Goal: Navigation & Orientation: Find specific page/section

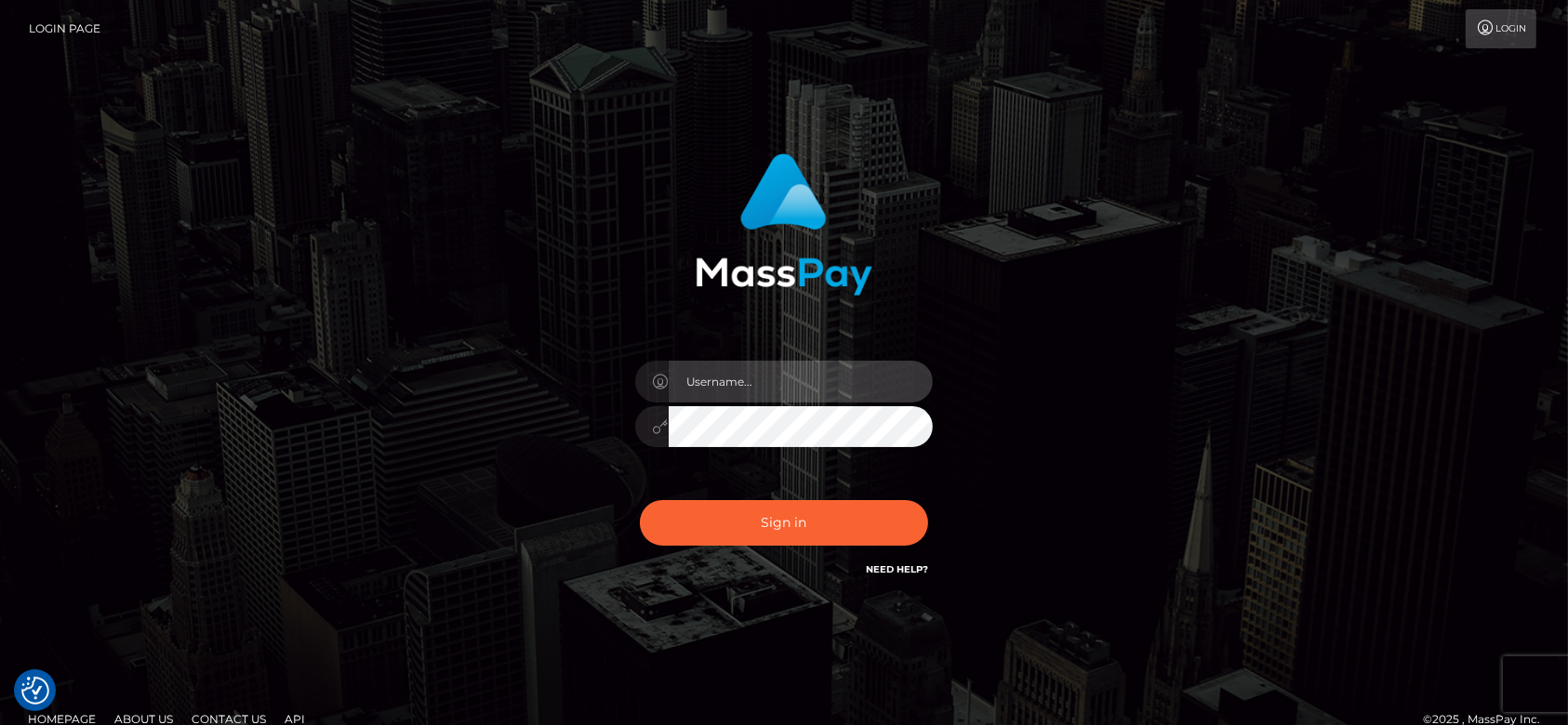
type input "[DOMAIN_NAME]"
click at [770, 548] on div "Sign in Need Help?" at bounding box center [784, 531] width 326 height 83
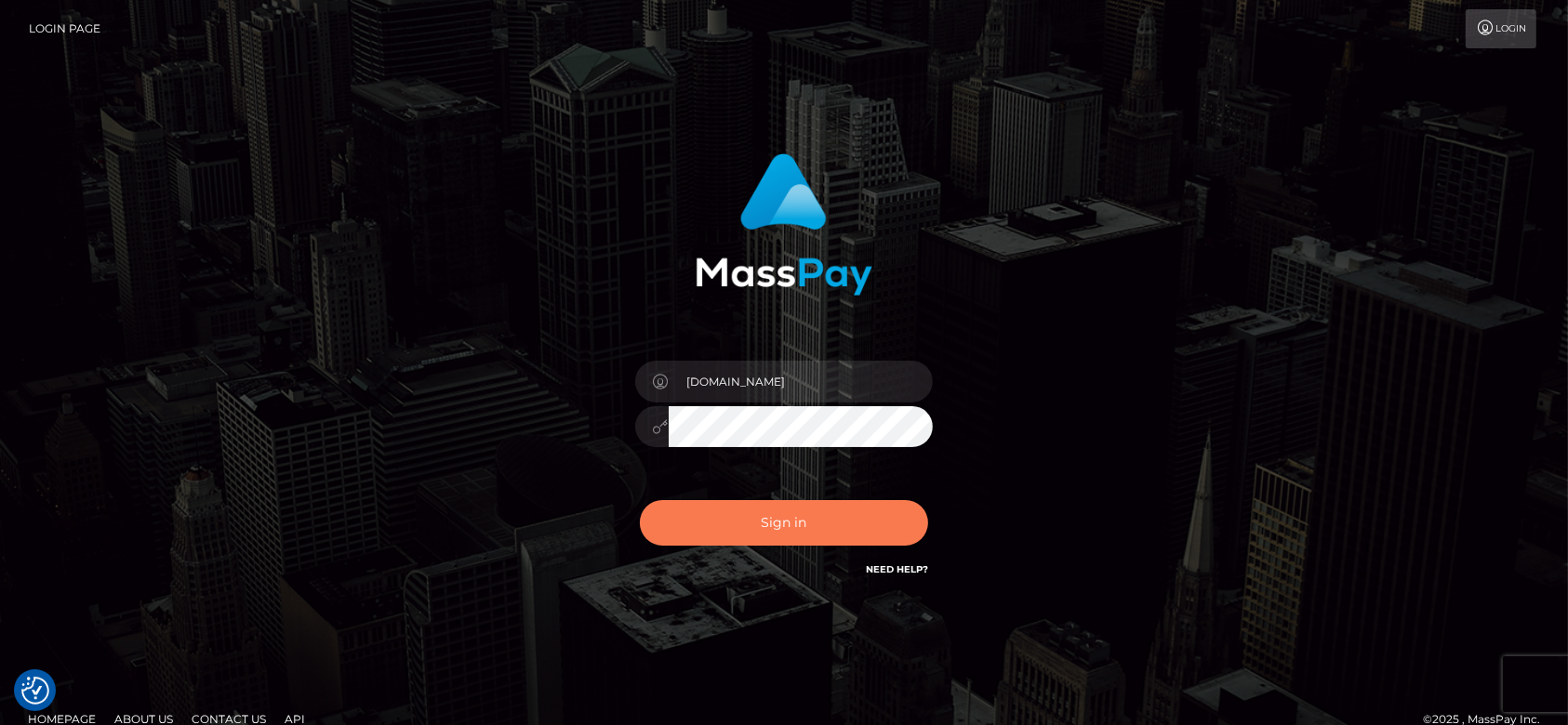
click at [764, 532] on button "Sign in" at bounding box center [784, 523] width 288 height 45
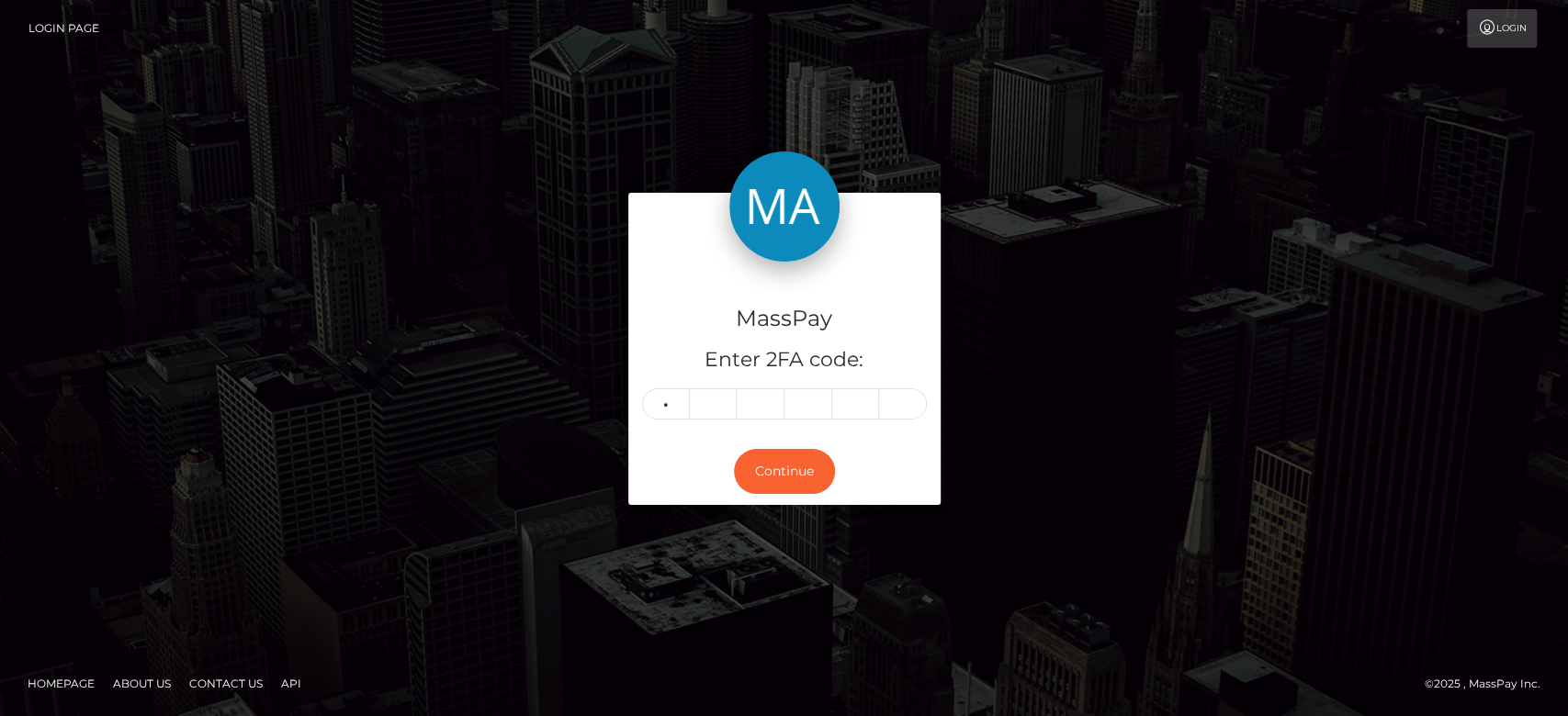
type input "5"
type input "1"
type input "7"
type input "0"
type input "2"
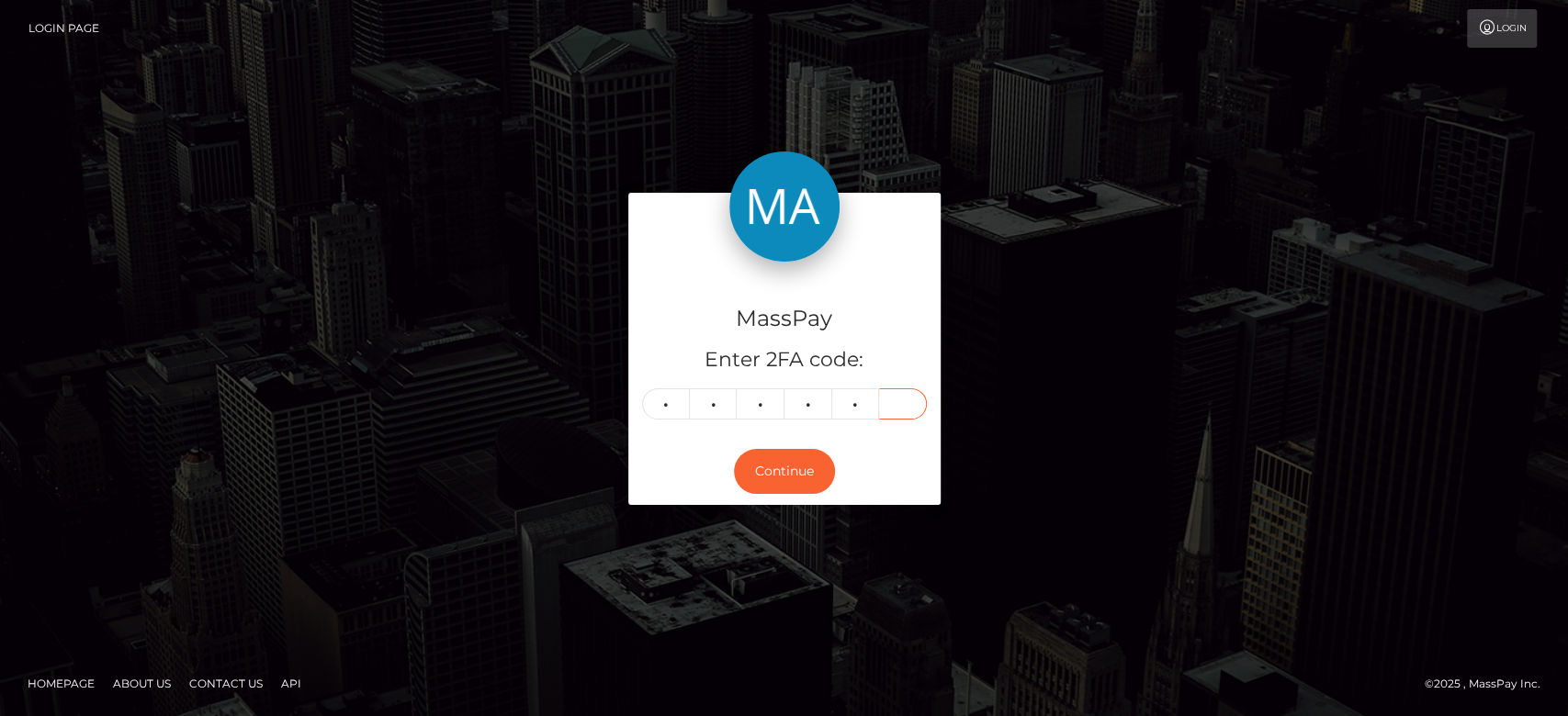
type input "9"
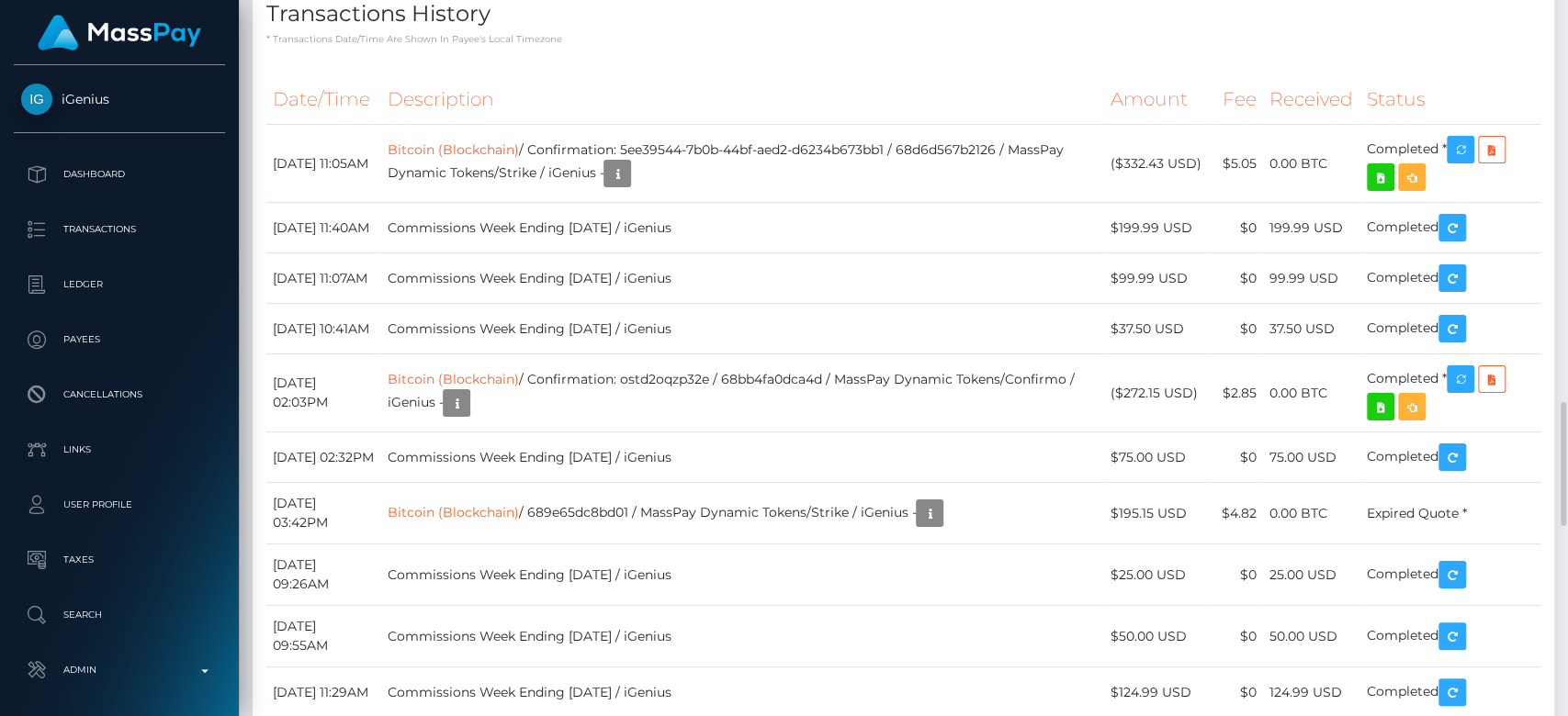
scroll to position [2086, 0]
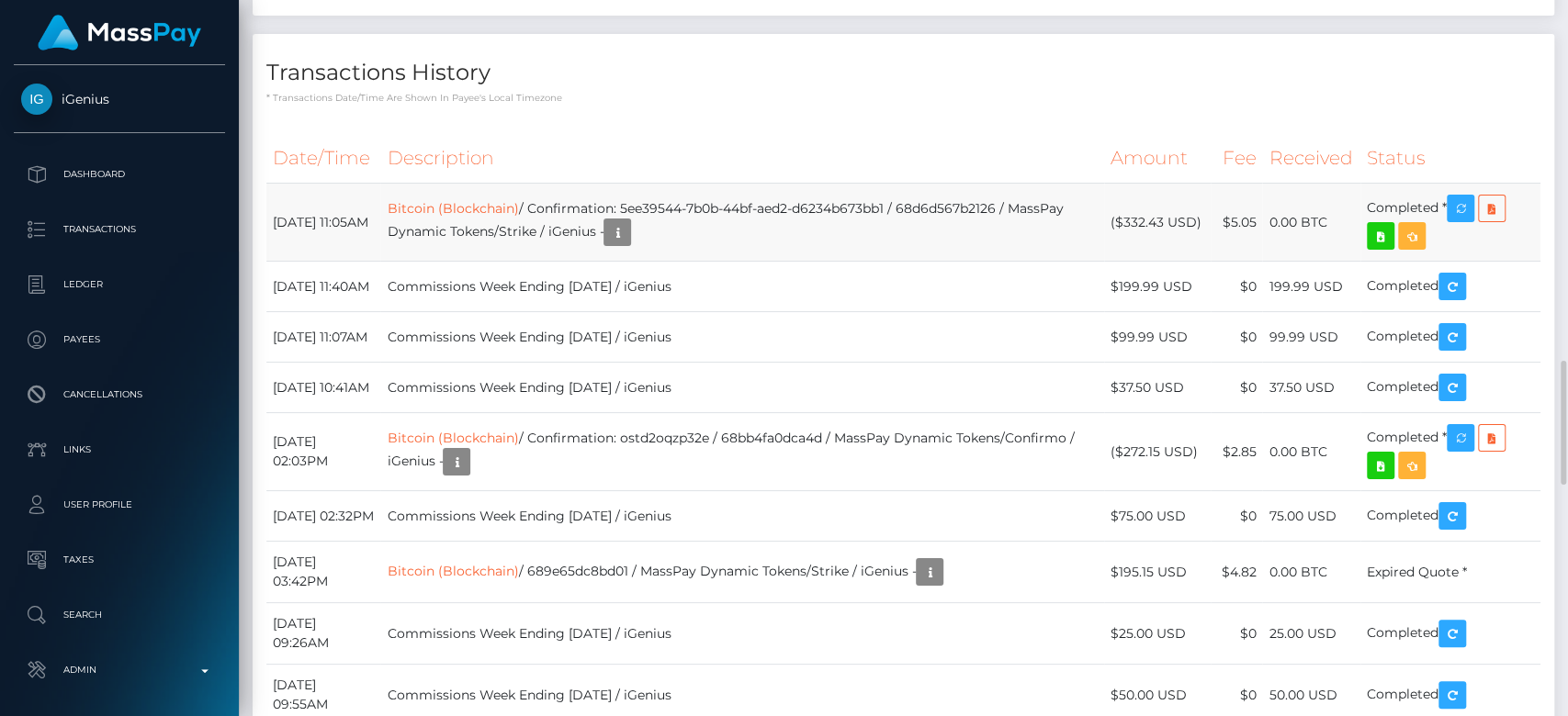
drag, startPoint x: 1199, startPoint y: 499, endPoint x: 1125, endPoint y: 503, distance: 74.1
click at [1125, 262] on td "($332.43 USD)" at bounding box center [1157, 222] width 106 height 78
copy td "$332.43 USD"
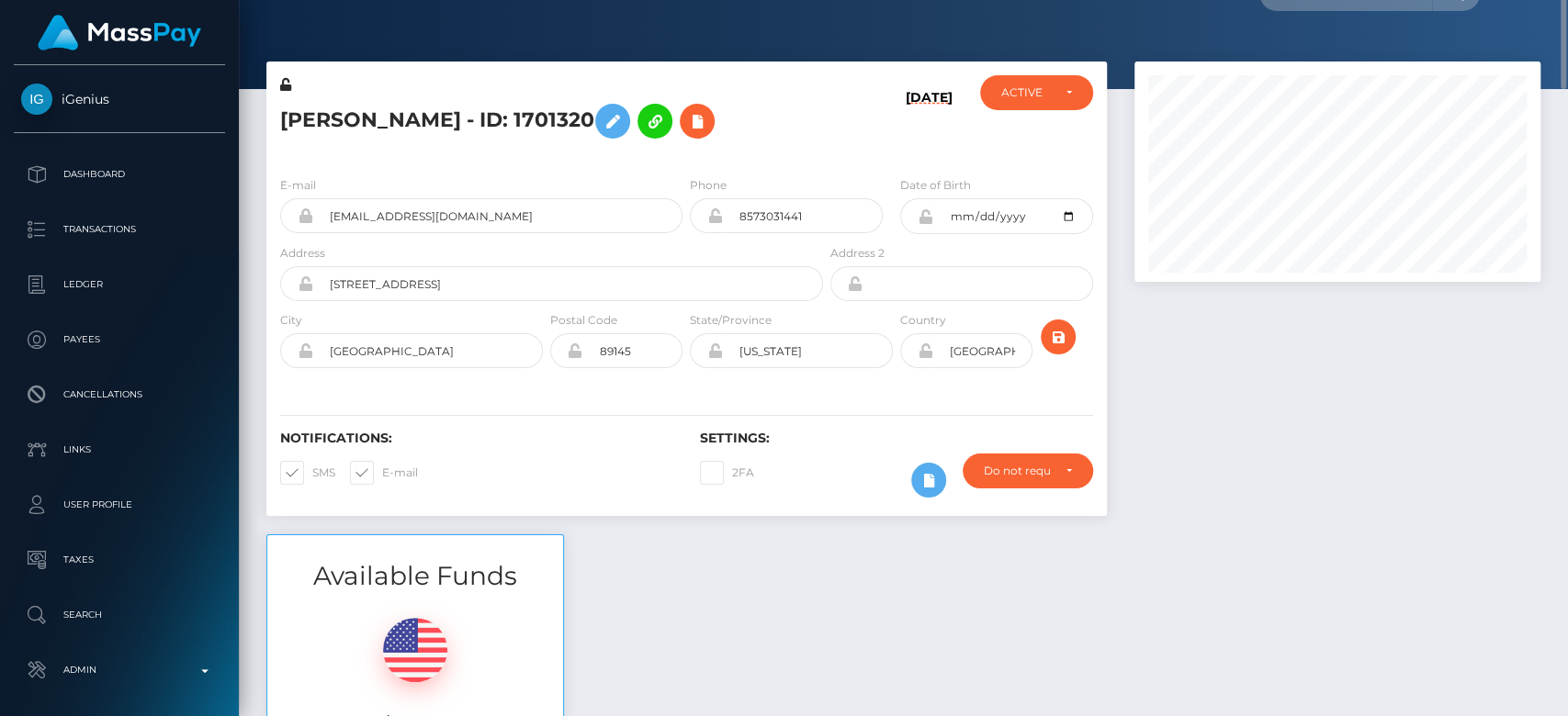
scroll to position [0, 0]
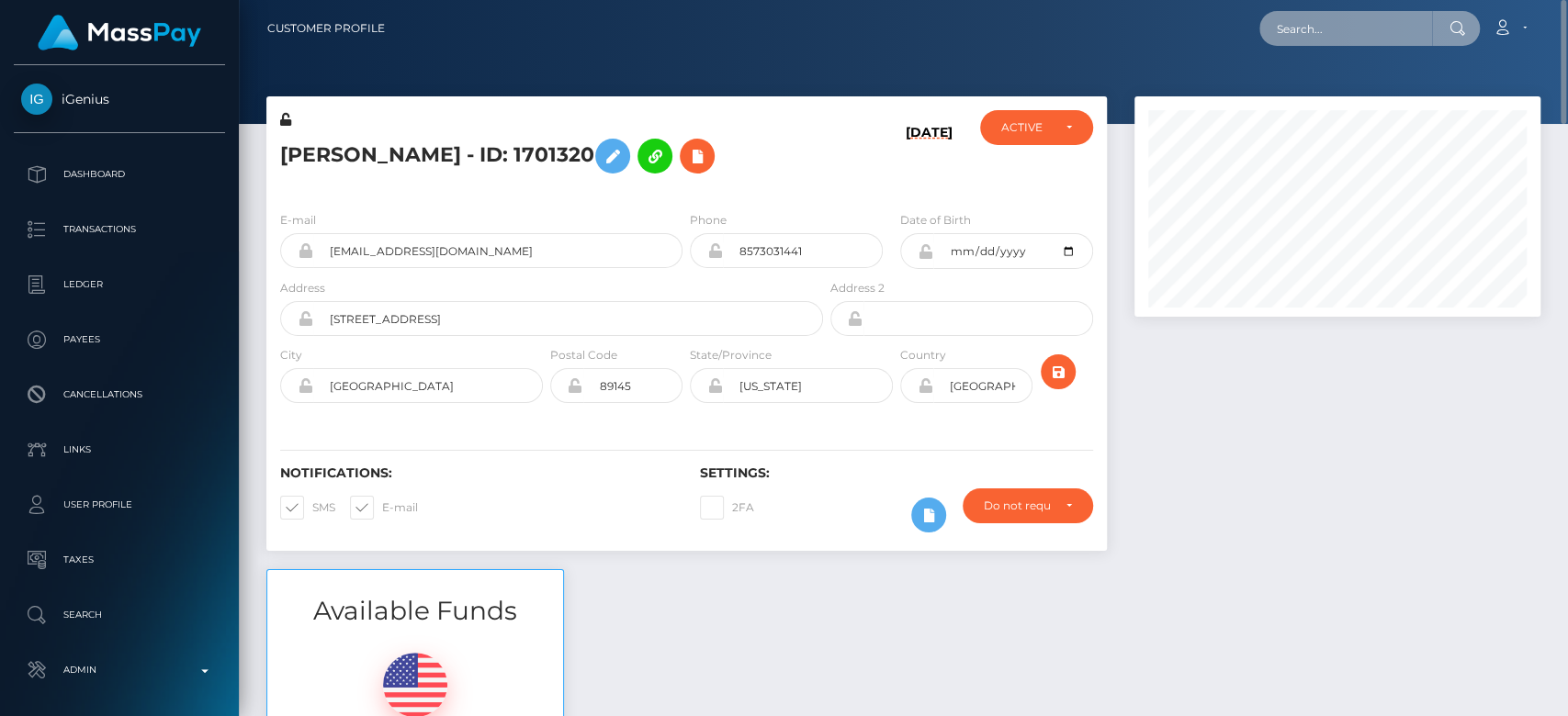
click at [1347, 34] on input "text" at bounding box center [1345, 28] width 172 height 35
paste input "skyla.says.11@gmail.com"
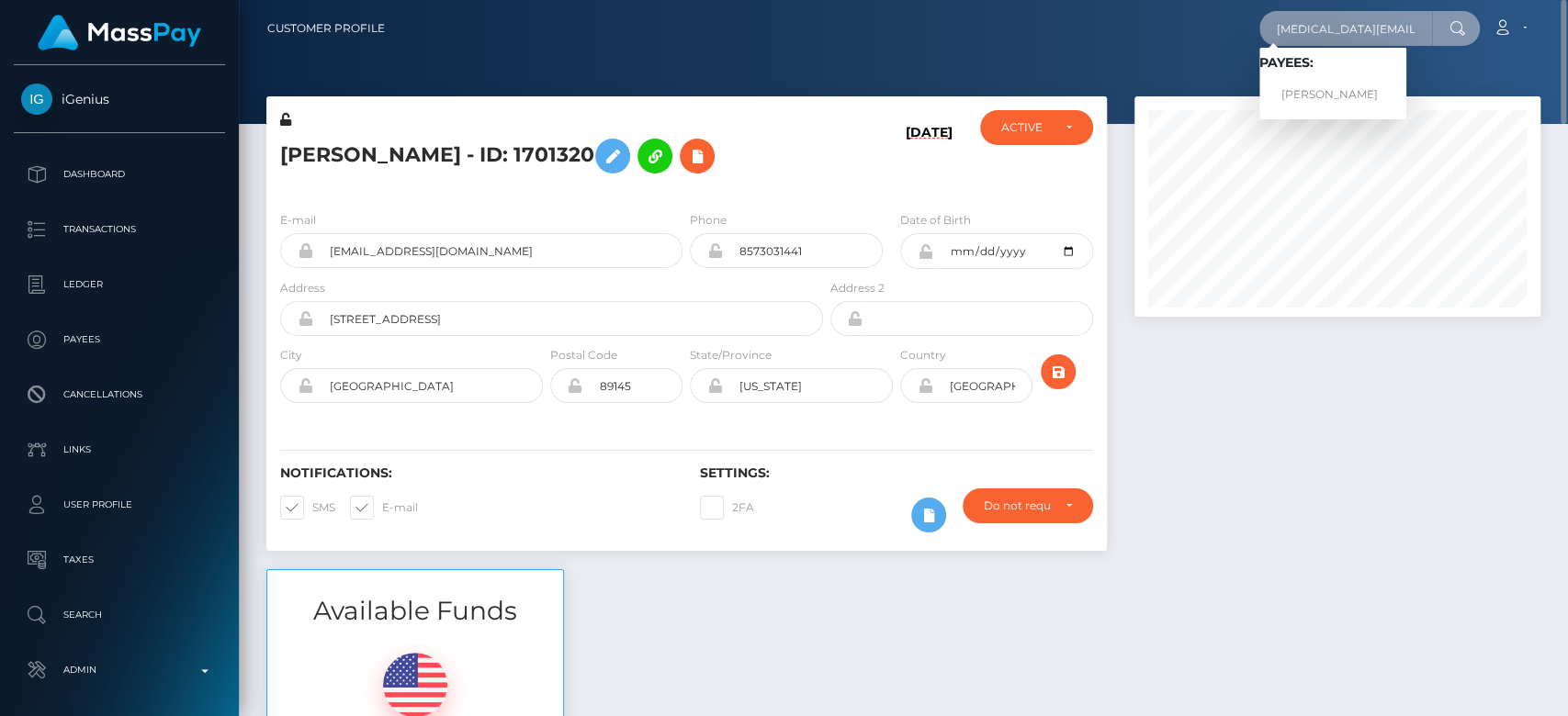
type input "skyla.says.11@gmail.com"
click at [1332, 94] on link "KELLY ANN GEANT" at bounding box center [1332, 94] width 147 height 34
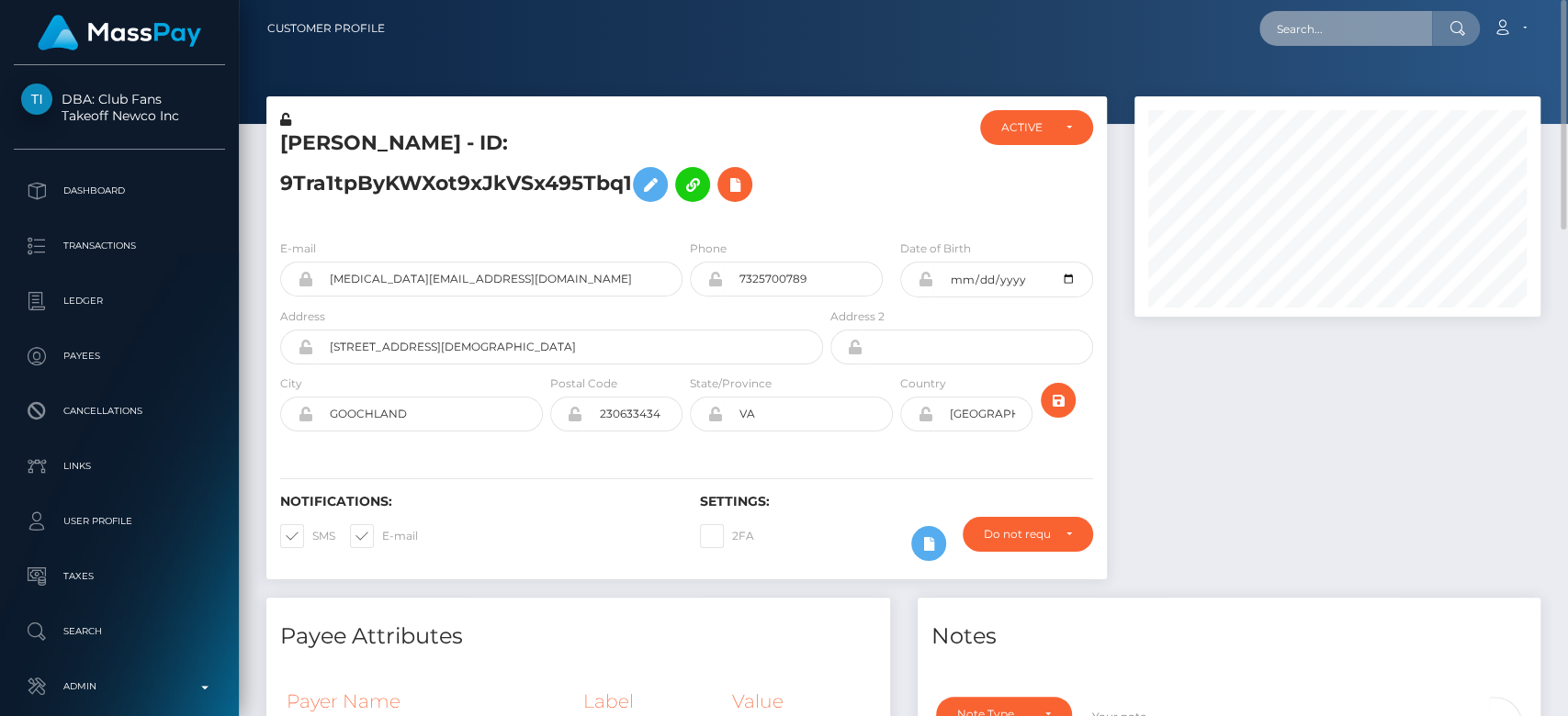
click at [1310, 41] on input "text" at bounding box center [1345, 28] width 172 height 35
paste input "pili.rbk@yahoo.com"
type input "pili.rbk@yahoo.com"
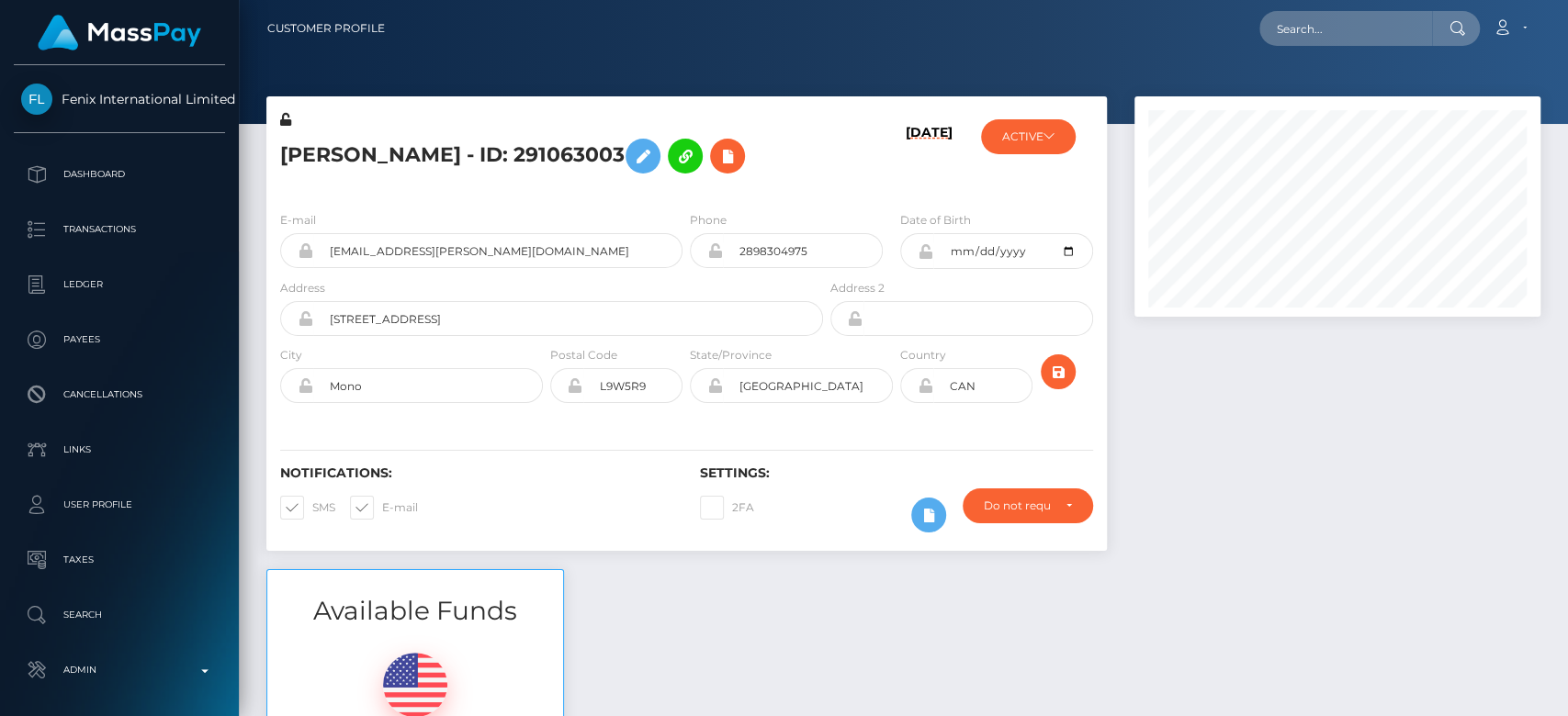
scroll to position [220, 406]
click at [1192, 384] on div at bounding box center [1337, 332] width 434 height 472
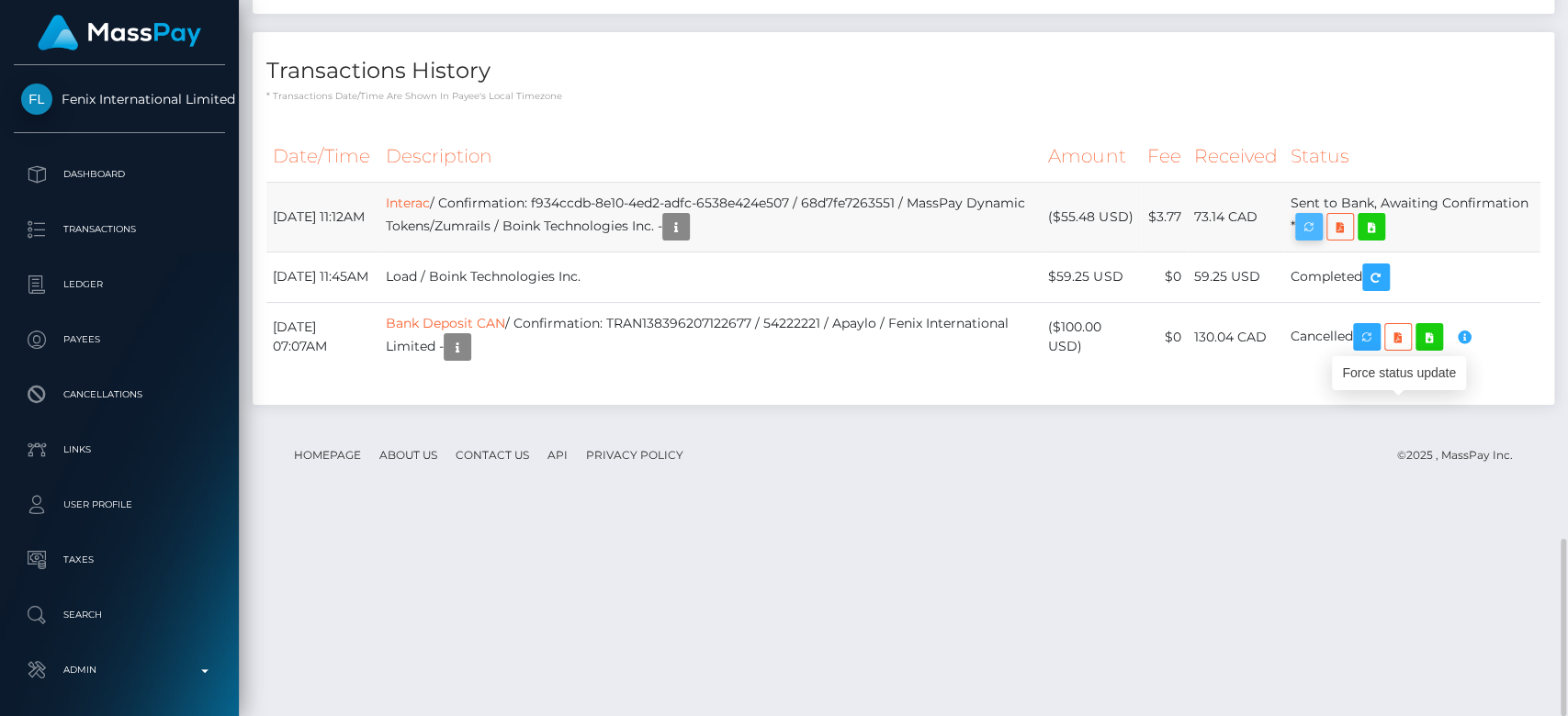
click at [1319, 239] on icon "button" at bounding box center [1309, 227] width 22 height 23
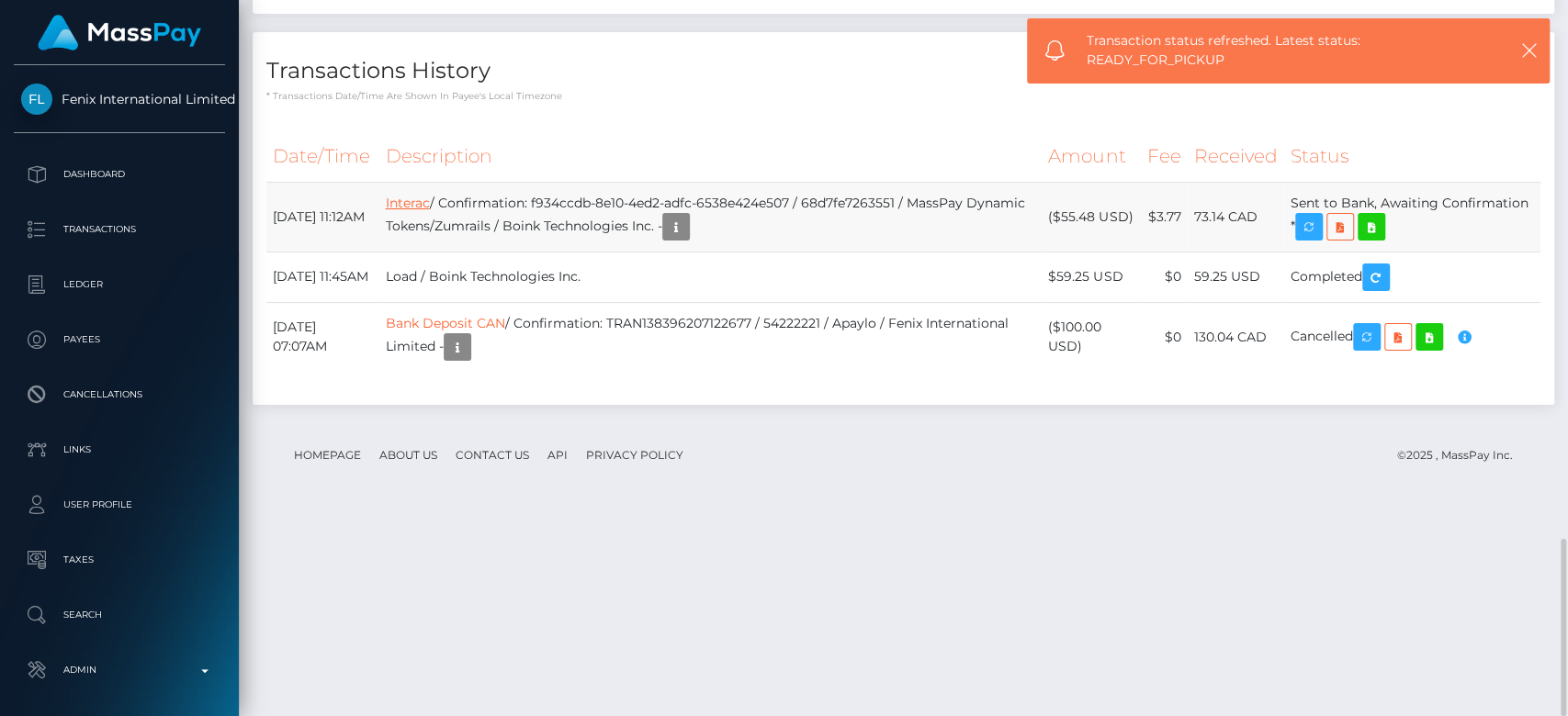
click at [430, 211] on link "Interac" at bounding box center [407, 203] width 44 height 17
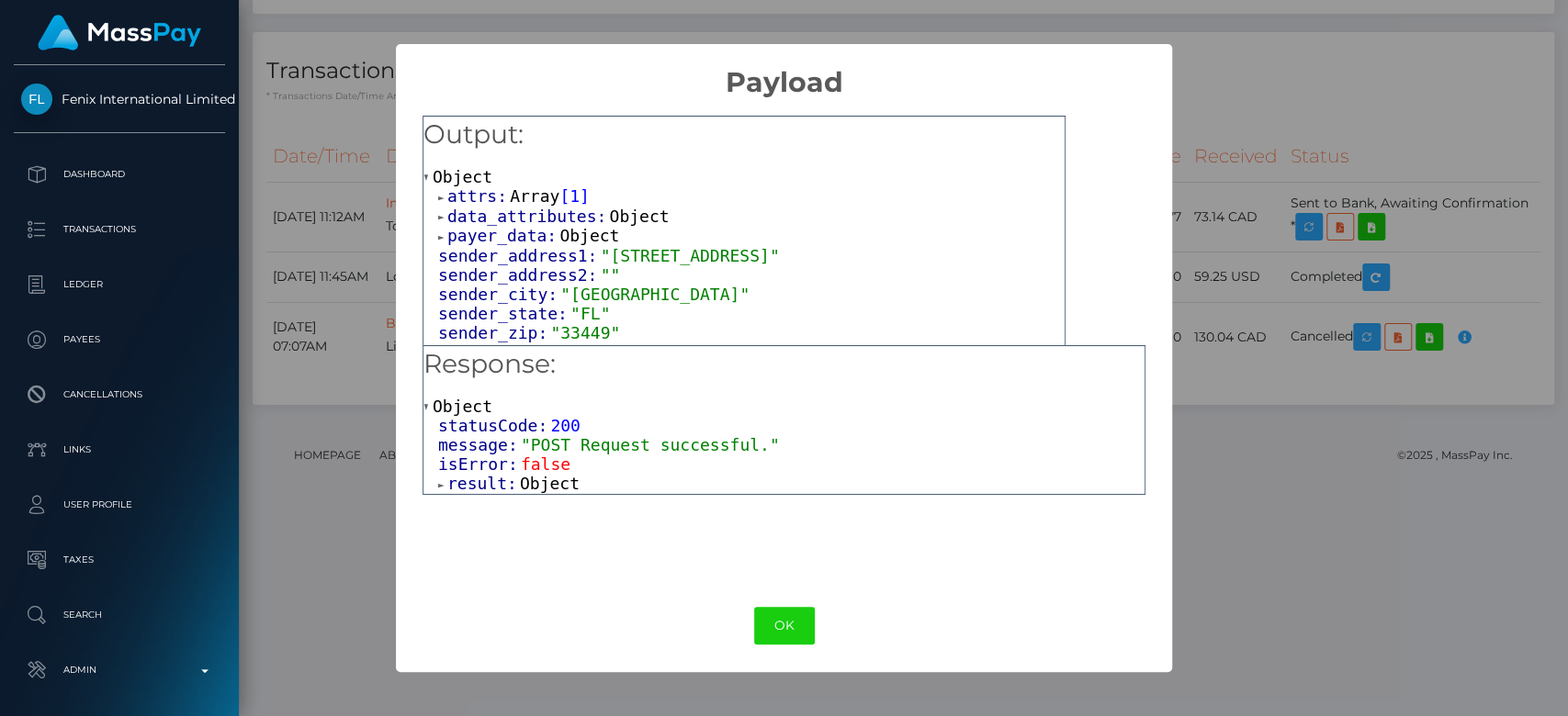
click at [528, 486] on span "Object" at bounding box center [549, 483] width 59 height 19
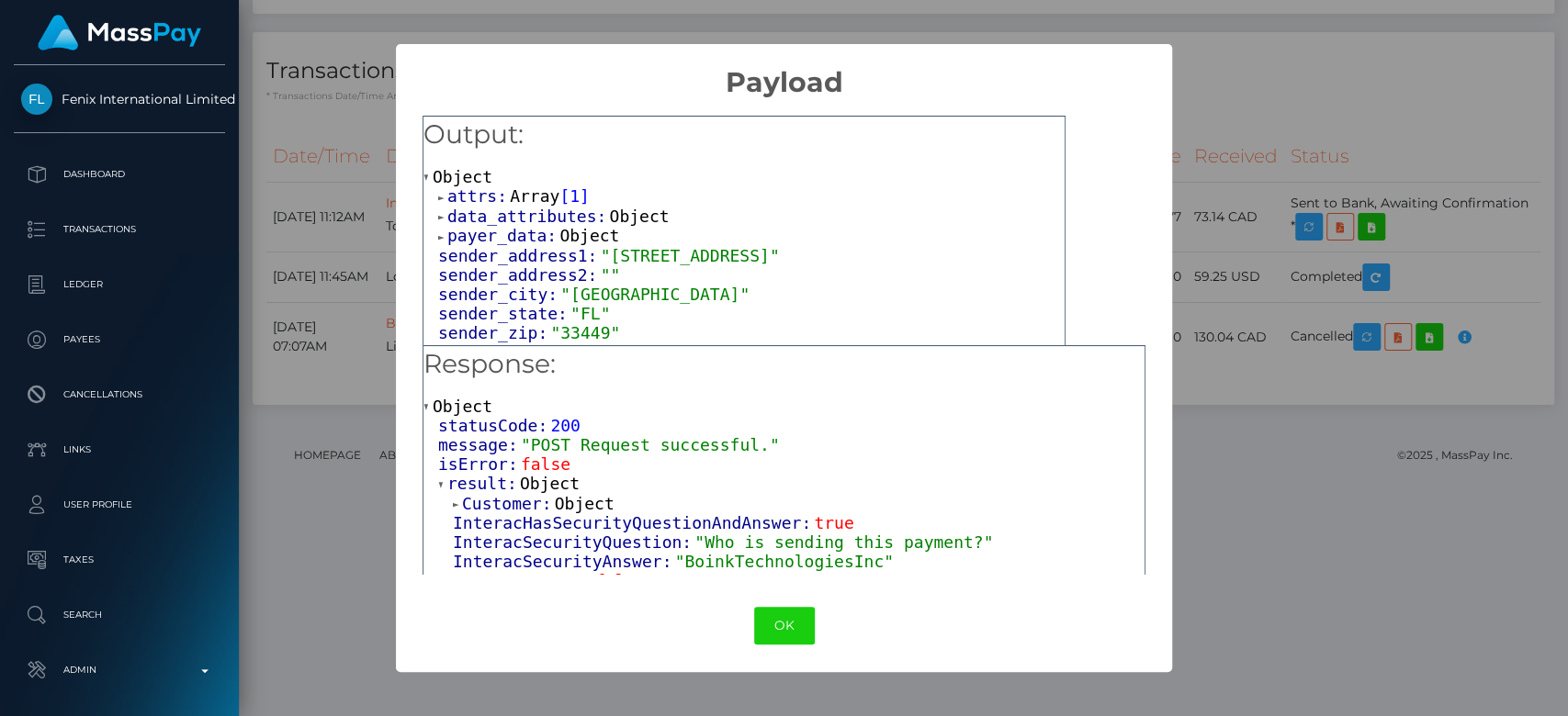
click at [768, 566] on span ""BoinkTechnologiesInc"" at bounding box center [784, 561] width 218 height 19
copy span "BoinkTechnologiesInc"
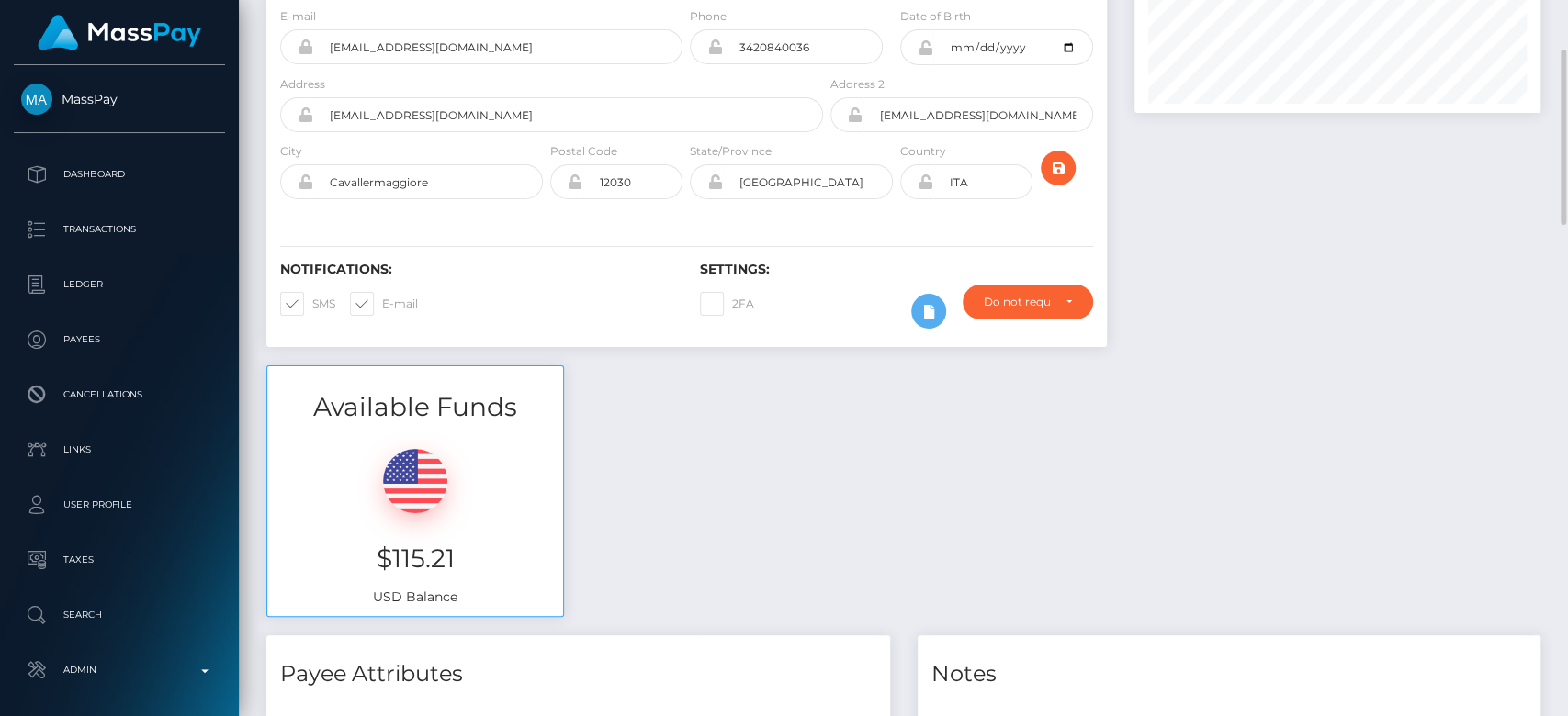
scroll to position [206, 0]
drag, startPoint x: 469, startPoint y: 540, endPoint x: 362, endPoint y: 550, distance: 107.5
click at [362, 550] on h3 "$115.21" at bounding box center [414, 556] width 268 height 36
copy h3 "$115.21"
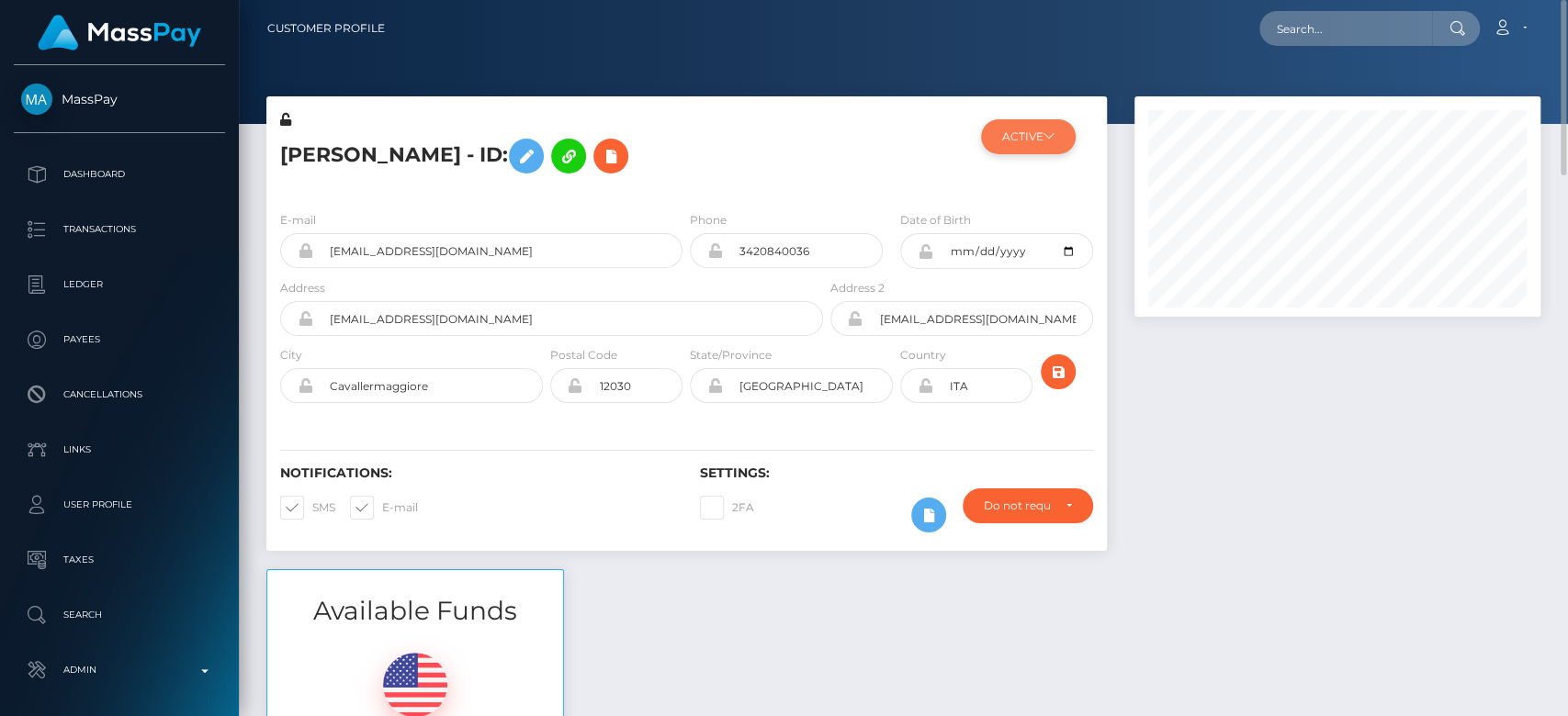
click at [1035, 135] on button "ACTIVE" at bounding box center [1028, 137] width 95 height 35
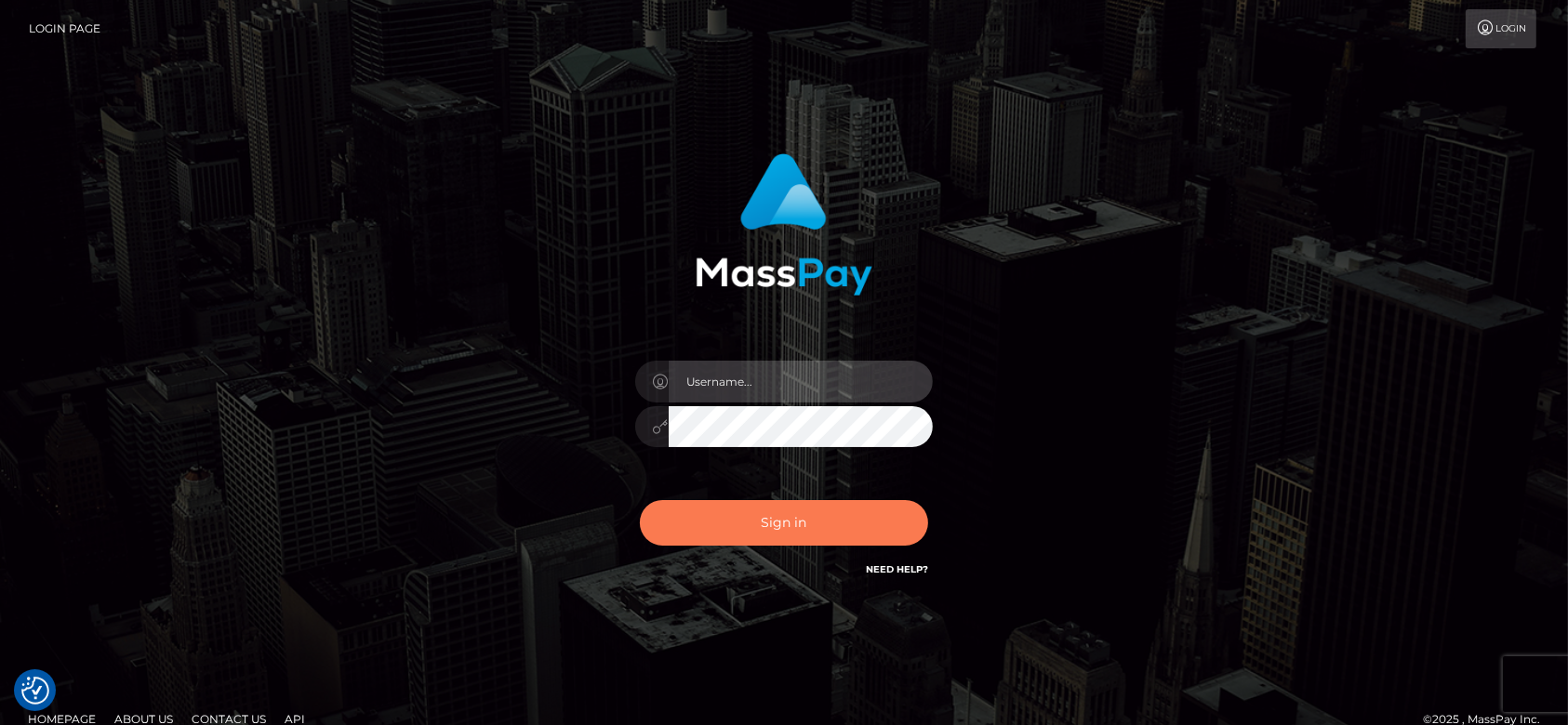
type input "[DOMAIN_NAME]"
click at [770, 517] on button "Sign in" at bounding box center [784, 523] width 288 height 45
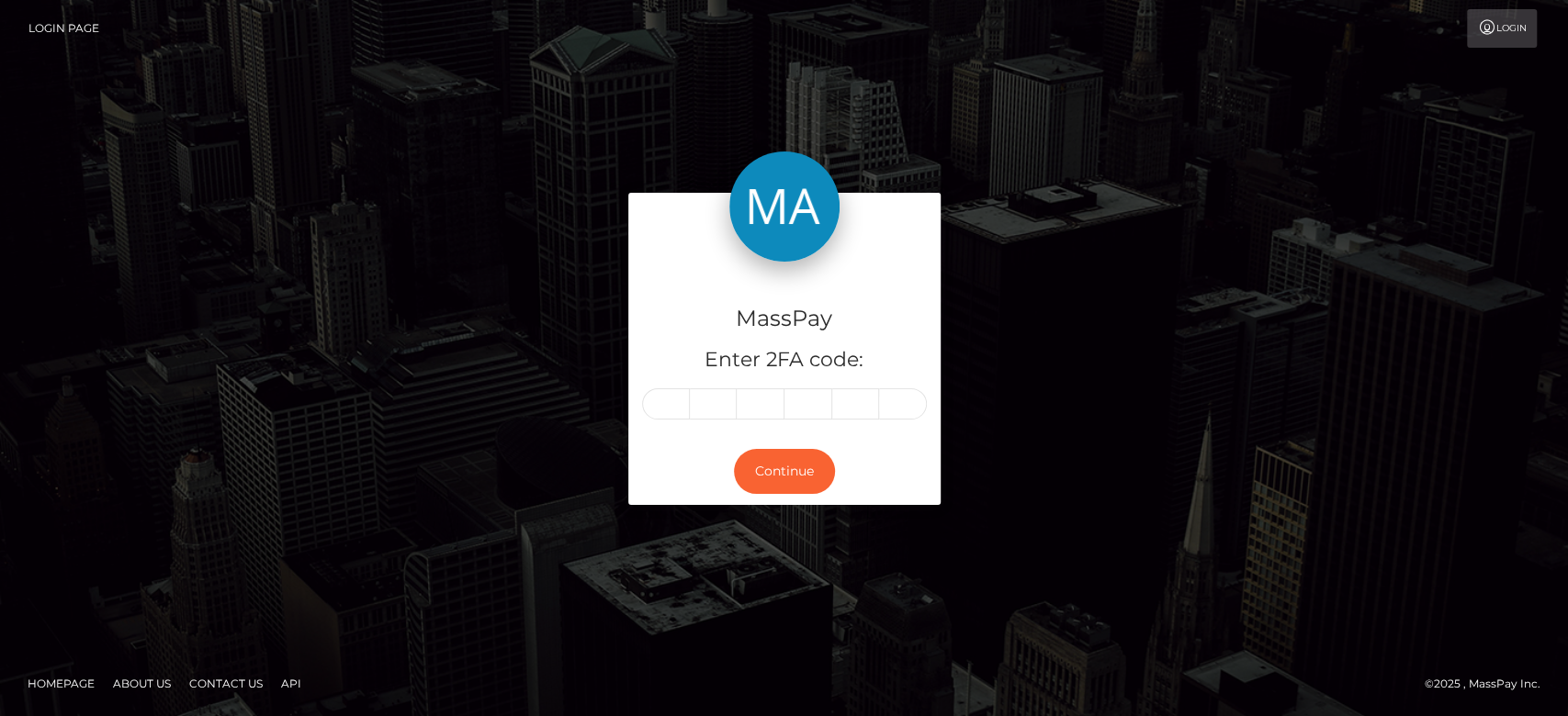
click at [679, 406] on input "text" at bounding box center [666, 404] width 48 height 31
type input "9"
type input "1"
type input "4"
type input "0"
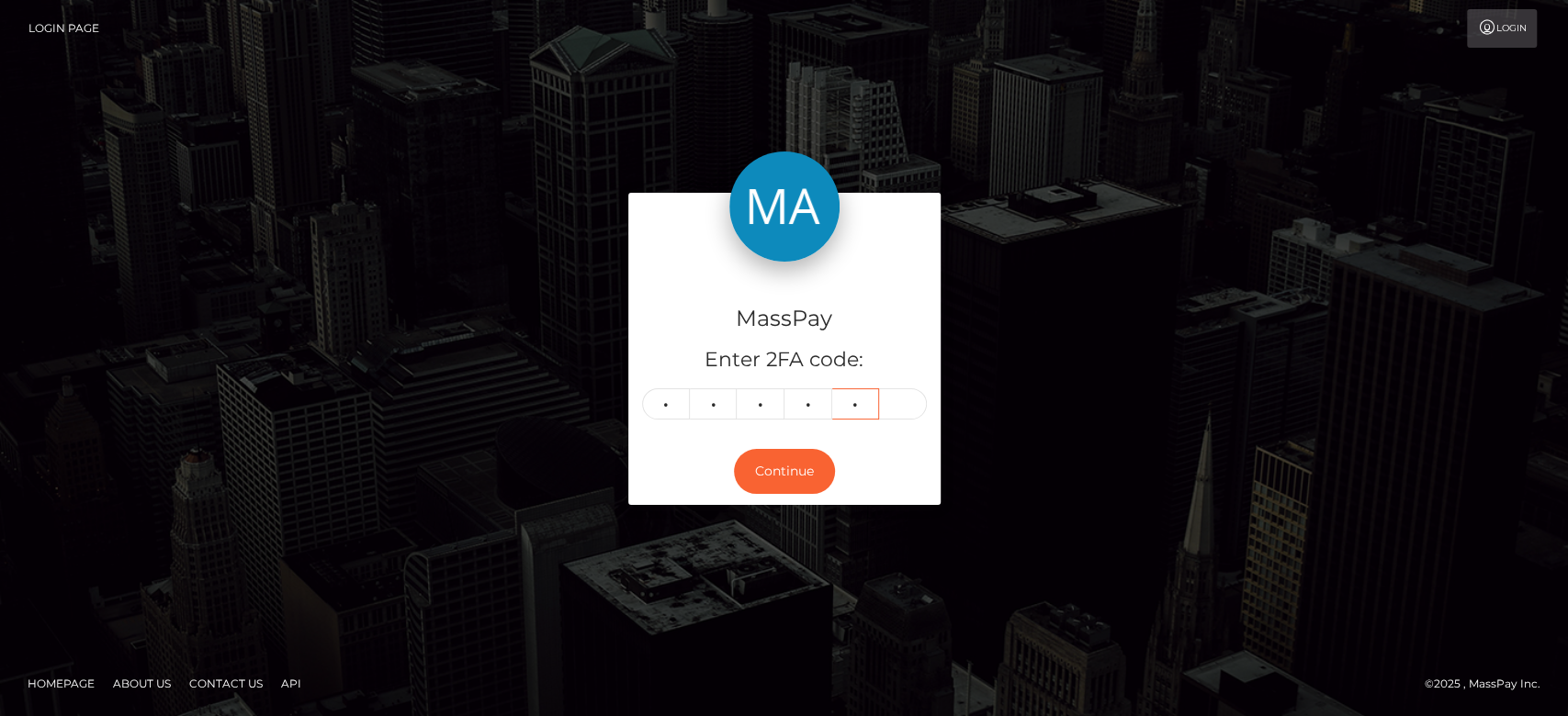
type input "3"
type input "7"
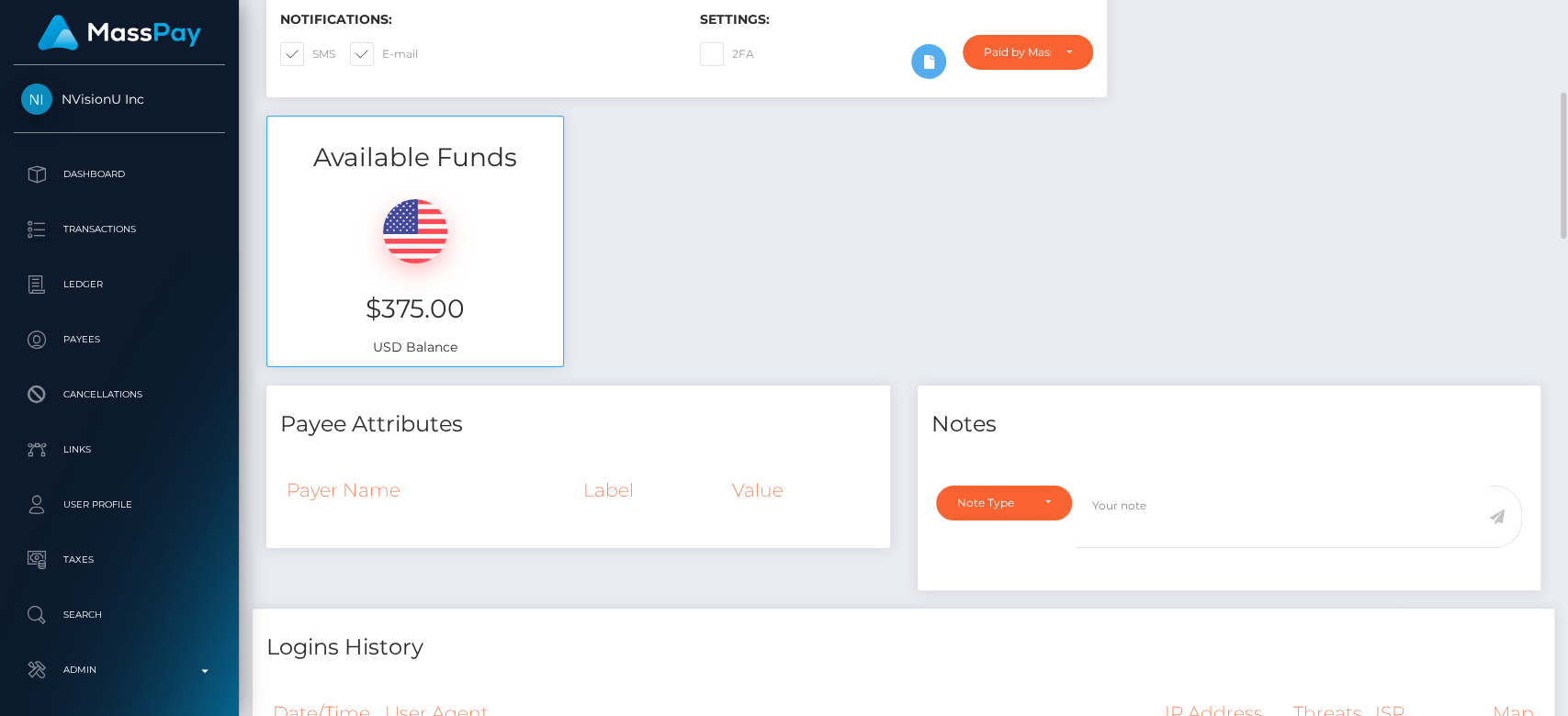
scroll to position [460, 0]
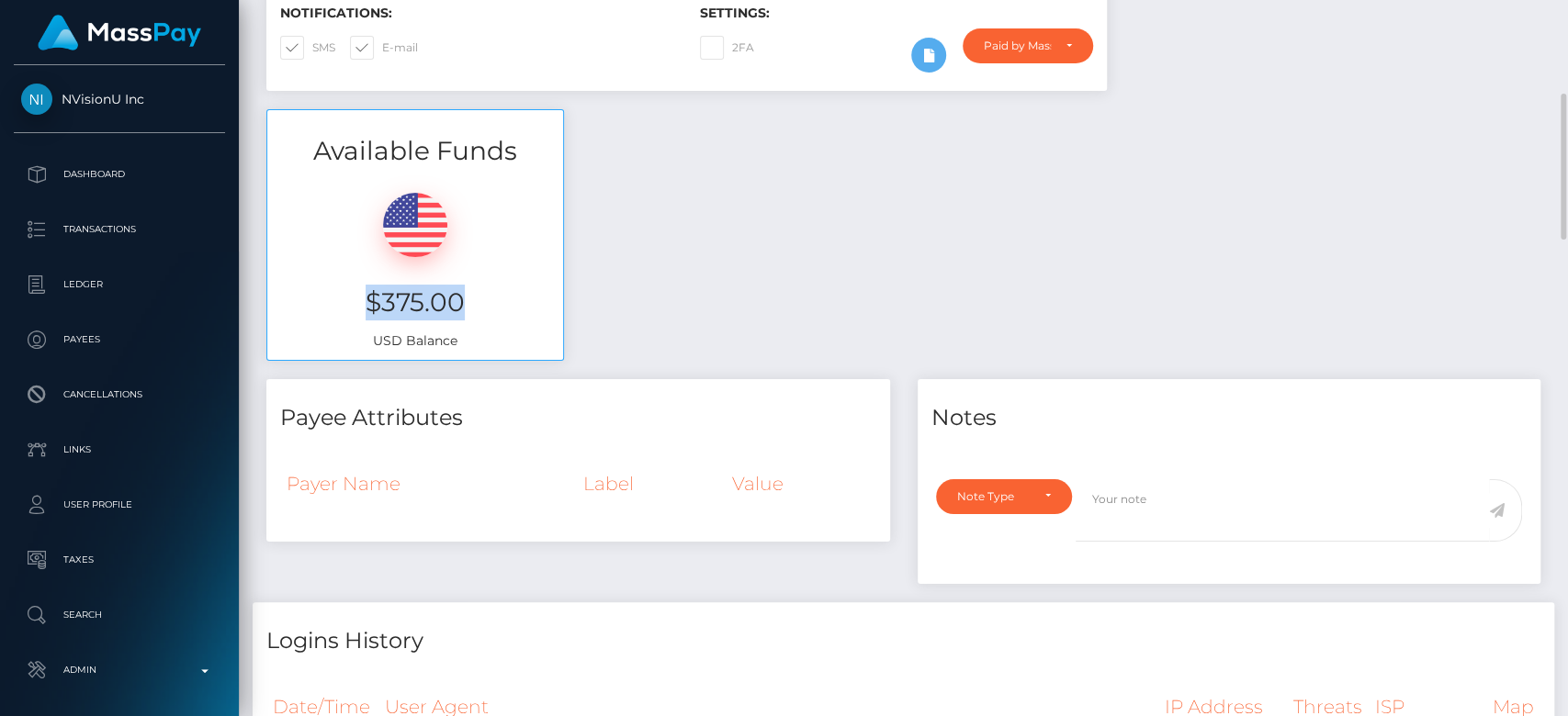
drag, startPoint x: 489, startPoint y: 291, endPoint x: 363, endPoint y: 300, distance: 126.3
click at [363, 300] on h3 "$375.00" at bounding box center [414, 302] width 268 height 36
copy h3 "$375.00"
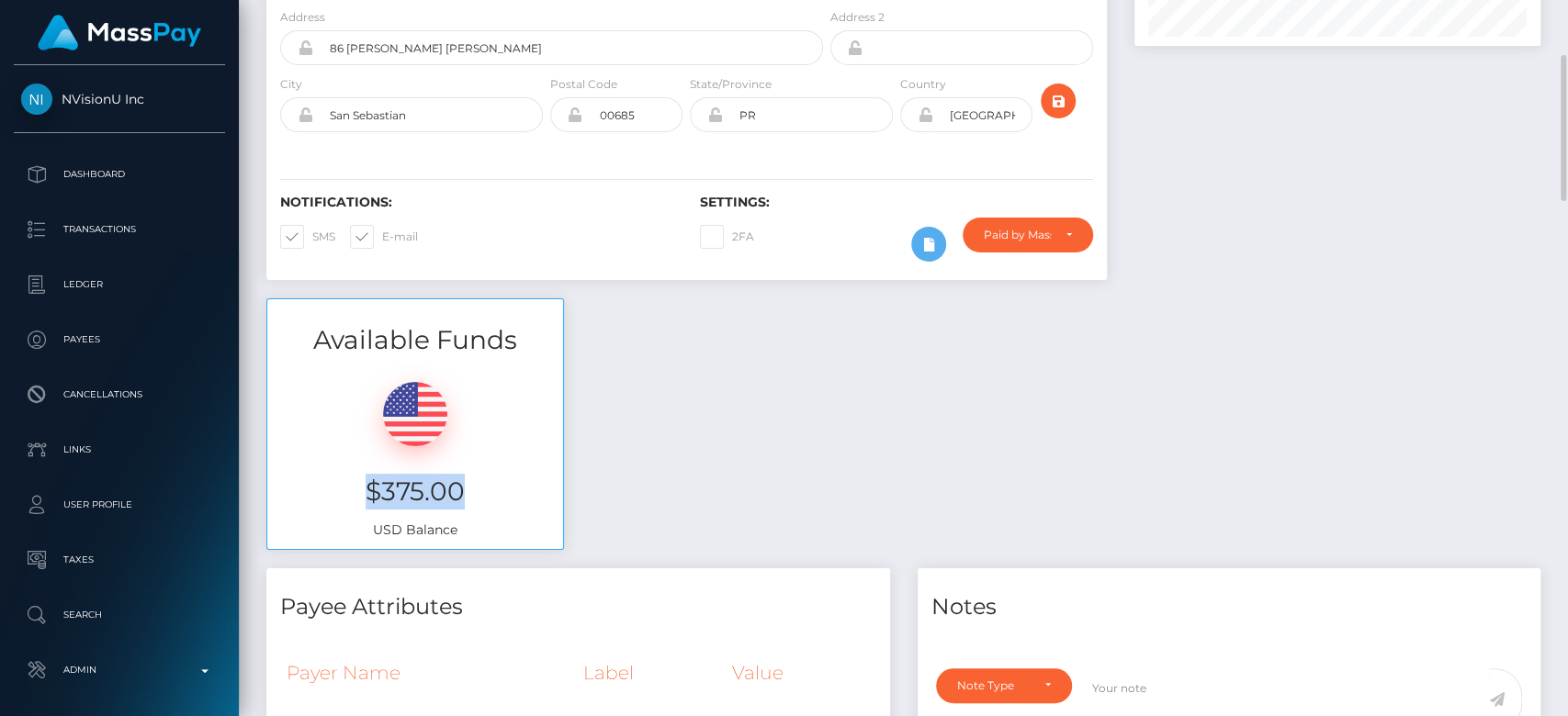
scroll to position [0, 0]
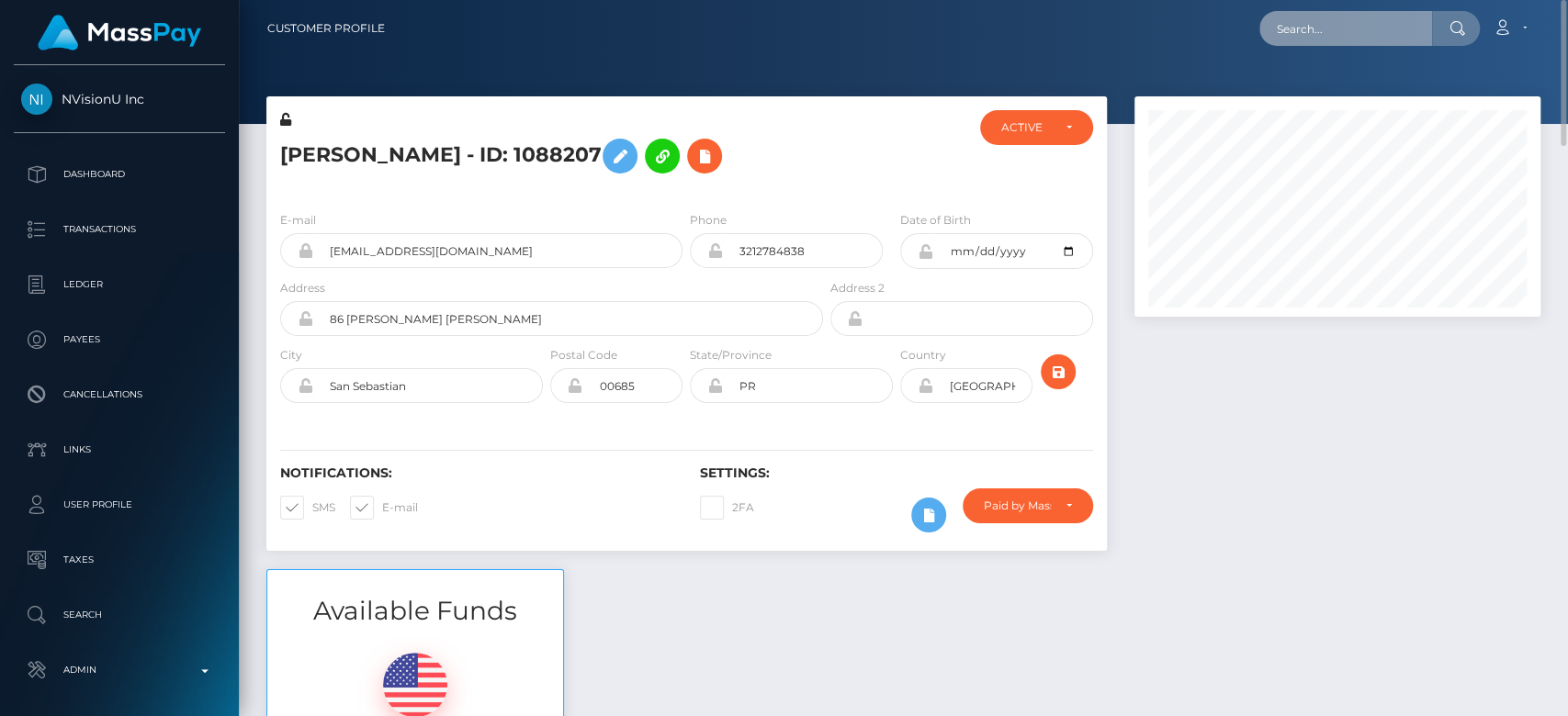
click at [1387, 33] on input "text" at bounding box center [1345, 28] width 172 height 35
paste input "[EMAIL_ADDRESS][DOMAIN_NAME]"
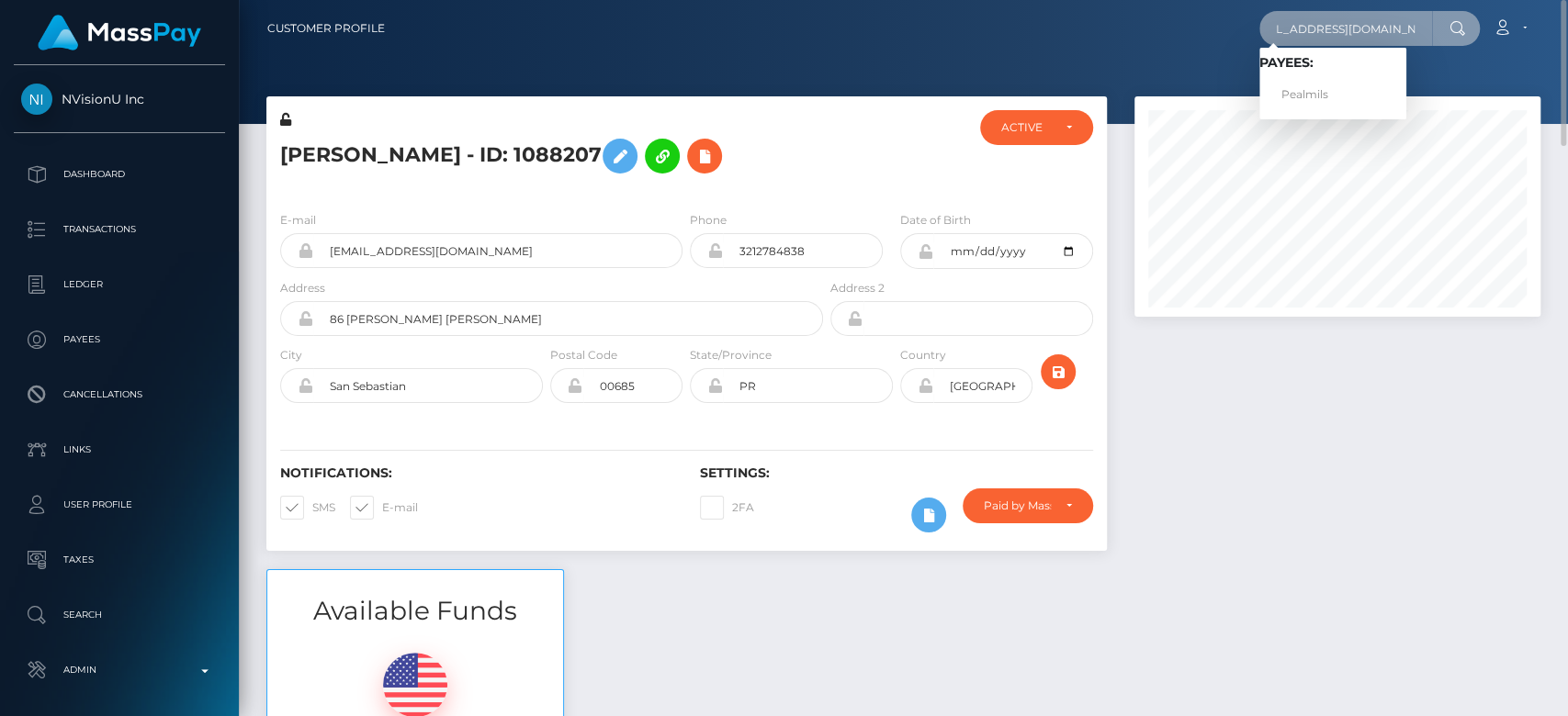
type input "[EMAIL_ADDRESS][DOMAIN_NAME]"
click at [1311, 90] on link "Pealmils" at bounding box center [1332, 94] width 147 height 34
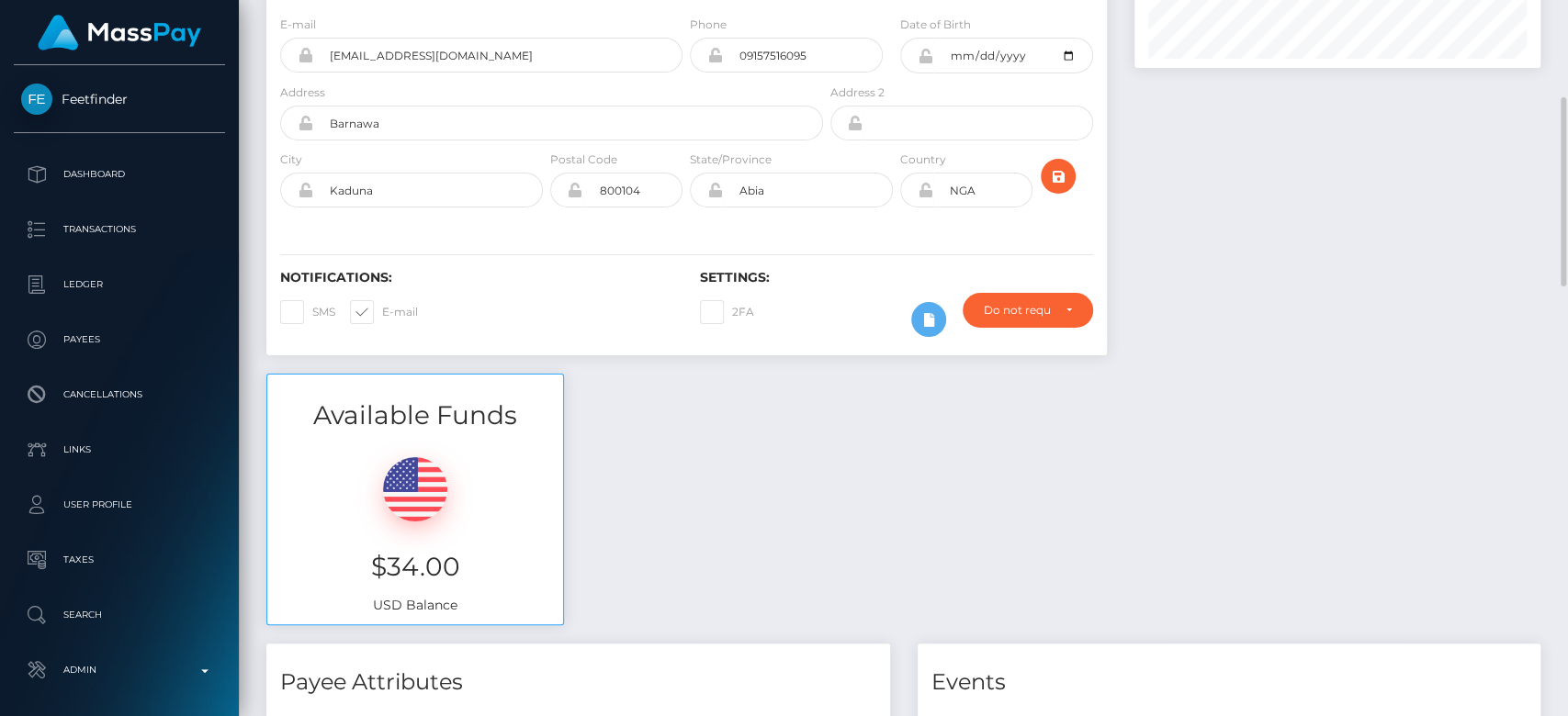
scroll to position [295, 0]
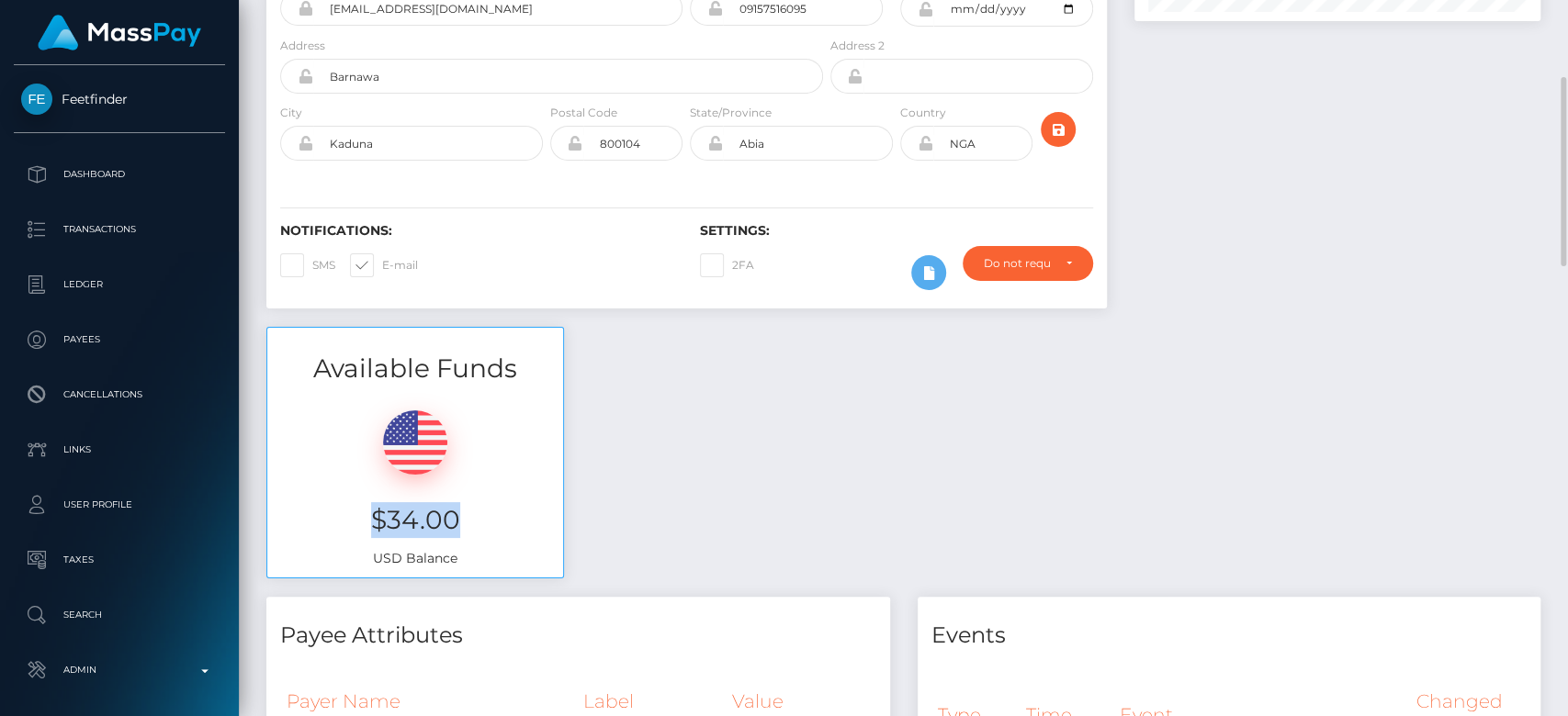
drag, startPoint x: 455, startPoint y: 505, endPoint x: 368, endPoint y: 512, distance: 87.3
click at [368, 511] on h3 "$34.00" at bounding box center [414, 520] width 268 height 36
copy h3 "$34.00"
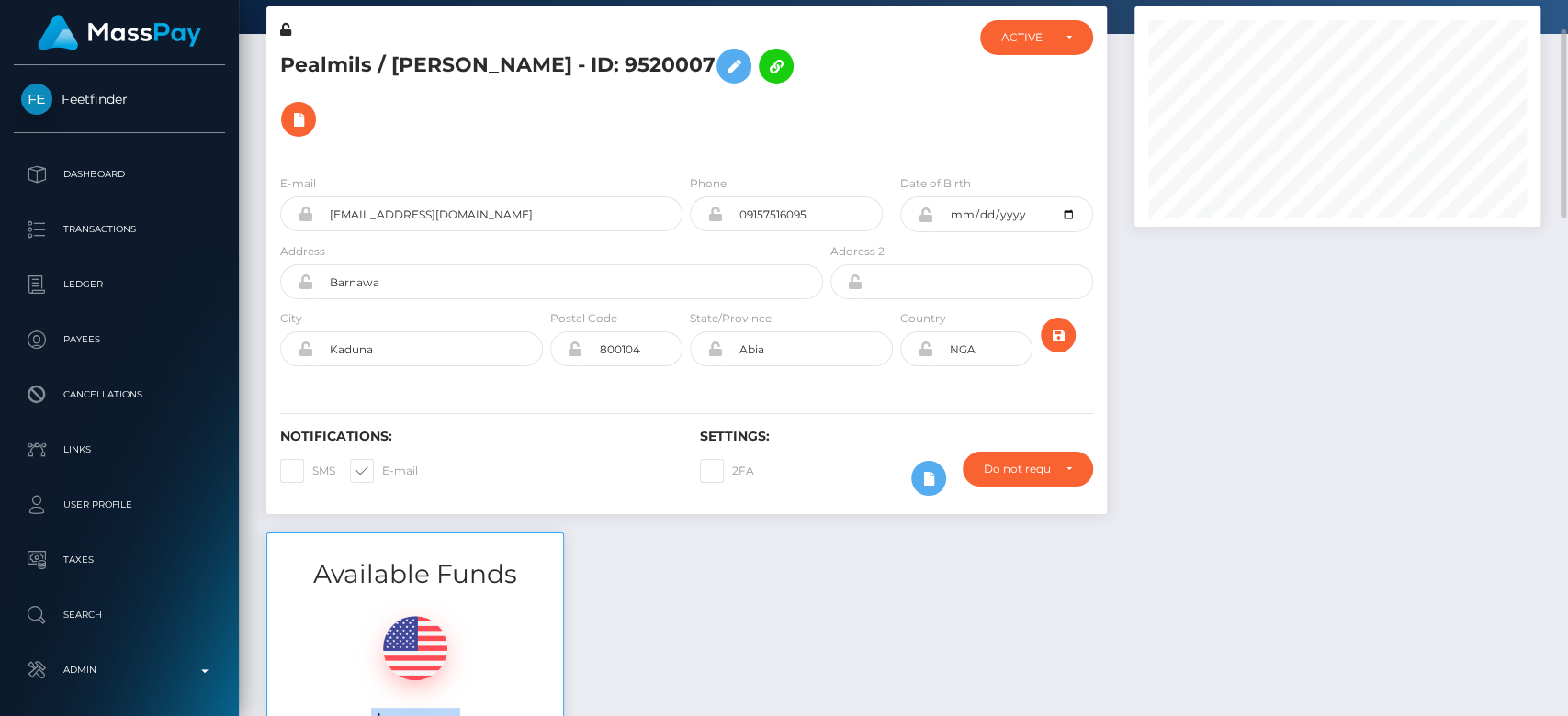
scroll to position [87, 0]
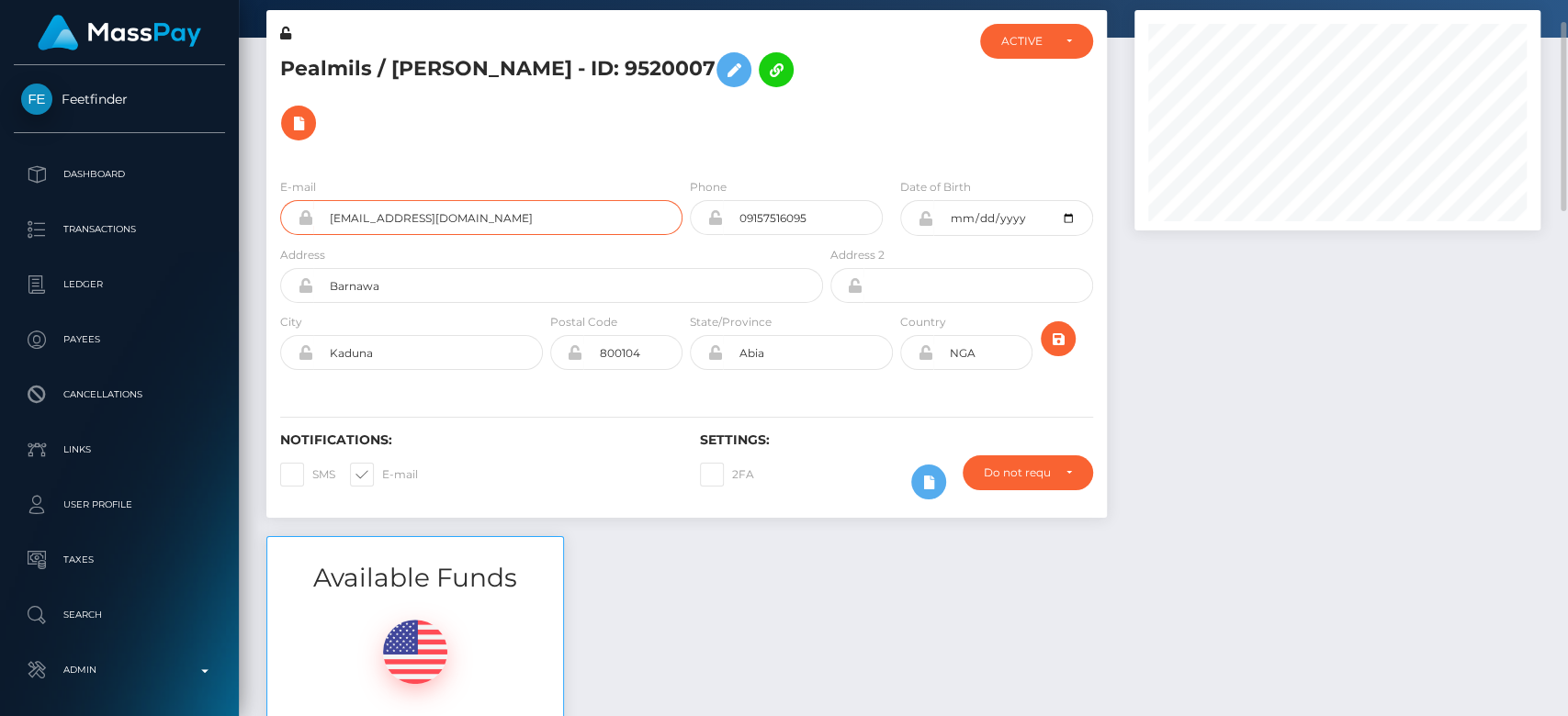
drag, startPoint x: 601, startPoint y: 219, endPoint x: 327, endPoint y: 212, distance: 274.1
click at [327, 212] on input "mercyadekunle86@gmail.com" at bounding box center [497, 217] width 369 height 35
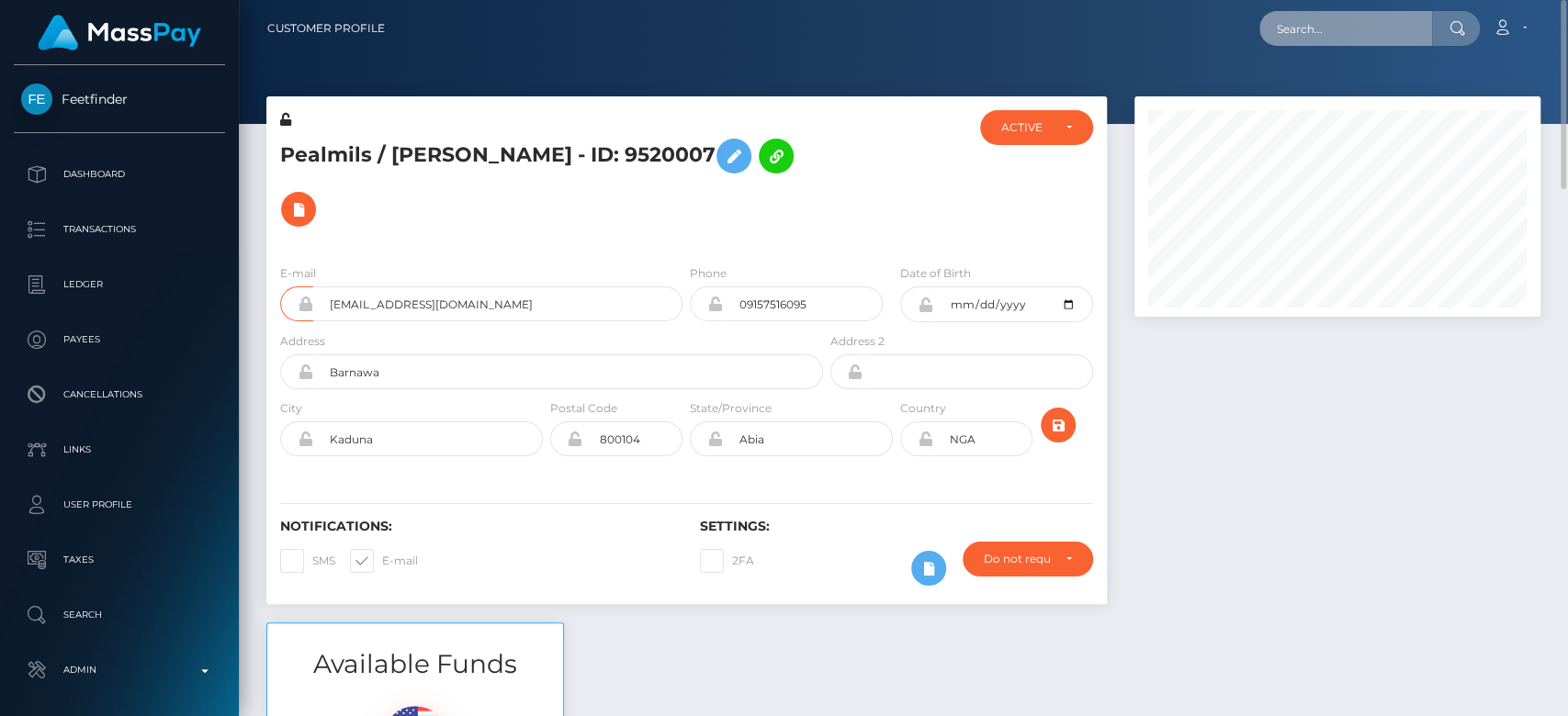
click at [1328, 18] on input "text" at bounding box center [1345, 28] width 172 height 35
paste input "diversedasssh@gmail.com"
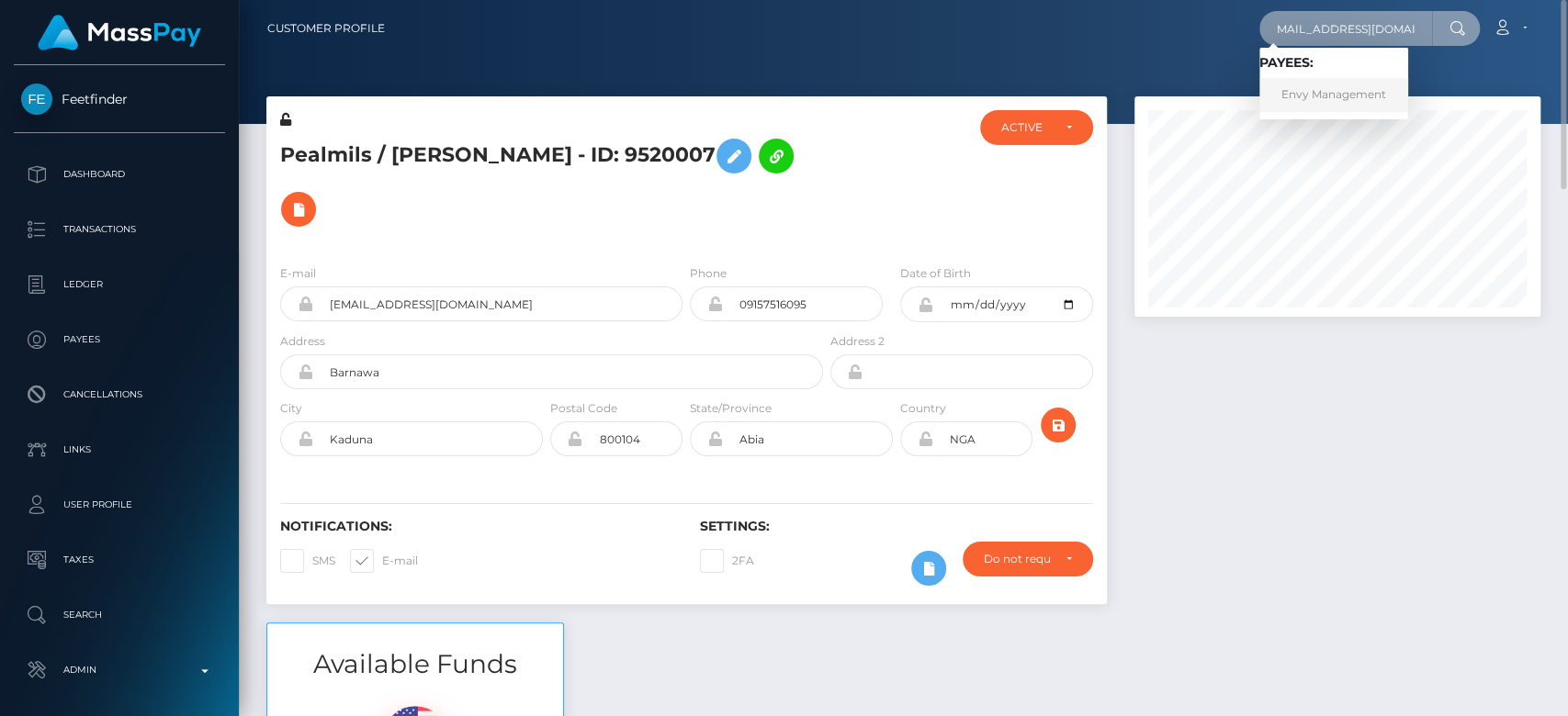
type input "diversedasssh@gmail.com"
click at [1361, 105] on link "Envy Management" at bounding box center [1333, 94] width 149 height 34
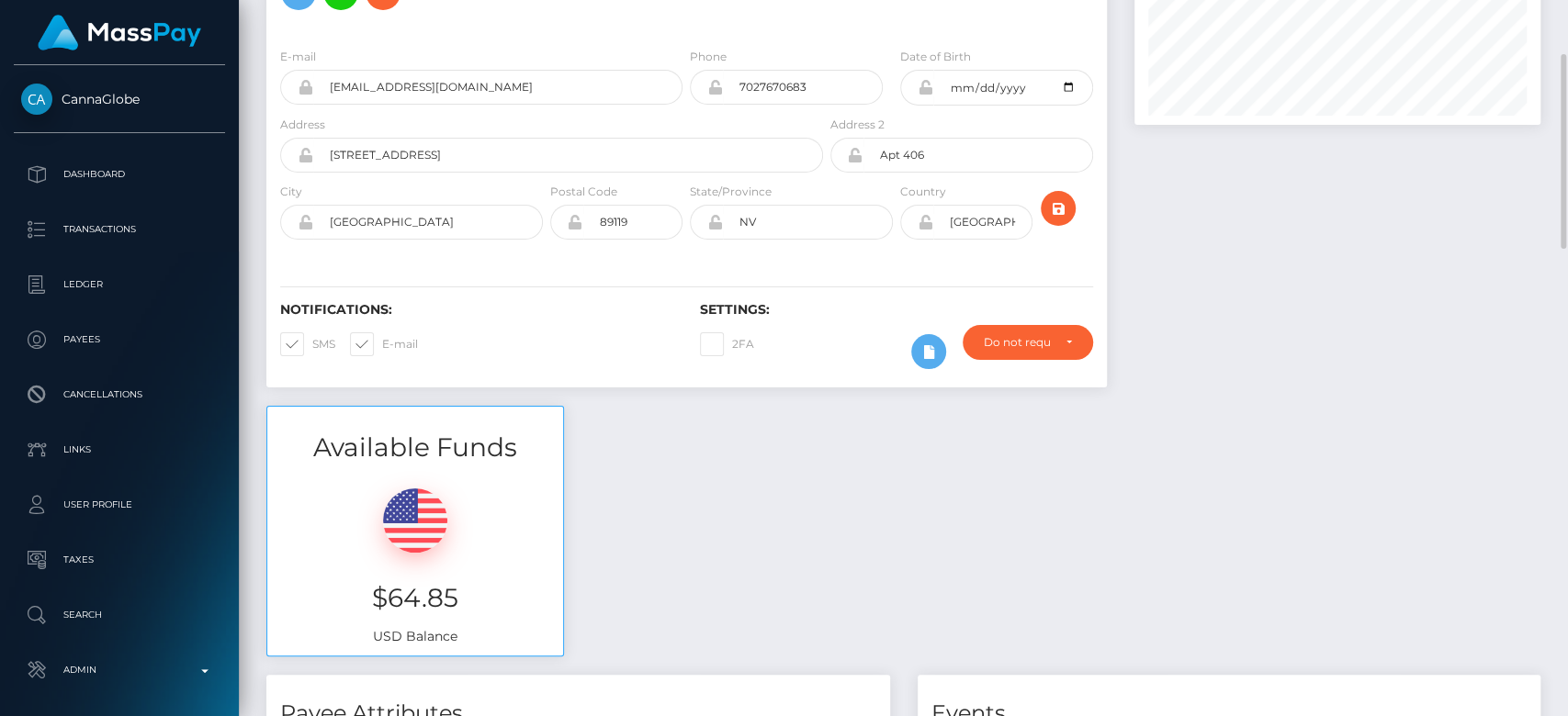
scroll to position [191, 0]
drag, startPoint x: 480, startPoint y: 618, endPoint x: 359, endPoint y: 626, distance: 121.3
click at [359, 617] on h3 "$64.85" at bounding box center [414, 599] width 268 height 36
copy h3 "$64.85"
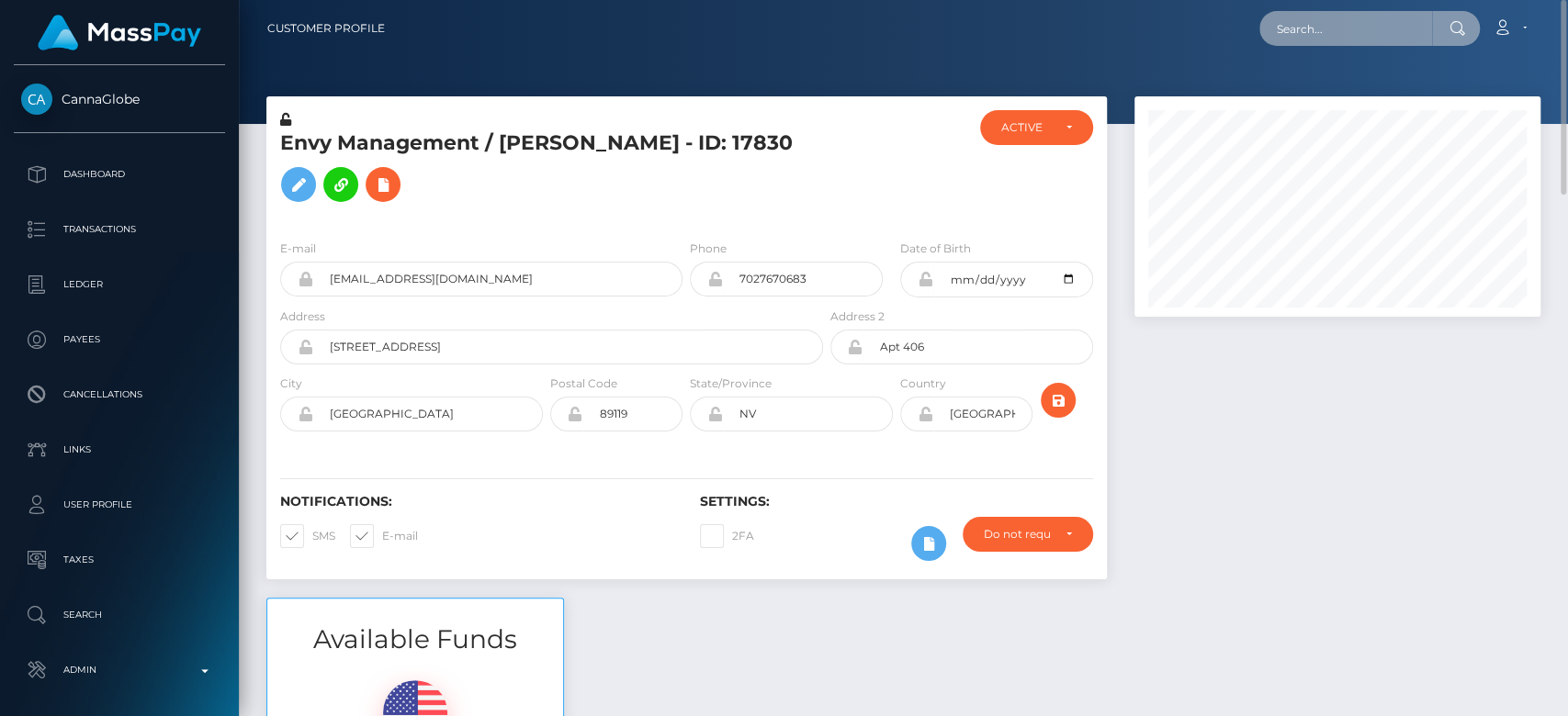
click at [1348, 41] on input "text" at bounding box center [1345, 28] width 172 height 35
paste input "Here's a video tutorial on how you can make a transfer https://www.youtube.com/…"
type input "Here's a video tutorial on how you can make a transfer https://www.youtube.com/…"
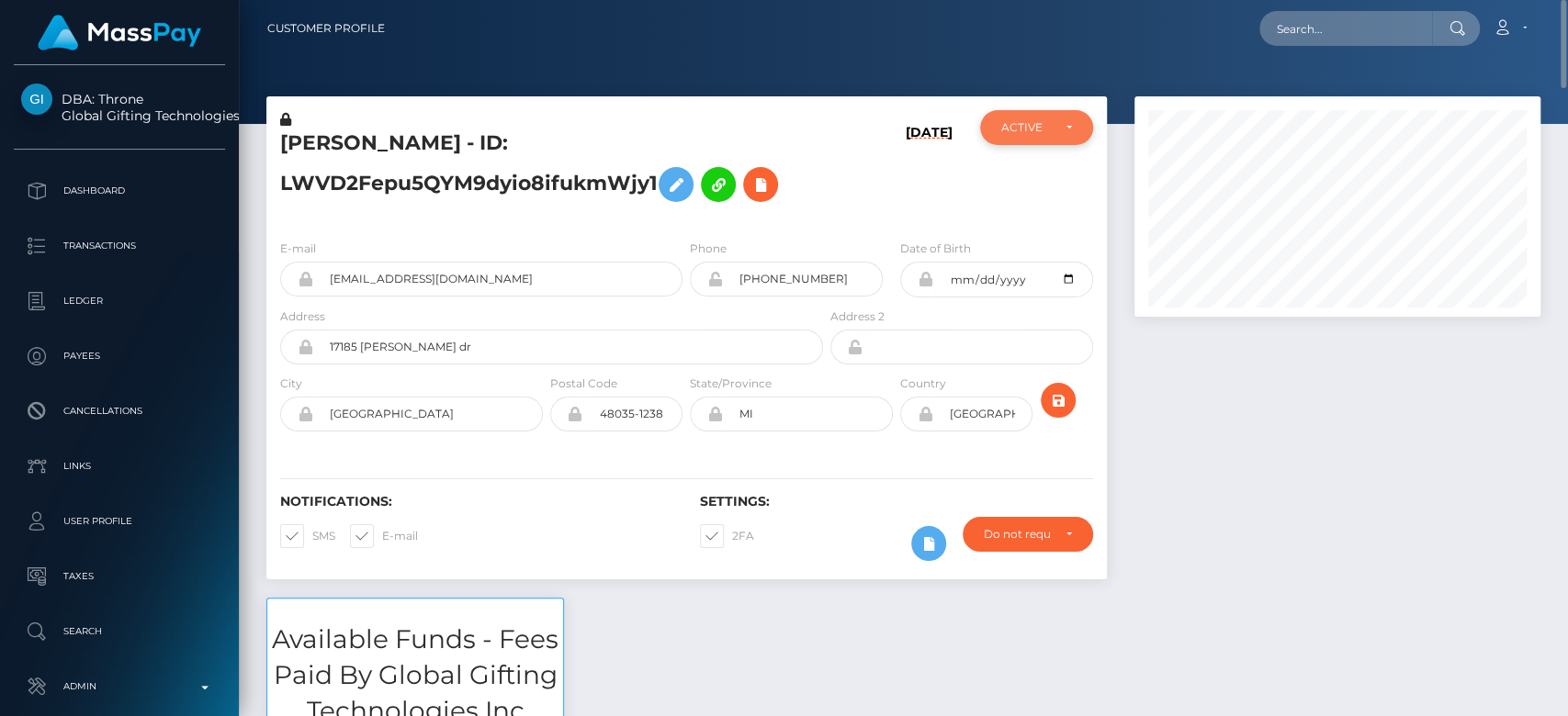
click at [1035, 120] on div "ACTIVE" at bounding box center [1025, 127] width 49 height 15
click at [1028, 241] on link "CLOSED" at bounding box center [1036, 254] width 112 height 34
select select "CLOSED"
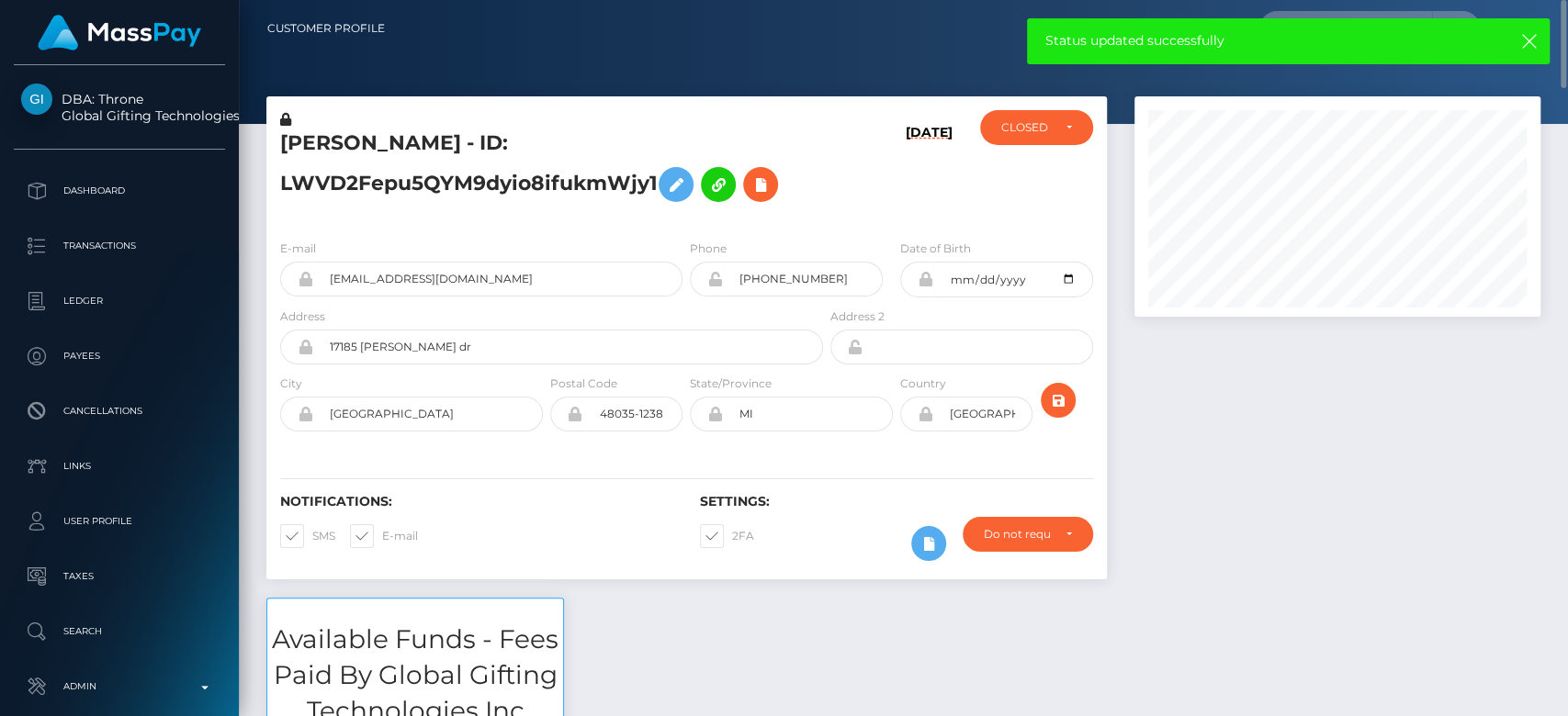
click at [732, 539] on span at bounding box center [732, 536] width 0 height 14
click at [732, 536] on input "2FA" at bounding box center [738, 530] width 12 height 12
checkbox input "false"
click at [375, 533] on label "E-mail" at bounding box center [384, 536] width 68 height 24
click at [382, 533] on input "E-mail" at bounding box center [388, 530] width 12 height 12
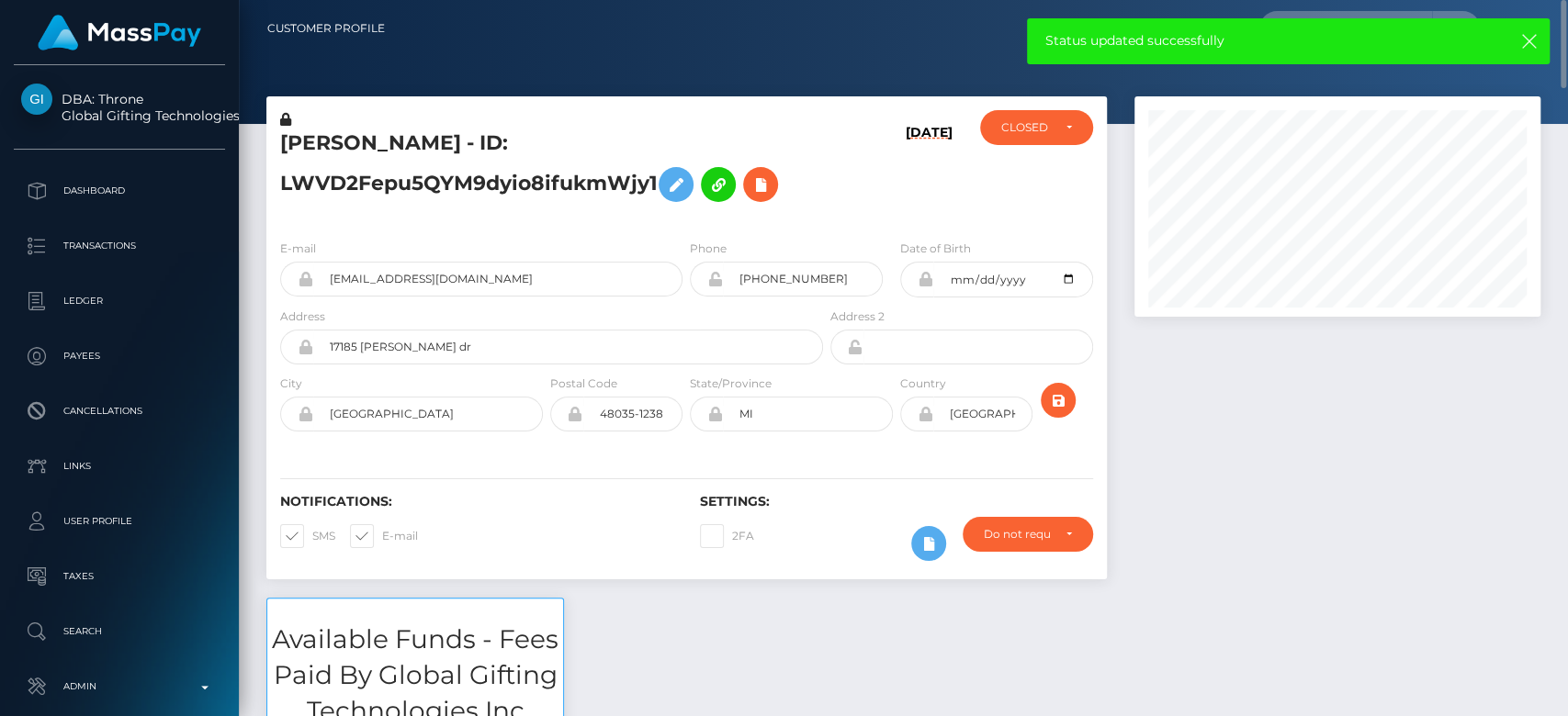
checkbox input "false"
click at [312, 529] on span at bounding box center [312, 536] width 0 height 14
click at [312, 528] on input "SMS" at bounding box center [318, 530] width 12 height 12
checkbox input "false"
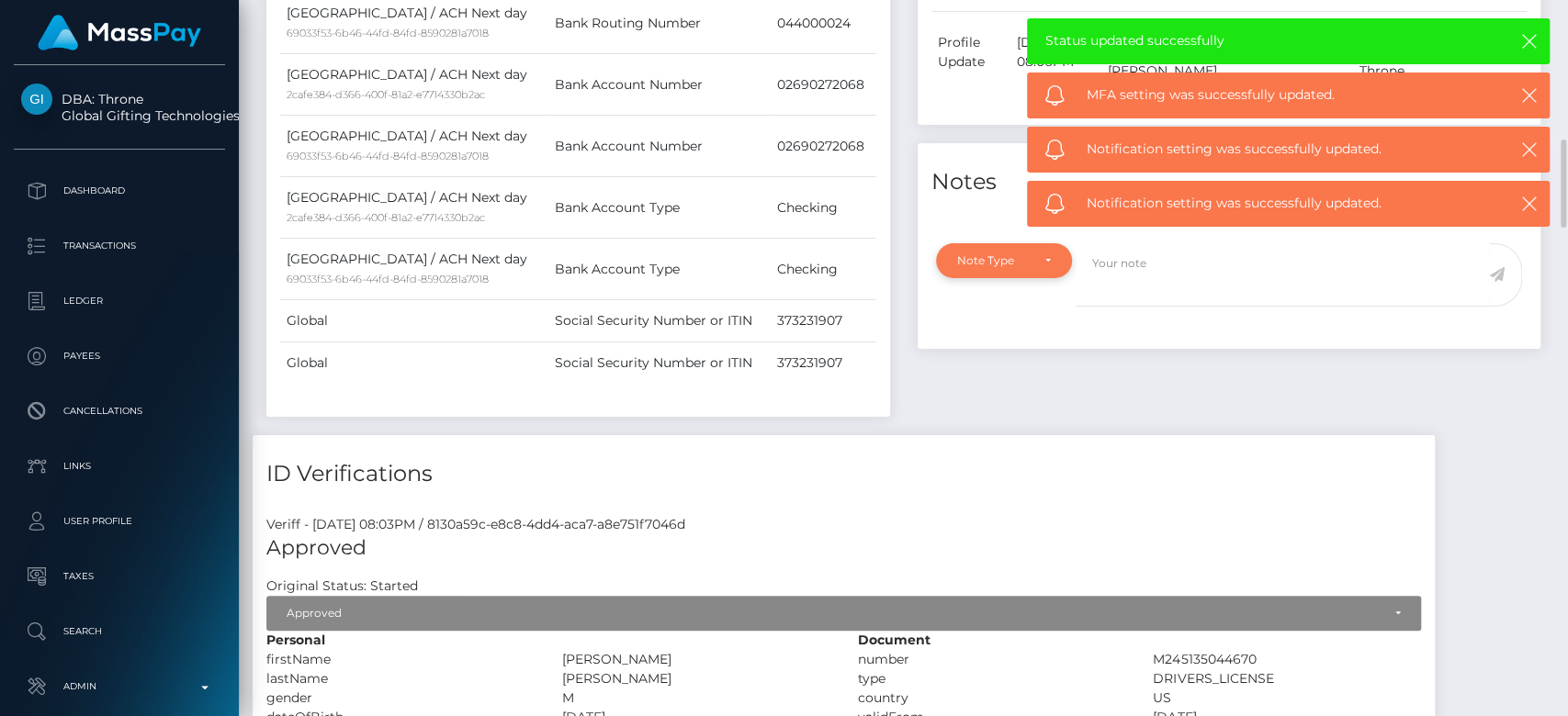
scroll to position [1140, 0]
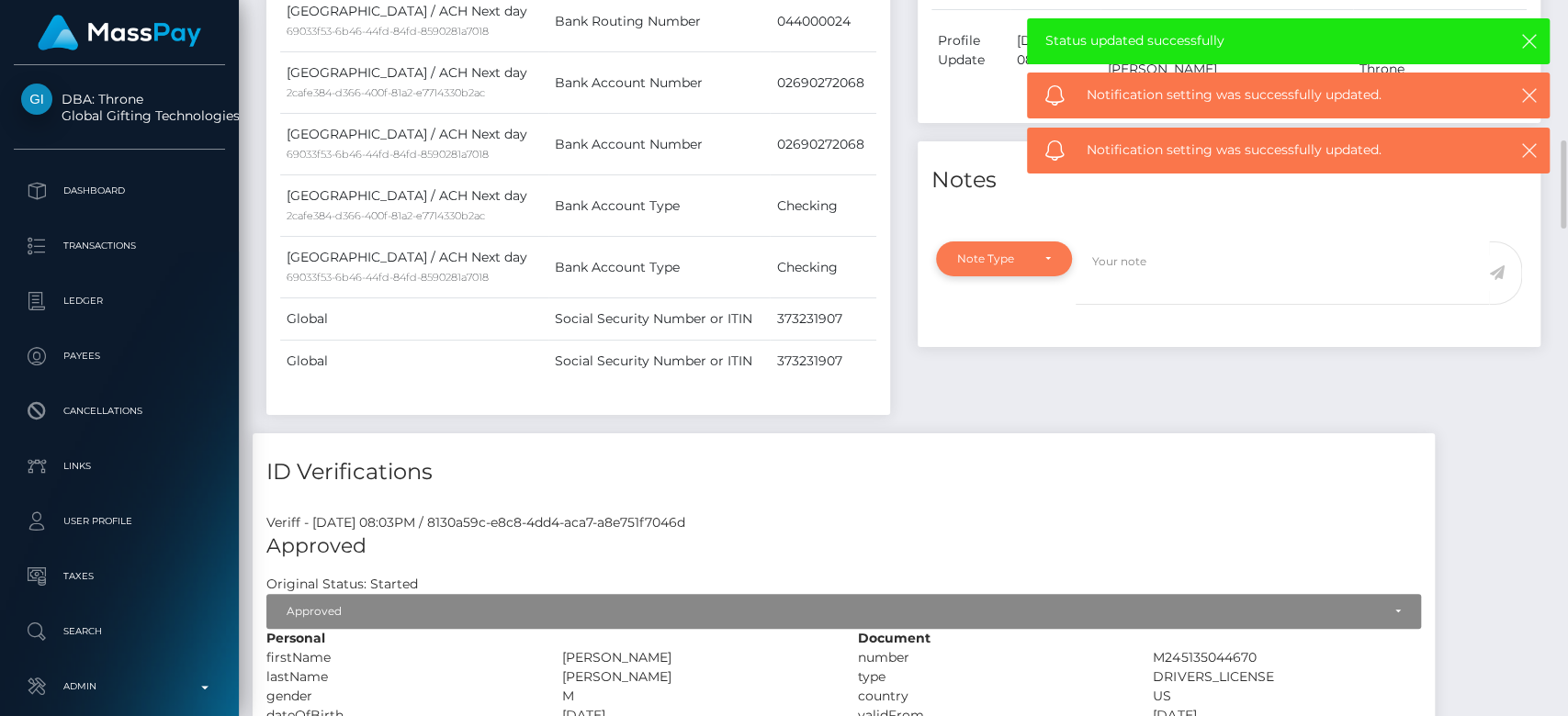
click at [987, 242] on div "Note Type" at bounding box center [1003, 259] width 135 height 35
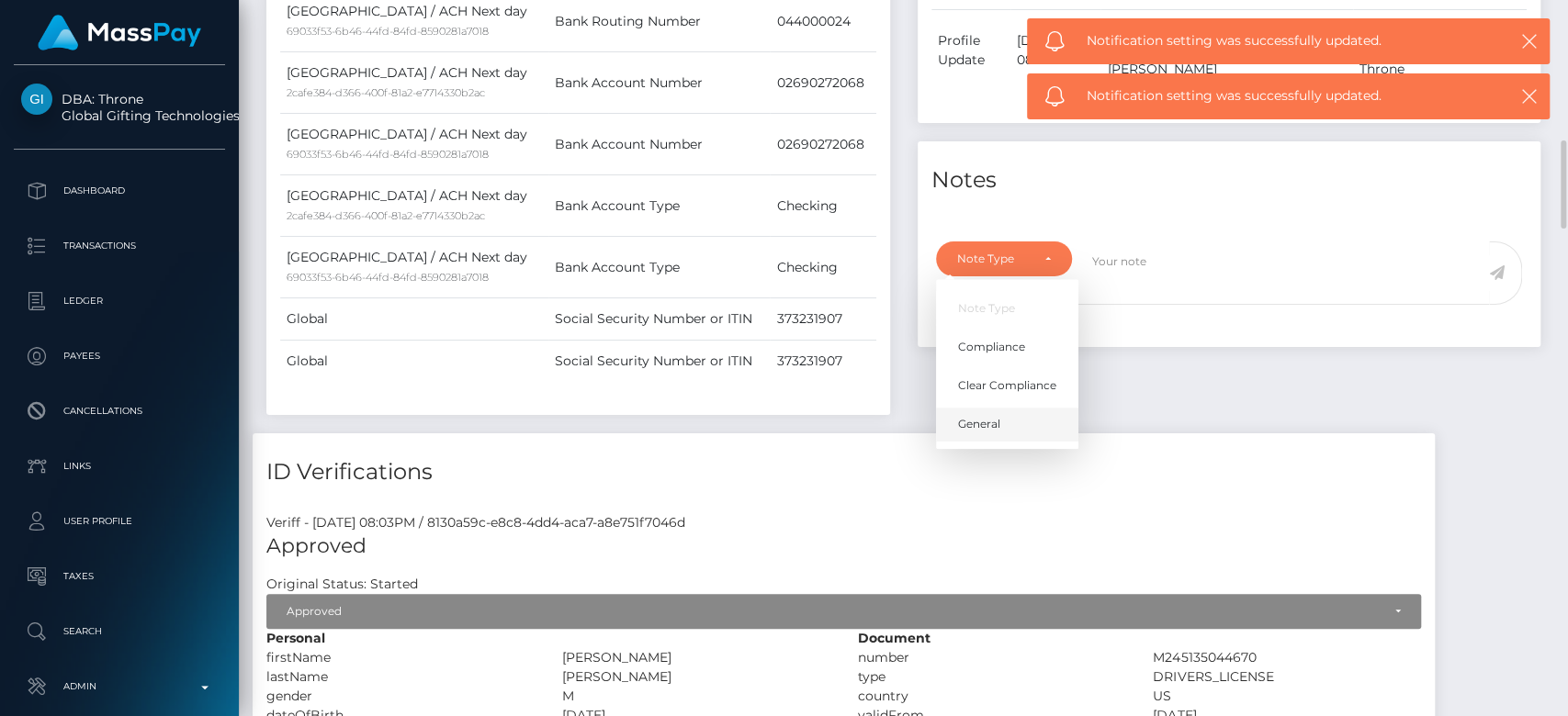
click at [984, 407] on link "General" at bounding box center [1007, 424] width 142 height 34
select select "GENERAL"
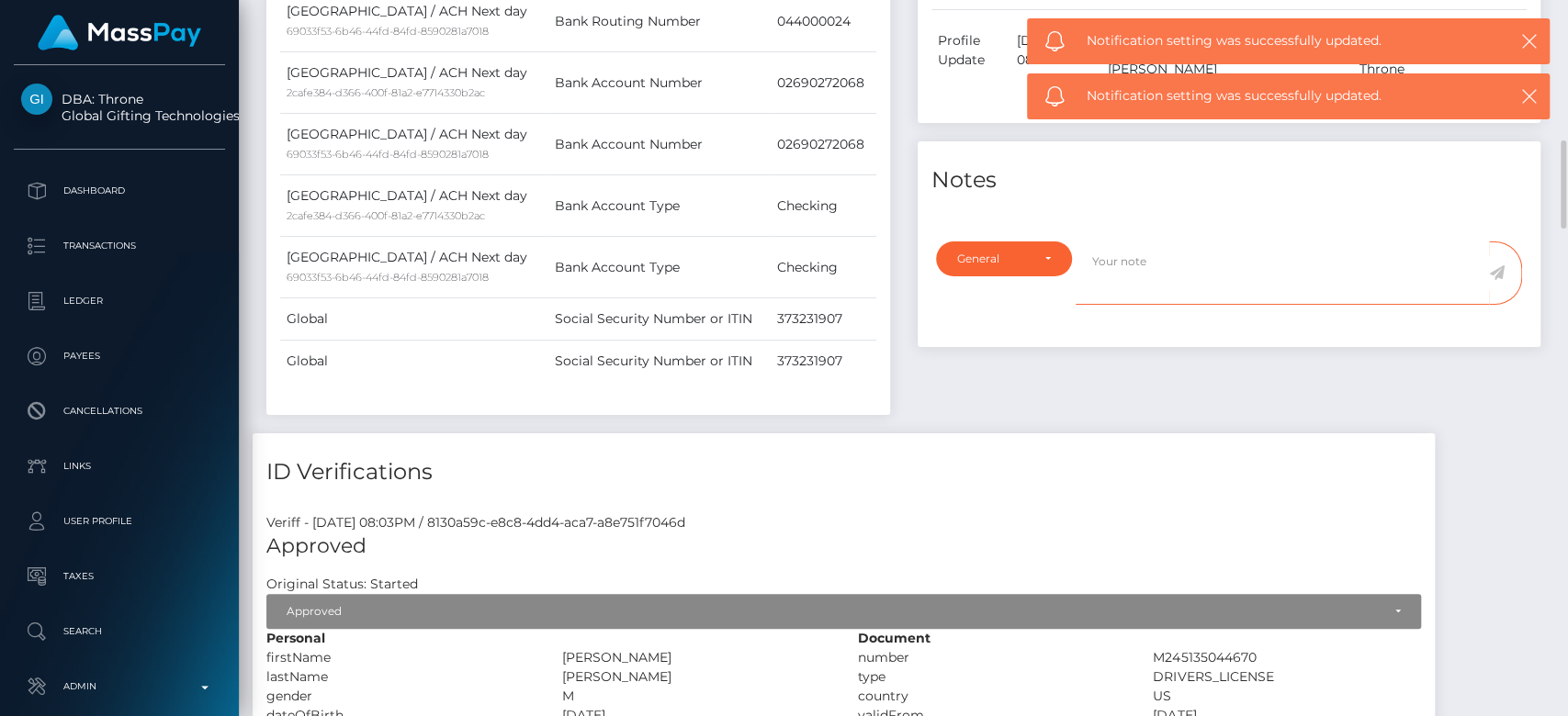
click at [1151, 242] on textarea at bounding box center [1282, 273] width 413 height 63
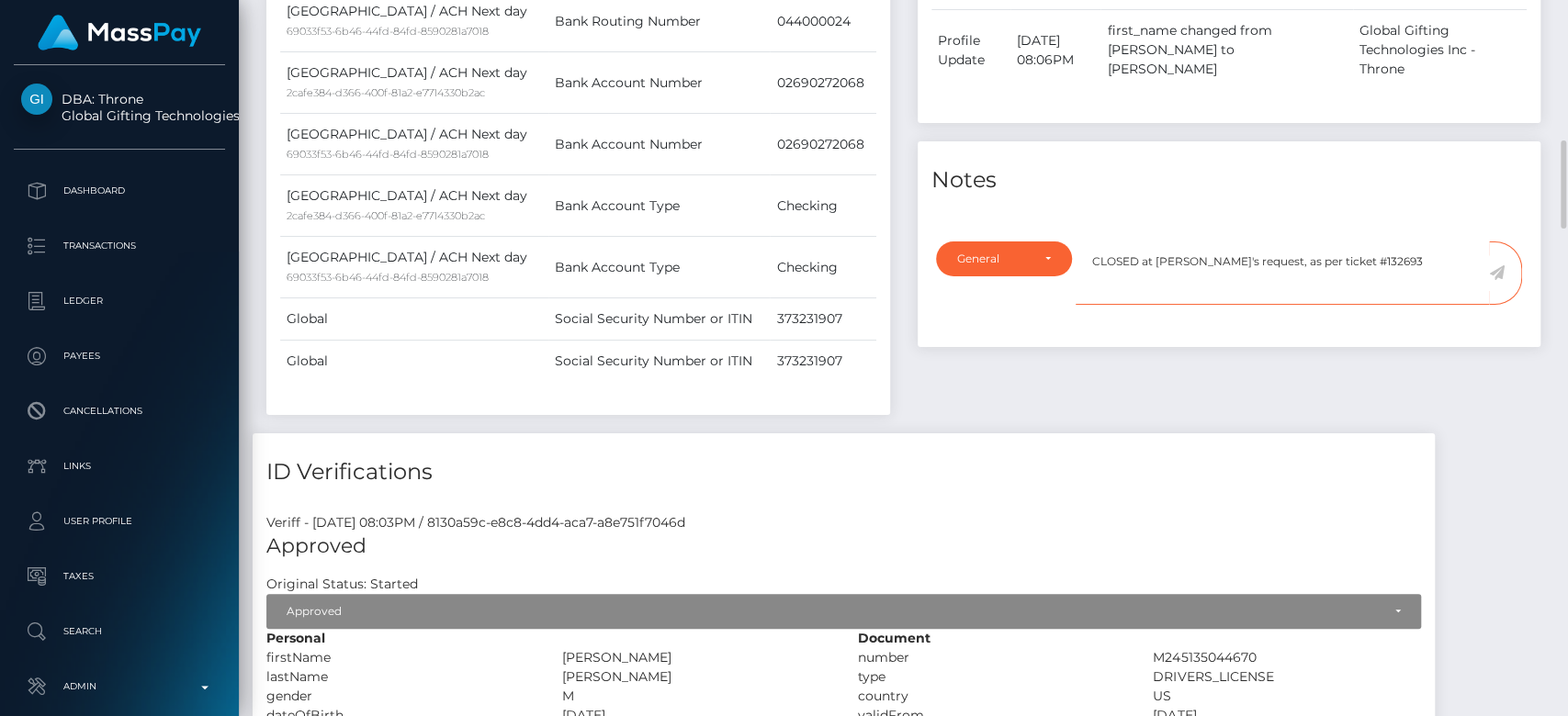
type textarea "CLOSED at payee's request, as per ticket #132693"
click at [1502, 265] on icon at bounding box center [1497, 272] width 16 height 15
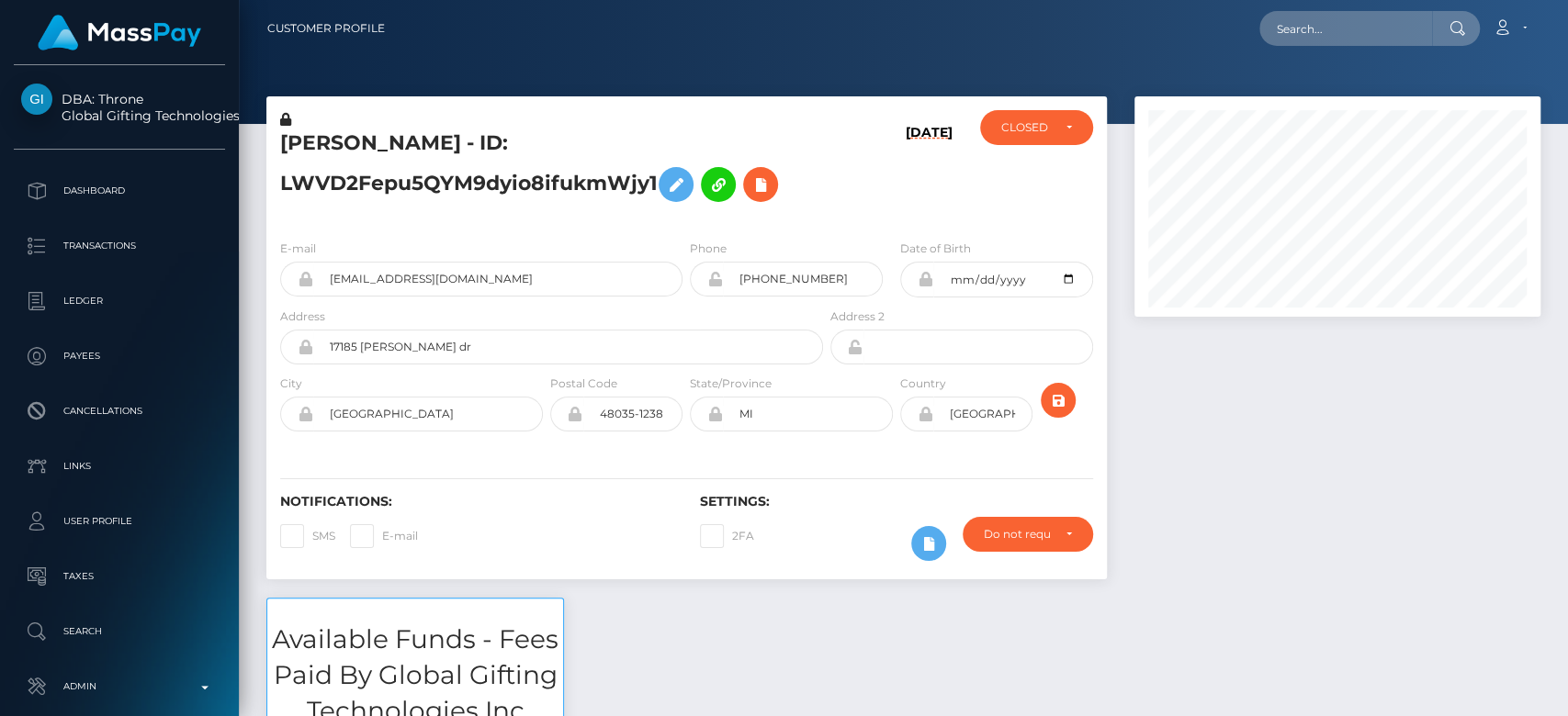
scroll to position [220, 406]
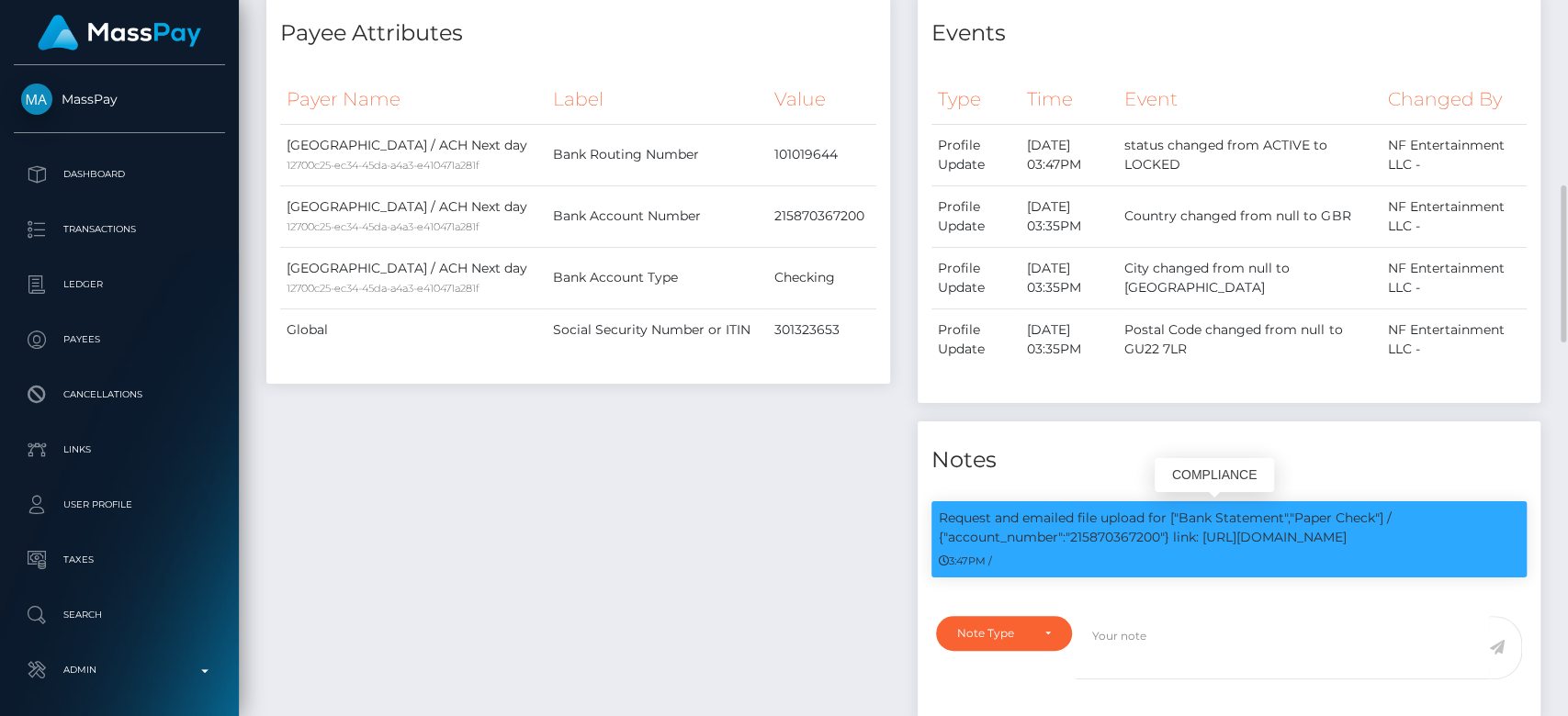
scroll to position [220, 406]
click at [1125, 535] on p "Request and emailed file upload for ["Bank Statement","Paper Check"] / {"accoun…" at bounding box center [1229, 528] width 582 height 39
copy p "215870367200"
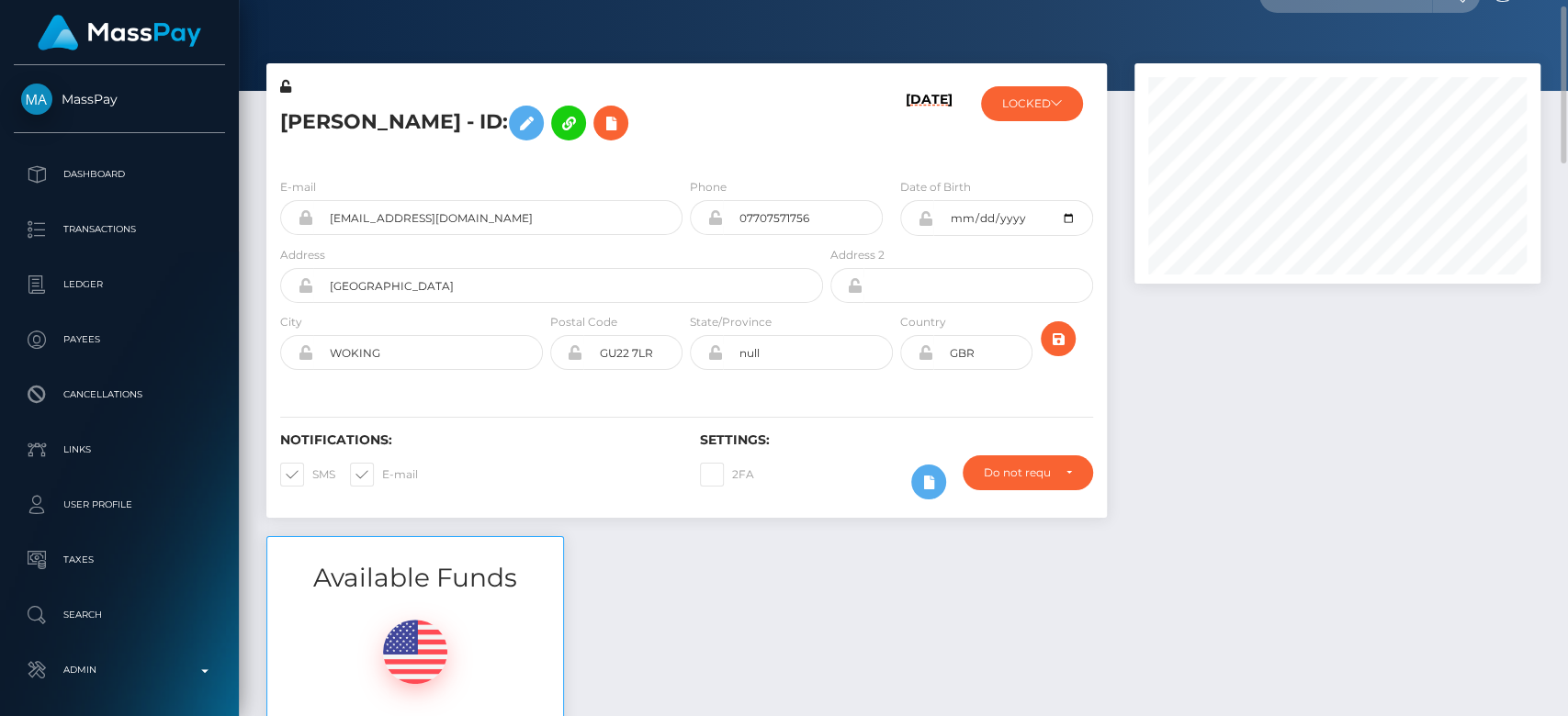
scroll to position [0, 0]
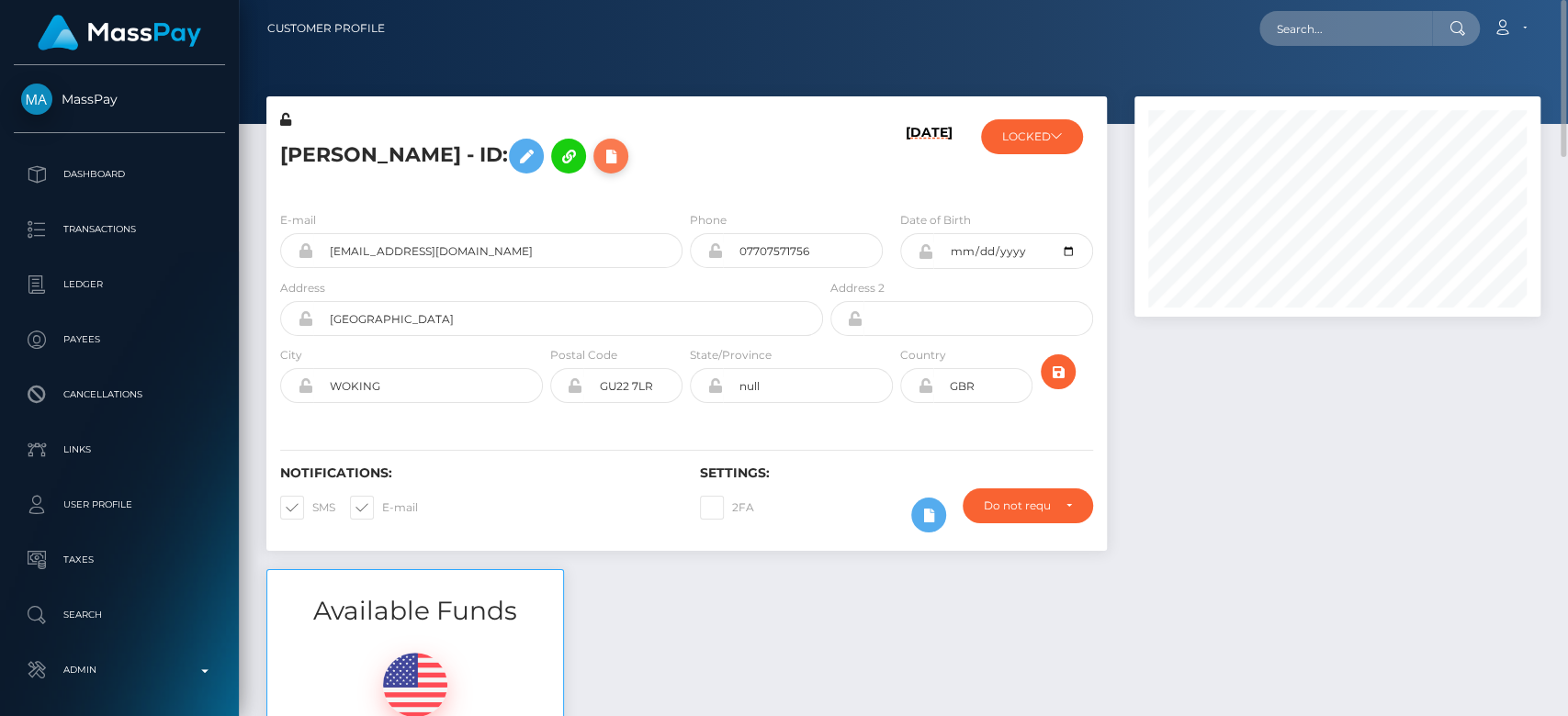
click at [601, 154] on icon at bounding box center [610, 157] width 22 height 23
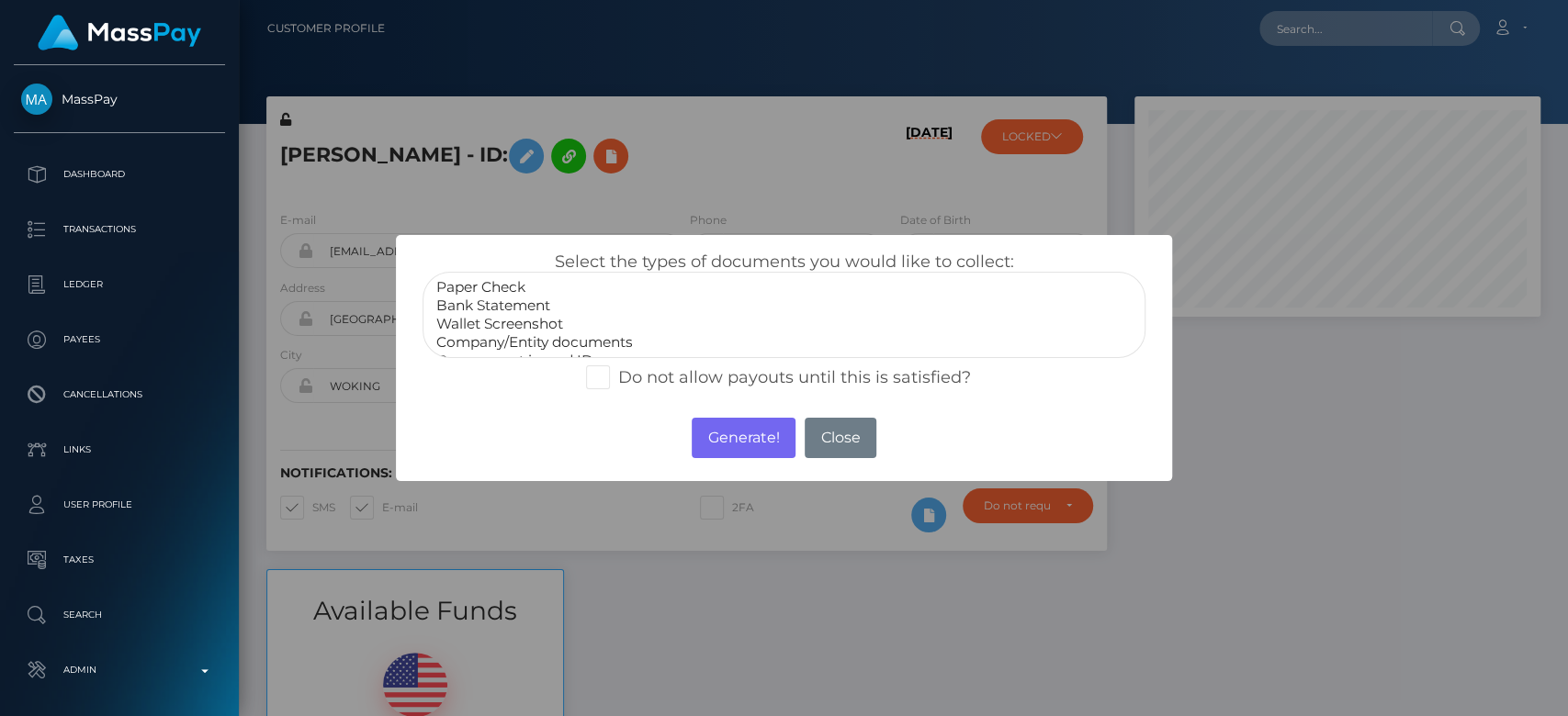
drag, startPoint x: 514, startPoint y: 321, endPoint x: 476, endPoint y: 310, distance: 39.6
select select "Bank Statement"
click at [476, 310] on option "Bank Statement" at bounding box center [784, 305] width 699 height 19
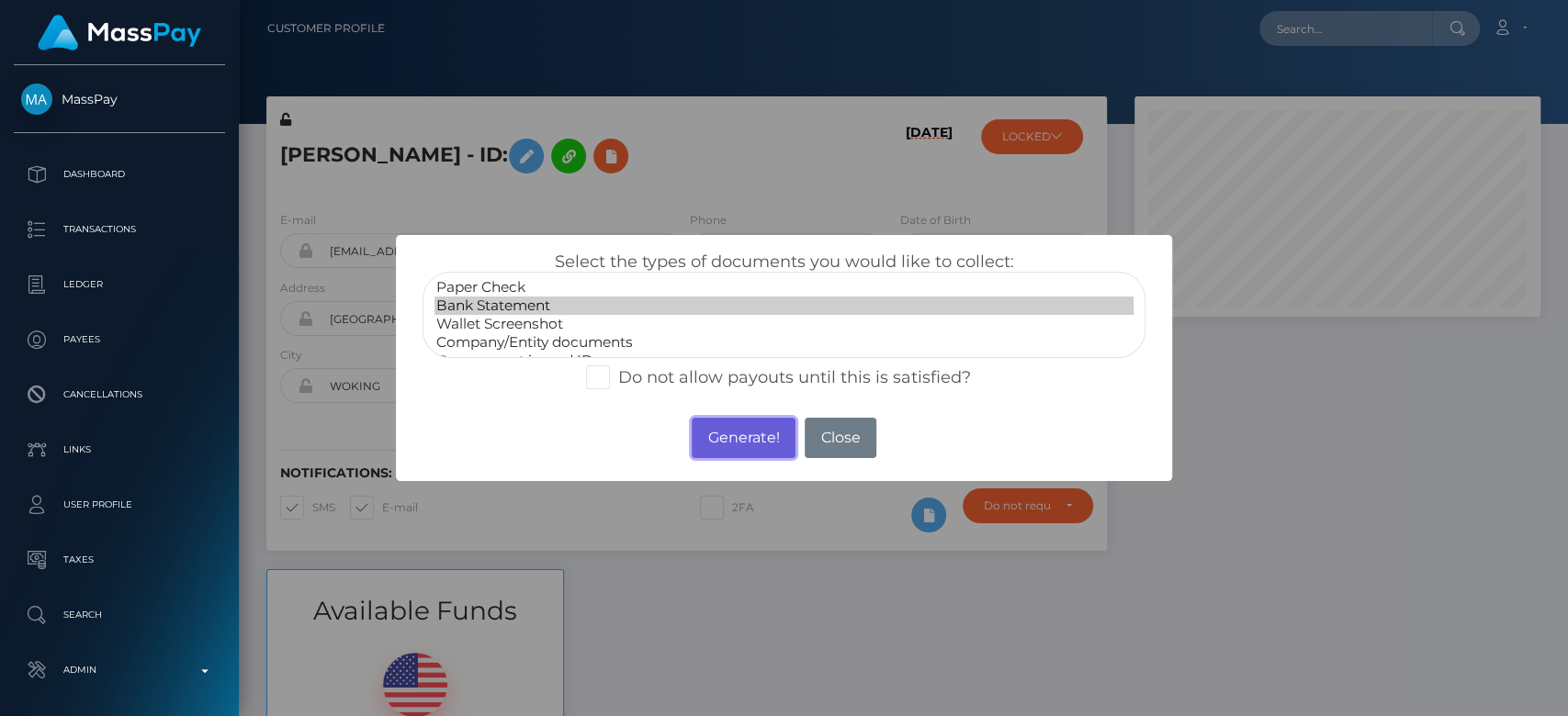
click at [752, 442] on button "Generate!" at bounding box center [744, 437] width 103 height 40
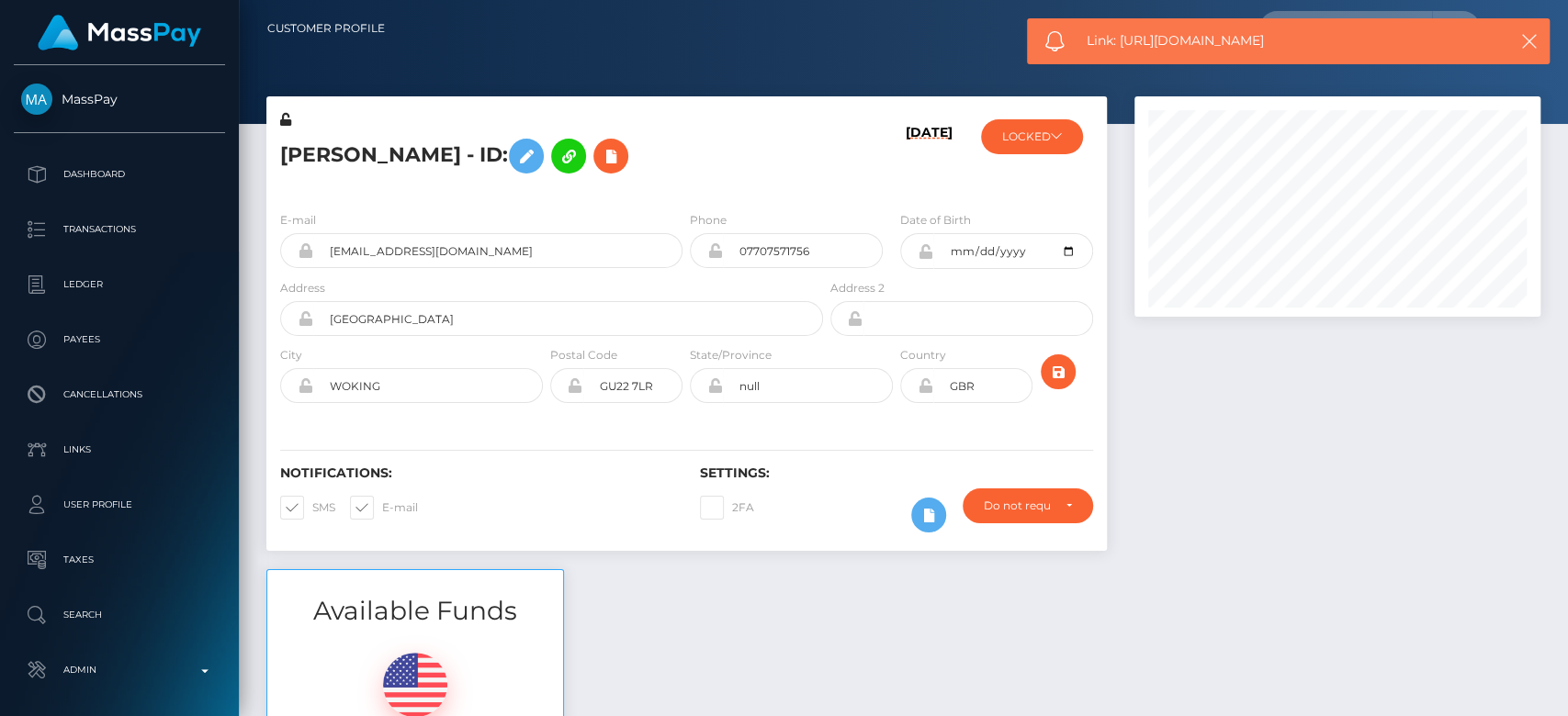
drag, startPoint x: 1310, startPoint y: 56, endPoint x: 1121, endPoint y: 40, distance: 189.7
click at [1121, 40] on div "Link: [URL][DOMAIN_NAME]" at bounding box center [1288, 41] width 522 height 46
copy span "[URL][DOMAIN_NAME]"
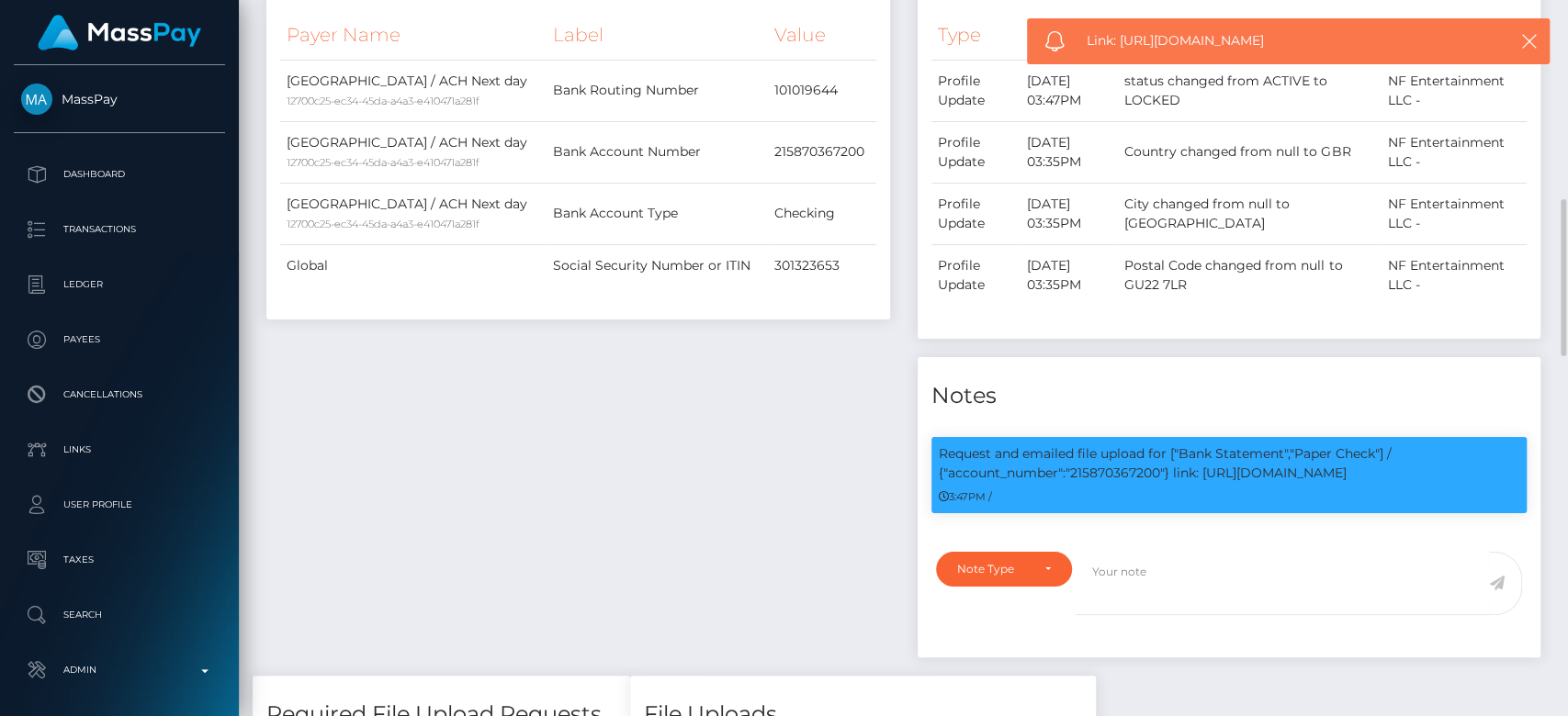
scroll to position [220, 406]
click at [1377, 471] on p "Request and emailed file upload for ["Bank Statement","Paper Check"] / {"accoun…" at bounding box center [1229, 464] width 582 height 39
drag, startPoint x: 1377, startPoint y: 471, endPoint x: 1207, endPoint y: 474, distance: 170.0
click at [1207, 474] on p "Request and emailed file upload for ["Bank Statement","Paper Check"] / {"accoun…" at bounding box center [1229, 464] width 582 height 39
copy div "https://l.maspay.io/Mk4s5"
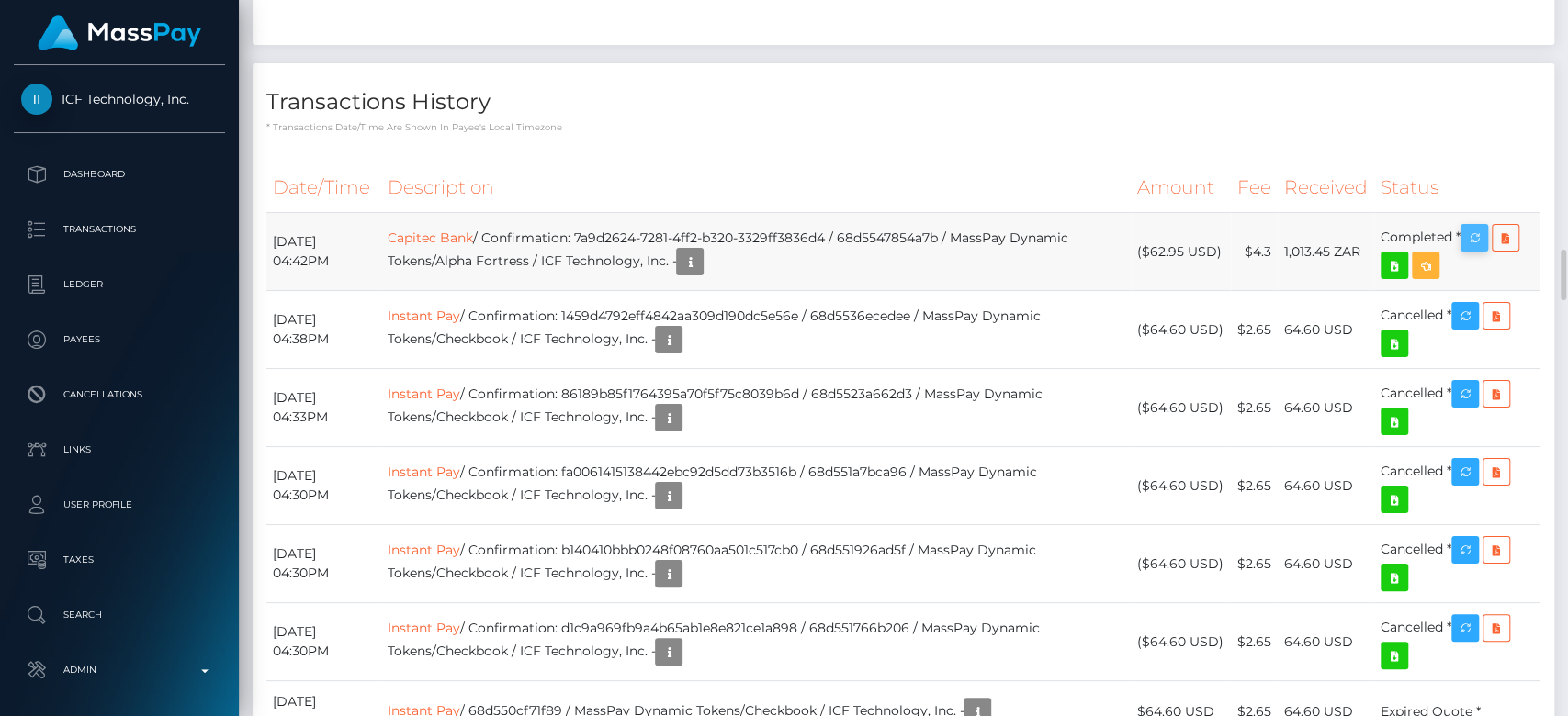
scroll to position [220, 406]
click at [1484, 227] on icon "button" at bounding box center [1473, 239] width 22 height 23
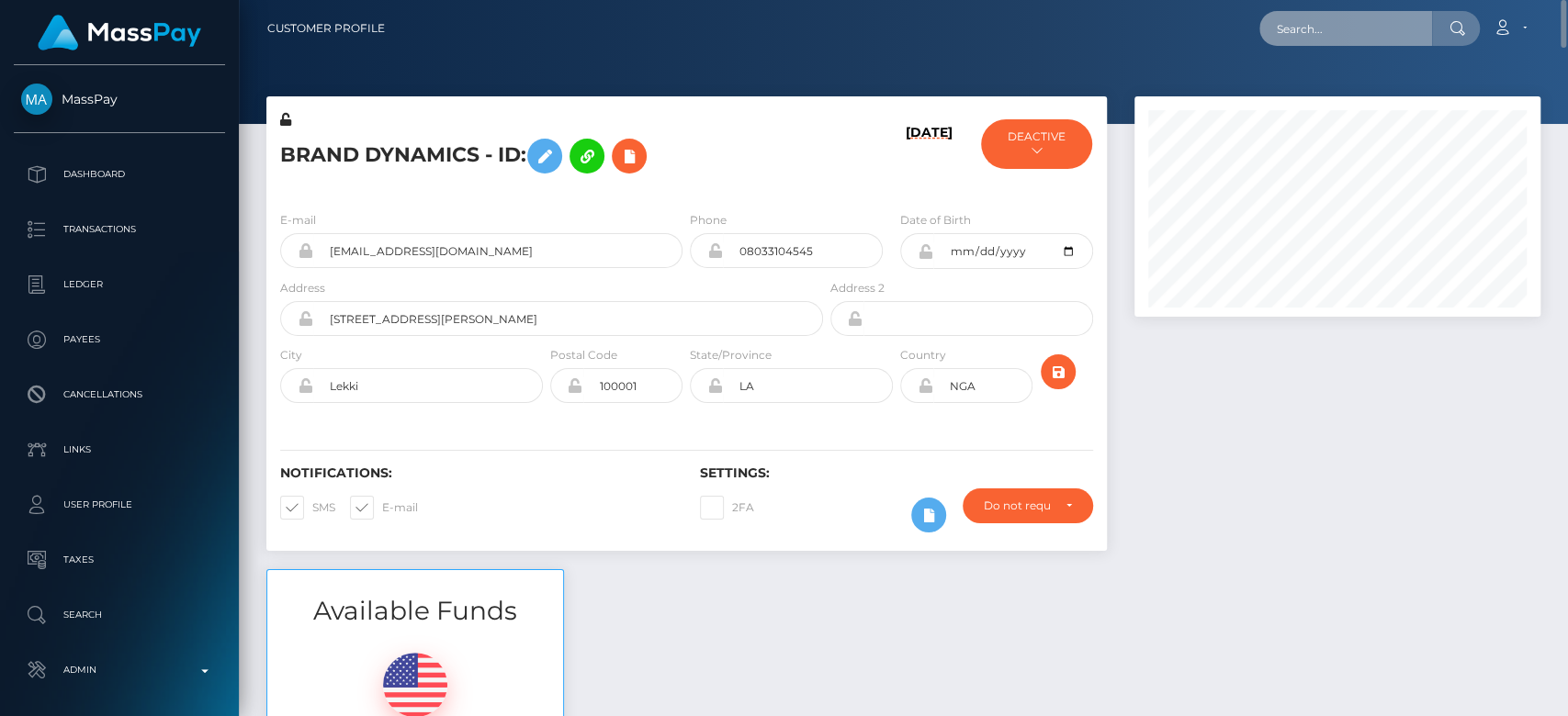
click at [1356, 40] on input "text" at bounding box center [1345, 28] width 172 height 35
paste input "saigullapalli60@gmail.com"
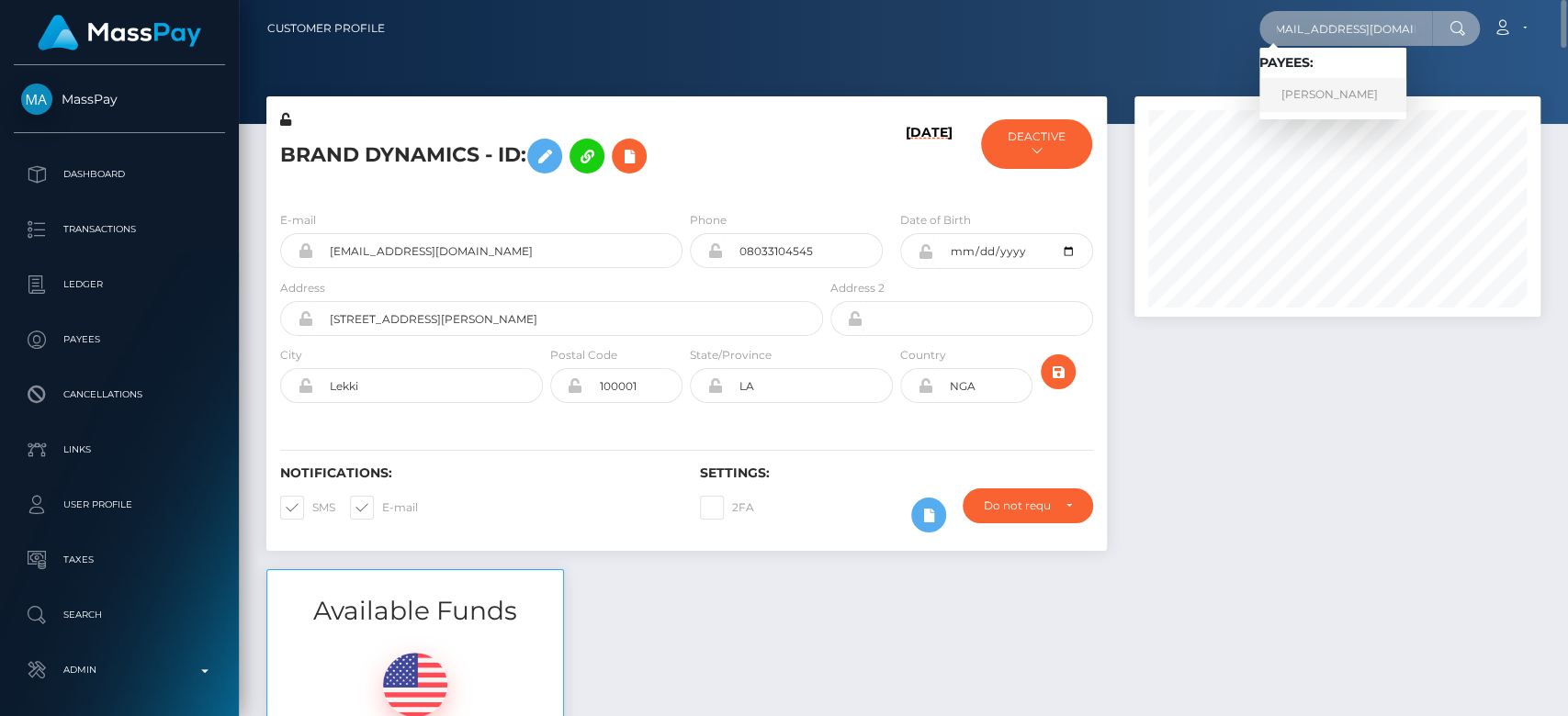
type input "saigullapalli60@gmail.com"
click at [1358, 92] on link "Rama Gullapalli" at bounding box center [1332, 94] width 147 height 34
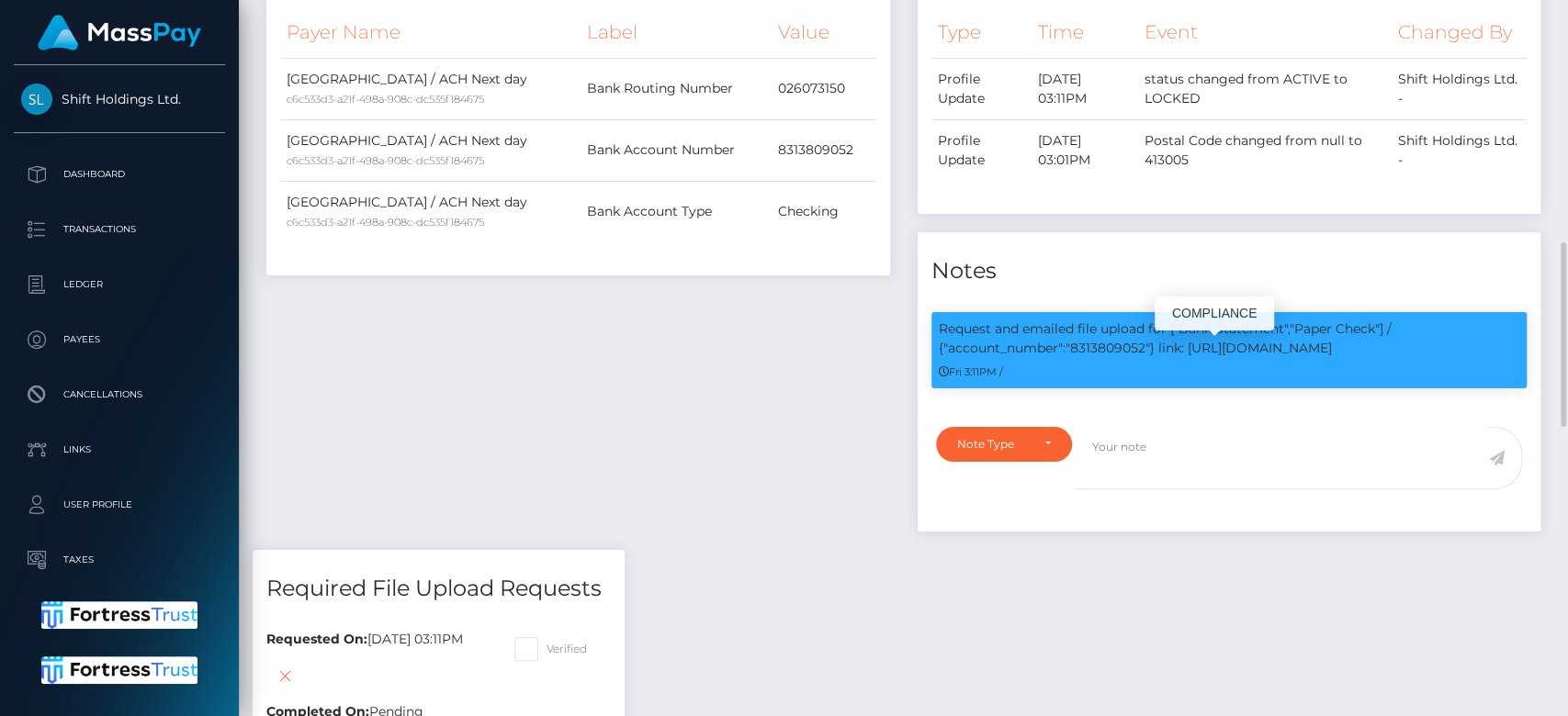
scroll to position [220, 406]
click at [1102, 349] on p "Request and emailed file upload for ["Bank Statement","Paper Check"] / {"accoun…" at bounding box center [1229, 339] width 582 height 39
copy p "8313809052"
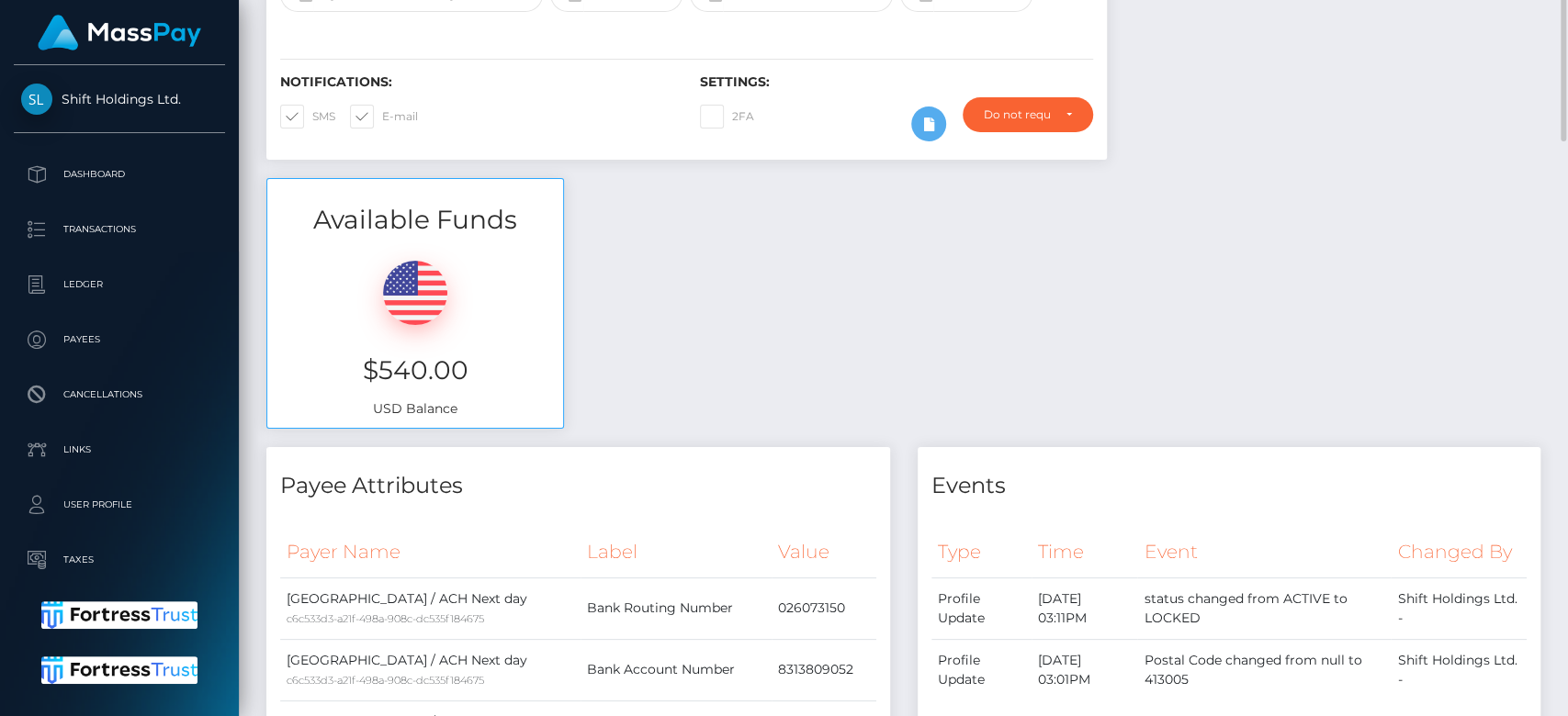
scroll to position [0, 0]
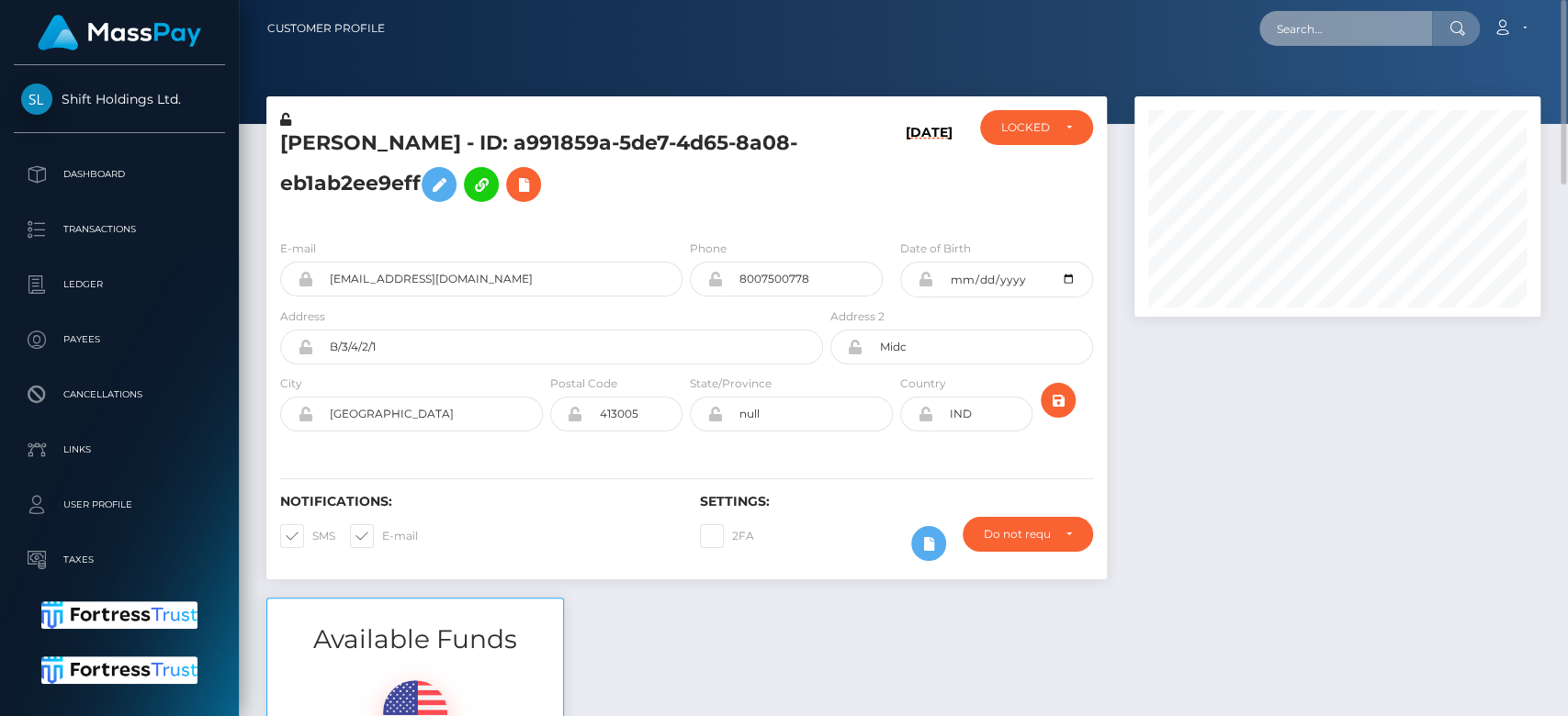
click at [1334, 30] on input "text" at bounding box center [1345, 28] width 172 height 35
paste input "[EMAIL_ADDRESS][DOMAIN_NAME]"
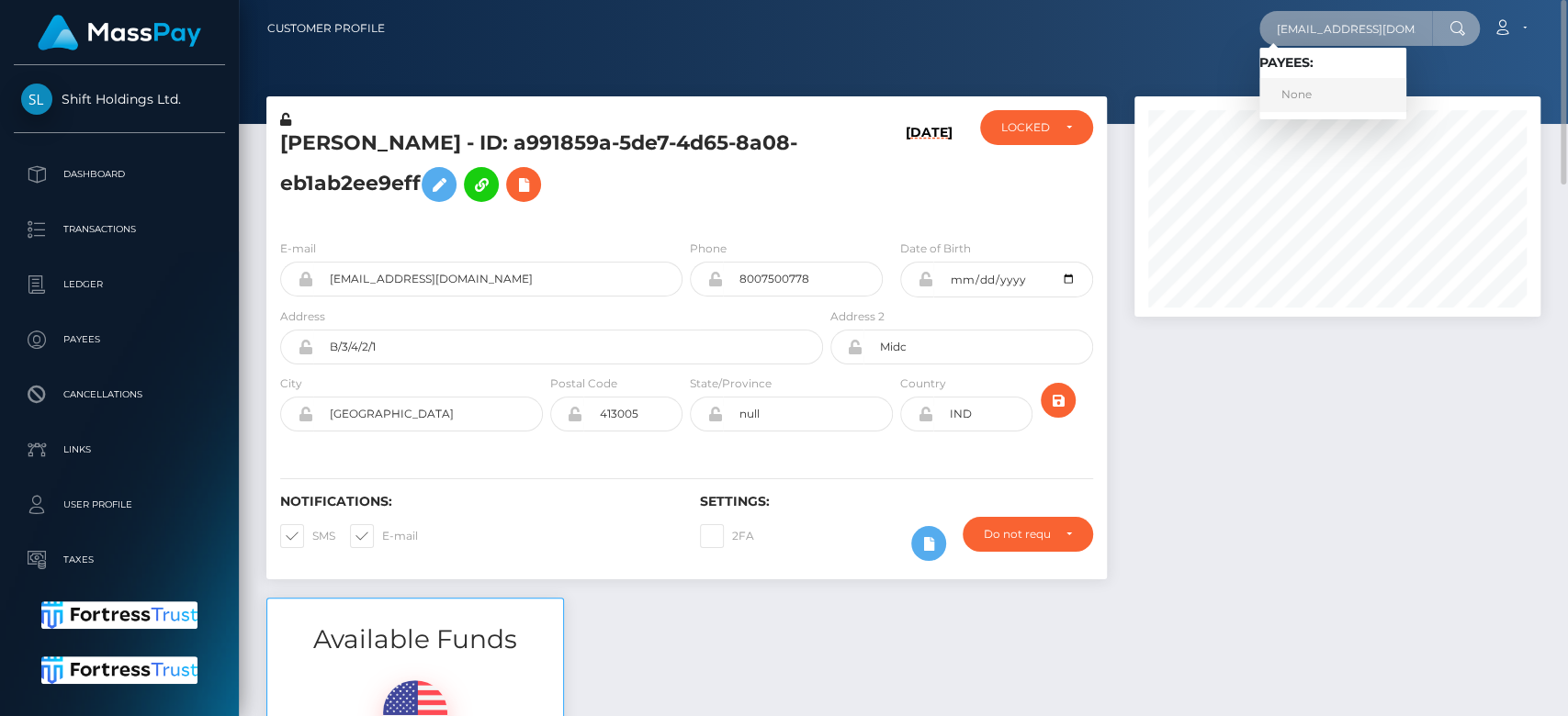
type input "[EMAIL_ADDRESS][DOMAIN_NAME]"
click at [1365, 94] on link "None" at bounding box center [1332, 94] width 147 height 34
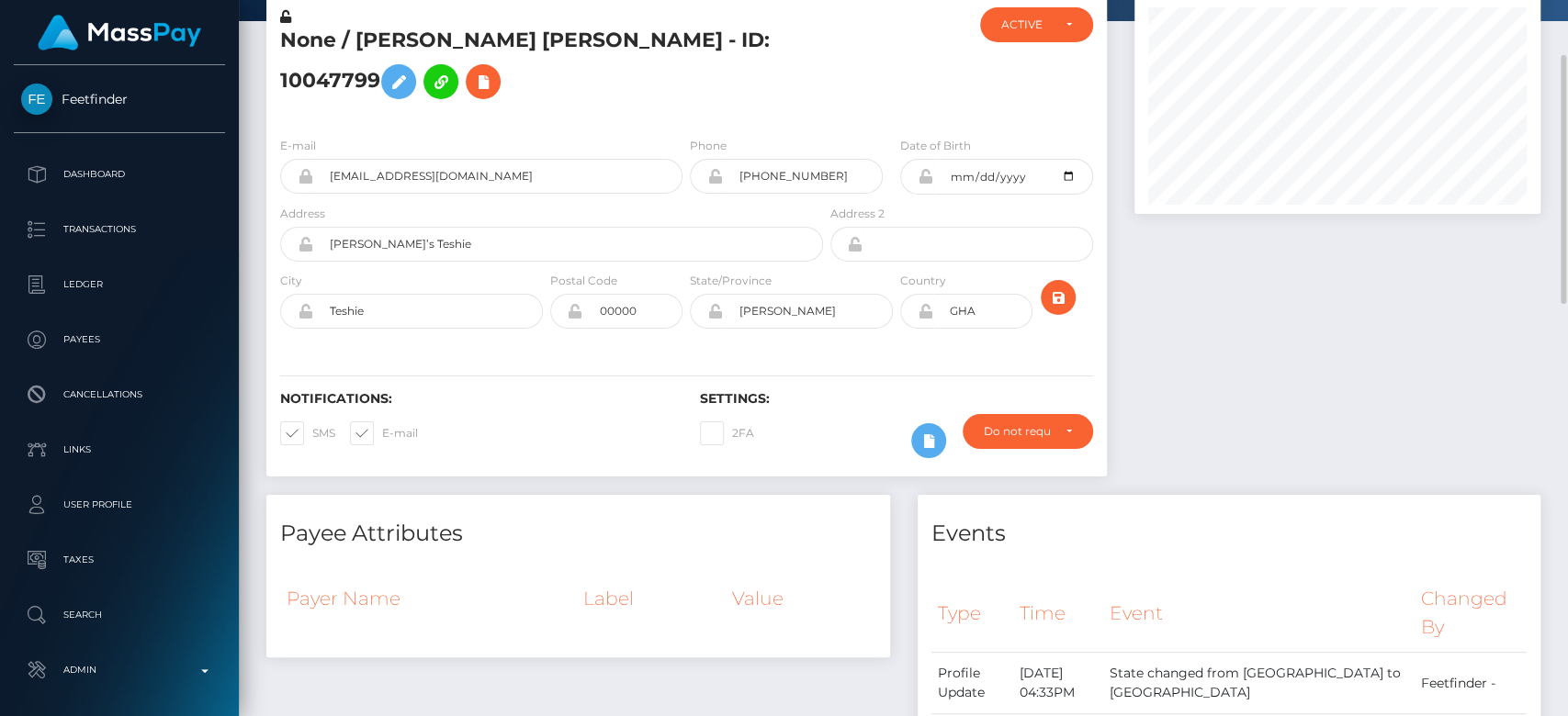
scroll to position [92, 0]
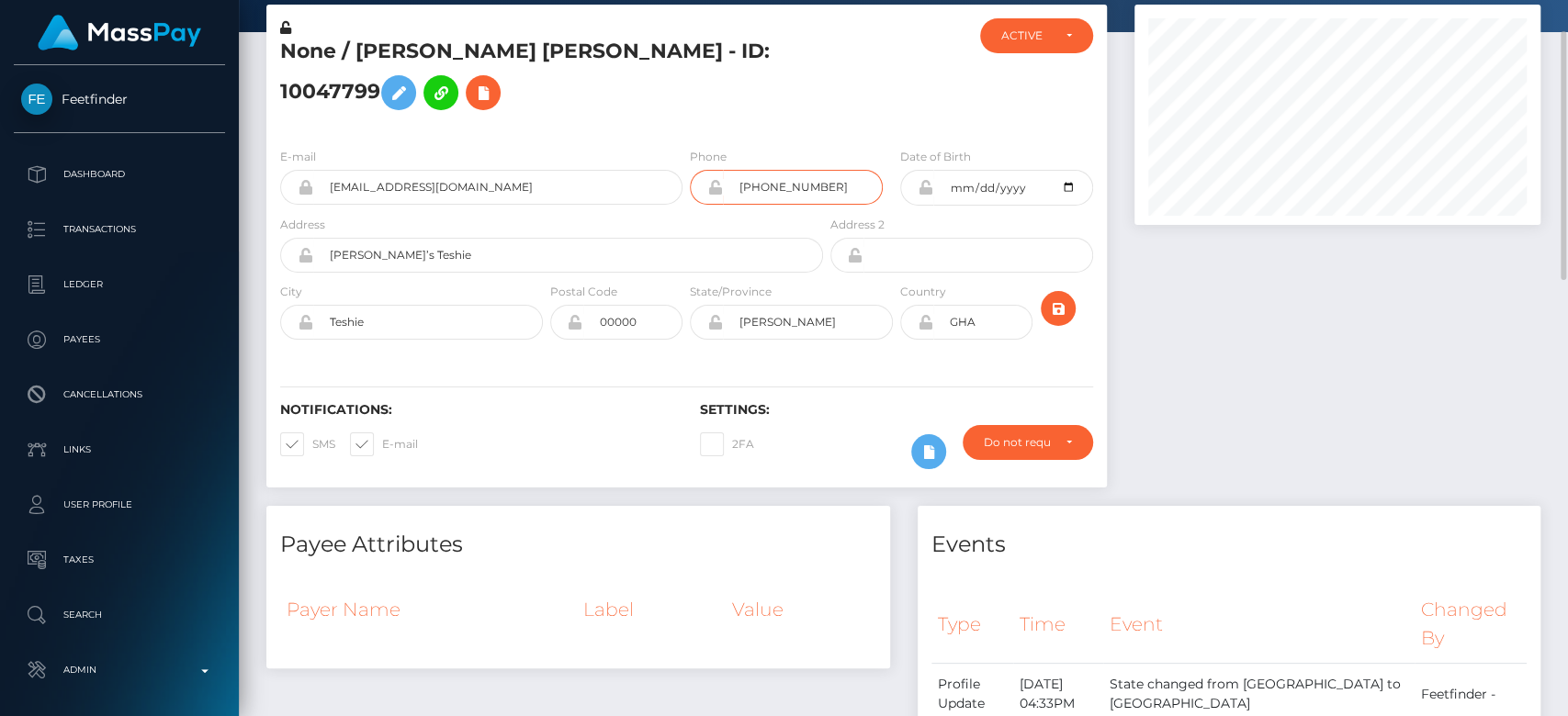
drag, startPoint x: 837, startPoint y: 187, endPoint x: 734, endPoint y: 190, distance: 103.0
click at [734, 190] on input "+2330248903394" at bounding box center [803, 187] width 160 height 35
drag, startPoint x: 801, startPoint y: 112, endPoint x: 814, endPoint y: 130, distance: 22.2
click at [801, 113] on h5 "None / Sena Kukua Abam Attipoe - ID: 10047799" at bounding box center [546, 79] width 533 height 82
drag, startPoint x: 840, startPoint y: 189, endPoint x: 774, endPoint y: 189, distance: 66.0
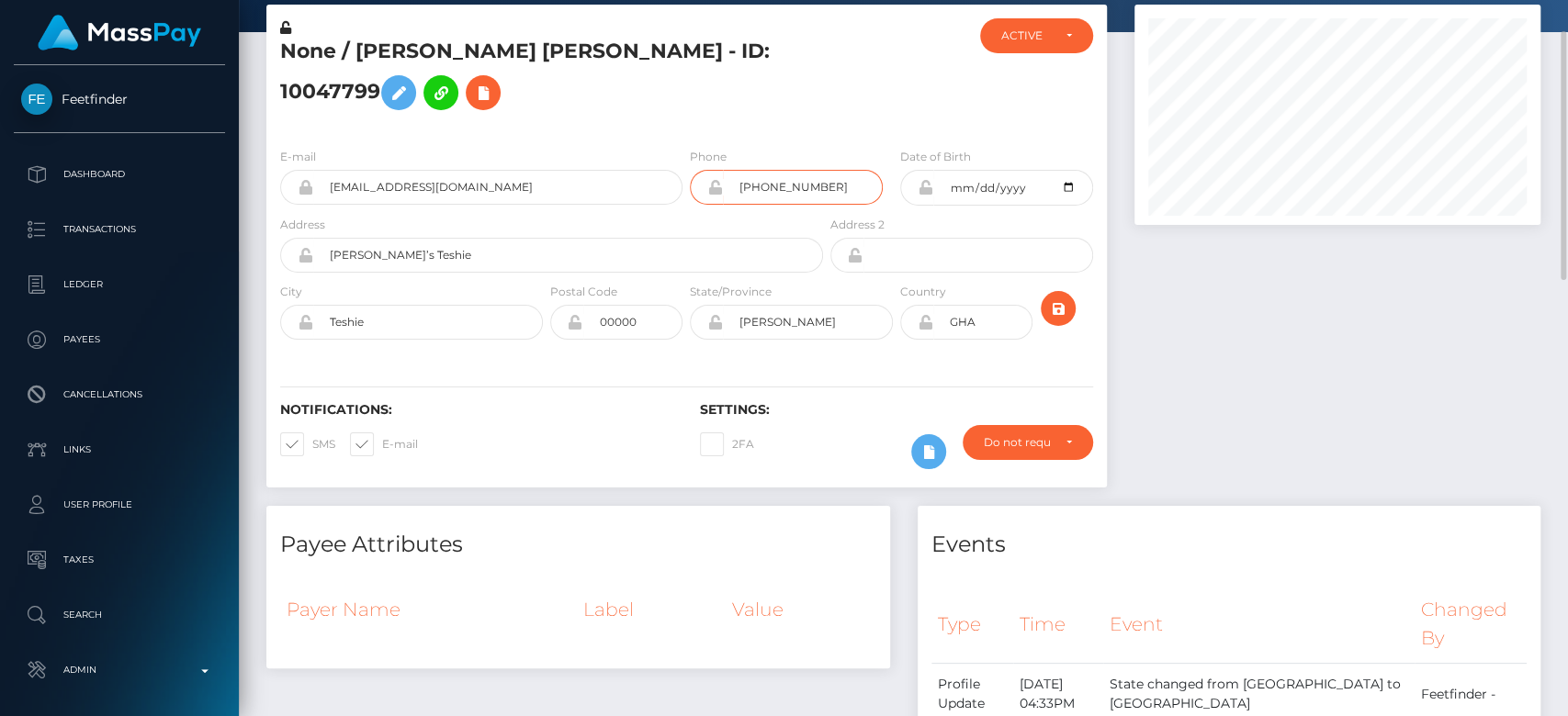
click at [774, 189] on input "+2330248903394" at bounding box center [803, 187] width 160 height 35
click at [836, 183] on input "+2330248903394" at bounding box center [803, 187] width 160 height 35
drag, startPoint x: 836, startPoint y: 183, endPoint x: 742, endPoint y: 175, distance: 94.3
click at [742, 175] on input "+2330248903394" at bounding box center [803, 187] width 160 height 35
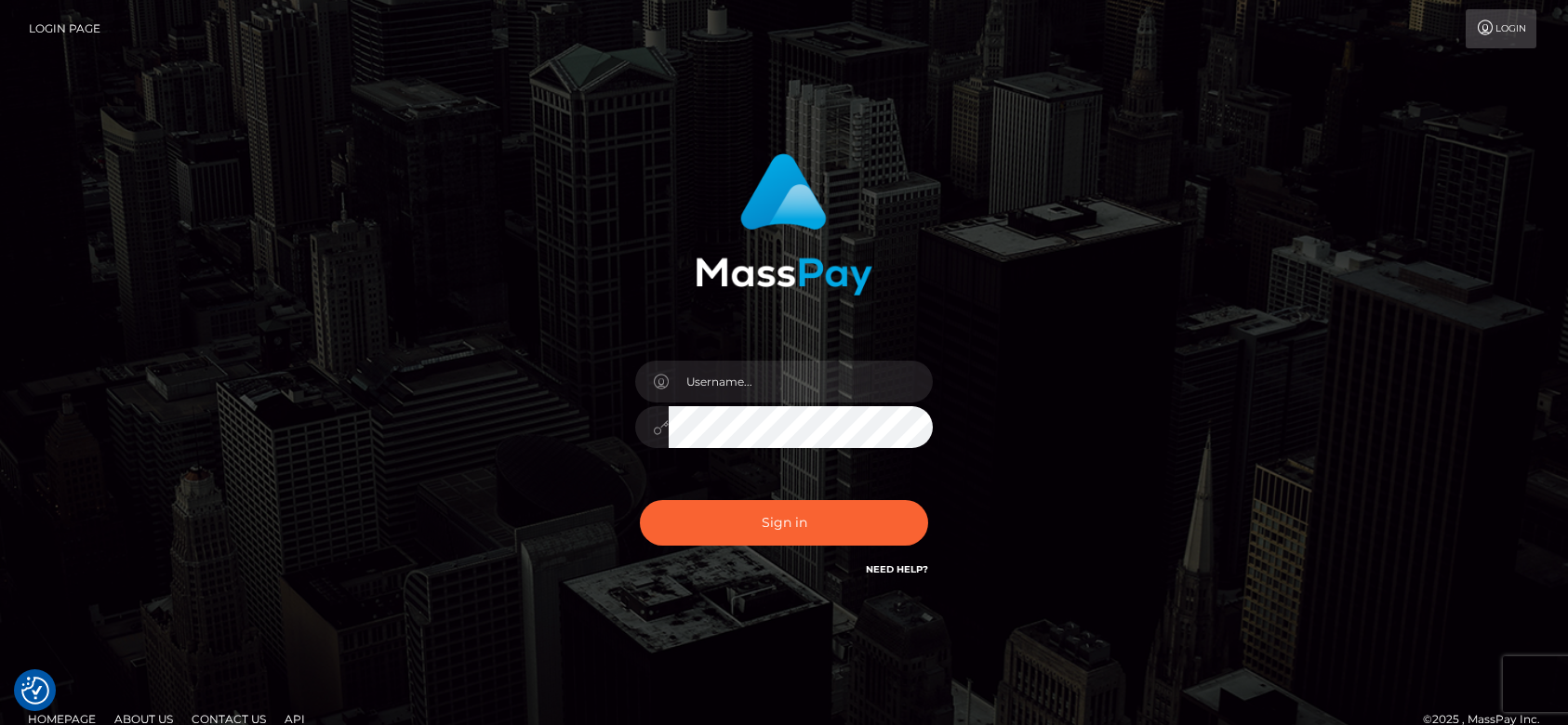
checkbox input "true"
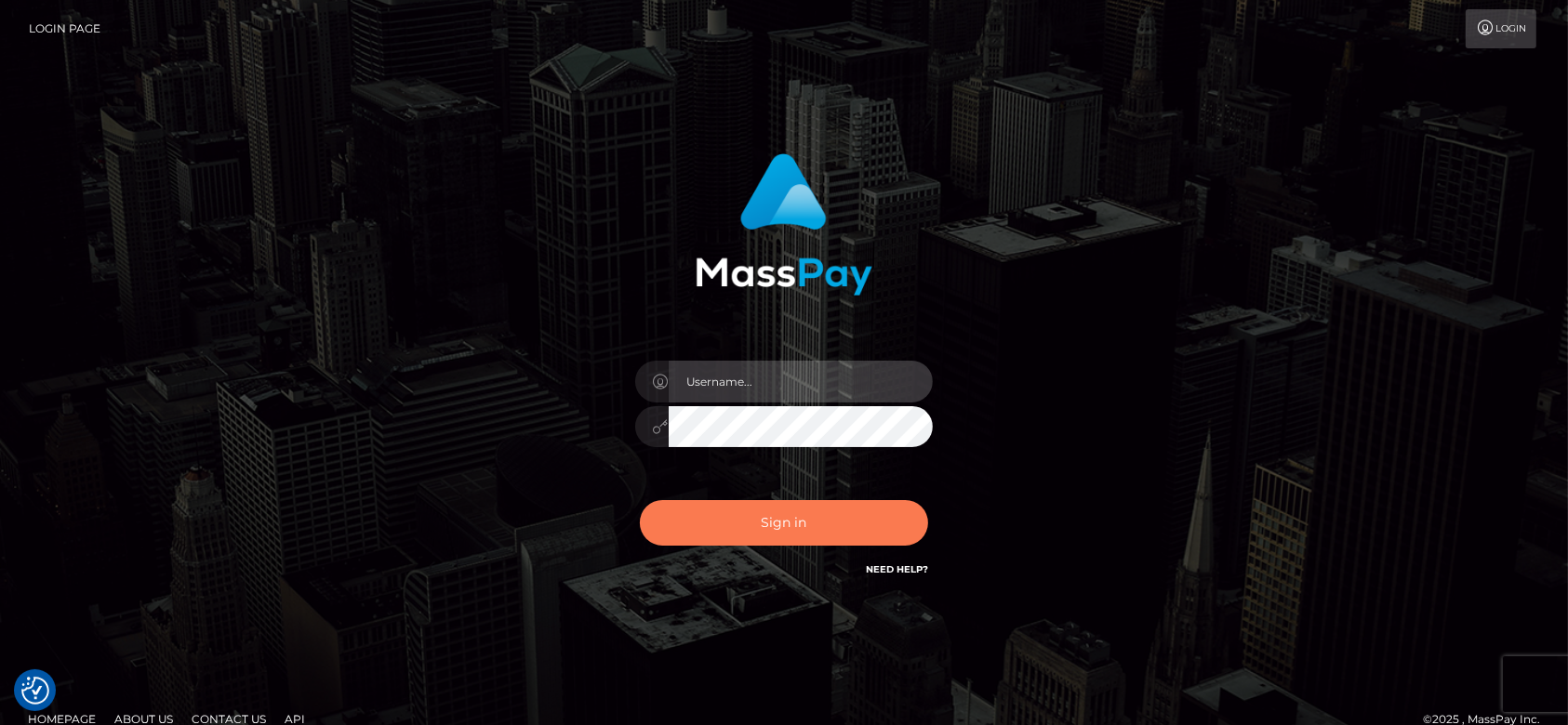
type input "[DOMAIN_NAME]"
click at [788, 502] on button "Sign in" at bounding box center [784, 523] width 288 height 45
type input "[DOMAIN_NAME]"
click at [778, 517] on button "Sign in" at bounding box center [784, 523] width 288 height 45
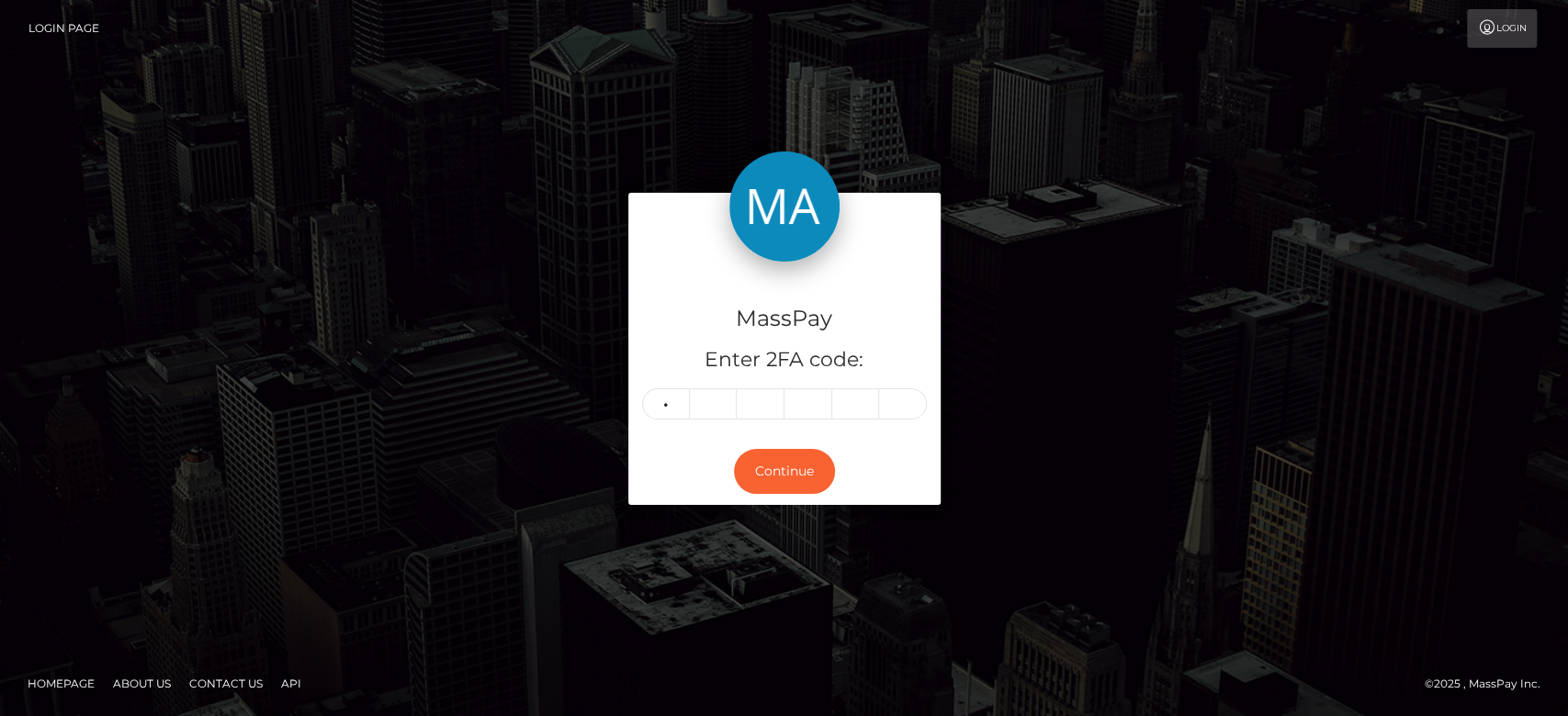
type input "5"
type input "8"
type input "1"
type input "8"
type input "9"
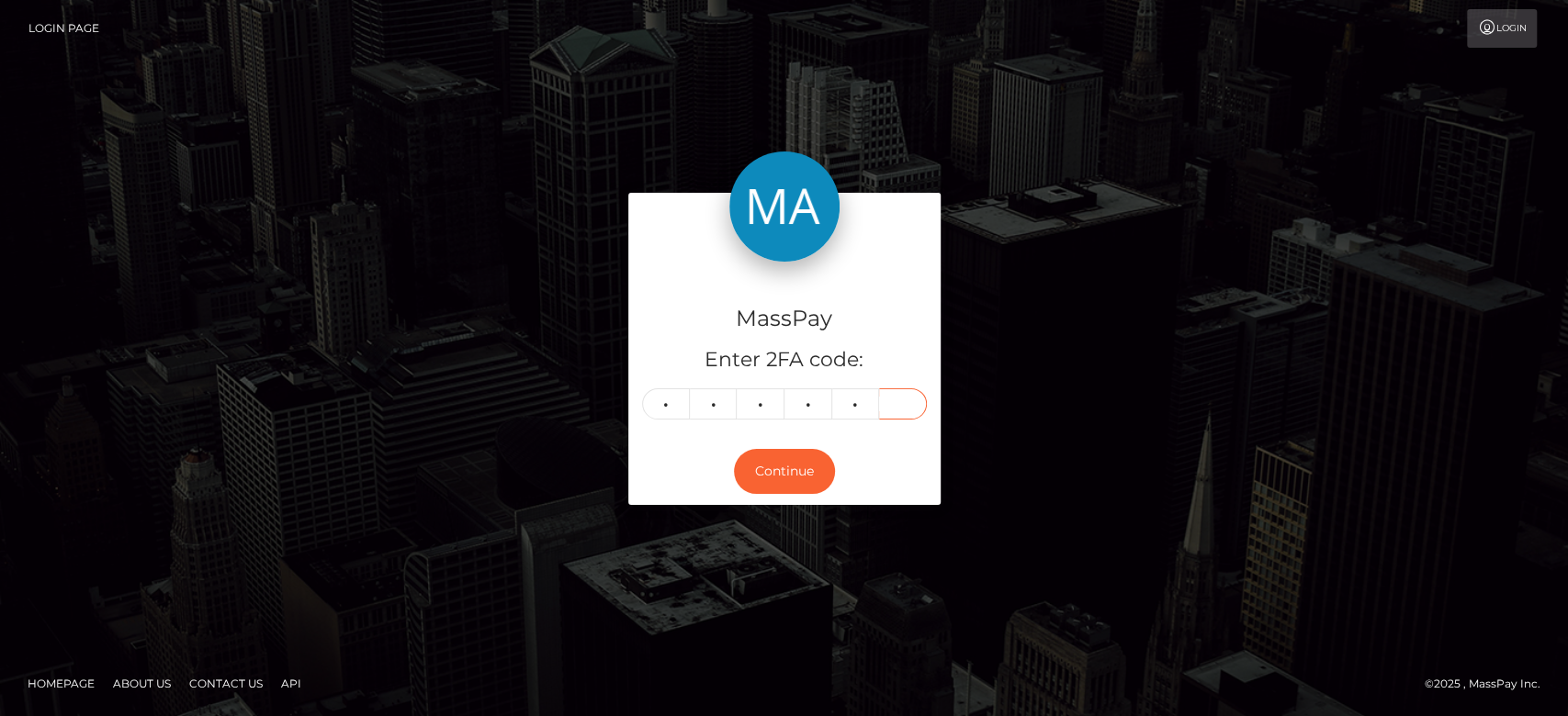
type input "4"
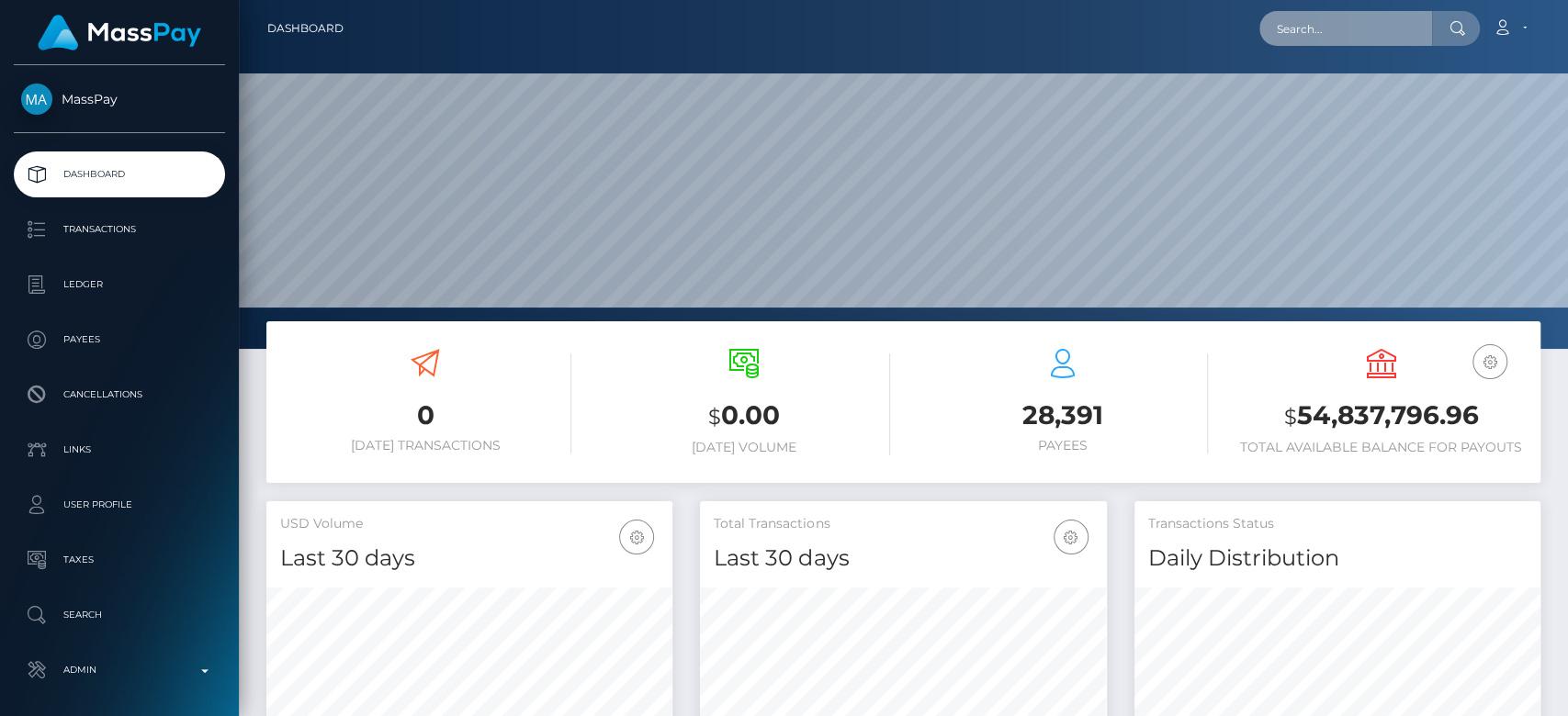
scroll to position [324, 406]
click at [1308, 29] on input "text" at bounding box center [1345, 28] width 172 height 35
paste input "jellamaemina@gmail.com"
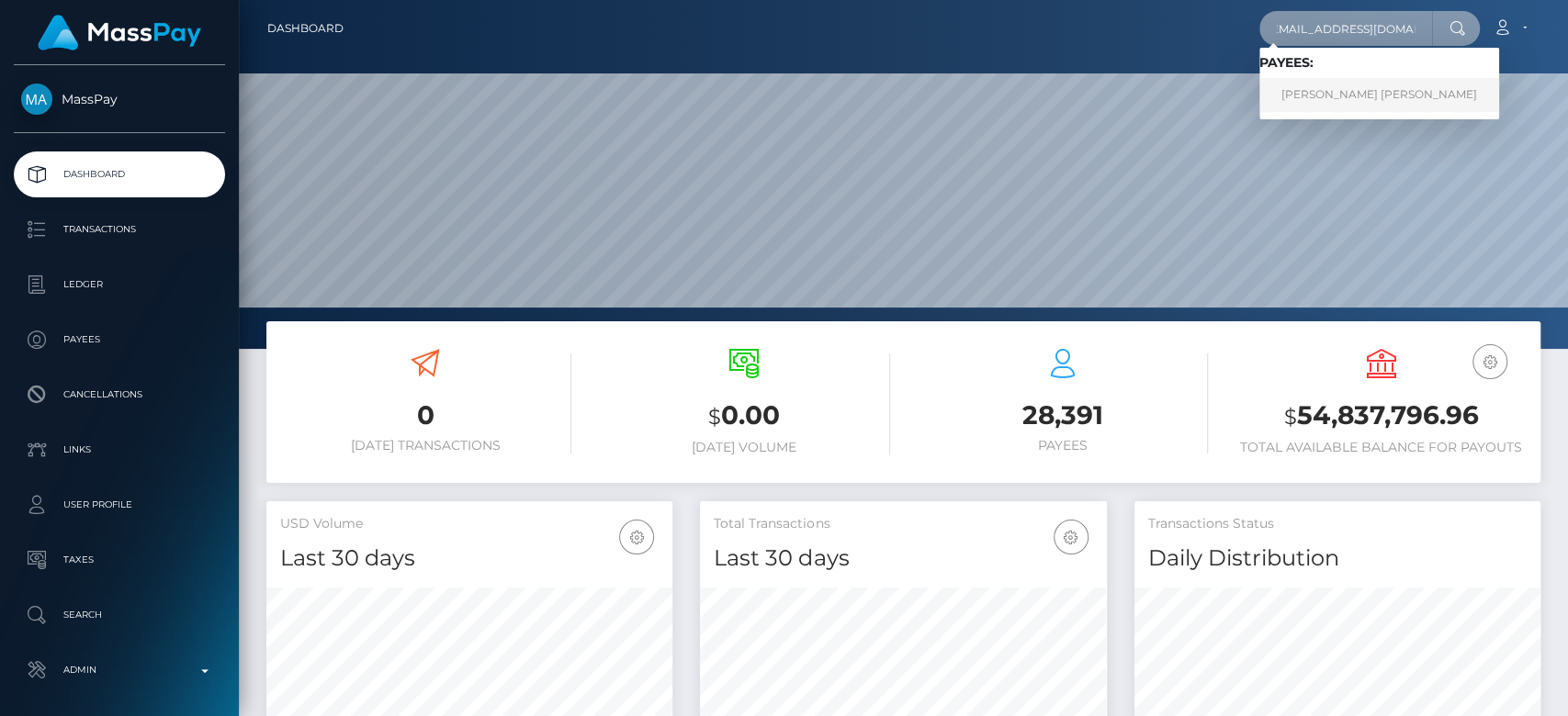
type input "jellamaemina@gmail.com"
click at [1339, 94] on link "Jella mae Miña" at bounding box center [1379, 94] width 240 height 34
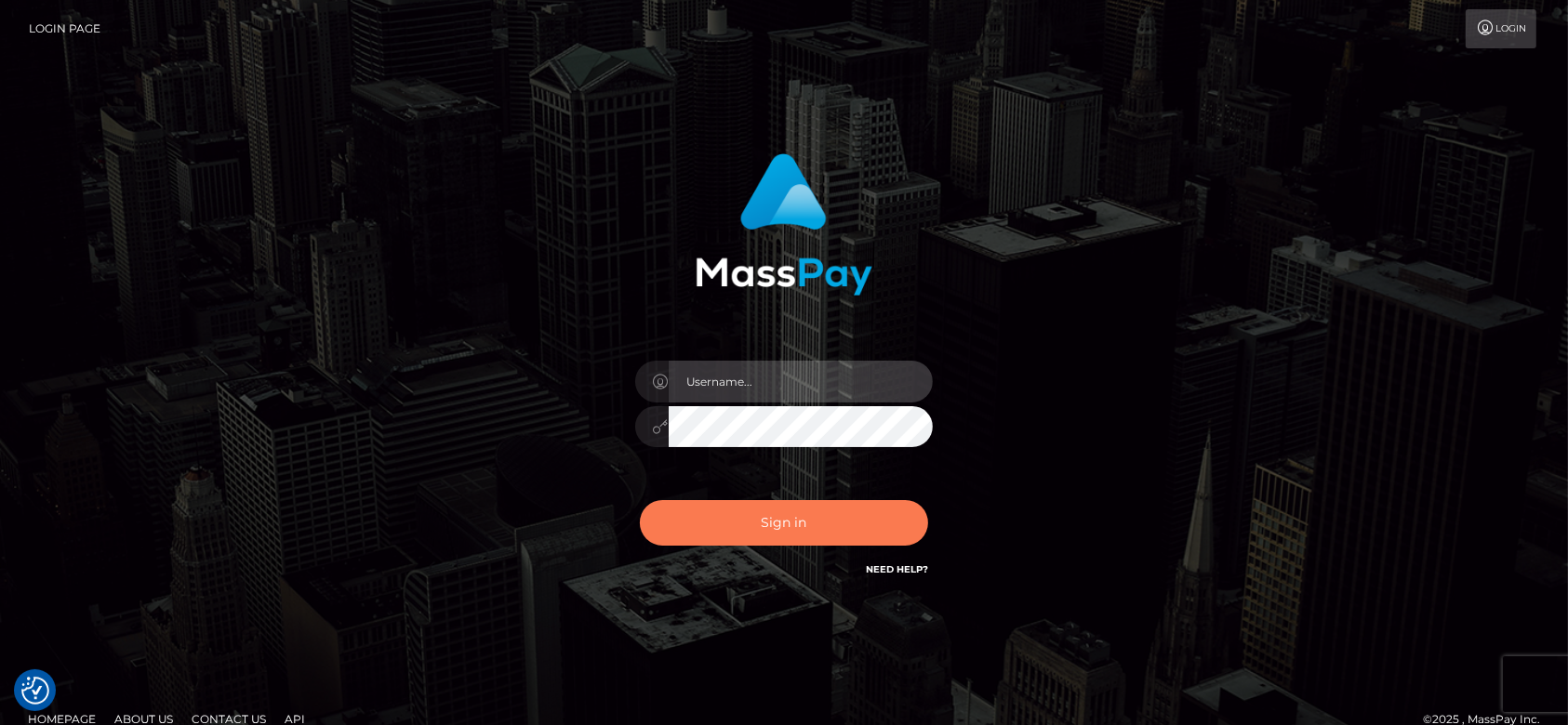
type input "[DOMAIN_NAME]"
click at [751, 523] on button "Sign in" at bounding box center [784, 523] width 288 height 45
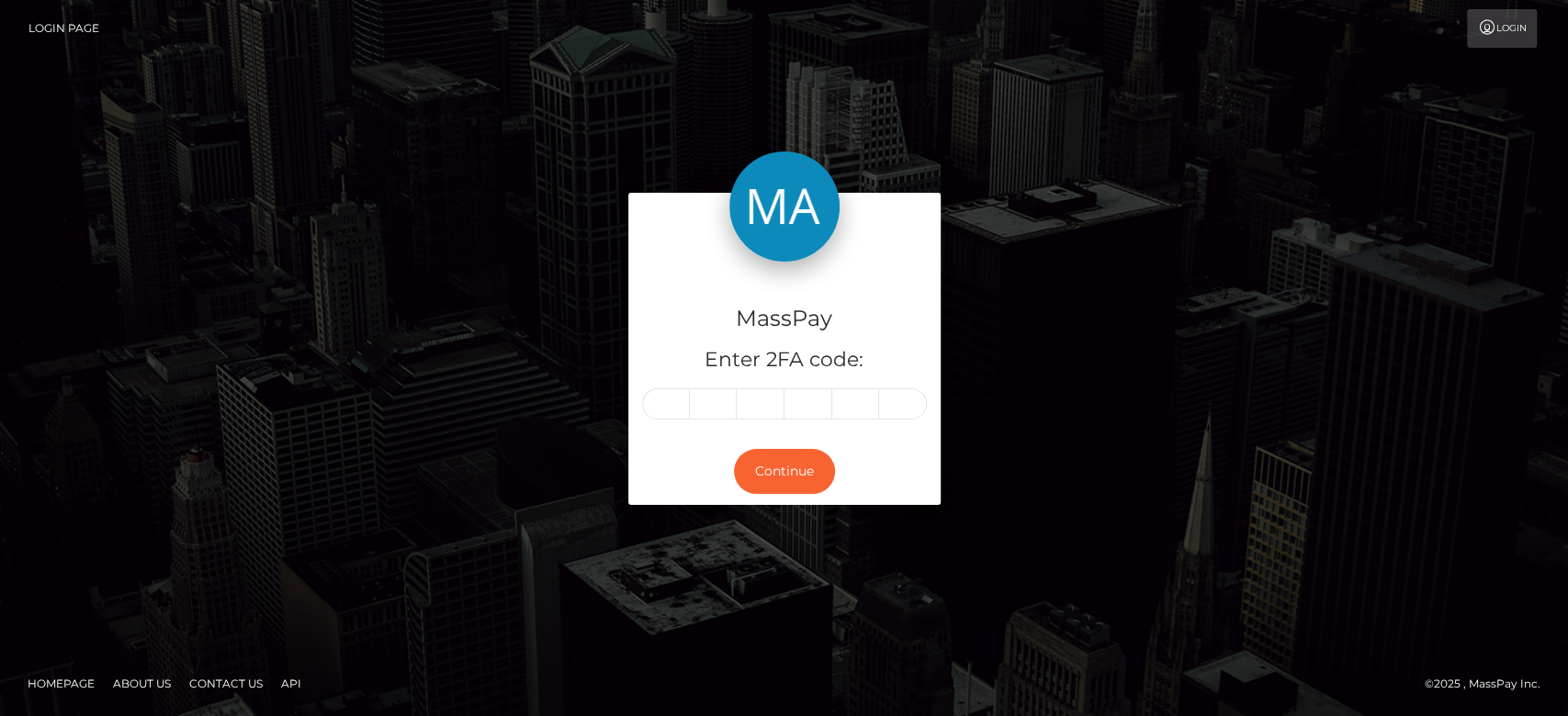
click at [664, 404] on input "text" at bounding box center [666, 404] width 48 height 31
type input "6"
type input "1"
type input "3"
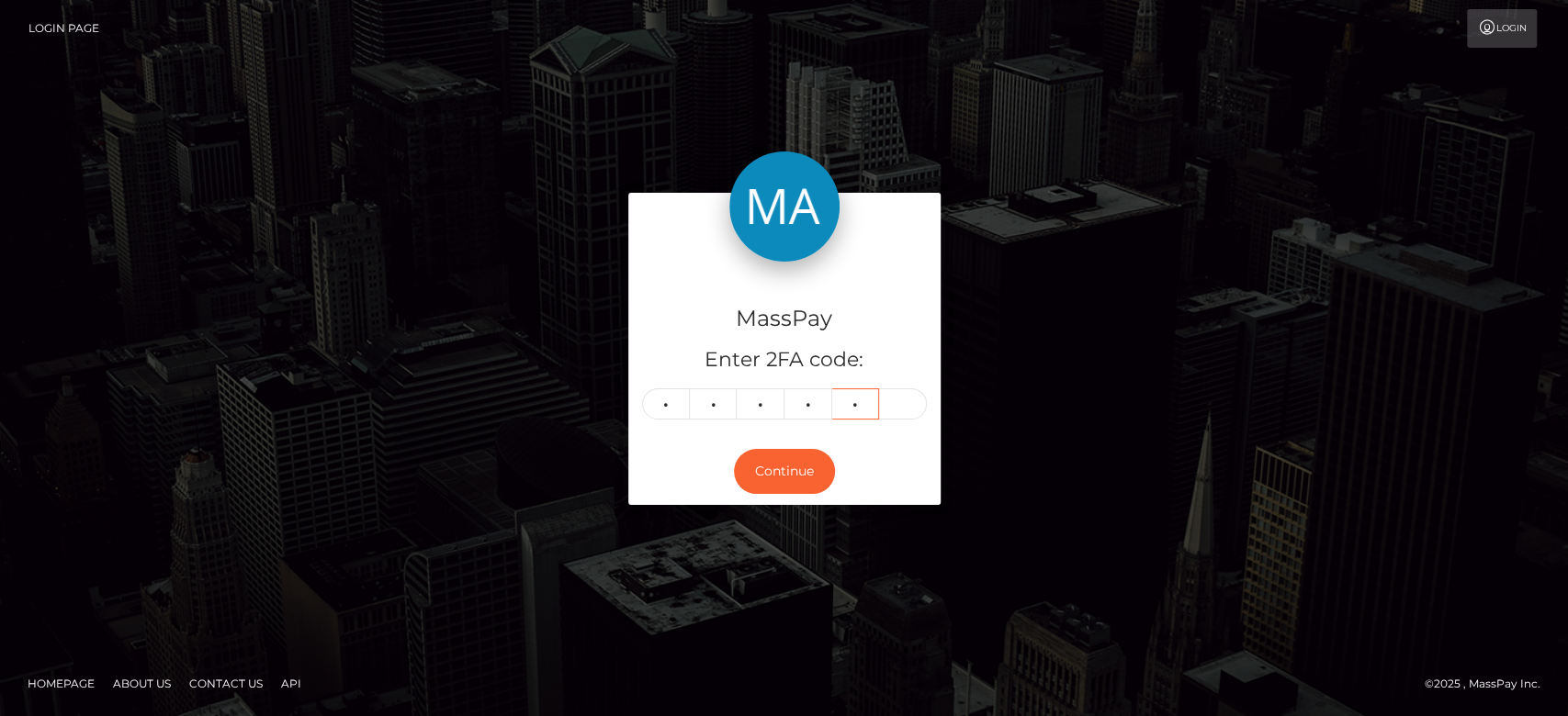
type input "0"
type input "5"
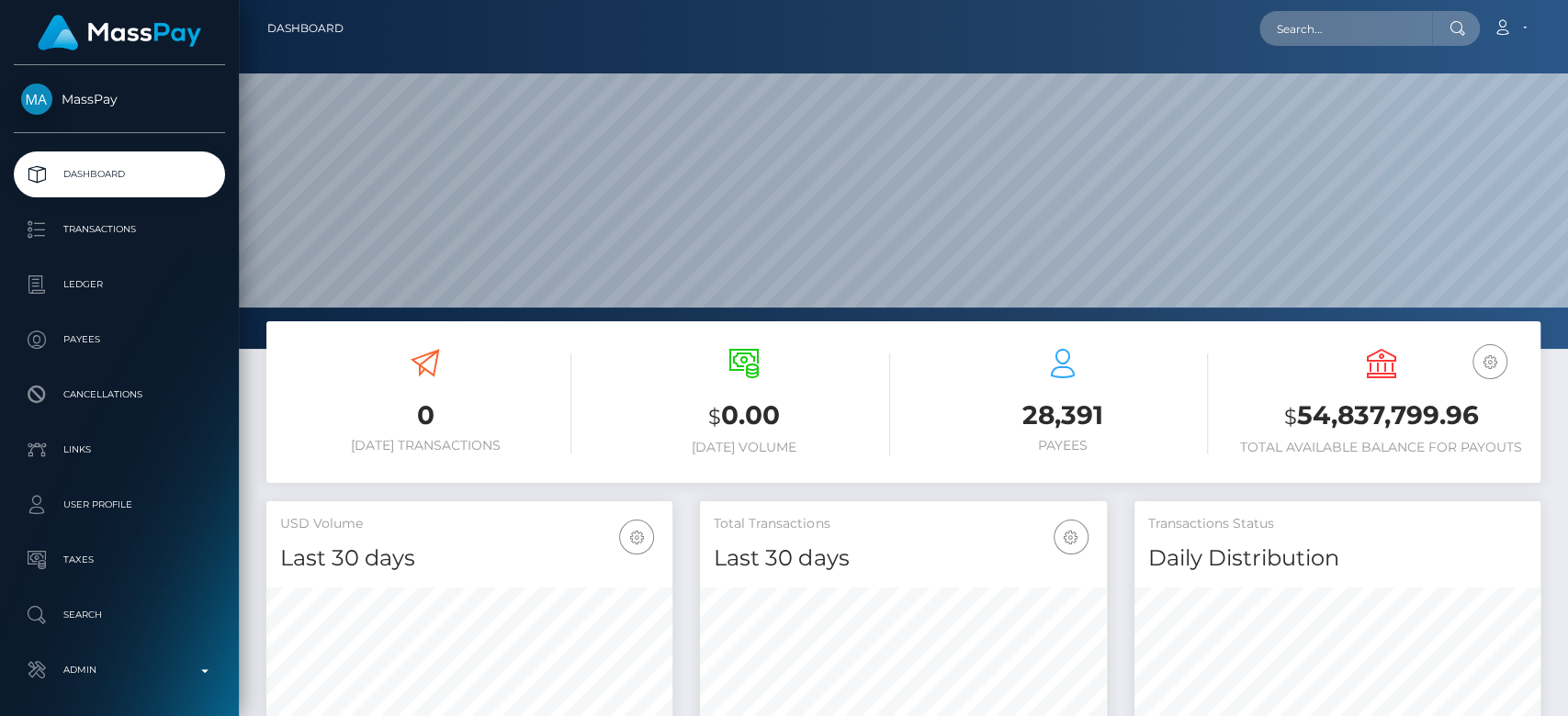
scroll to position [324, 406]
click at [1305, 37] on input "text" at bounding box center [1345, 28] width 172 height 35
paste input "[EMAIL_ADDRESS][DOMAIN_NAME]"
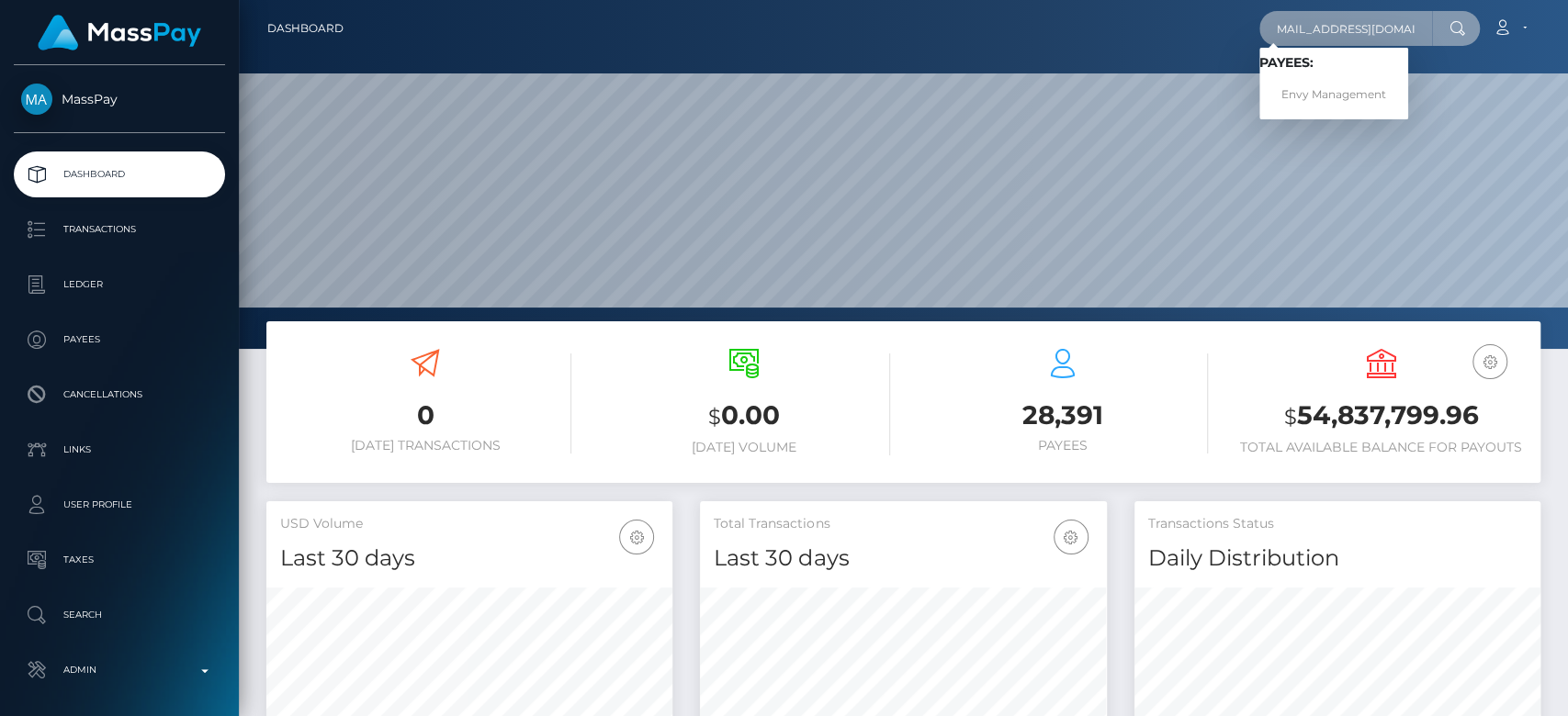
type input "[EMAIL_ADDRESS][DOMAIN_NAME]"
click at [1339, 88] on link "Envy Management" at bounding box center [1333, 94] width 149 height 34
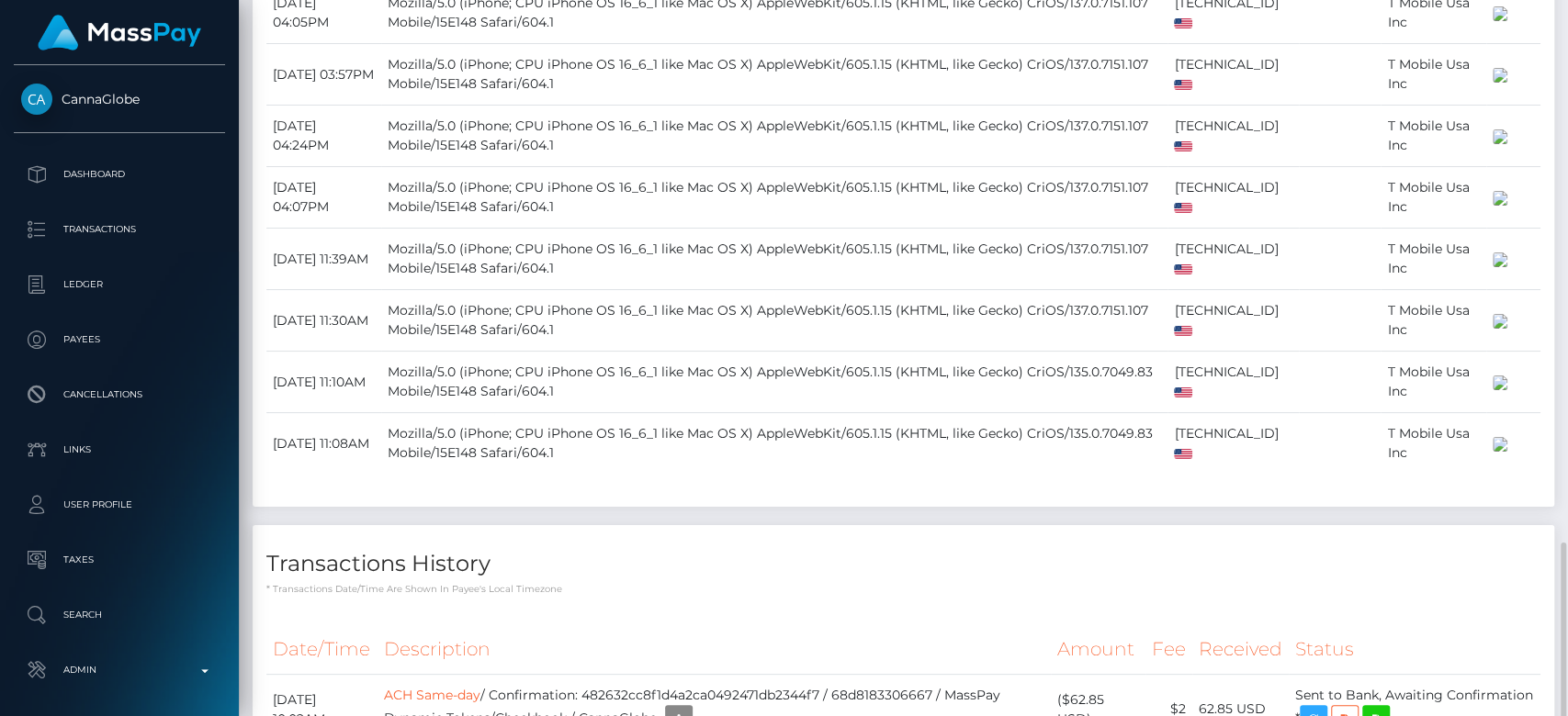
scroll to position [2072, 0]
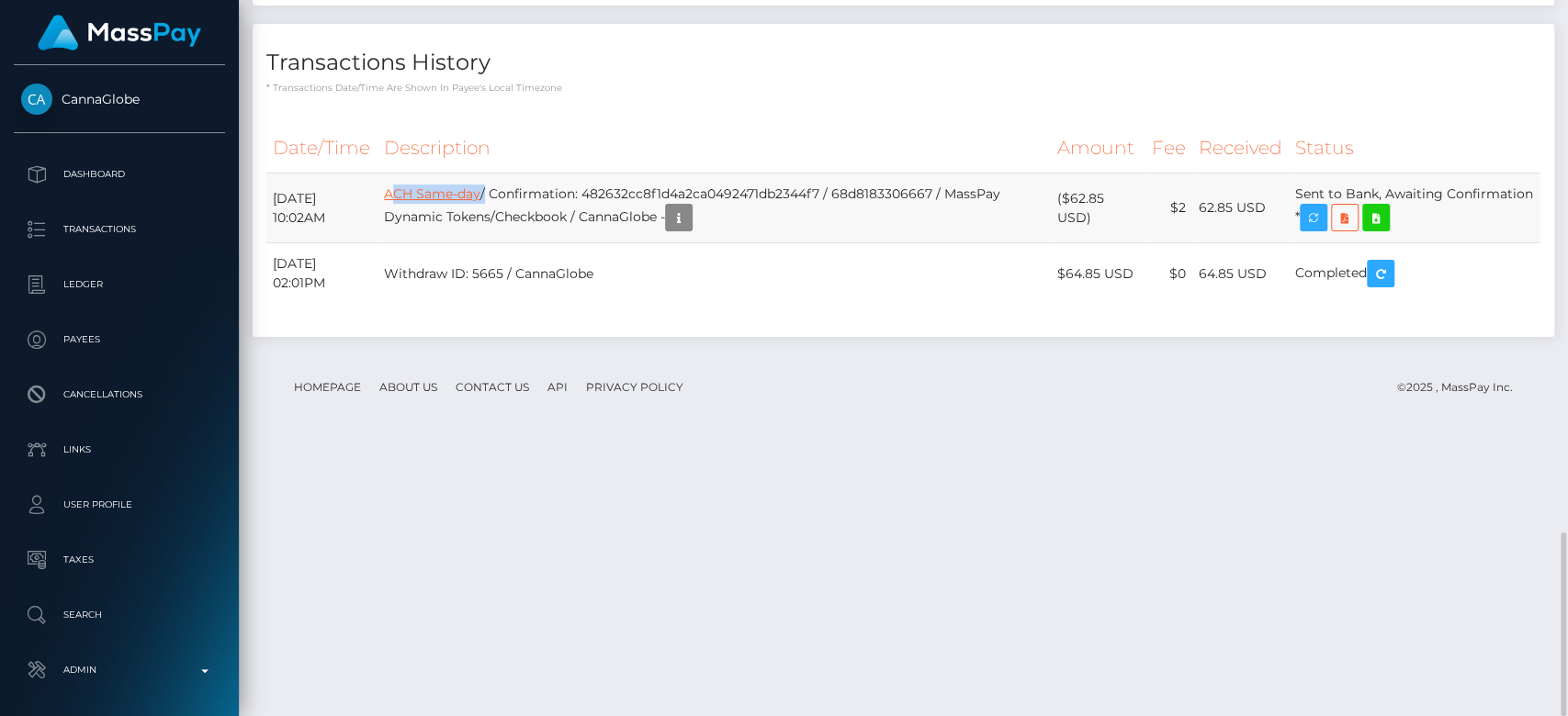
drag, startPoint x: 529, startPoint y: 471, endPoint x: 432, endPoint y: 473, distance: 97.0
click at [434, 244] on td "ACH Same-day / Confirmation: 482632cc8f1d4a2ca0492471db2344f7 / 68d8183306667 /…" at bounding box center [713, 208] width 673 height 70
copy td "ACH Same-day"
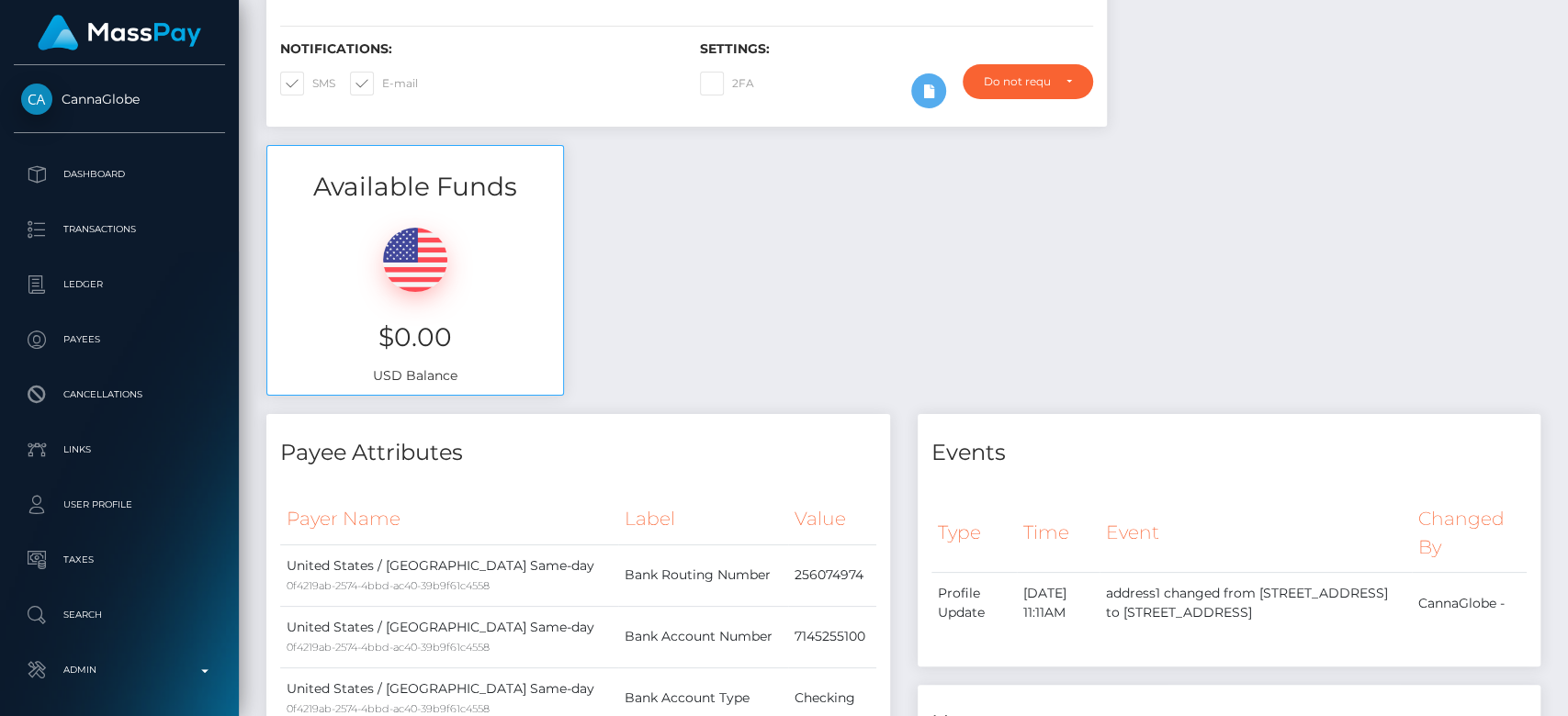
scroll to position [0, 0]
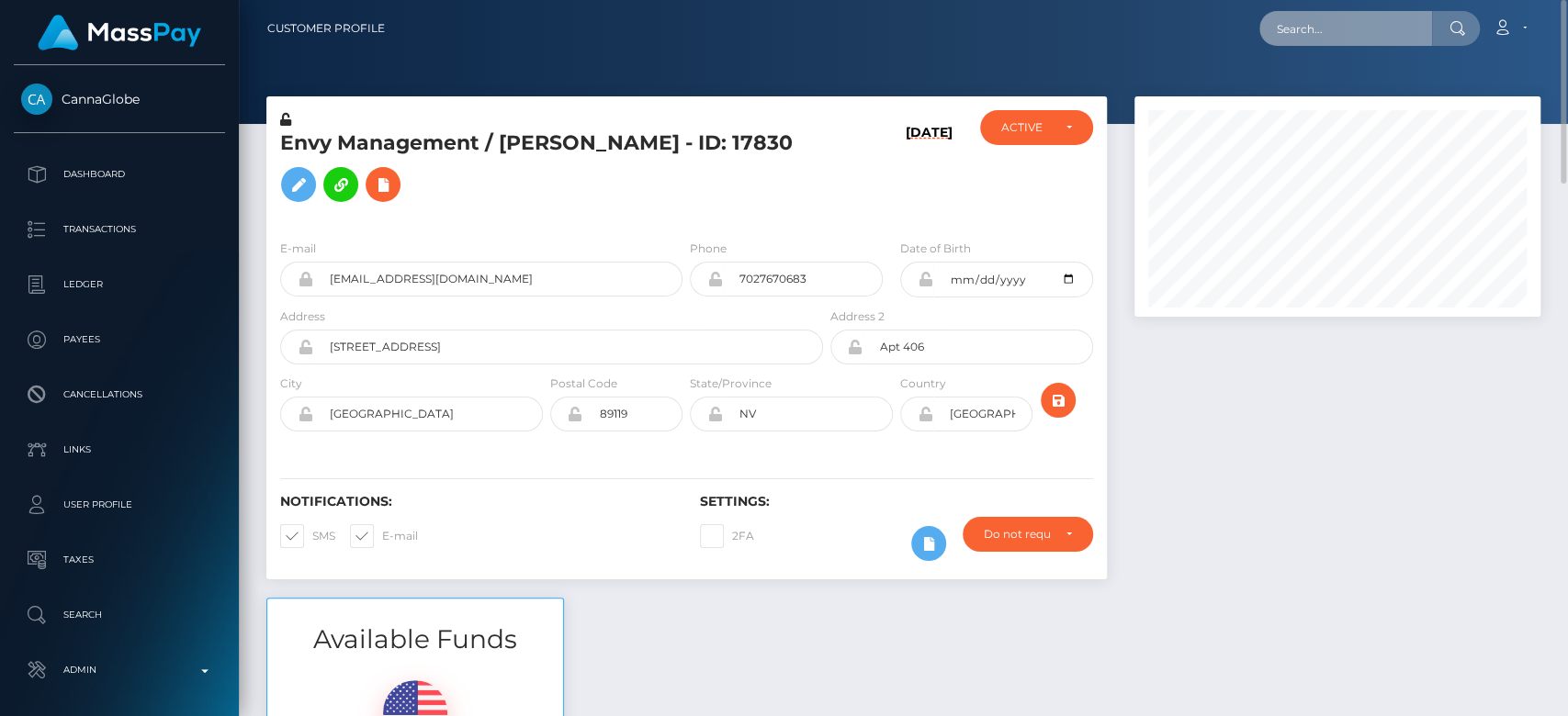
click at [1344, 36] on input "text" at bounding box center [1345, 28] width 172 height 35
paste input "[EMAIL_ADDRESS][DOMAIN_NAME]"
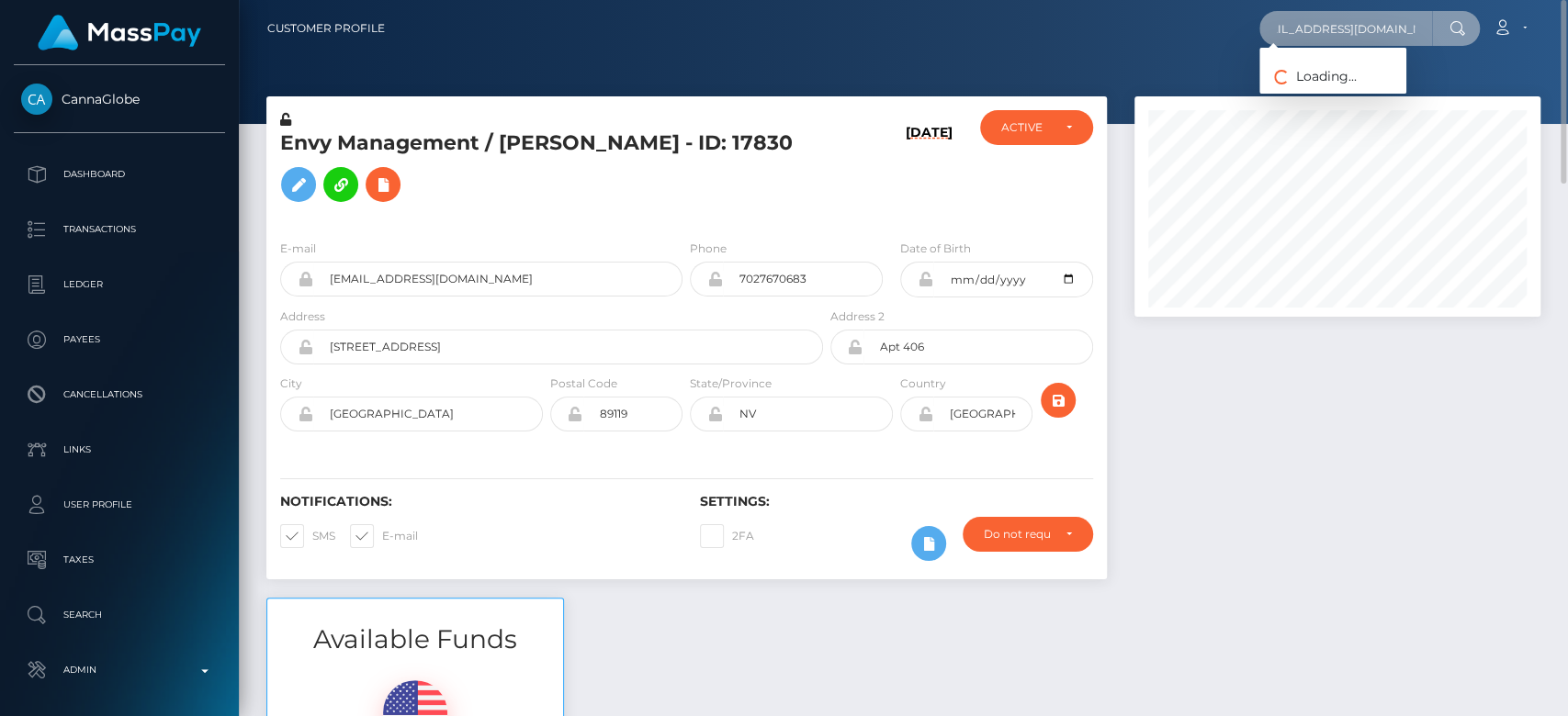
type input "[EMAIL_ADDRESS][DOMAIN_NAME]"
click at [1358, 93] on div "Loading... Loading..." at bounding box center [1332, 70] width 147 height 46
click at [1392, 33] on input "madhattiesworld@gmail.com" at bounding box center [1345, 28] width 172 height 35
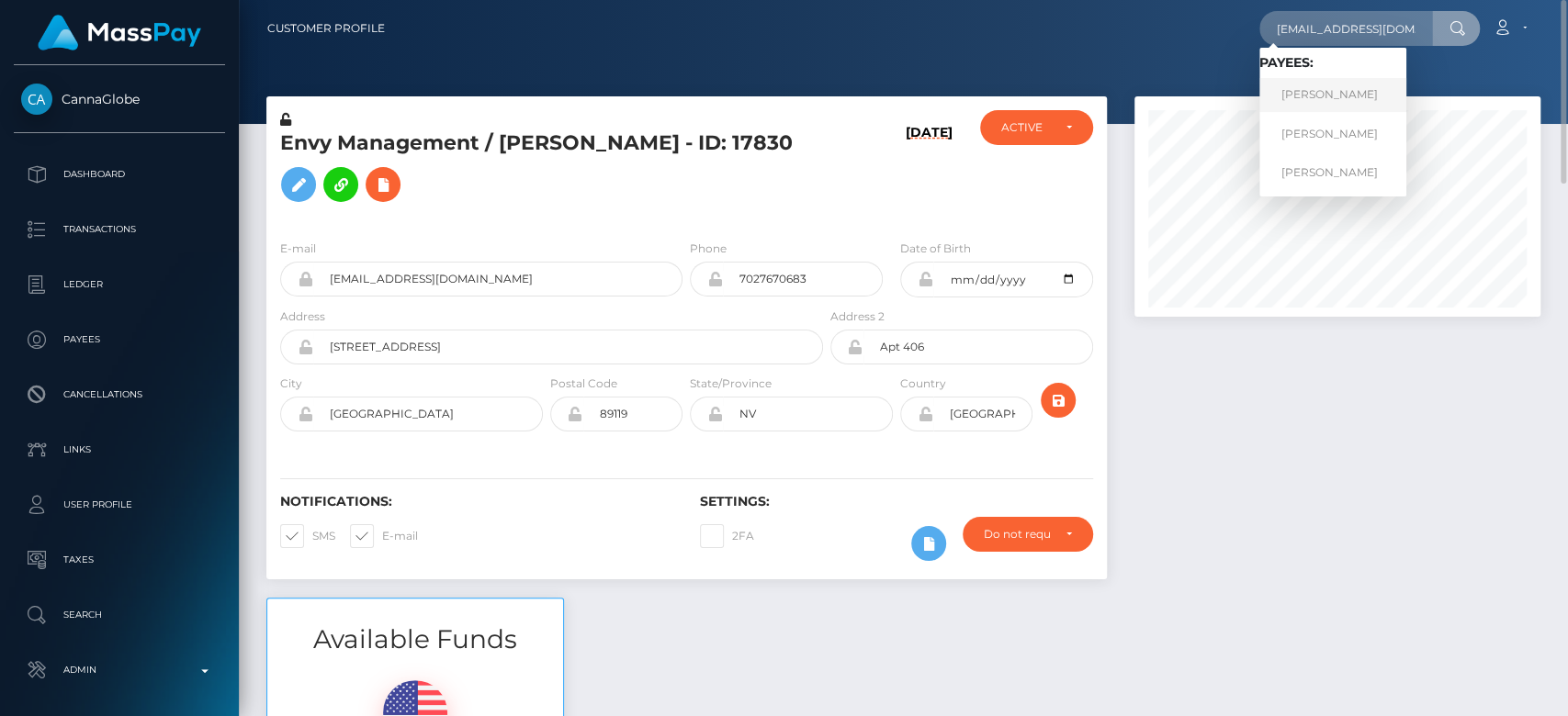
click at [1336, 94] on link "Alice Hawke" at bounding box center [1332, 94] width 147 height 34
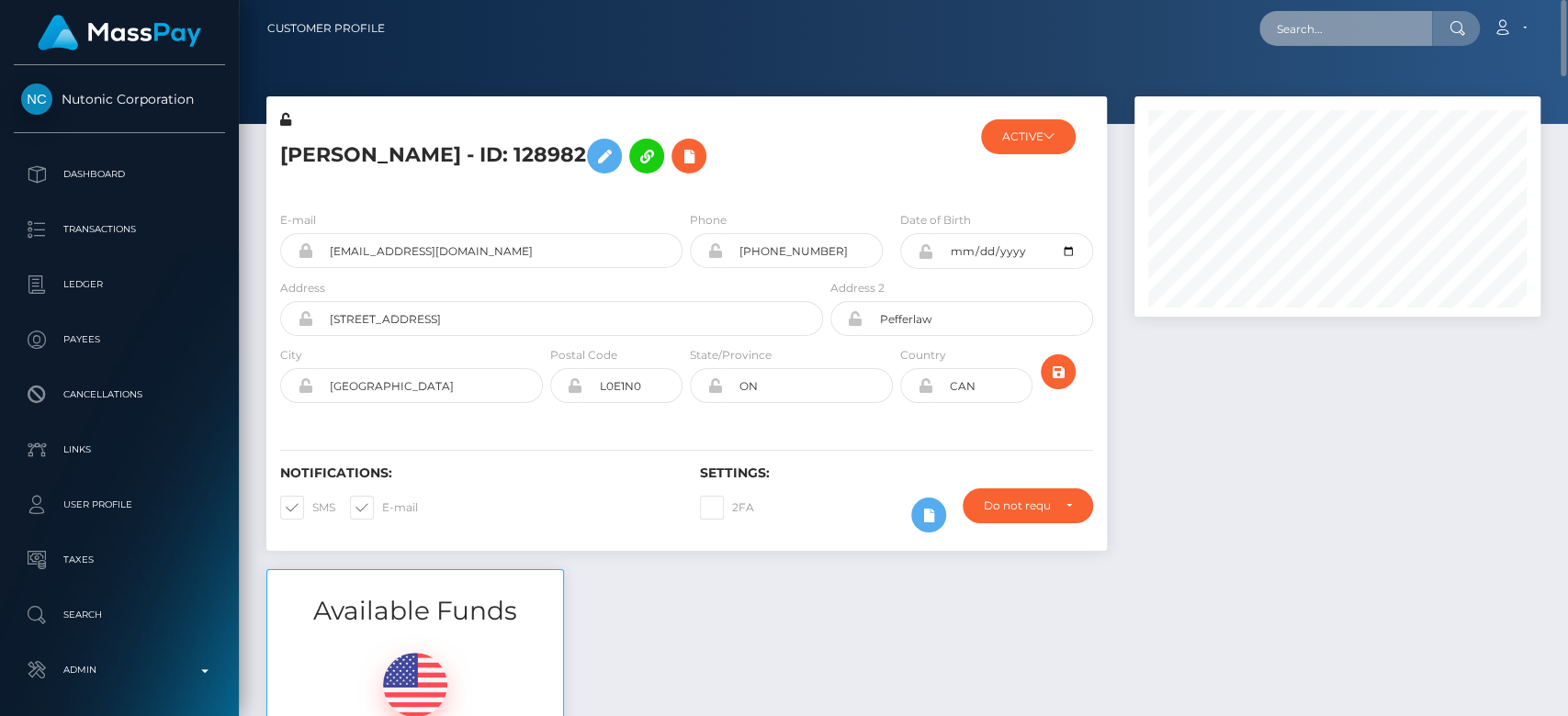
click at [1329, 11] on input "text" at bounding box center [1345, 28] width 172 height 35
paste input "jellamaemina@gmail.com"
type input "jellamaemina@gmail.com"
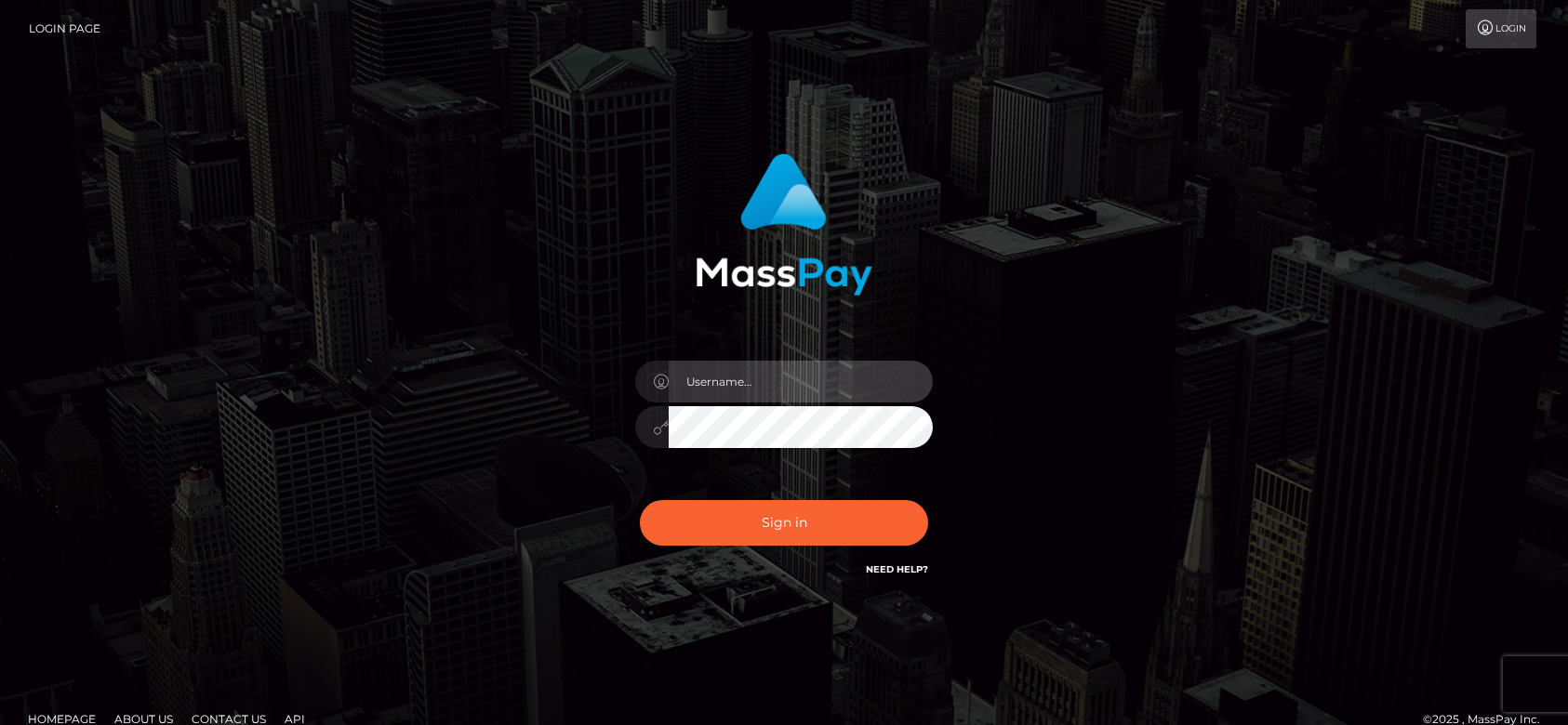
type input "[DOMAIN_NAME]"
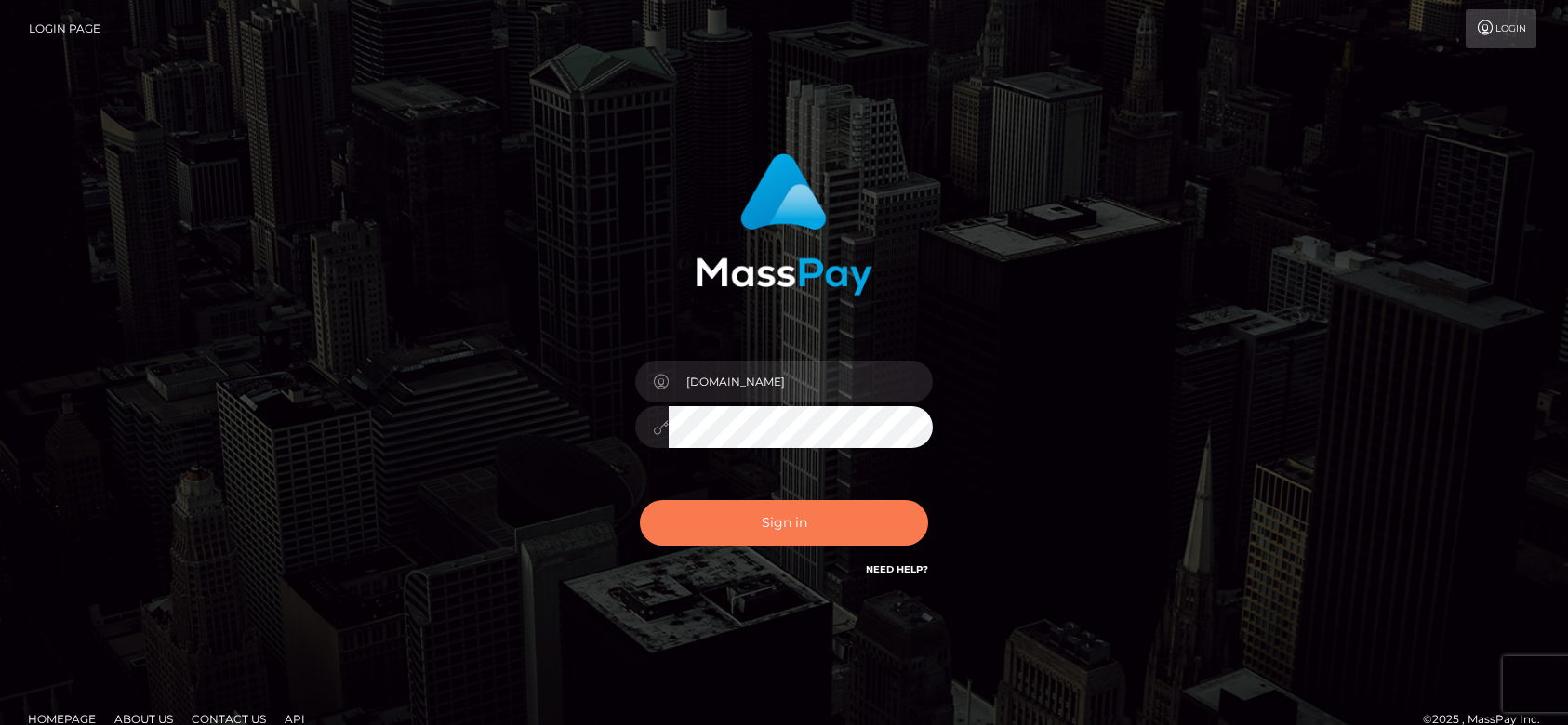
click at [828, 516] on button "Sign in" at bounding box center [784, 523] width 288 height 45
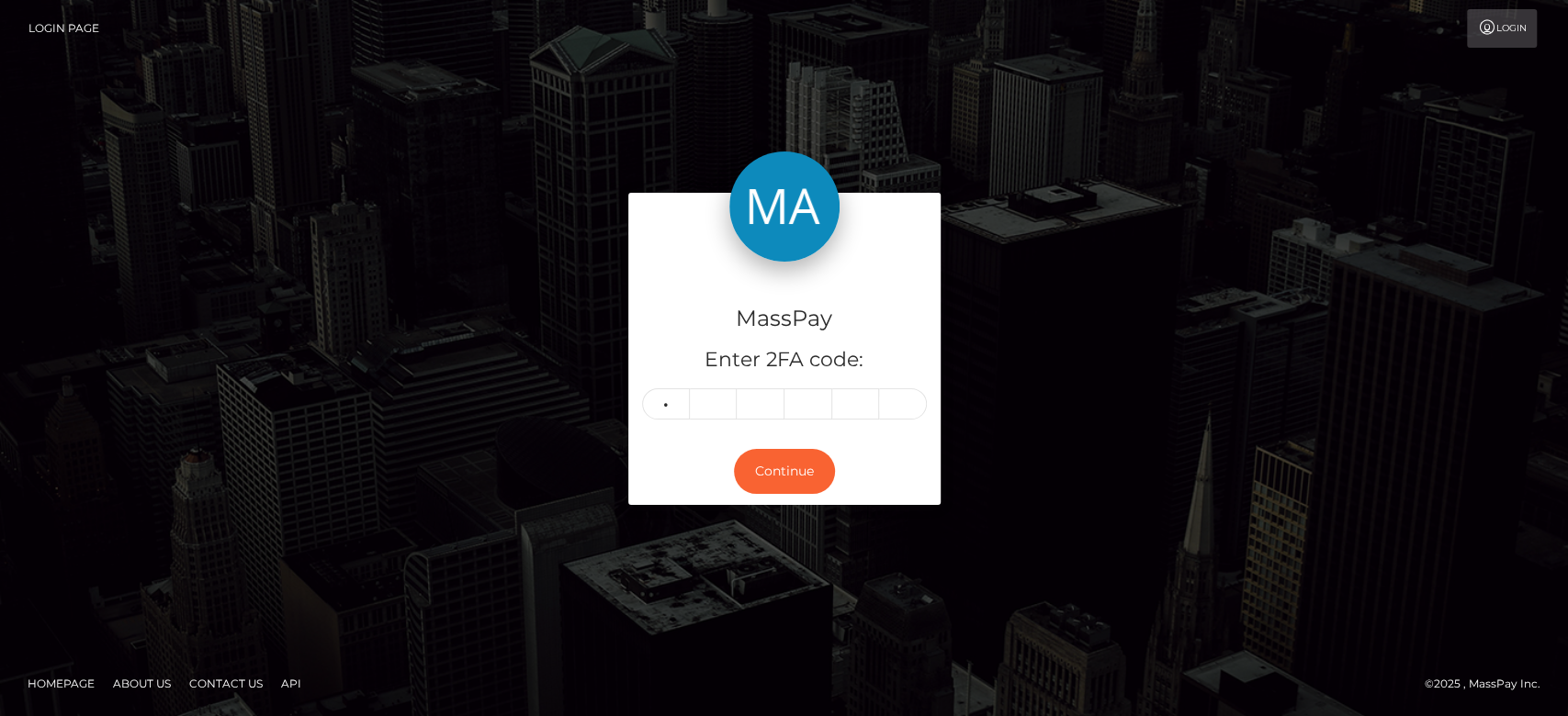
type input "4"
type input "6"
type input "2"
type input "7"
type input "2"
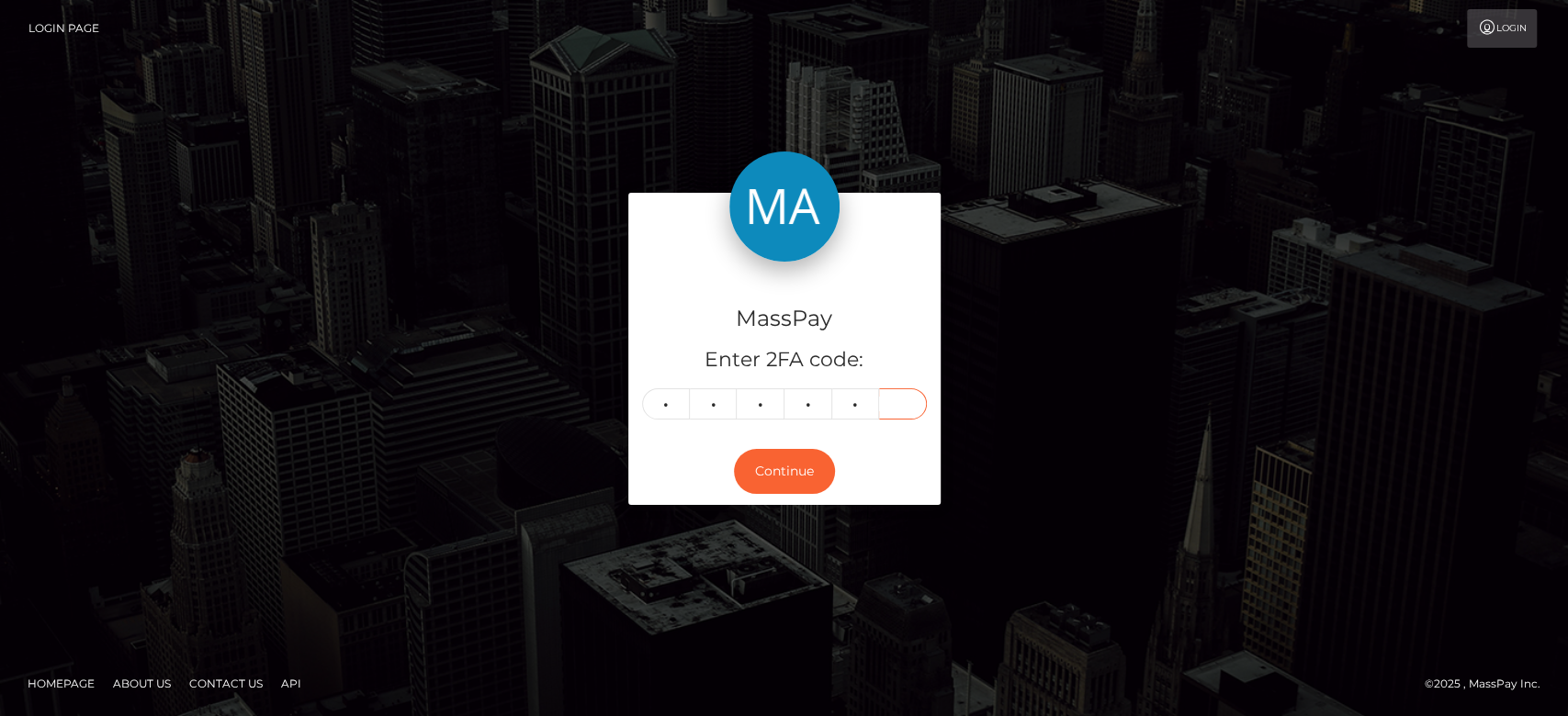
type input "4"
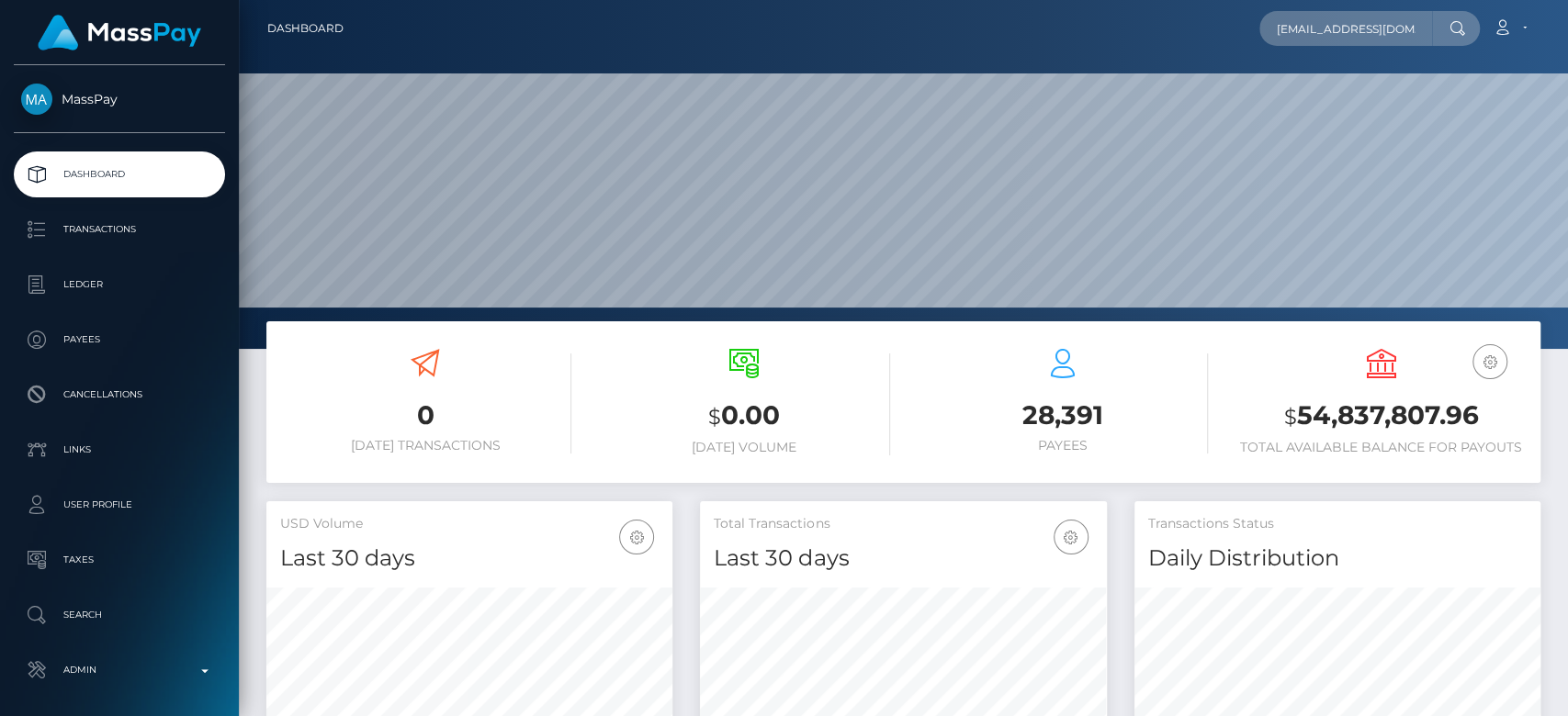
scroll to position [324, 406]
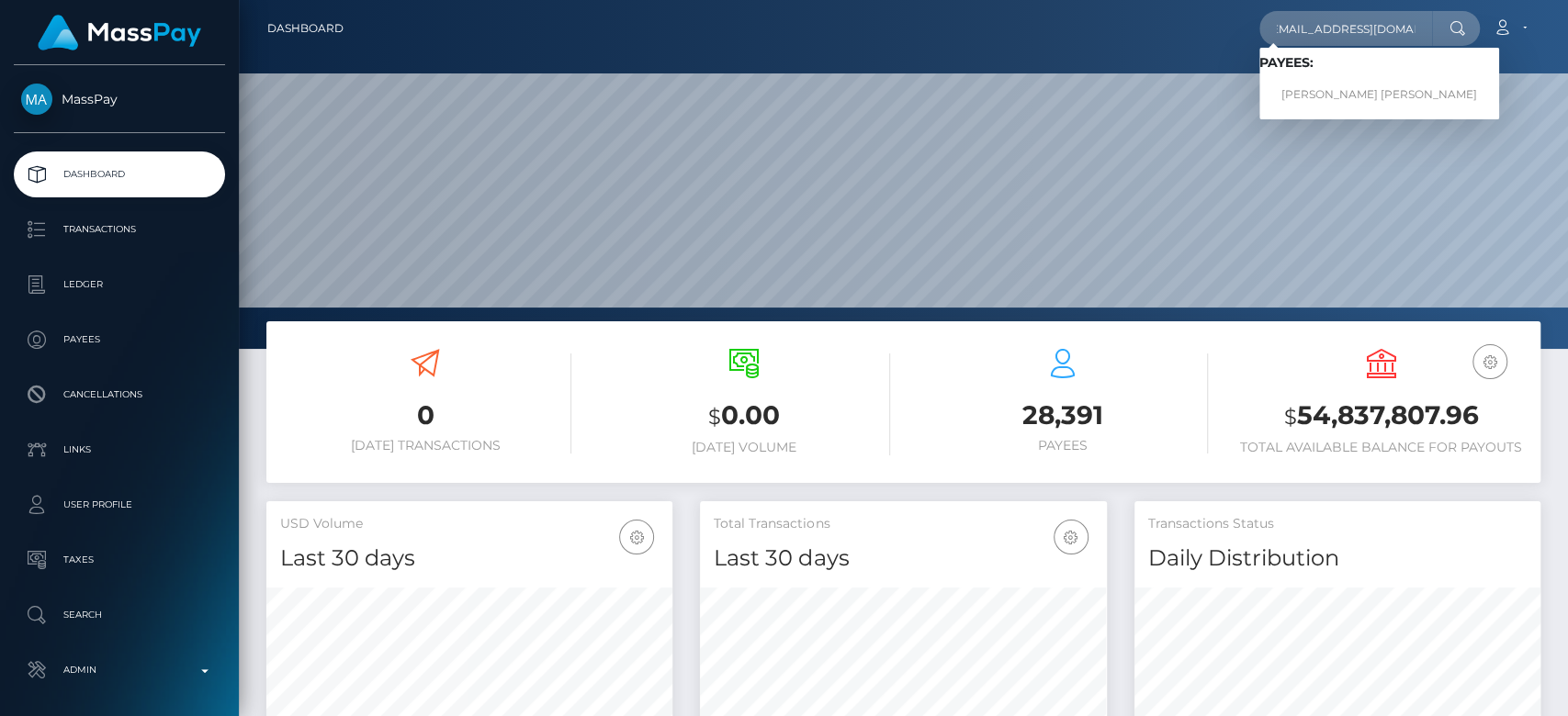
type input "jellamaemina@gmail.com"
click at [1358, 85] on link "Jella mae Miña" at bounding box center [1379, 94] width 240 height 34
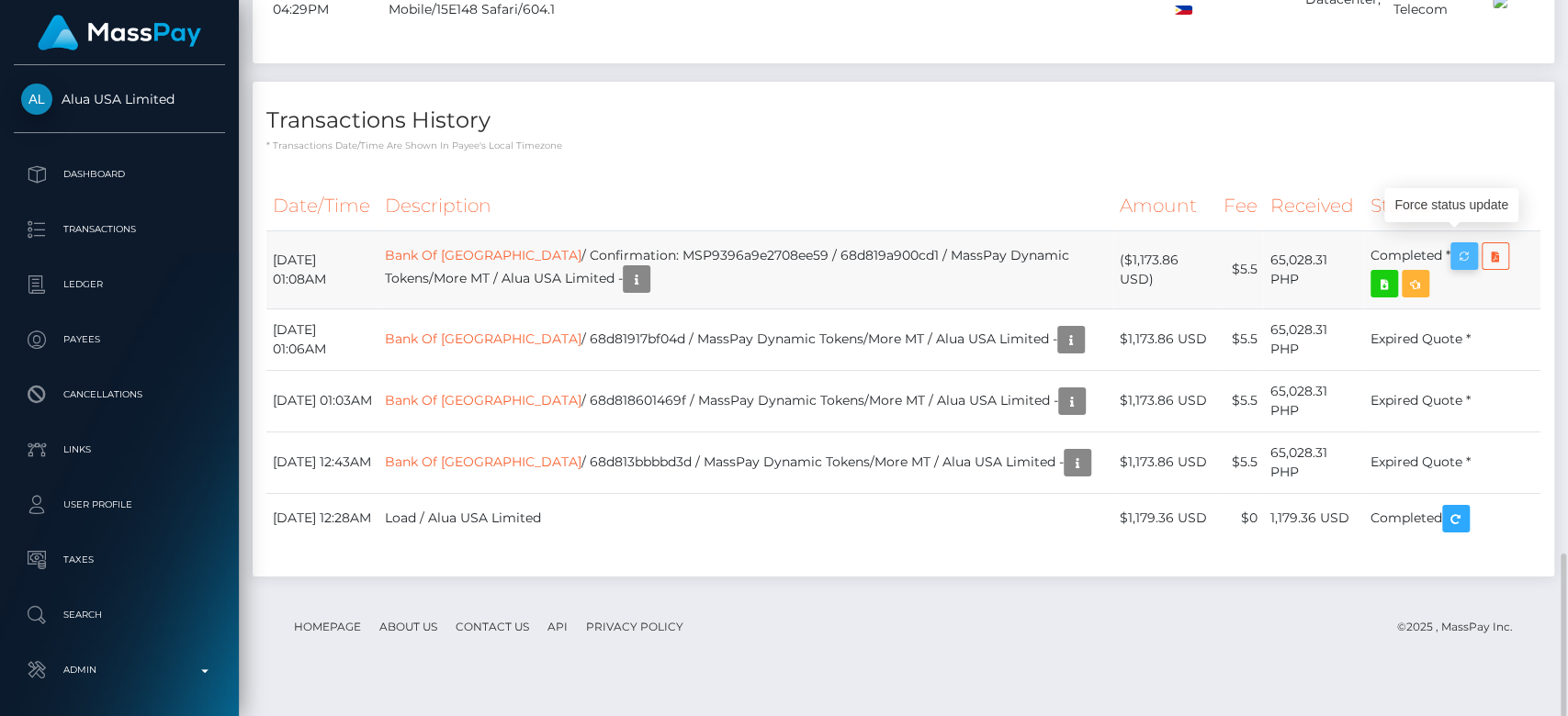
scroll to position [220, 406]
click at [1475, 259] on icon "button" at bounding box center [1464, 257] width 22 height 23
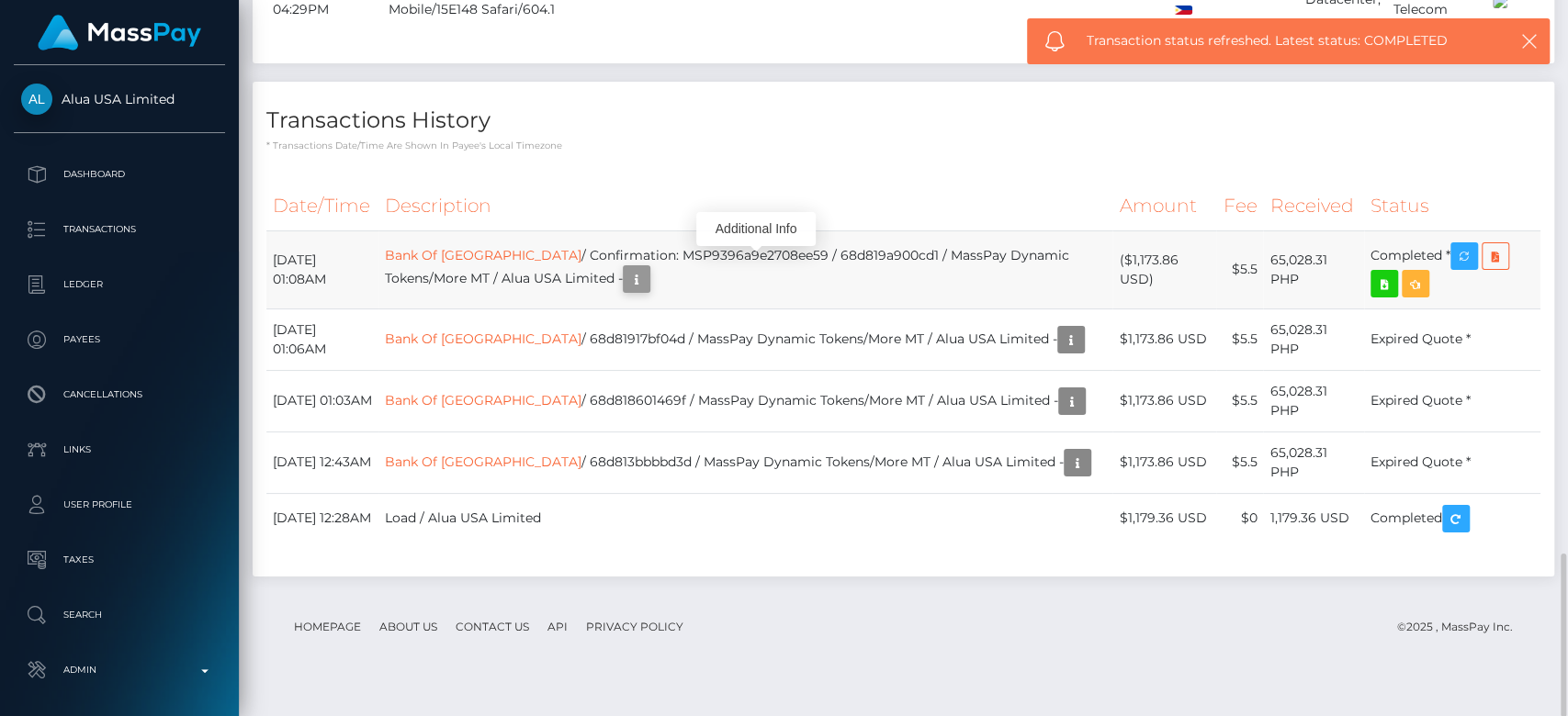
click at [647, 281] on icon "button" at bounding box center [636, 280] width 22 height 23
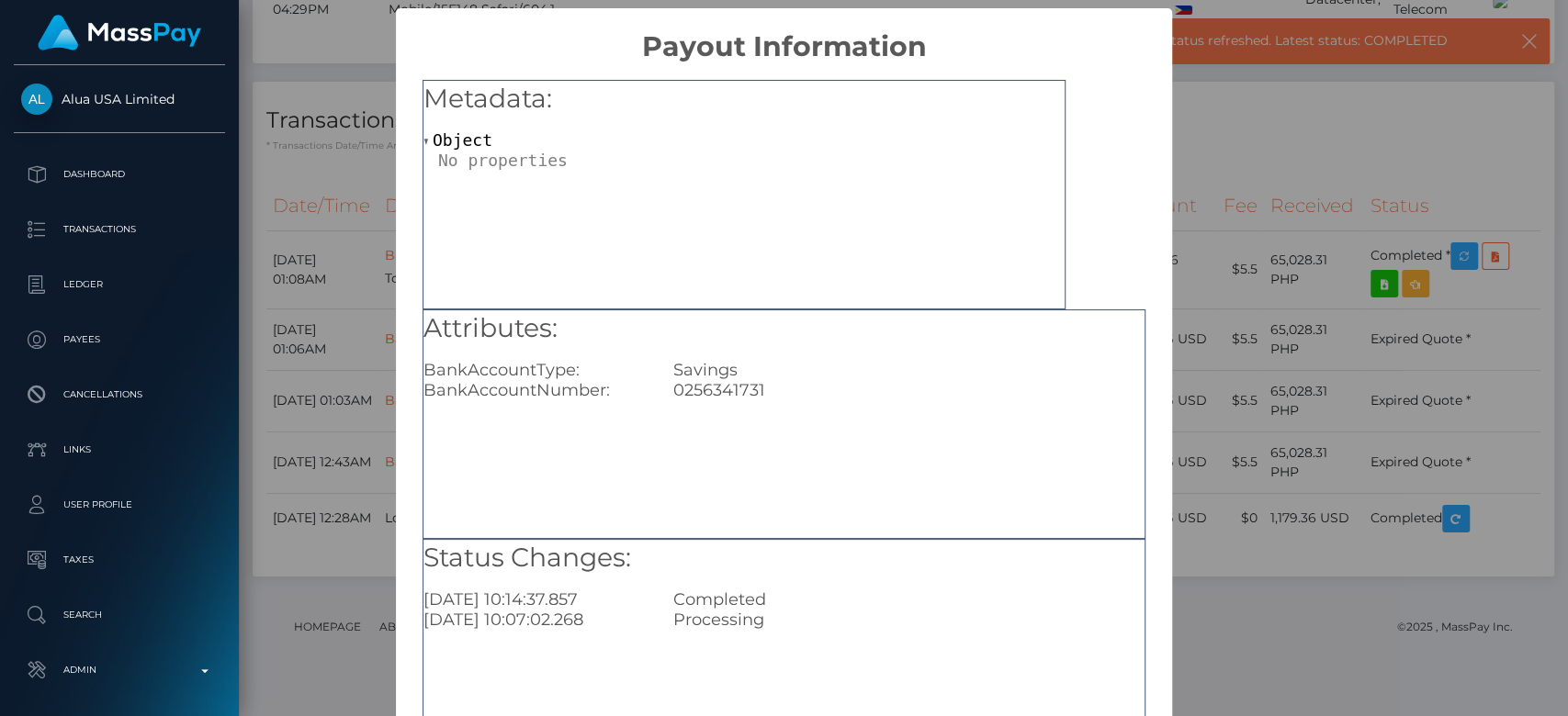
click at [253, 350] on div "× Payout Information Metadata: Object Attributes: BankAccountType: Savings Bank…" at bounding box center [784, 358] width 1568 height 716
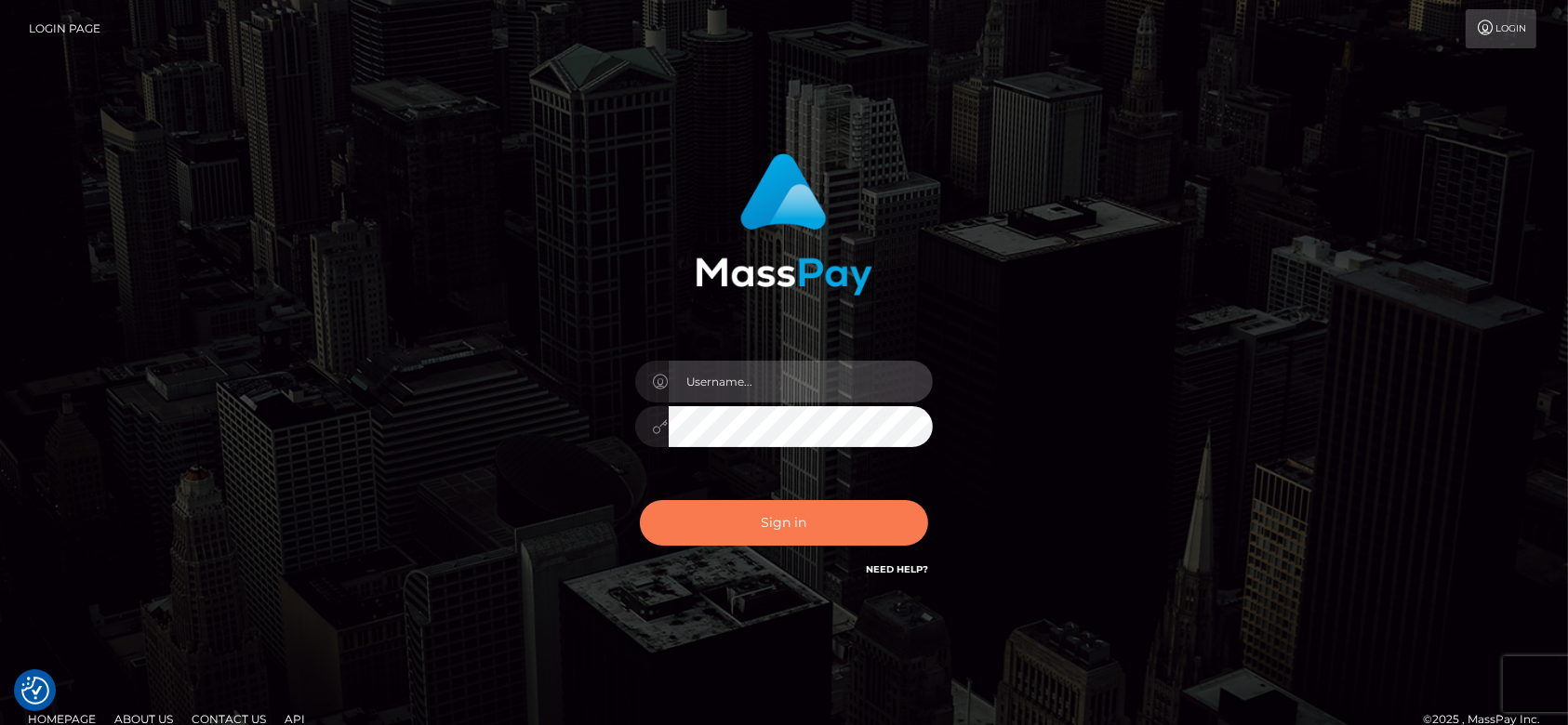
type input "[DOMAIN_NAME]"
click at [816, 508] on button "Sign in" at bounding box center [784, 523] width 288 height 45
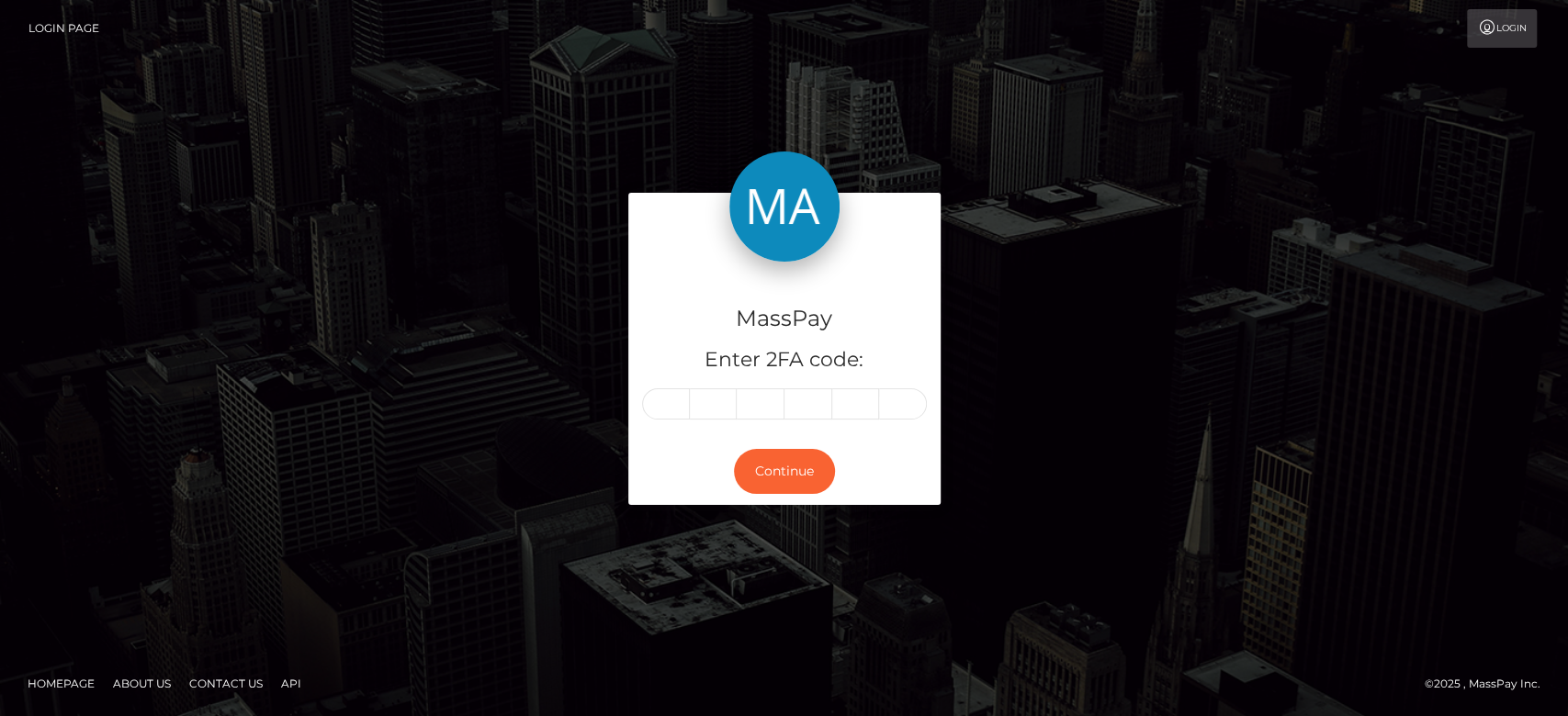
click at [675, 406] on input "text" at bounding box center [666, 404] width 48 height 31
type input "4"
type input "1"
type input "9"
type input "8"
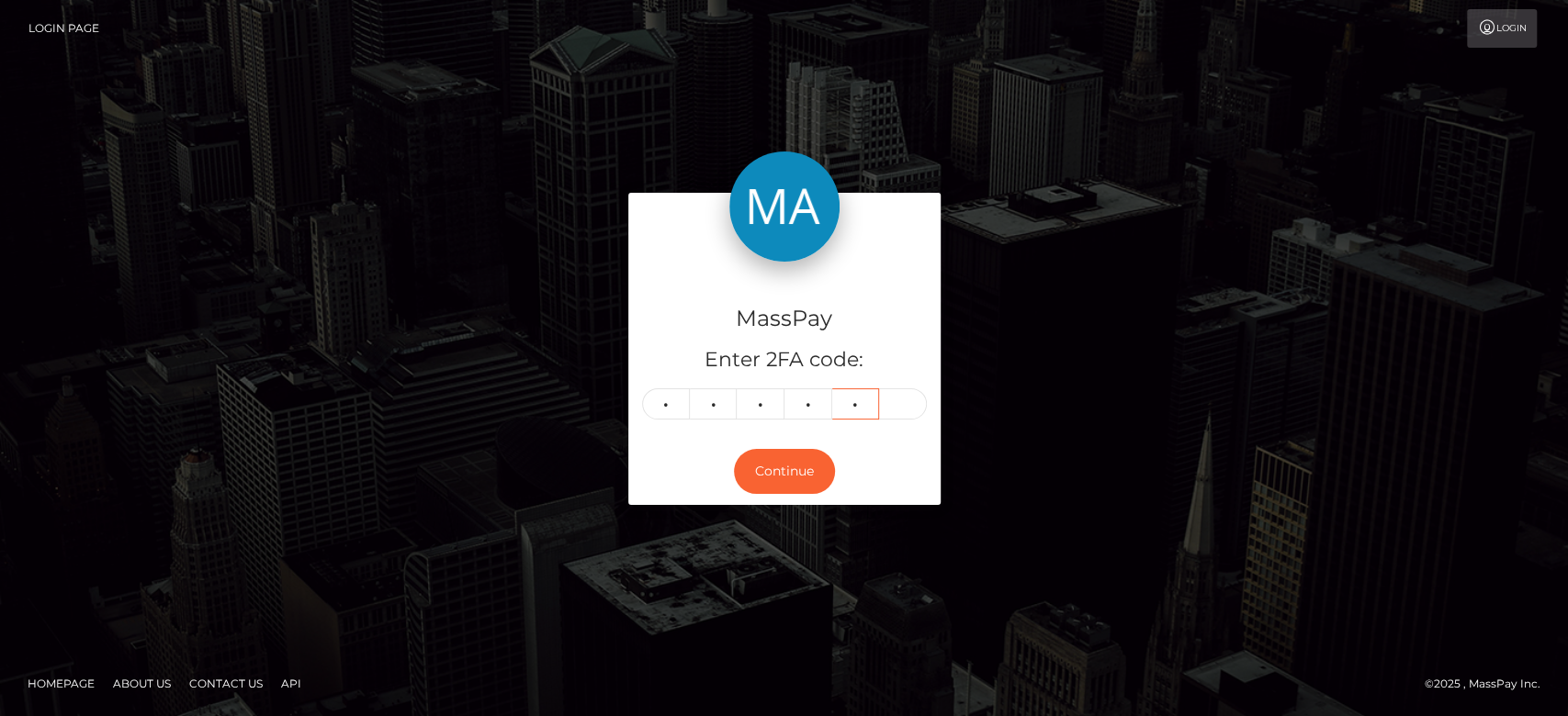
type input "9"
type input "5"
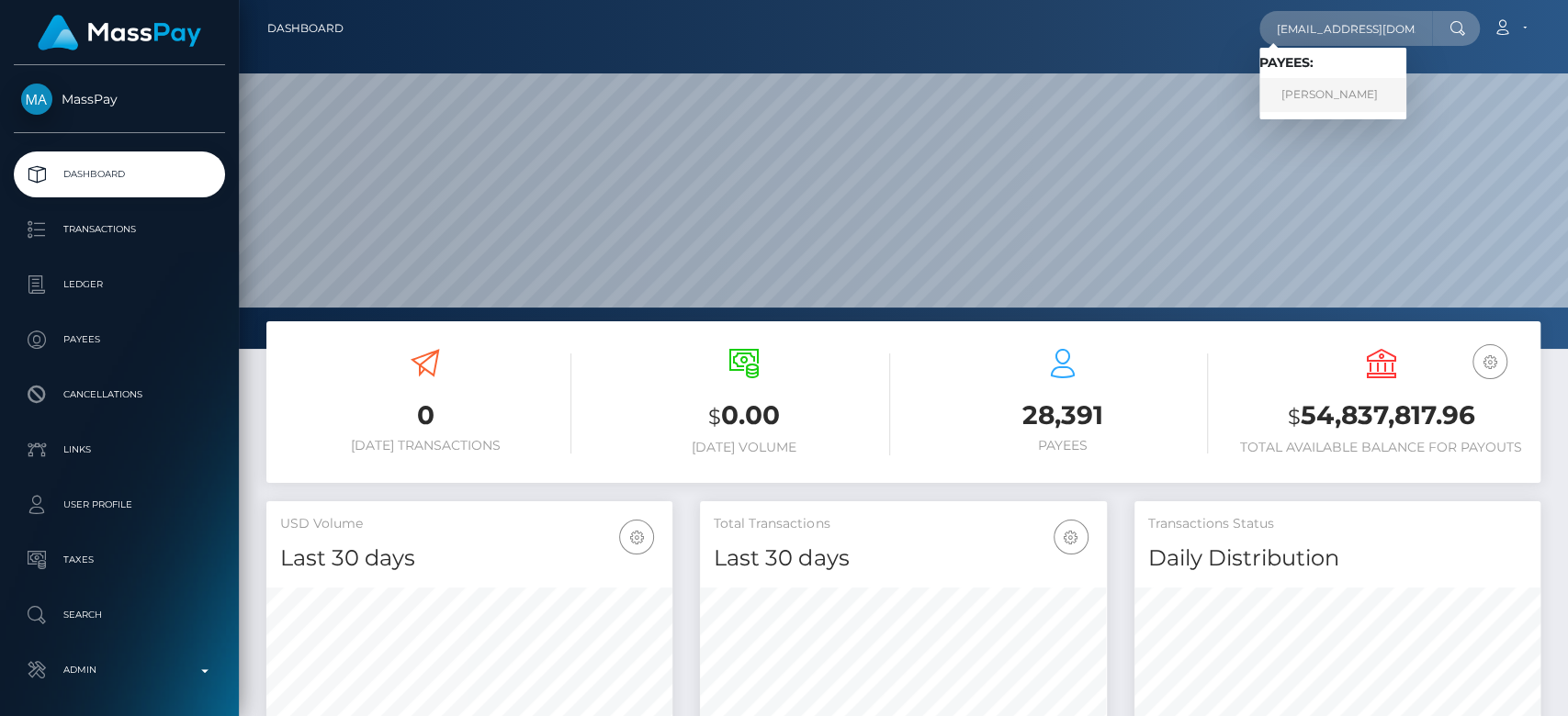
click at [1322, 83] on link "Jaidy Navarrete" at bounding box center [1332, 94] width 147 height 34
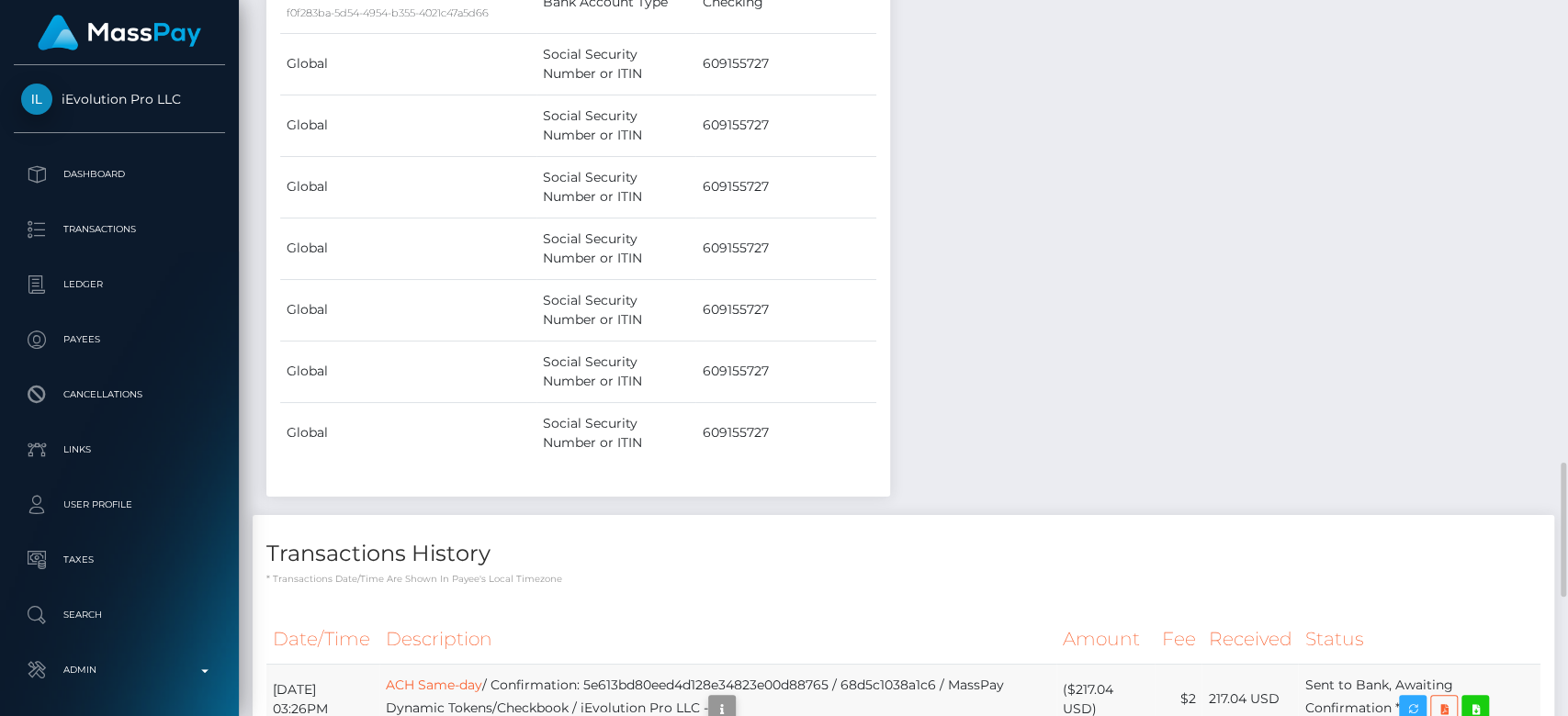
scroll to position [220, 406]
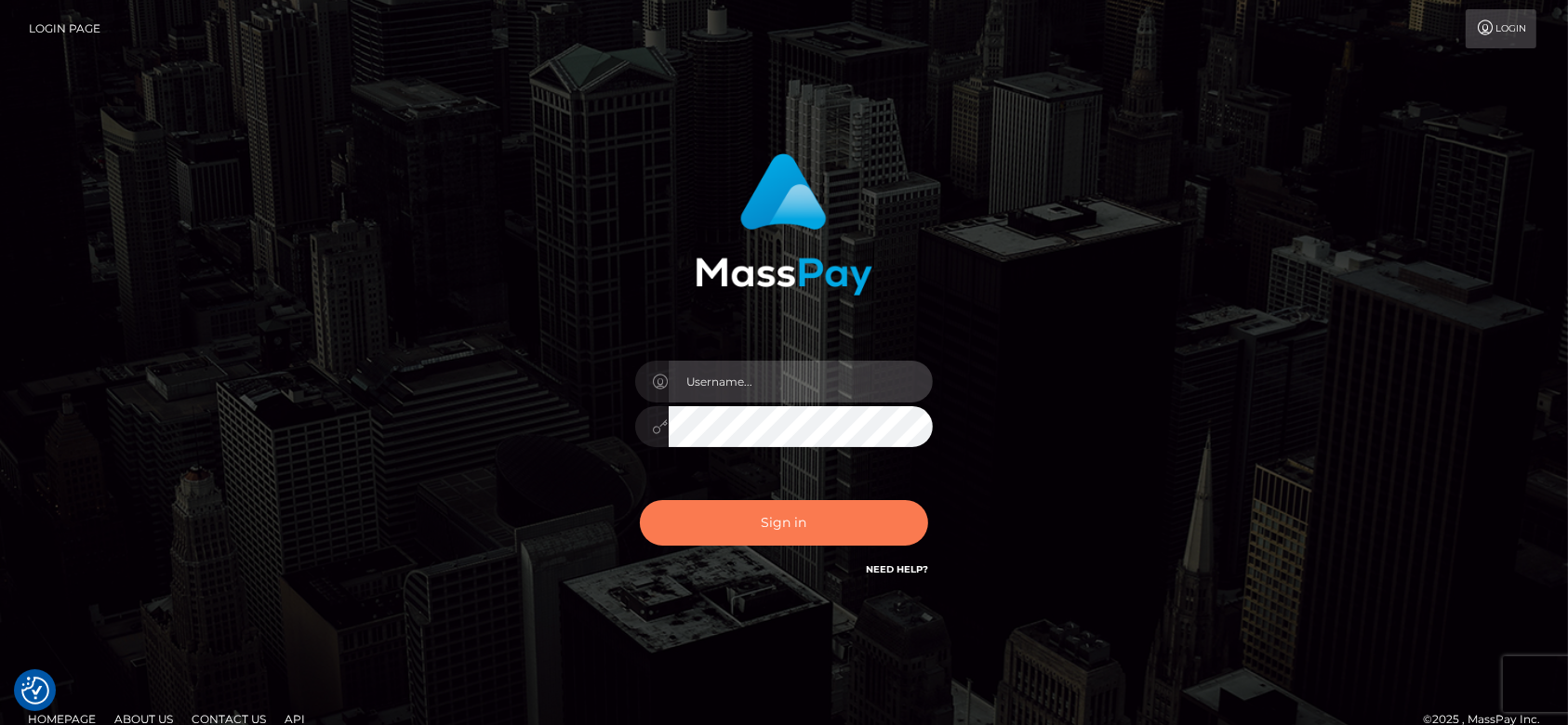
type input "[DOMAIN_NAME]"
click at [798, 500] on button "Sign in" at bounding box center [784, 523] width 288 height 45
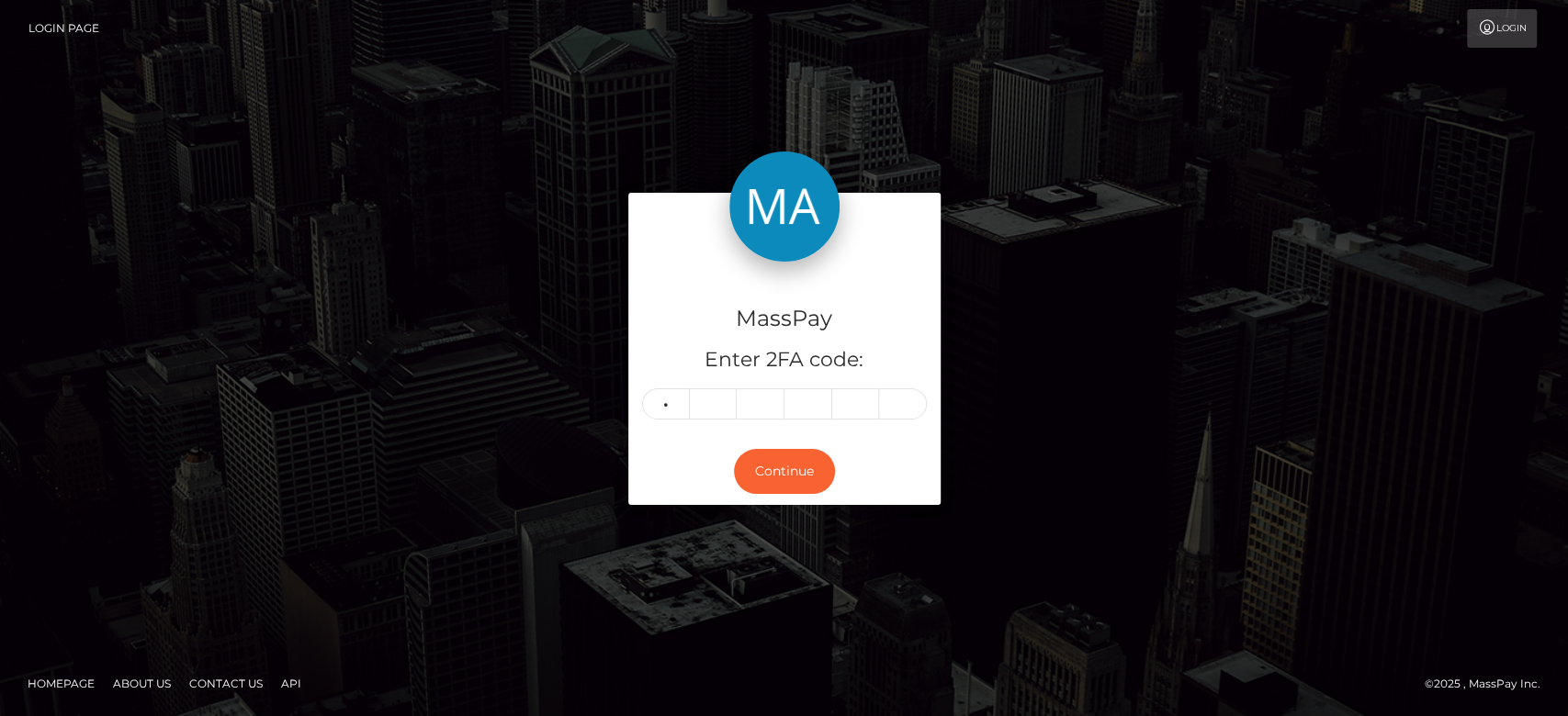
type input "9"
type input "0"
type input "8"
type input "6"
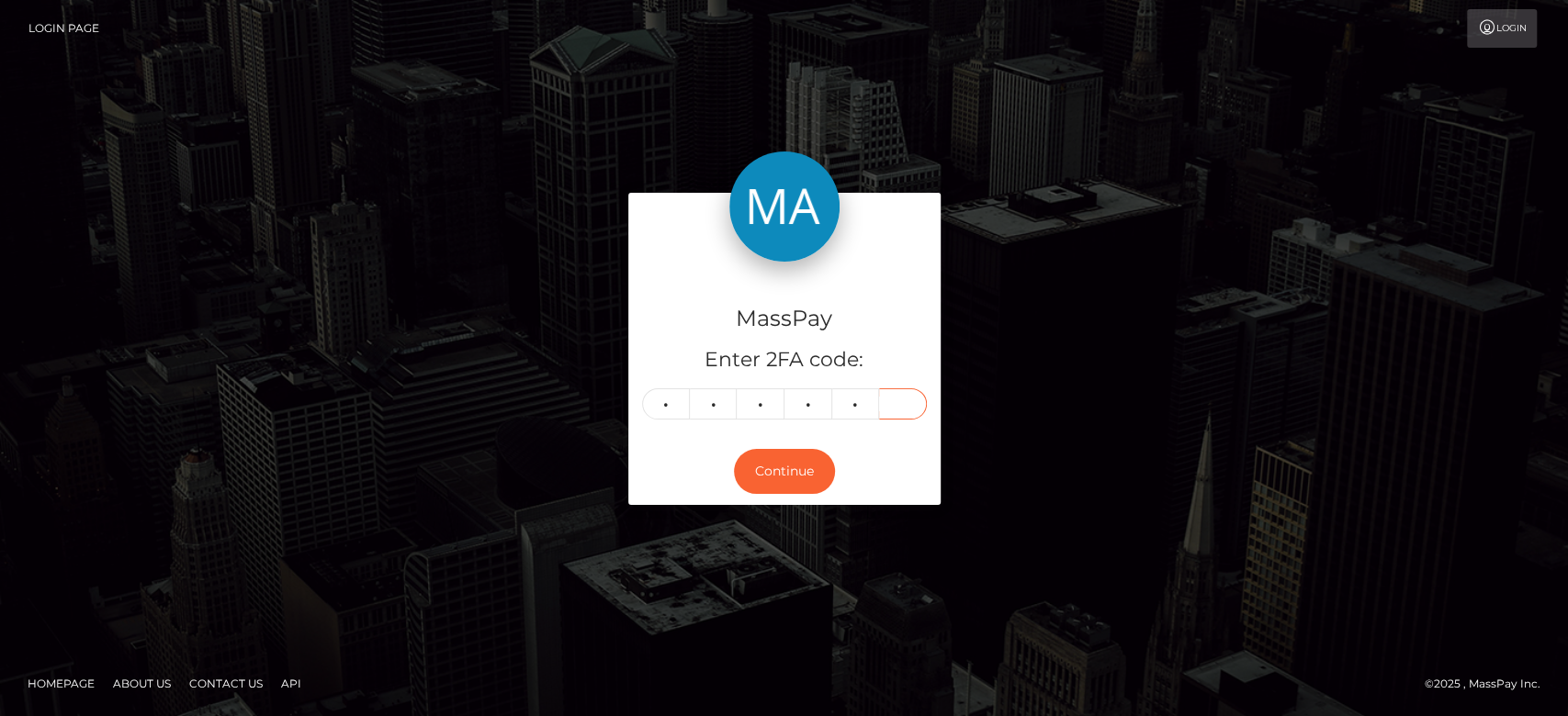
type input "8"
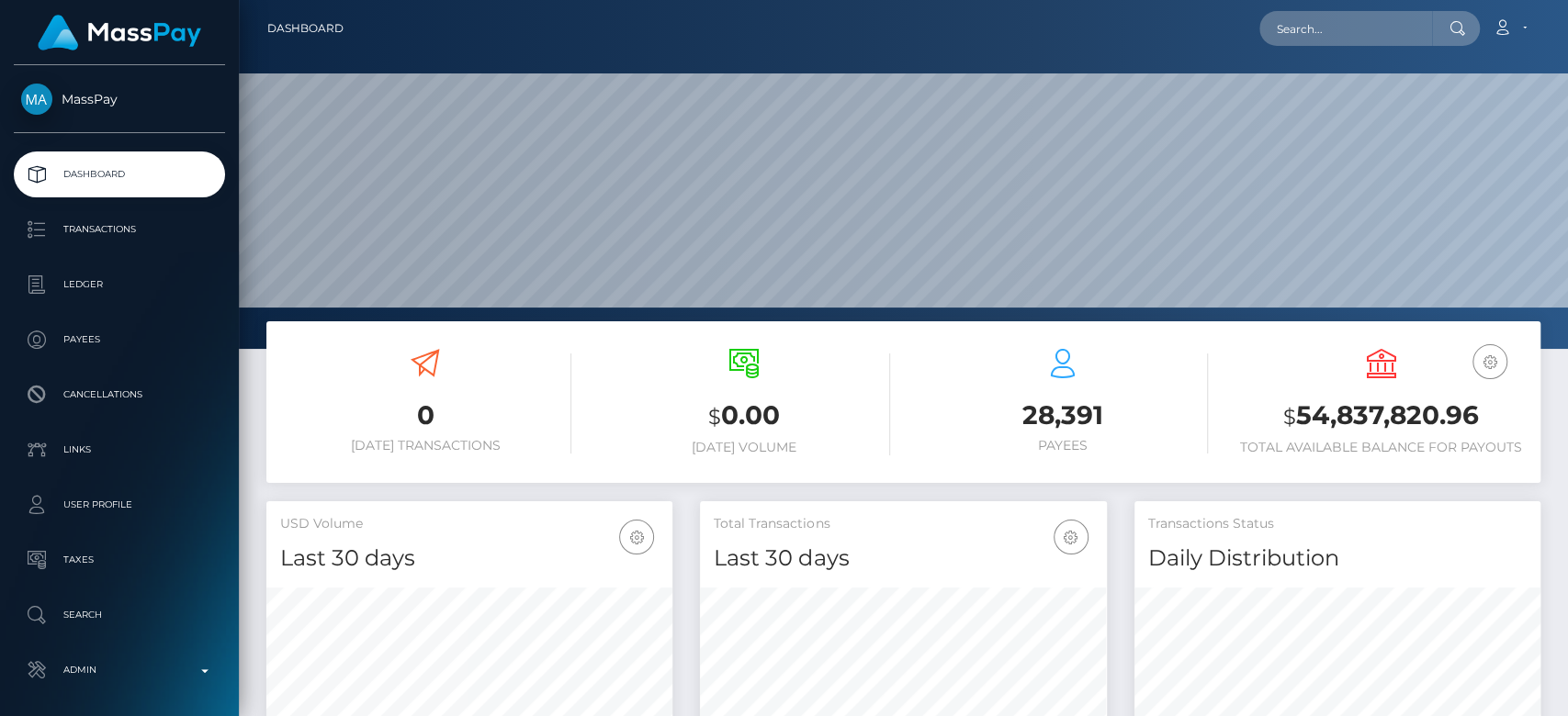
scroll to position [324, 406]
click at [1353, 24] on input "text" at bounding box center [1345, 28] width 172 height 35
paste input "[EMAIL_ADDRESS][DOMAIN_NAME]"
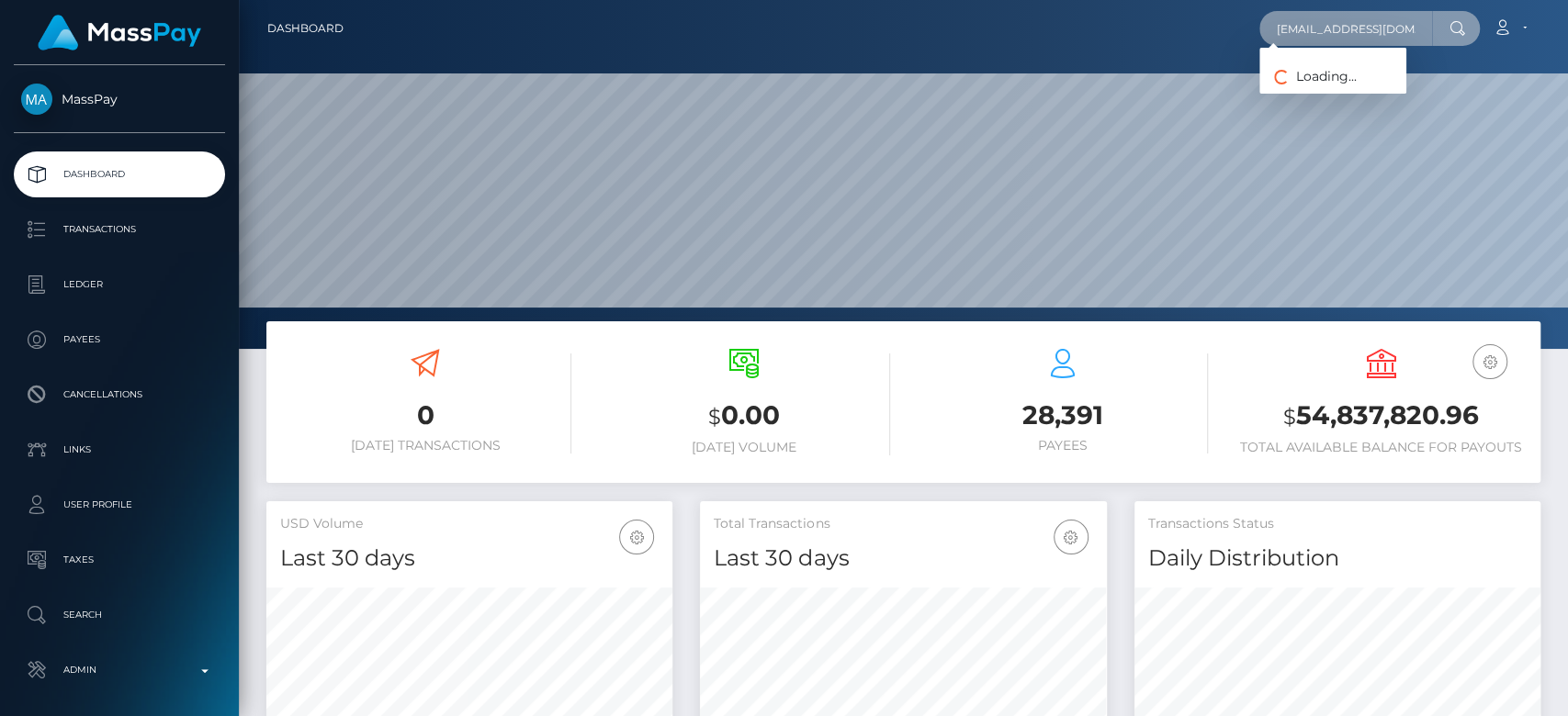
scroll to position [0, 13]
type input "[EMAIL_ADDRESS][DOMAIN_NAME]"
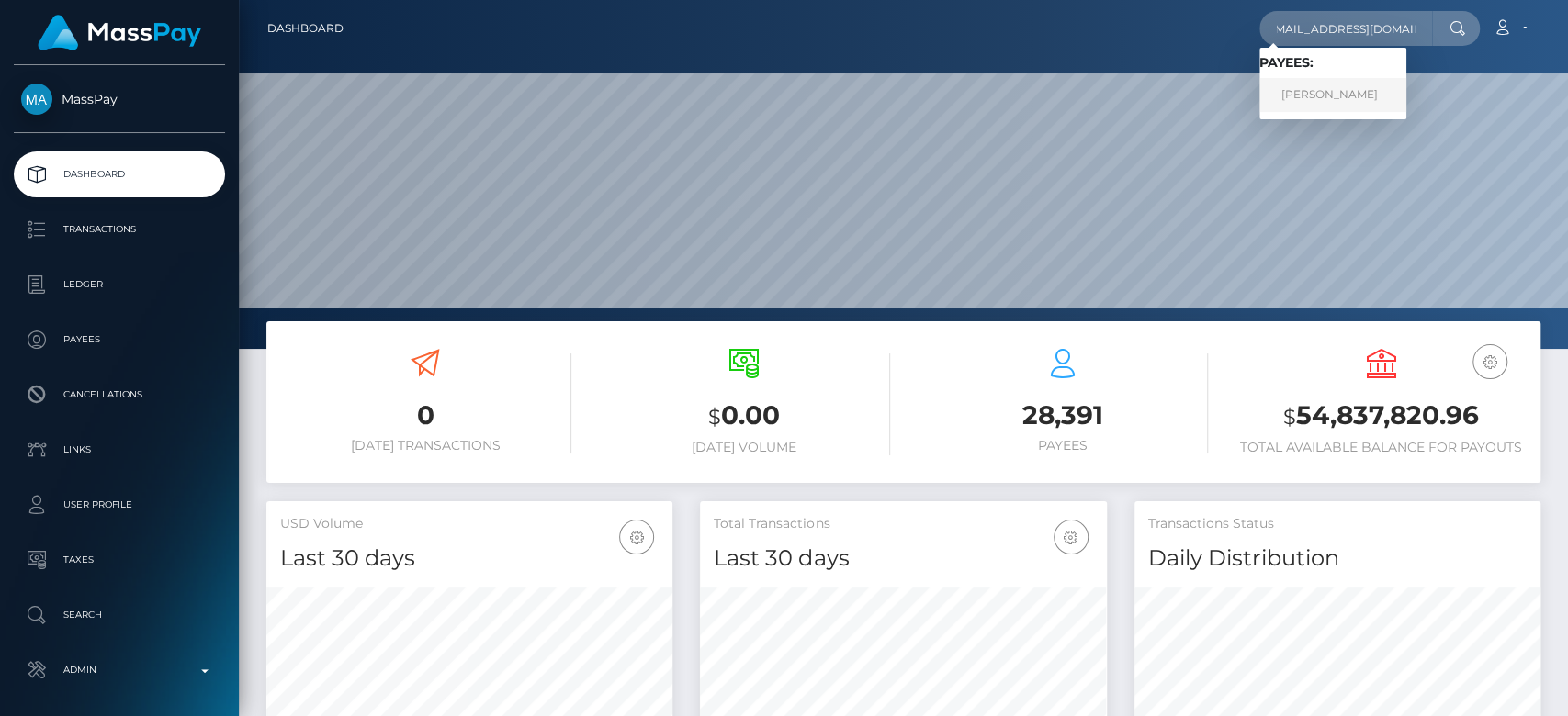
click at [1337, 86] on link "[PERSON_NAME]" at bounding box center [1332, 94] width 147 height 34
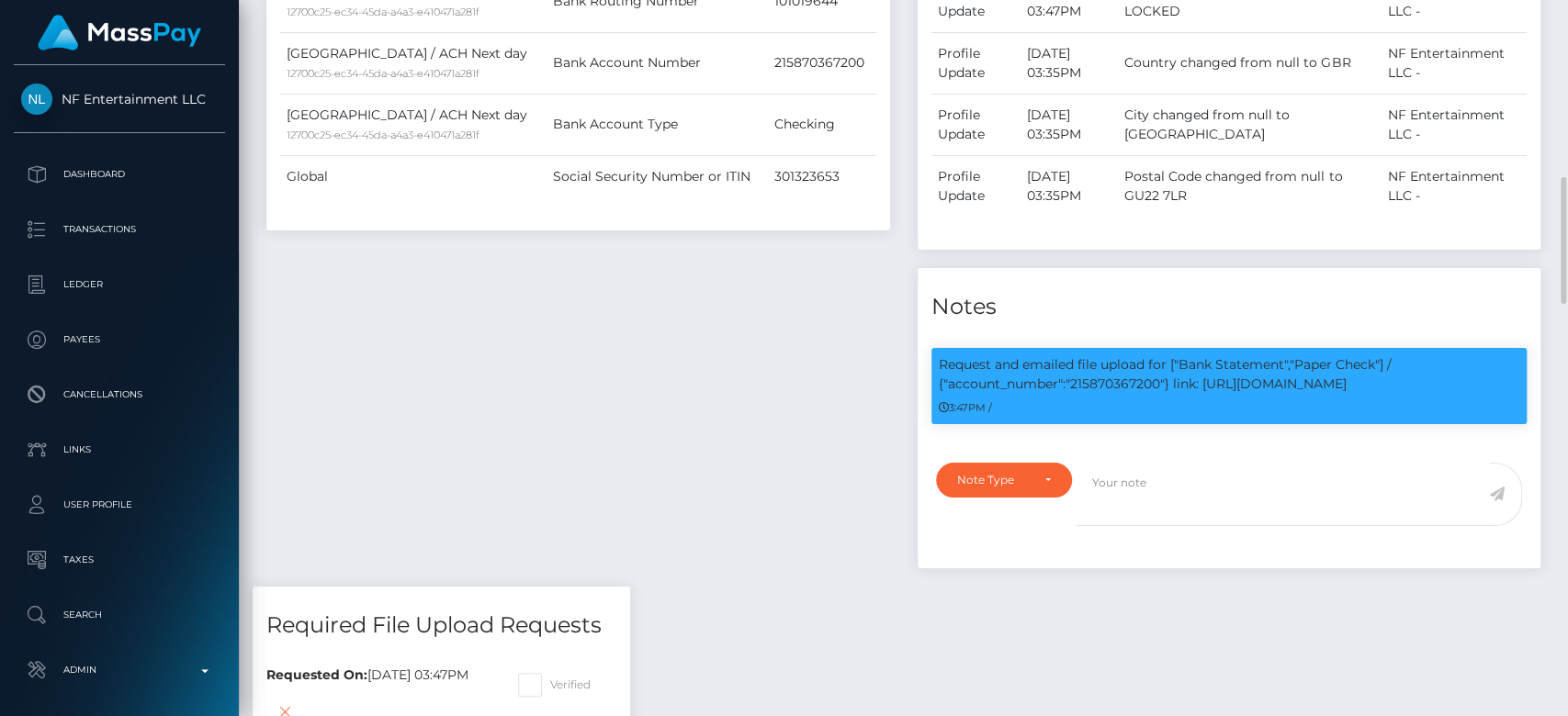
scroll to position [220, 406]
click at [1131, 373] on p "Request and emailed file upload for ["Bank Statement","Paper Check"] / {"accoun…" at bounding box center [1229, 375] width 582 height 39
copy p "215870367200"
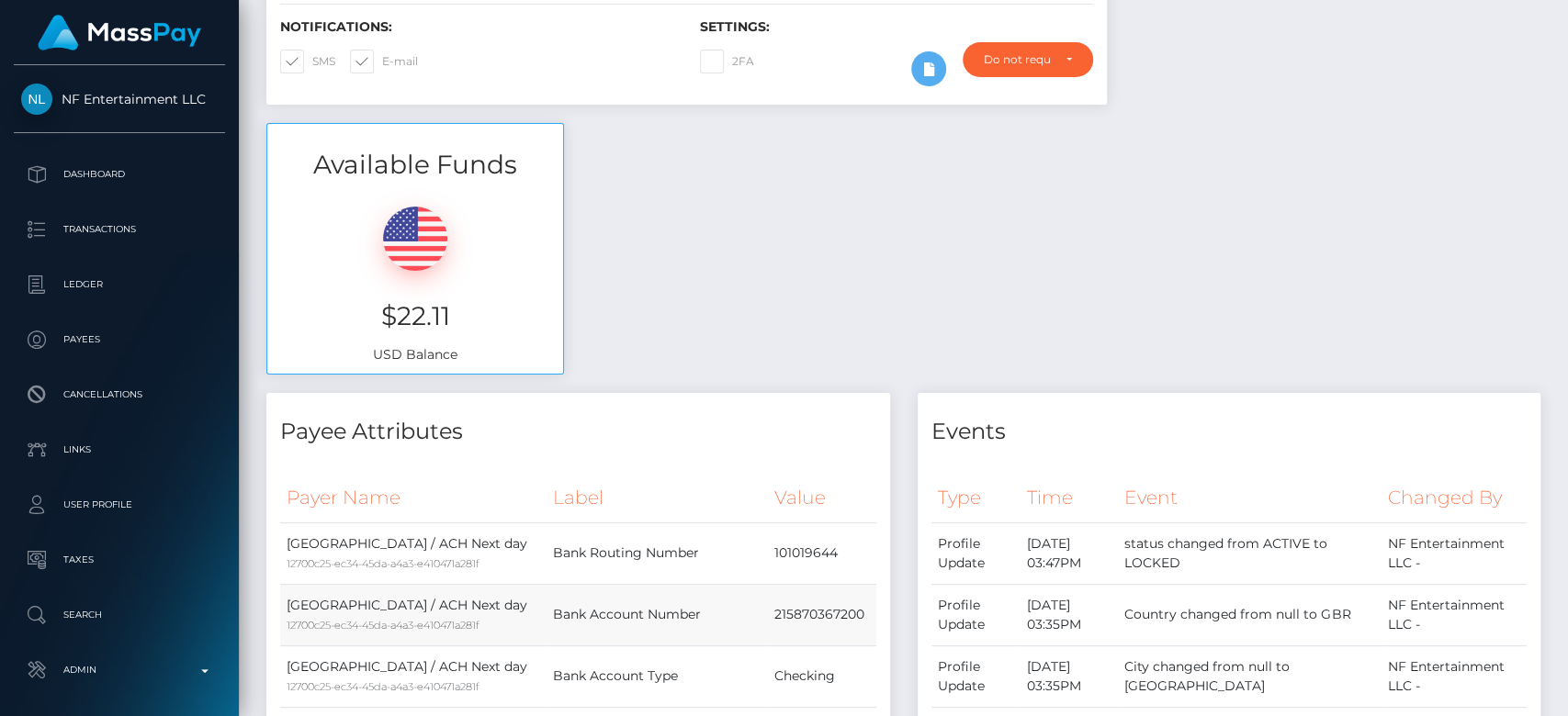
scroll to position [0, 0]
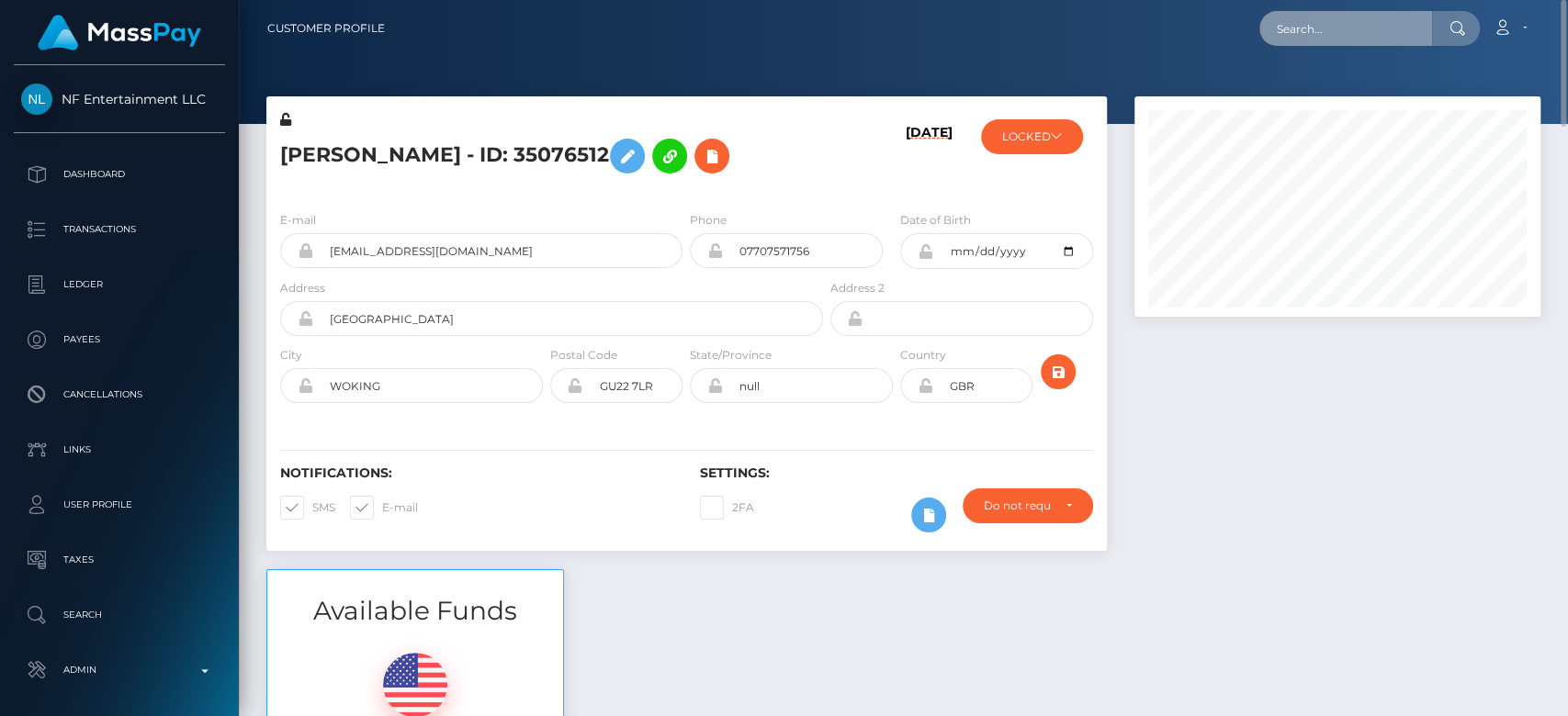
click at [1345, 40] on input "text" at bounding box center [1345, 28] width 172 height 35
paste input "navarretejaidy@gmail.com"
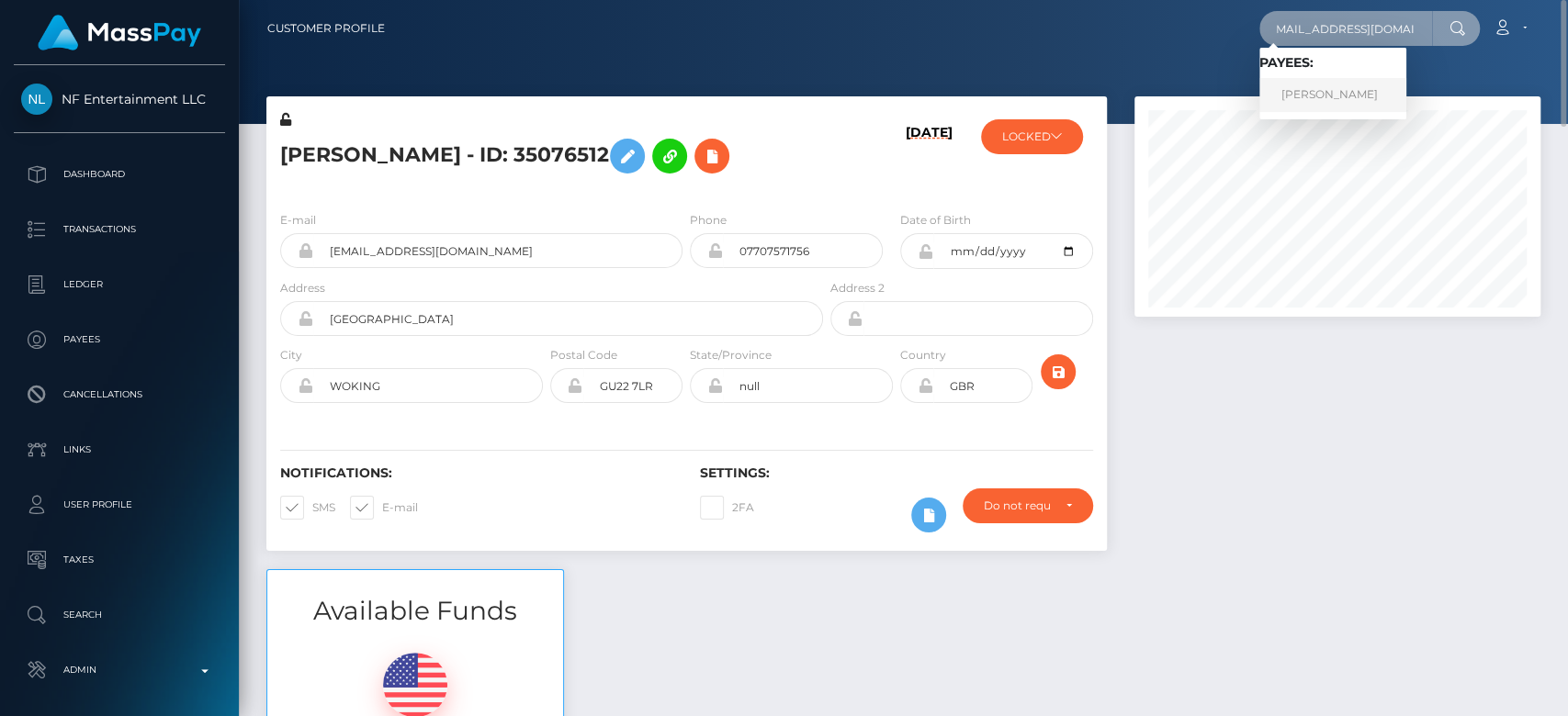
type input "navarretejaidy@gmail.com"
click at [1309, 85] on link "Jaidy Navarrete" at bounding box center [1332, 94] width 147 height 34
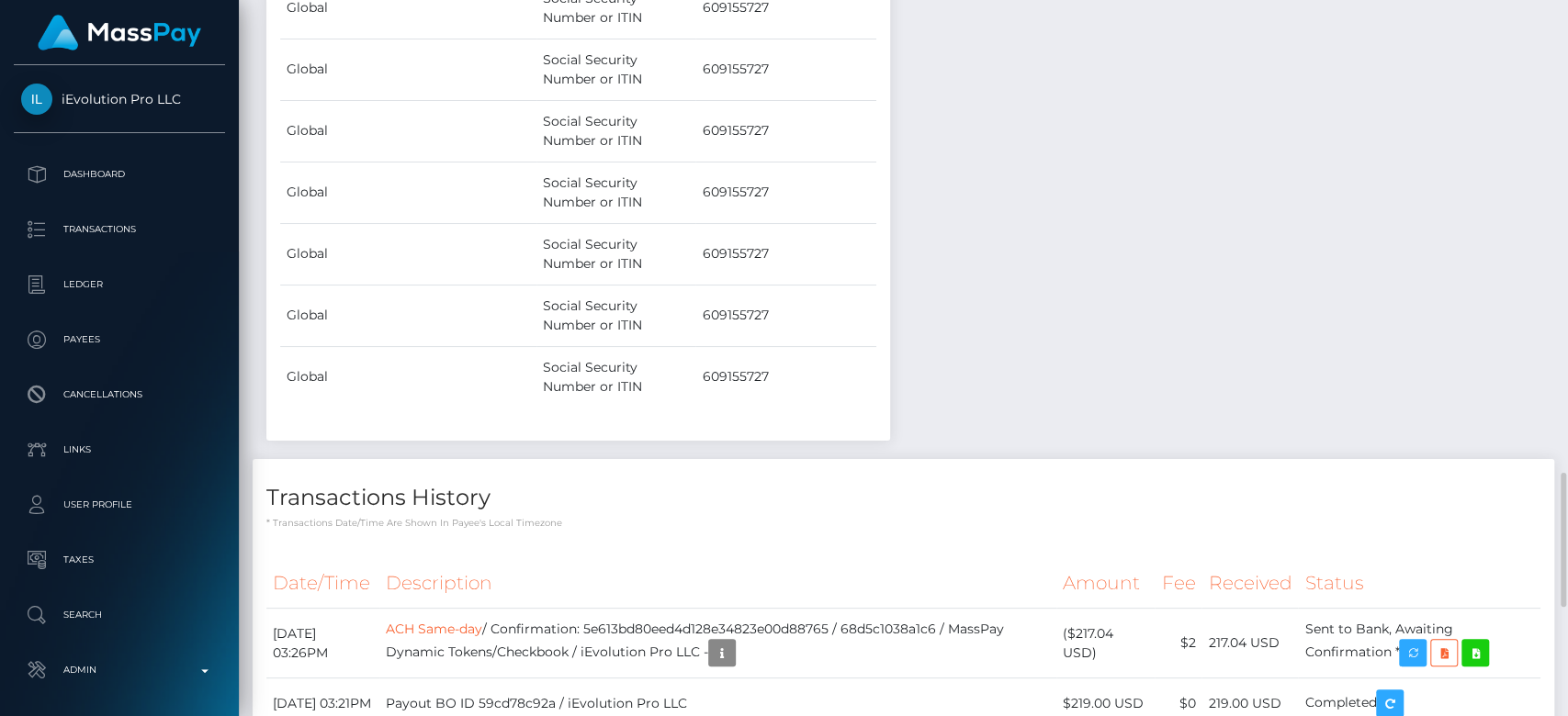
scroll to position [2505, 0]
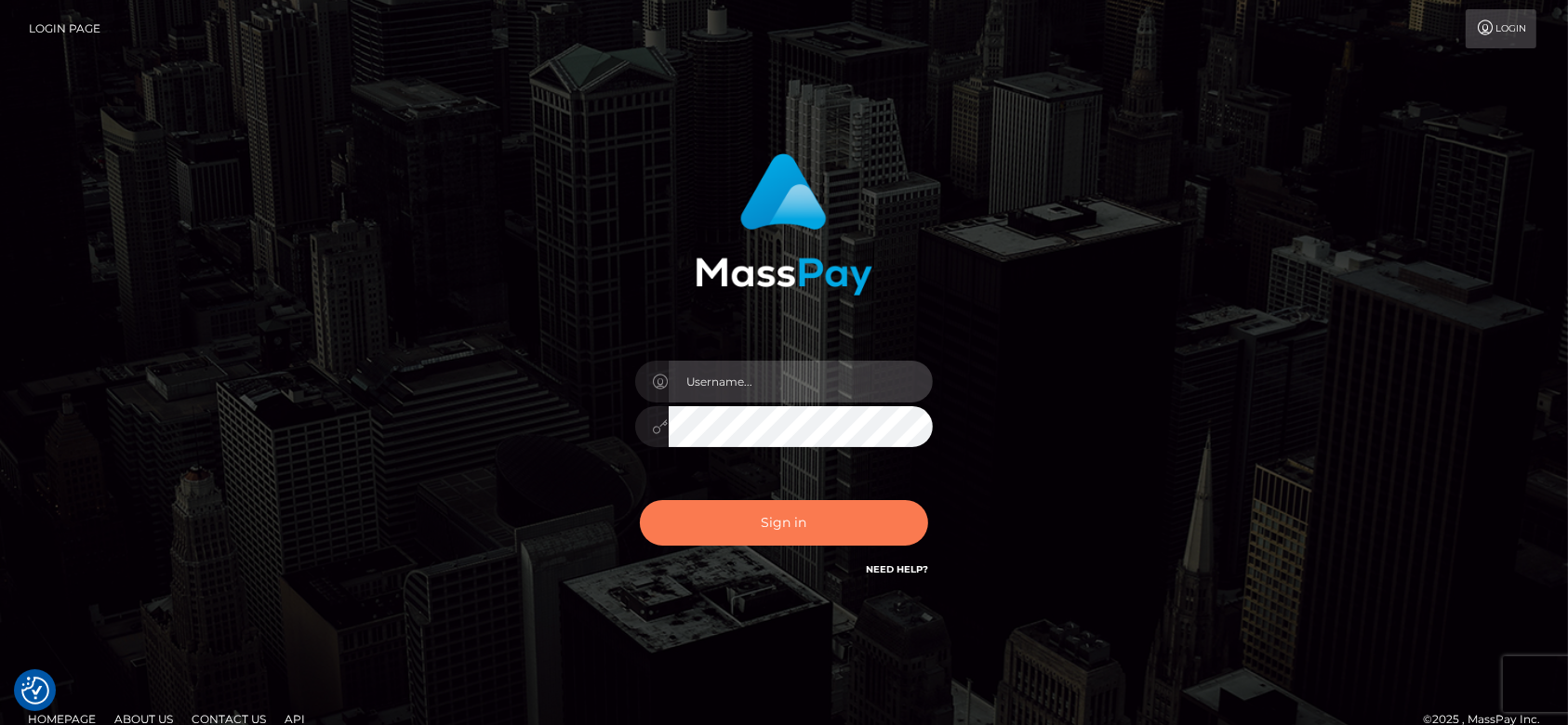
type input "fr.es"
click at [784, 513] on button "Sign in" at bounding box center [784, 523] width 288 height 45
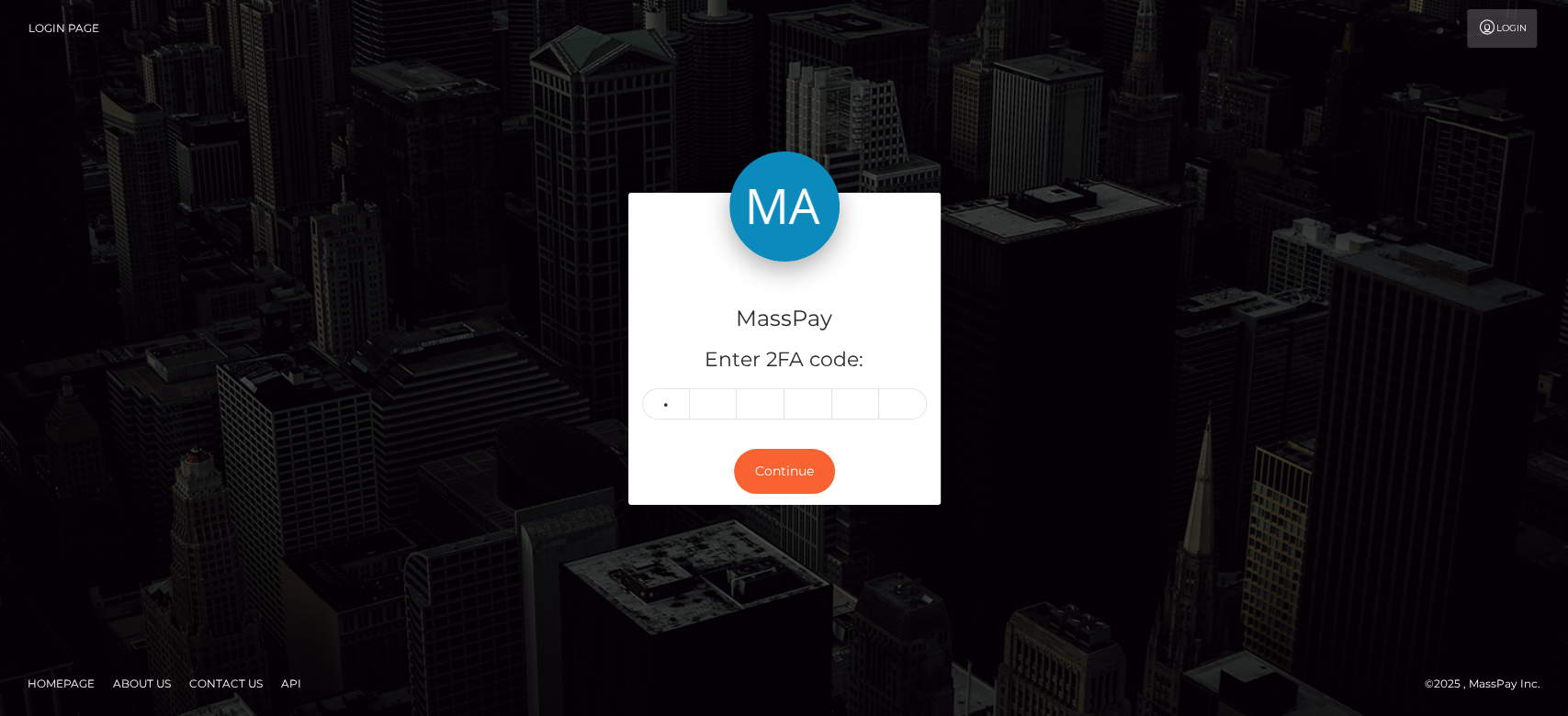
type input "5"
type input "4"
type input "9"
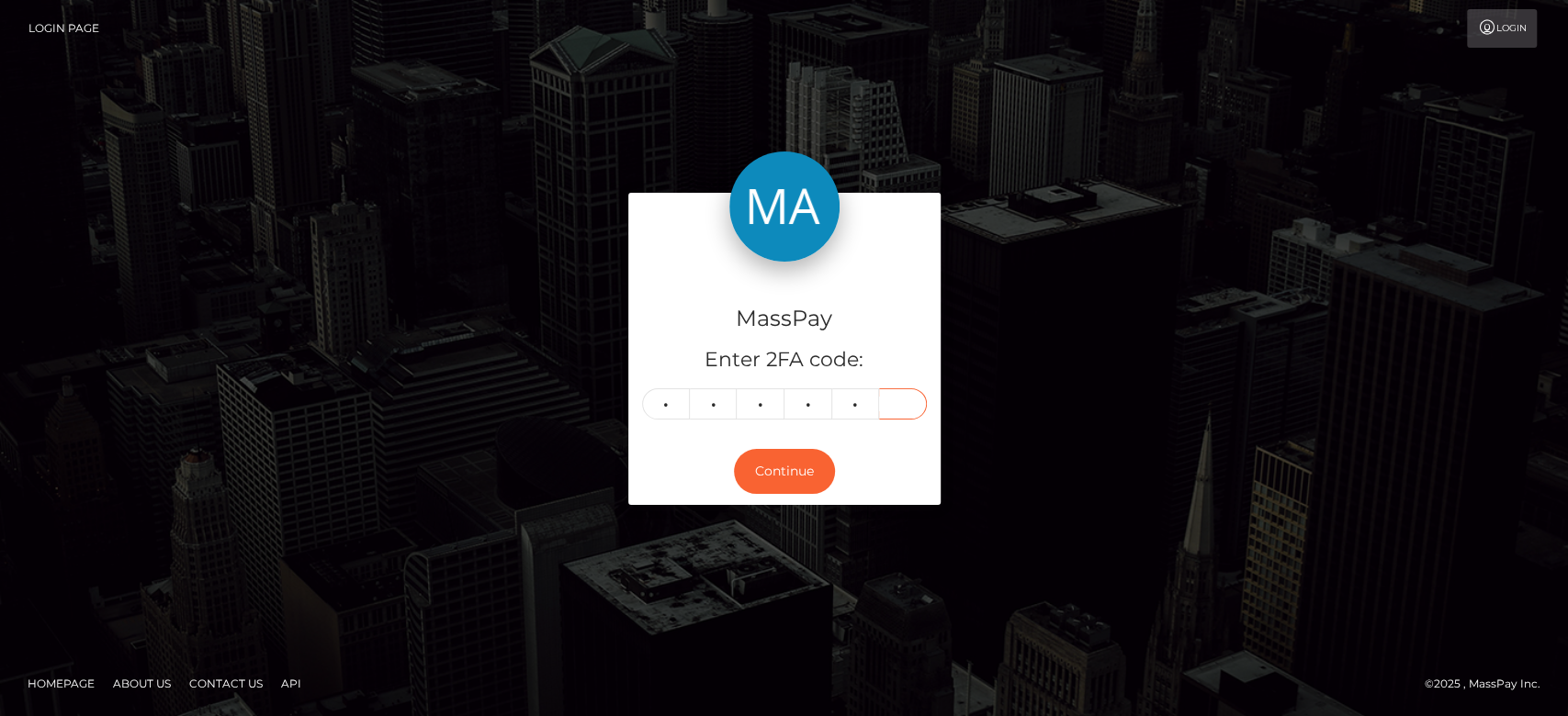
type input "0"
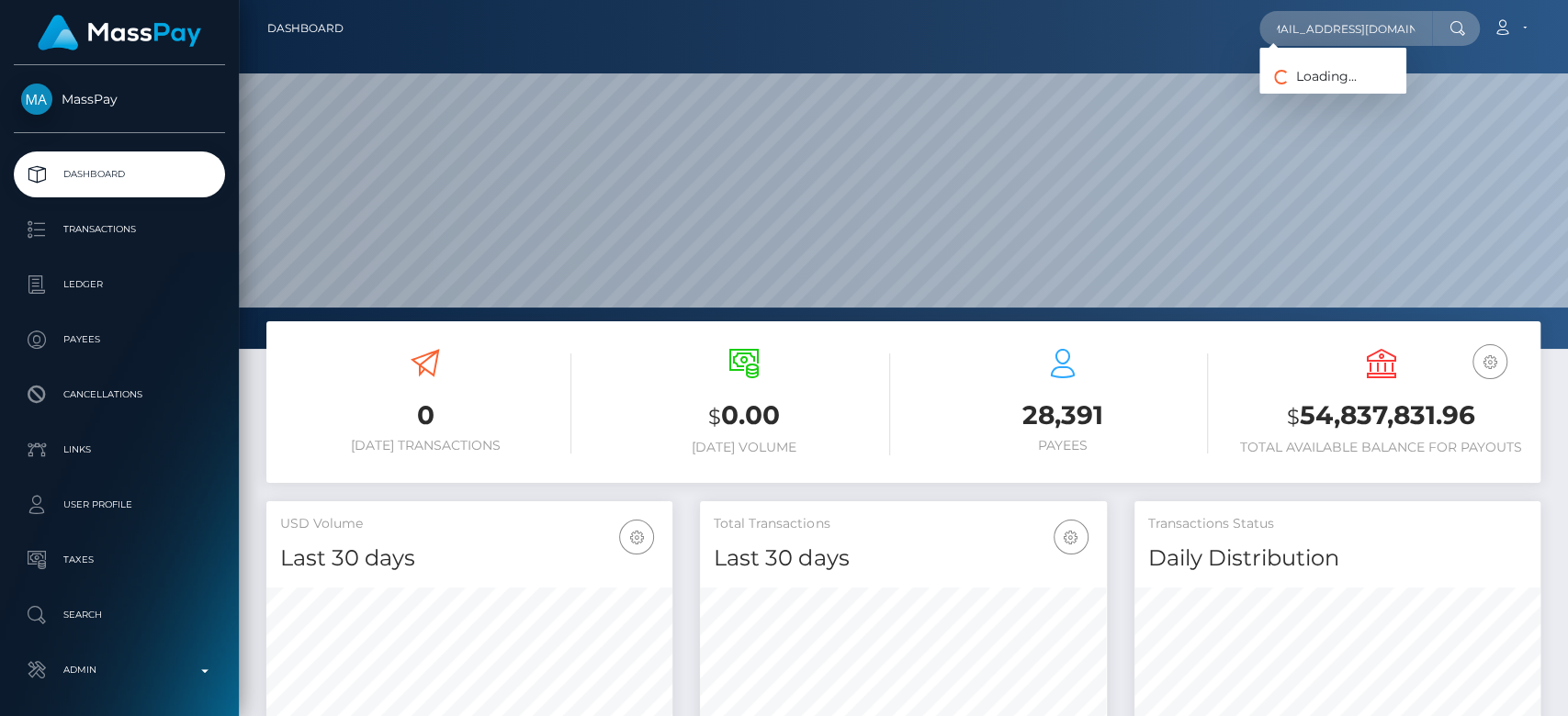
scroll to position [324, 406]
type input "phanhxmlsanh@gmail.com"
click at [1350, 92] on link "Valeria Abigail Camilletti" at bounding box center [1332, 94] width 147 height 34
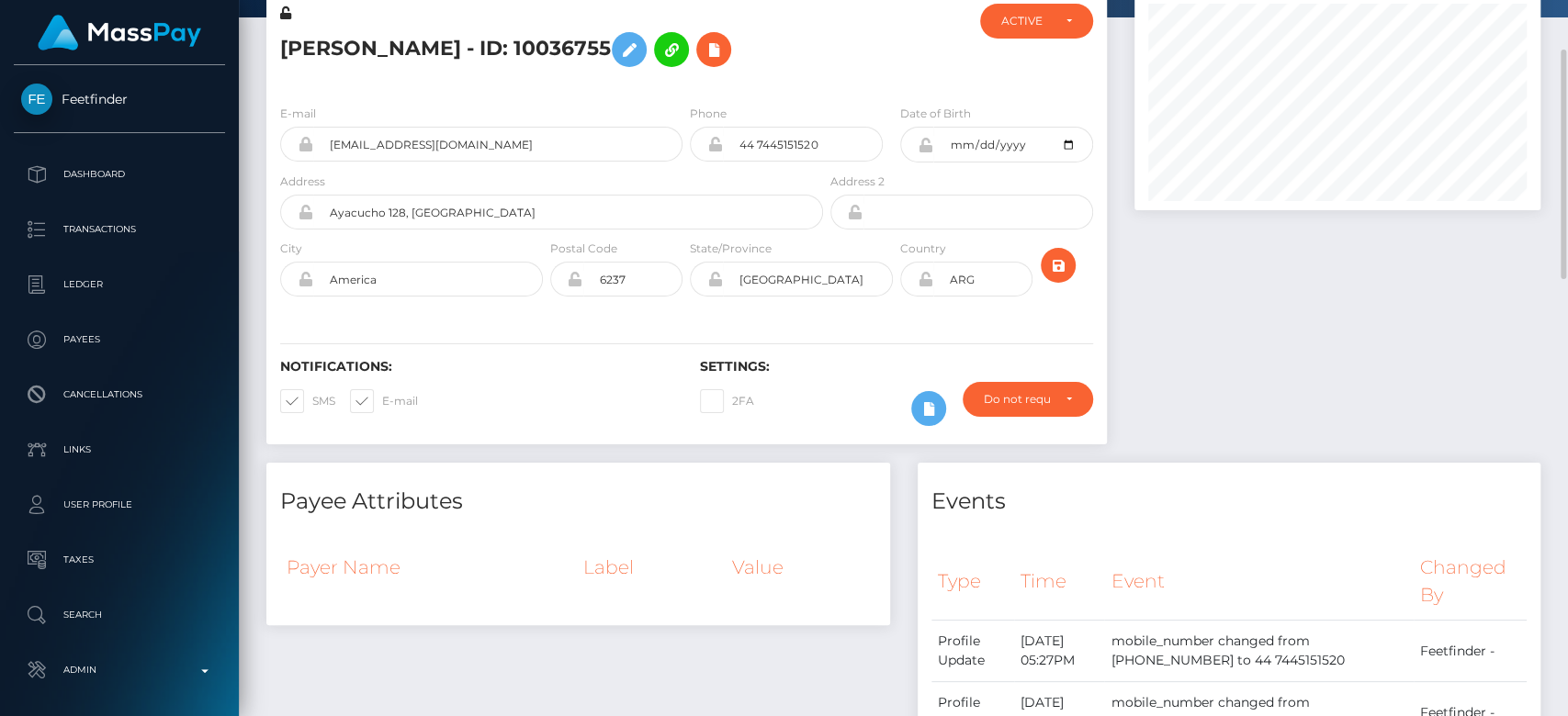
scroll to position [123, 0]
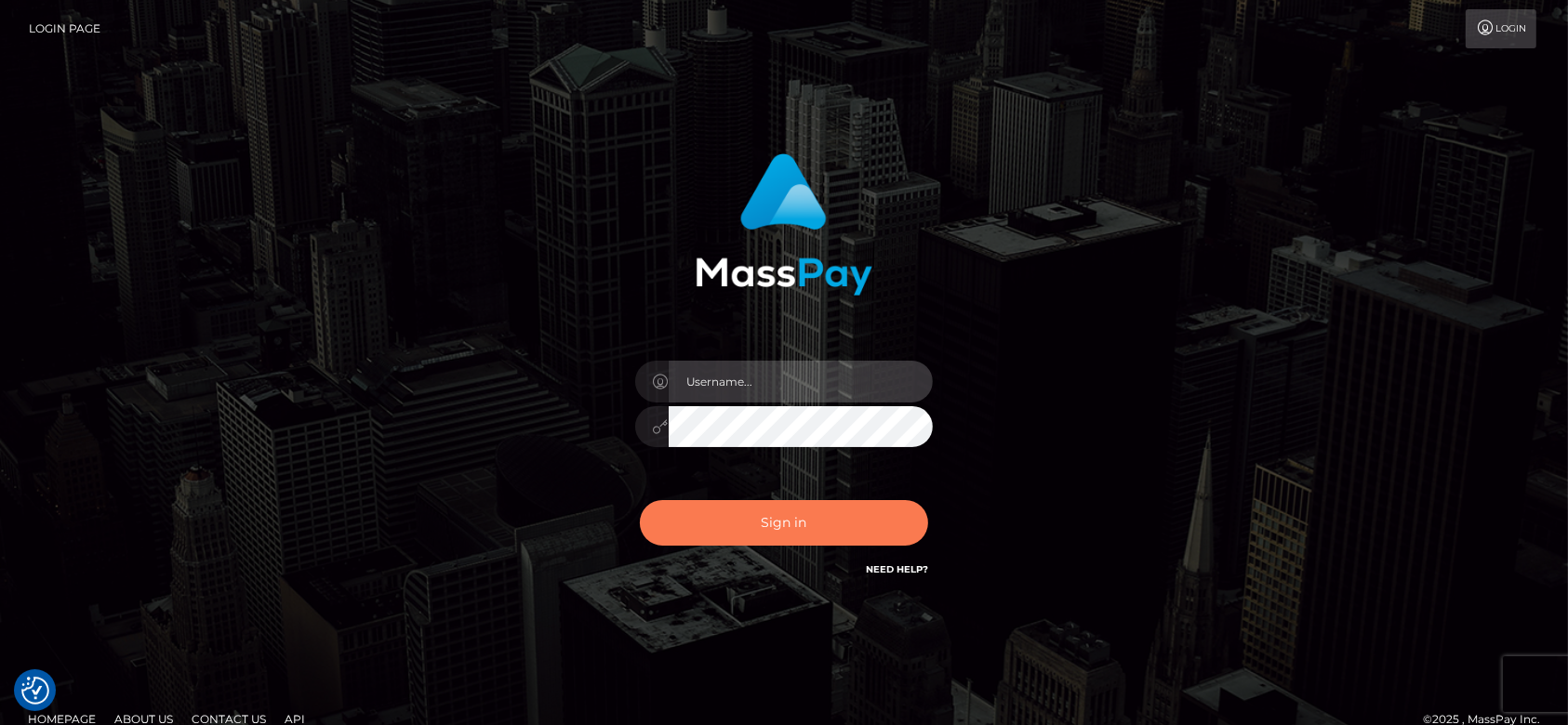
type input "[DOMAIN_NAME]"
click at [778, 525] on button "Sign in" at bounding box center [784, 523] width 288 height 45
type input "[DOMAIN_NAME]"
click at [778, 525] on button "Sign in" at bounding box center [784, 523] width 288 height 45
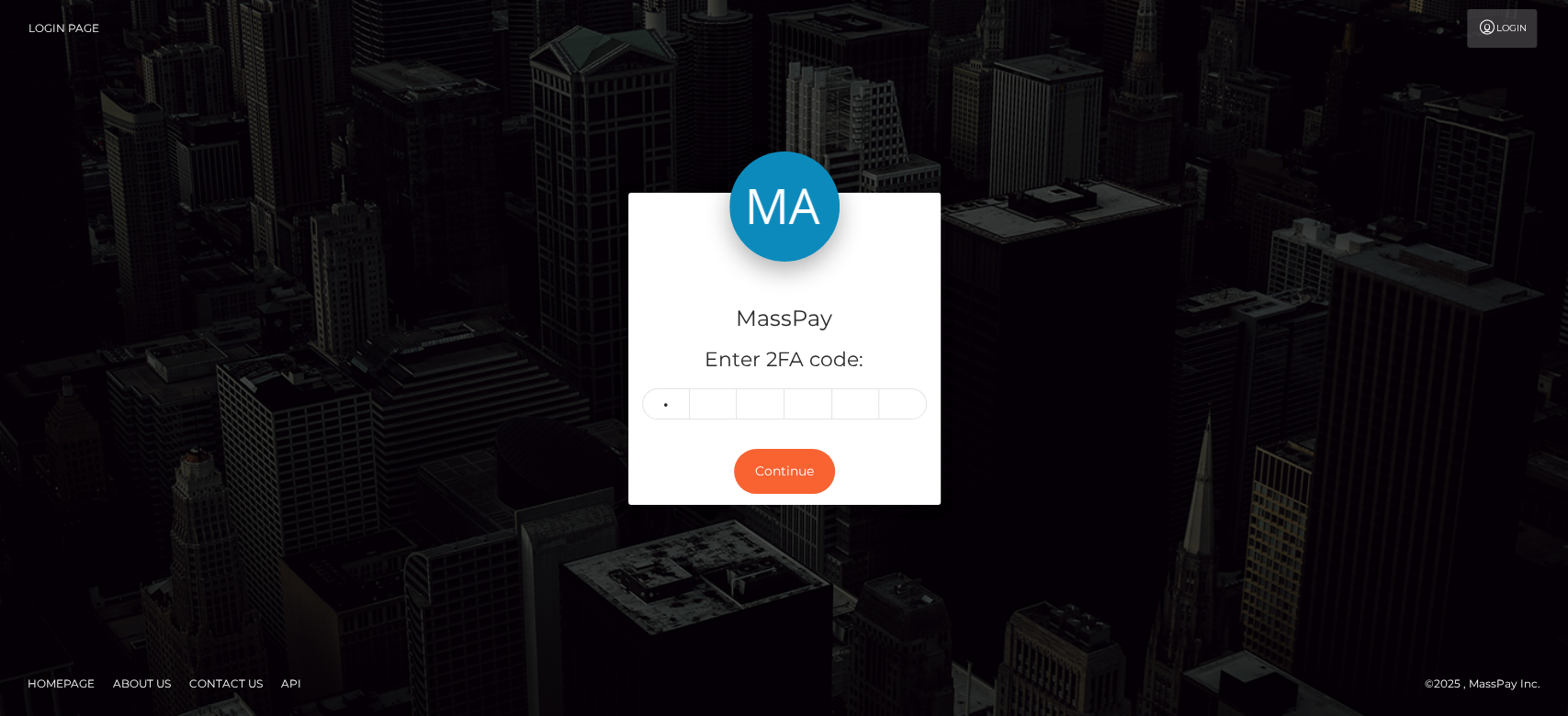
type input "2"
type input "1"
type input "8"
type input "1"
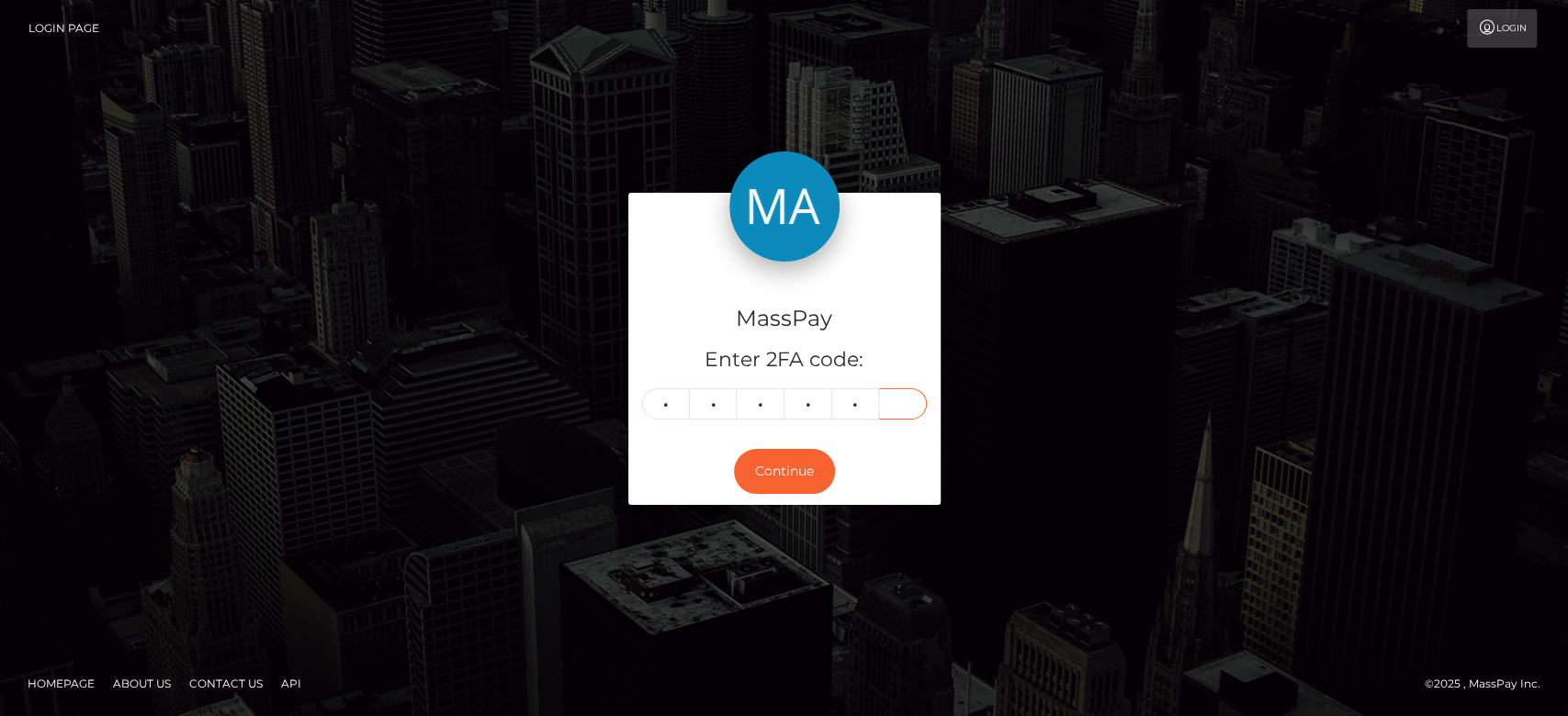
type input "3"
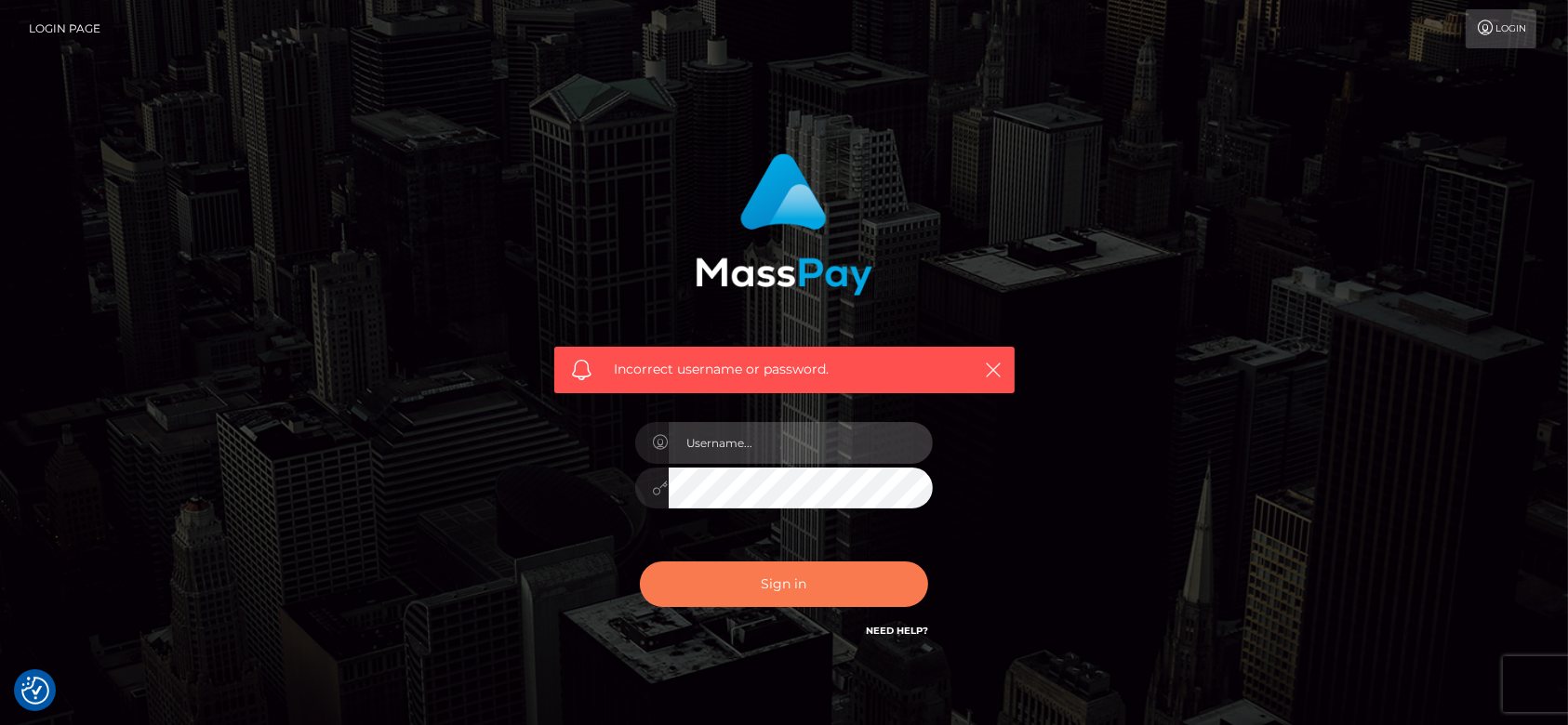
type input "fr.es"
click at [738, 577] on button "Sign in" at bounding box center [784, 584] width 288 height 45
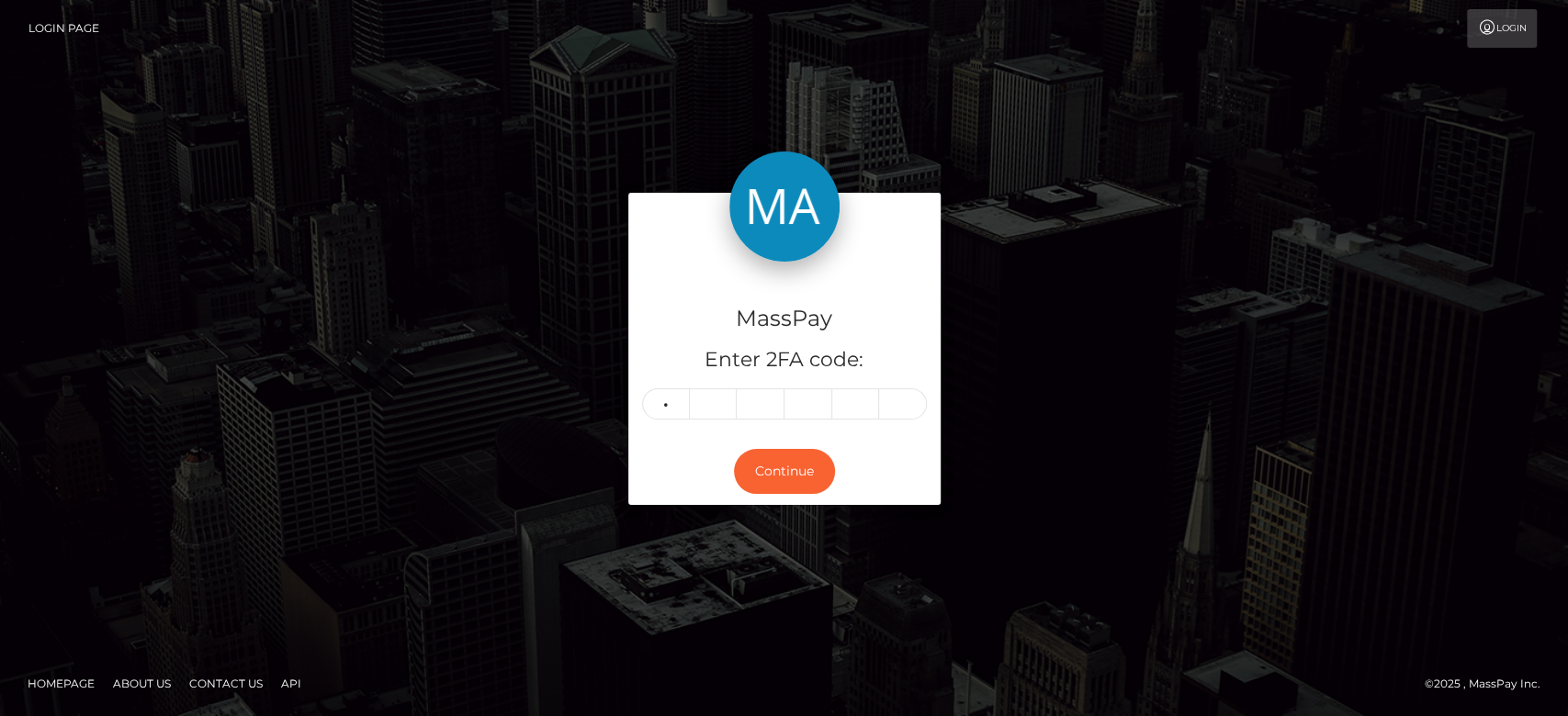
type input "2"
type input "7"
type input "8"
type input "1"
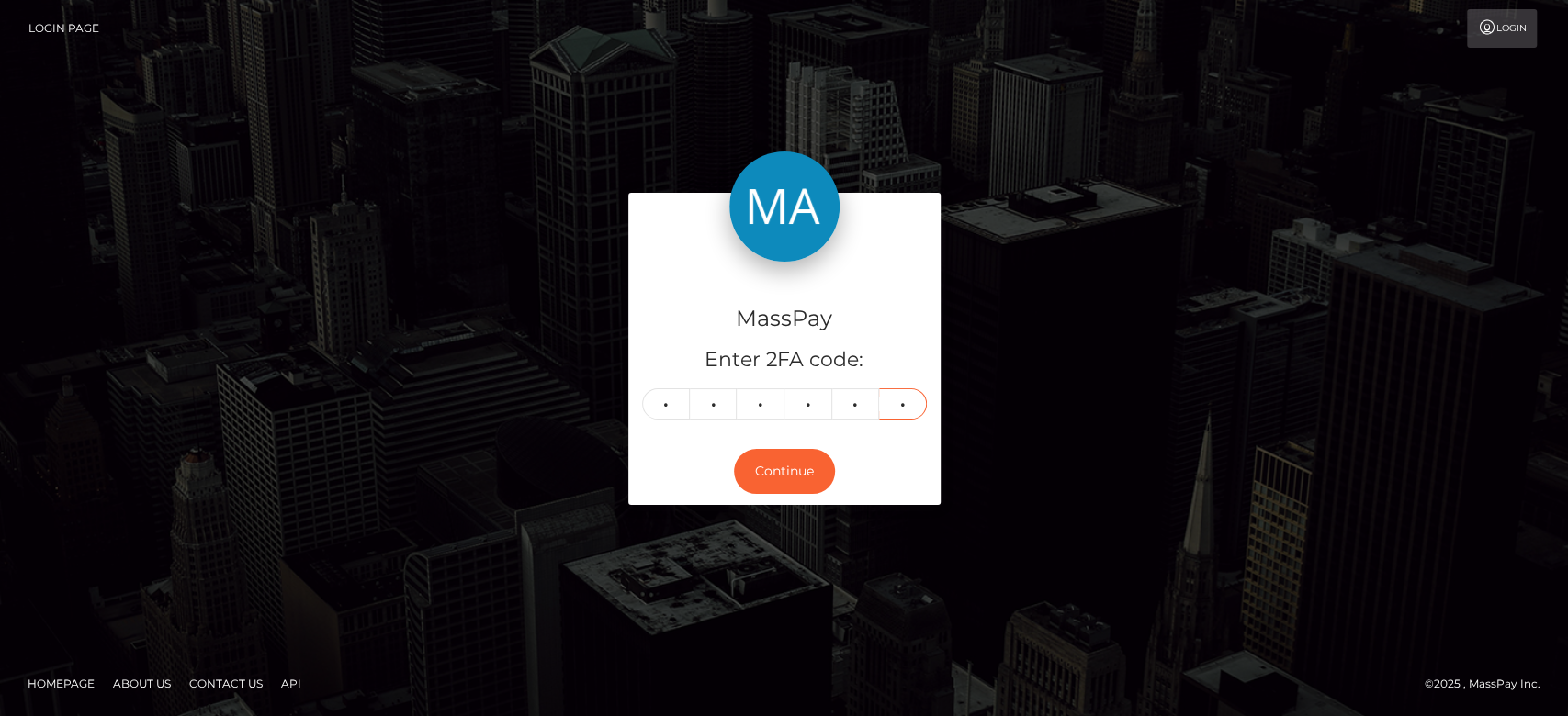
type input "3"
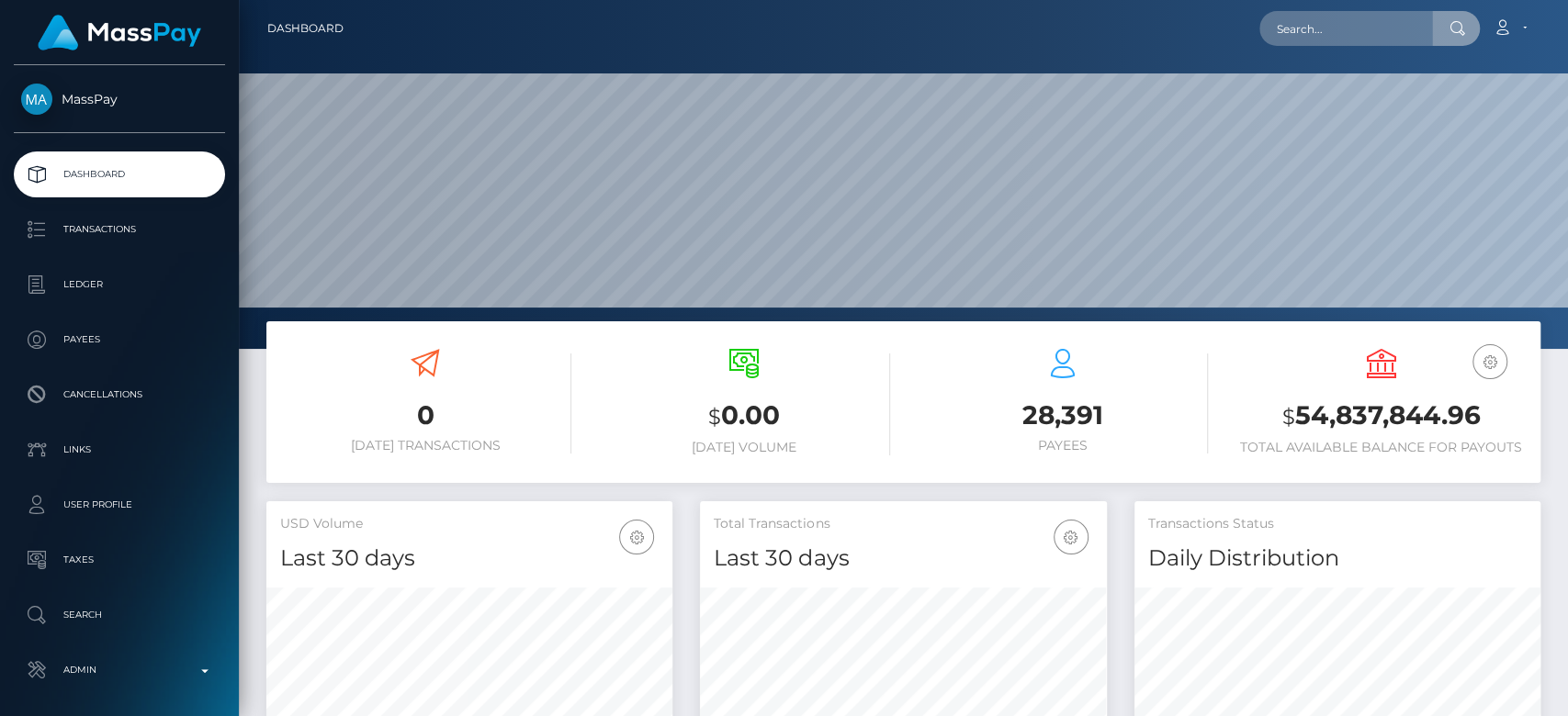
scroll to position [324, 406]
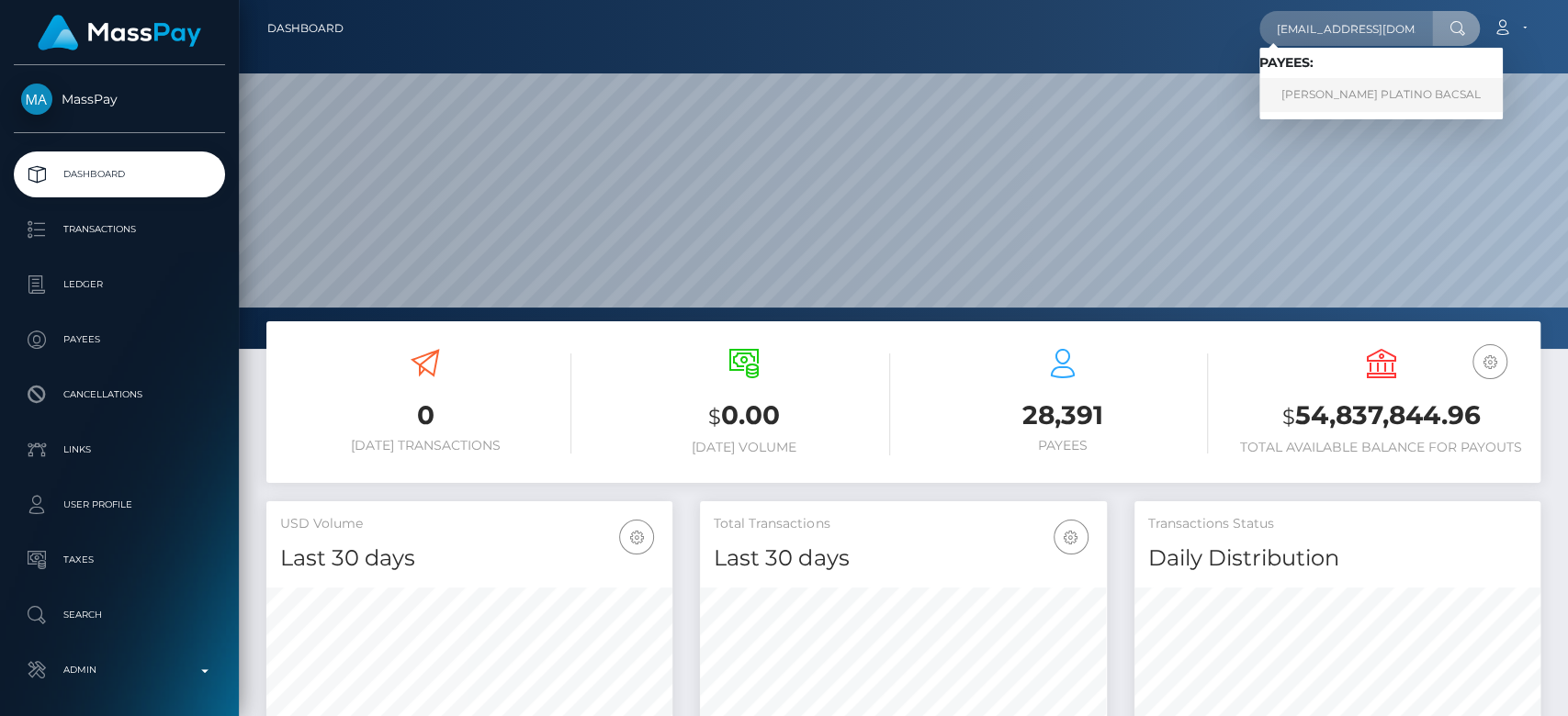
type input "ggkix@yahoo.com"
click at [1312, 92] on link "MIKO VINCE PLATINO BACSAL" at bounding box center [1381, 94] width 244 height 34
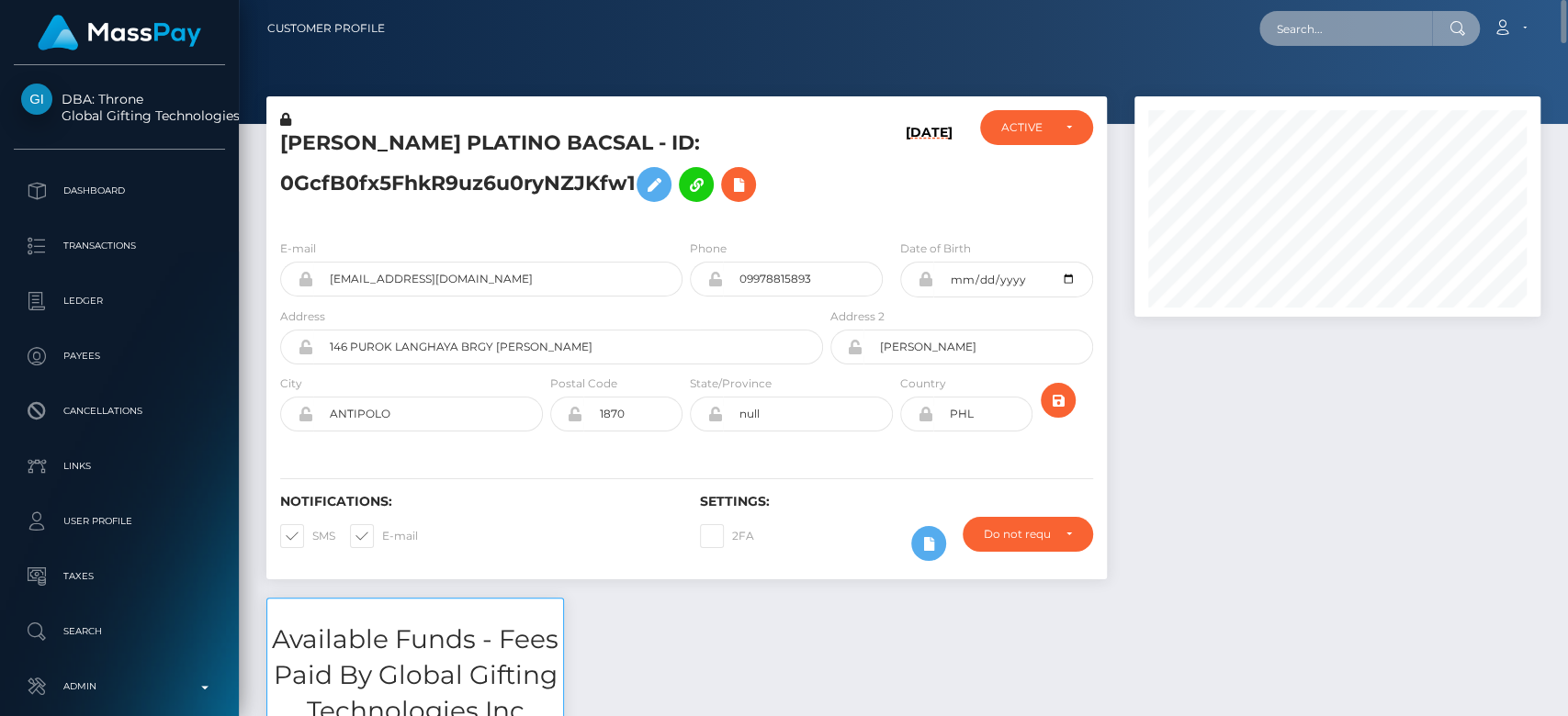
paste input "(bermudoangelyn15@gmail.com"
click at [1343, 32] on input "text" at bounding box center [1345, 28] width 172 height 35
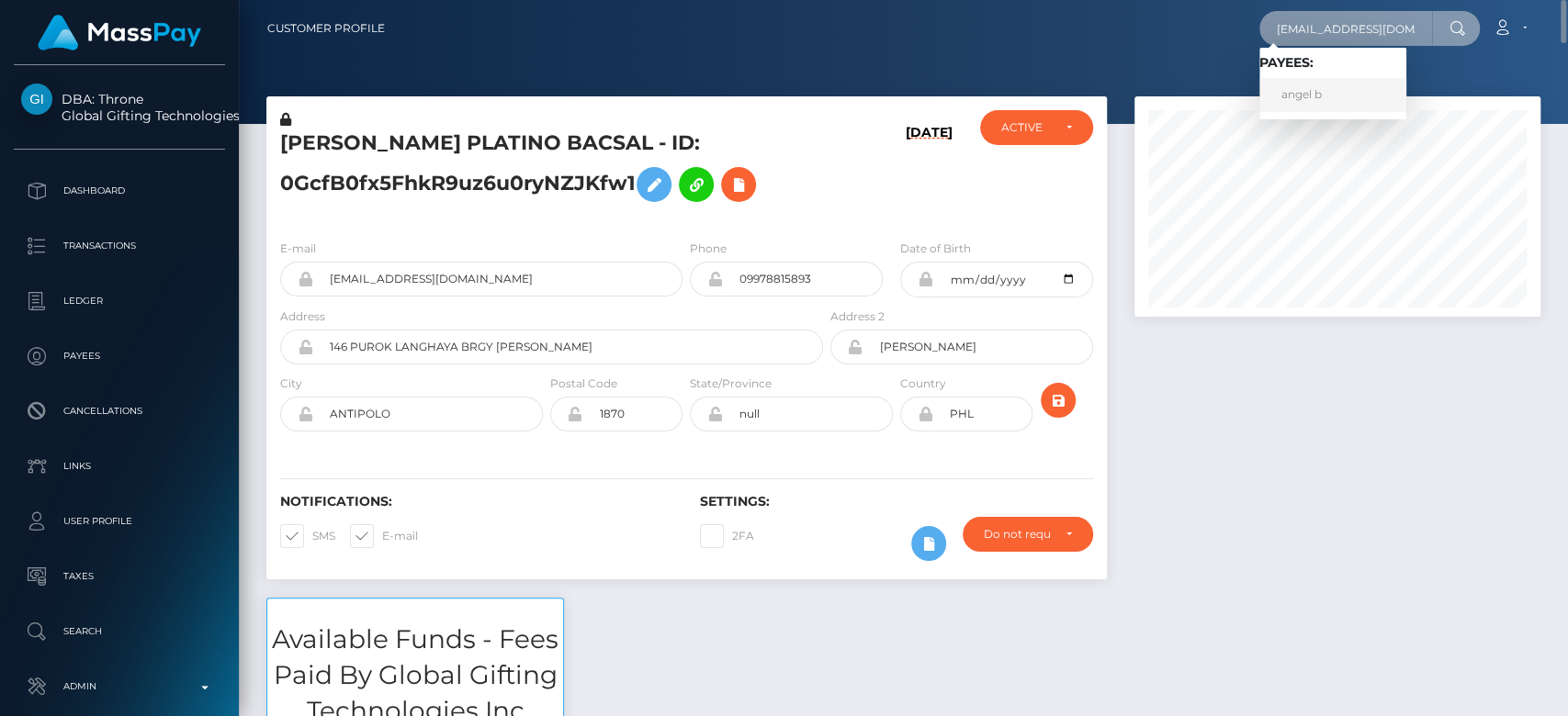
type input "bermudoangelyn15@gmail.com"
click at [1313, 99] on link "angel b" at bounding box center [1332, 94] width 147 height 34
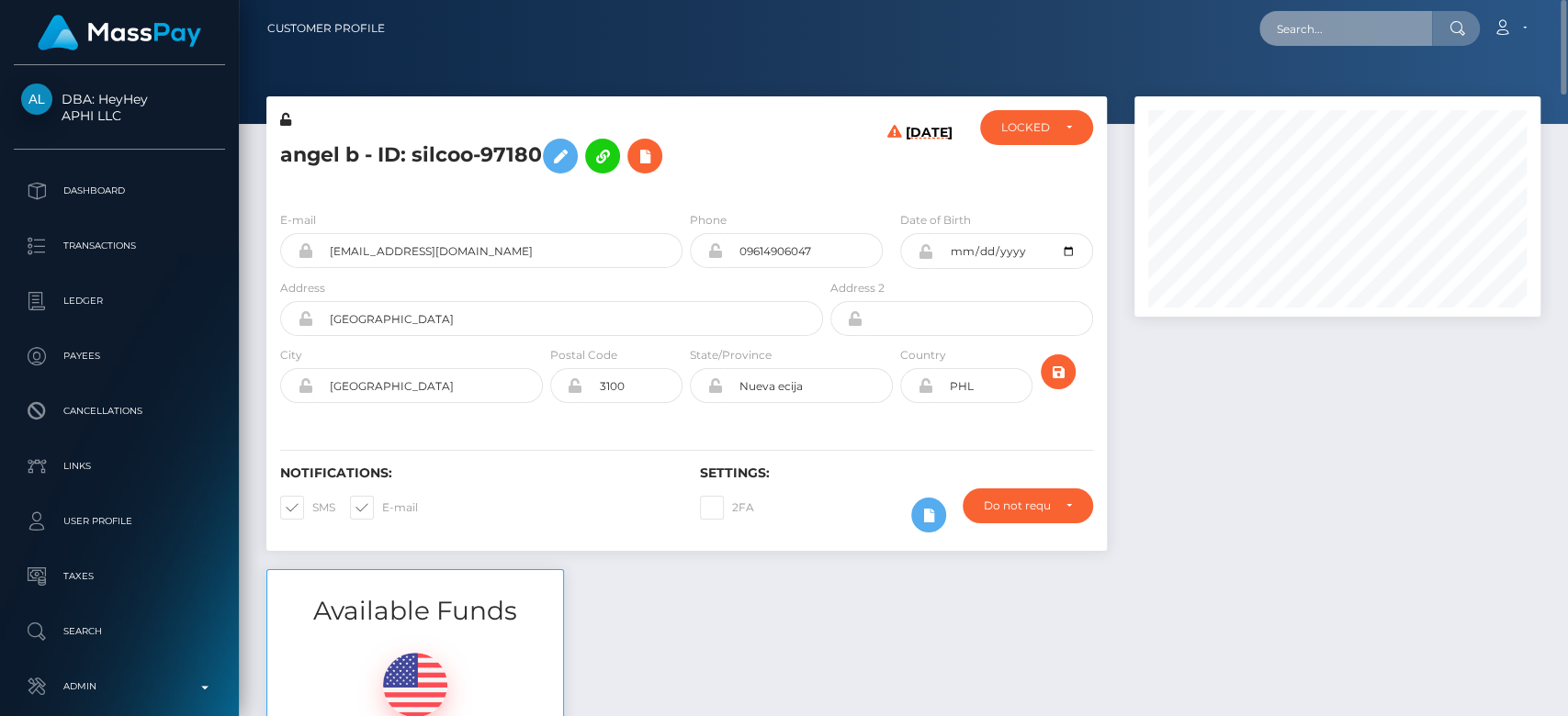
click at [1337, 40] on input "text" at bounding box center [1345, 28] width 172 height 35
paste input "[EMAIL_ADDRESS][DOMAIN_NAME]"
drag, startPoint x: 1357, startPoint y: 32, endPoint x: 1317, endPoint y: 31, distance: 40.0
click at [1317, 31] on input "katlynnbarlow5@gmail.com" at bounding box center [1345, 28] width 172 height 35
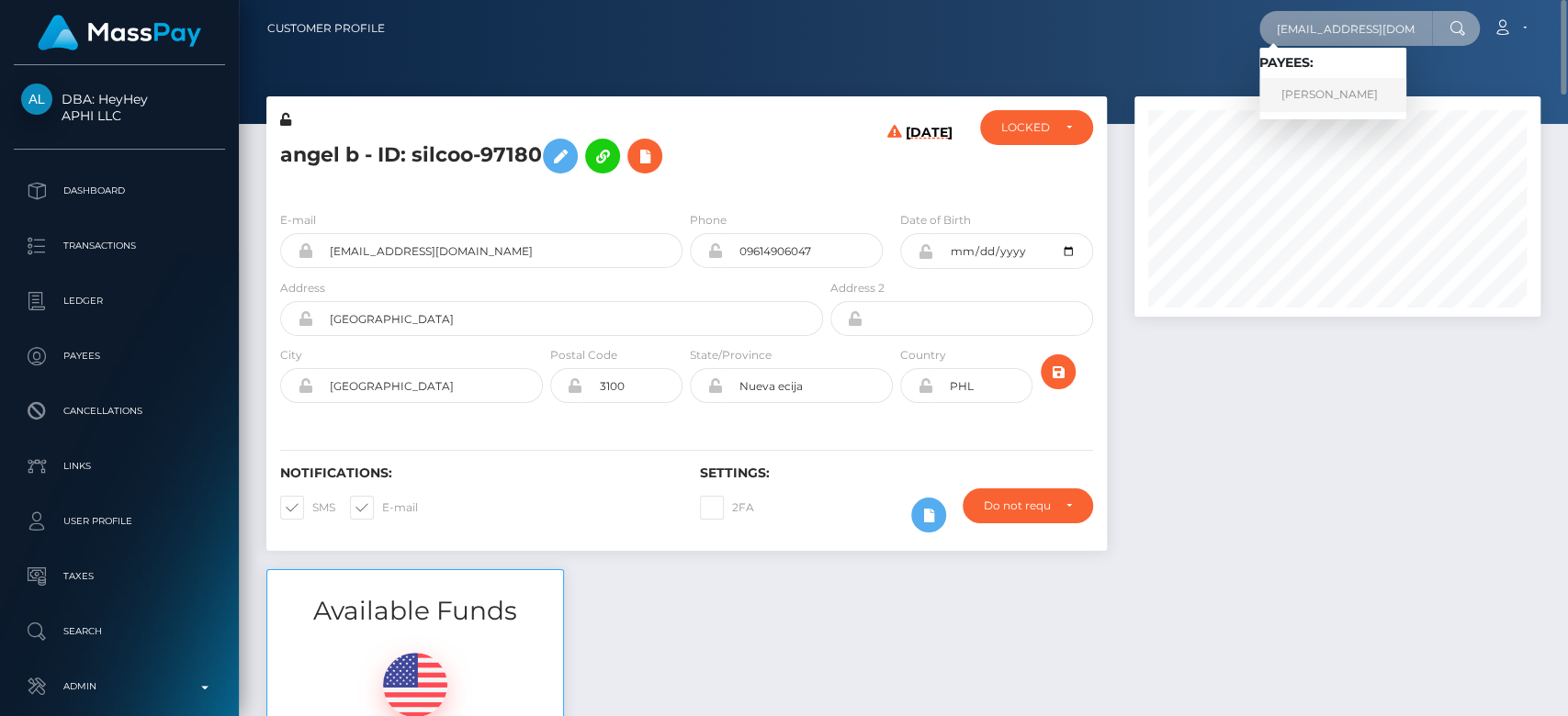
type input "[EMAIL_ADDRESS][DOMAIN_NAME]"
click at [1330, 89] on link "BARLOW KATLYNN NKOLE" at bounding box center [1332, 94] width 147 height 34
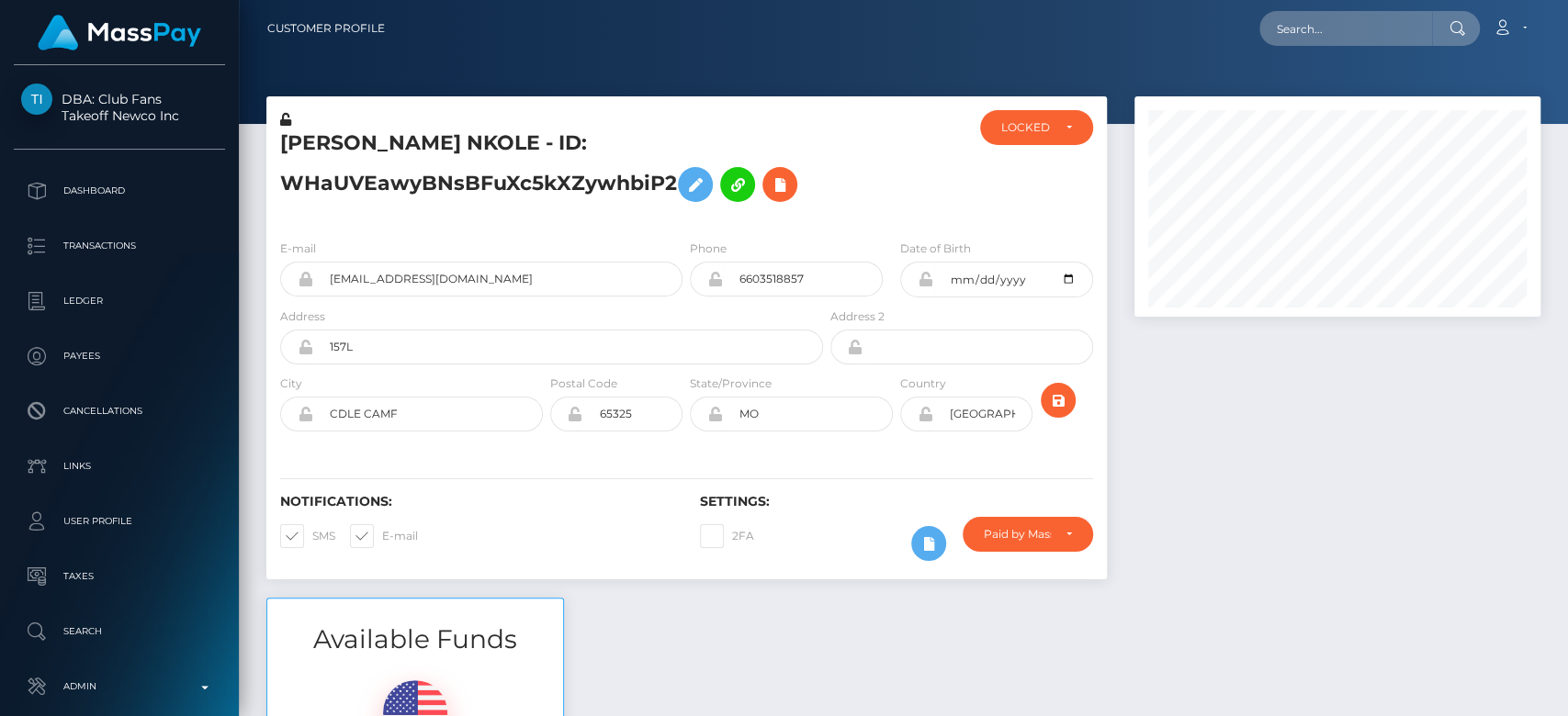
scroll to position [220, 406]
drag, startPoint x: 378, startPoint y: 151, endPoint x: 278, endPoint y: 149, distance: 100.0
click at [278, 149] on div "BARLOW KATLYNN NKOLE - ID: WHaUVEawyBNsBFuXc5kXZywhbiP2" at bounding box center [546, 168] width 560 height 115
copy h5 "BARLOW"
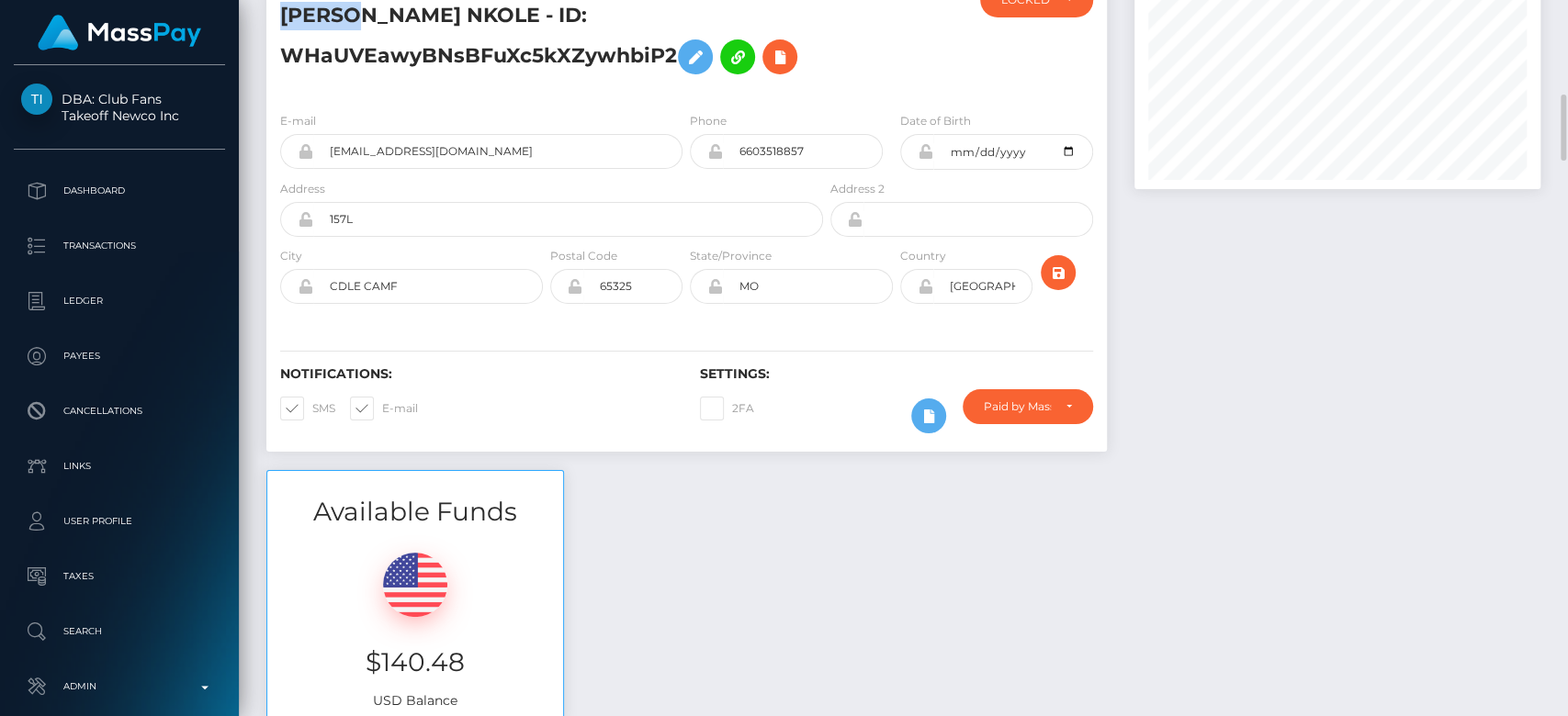
scroll to position [0, 0]
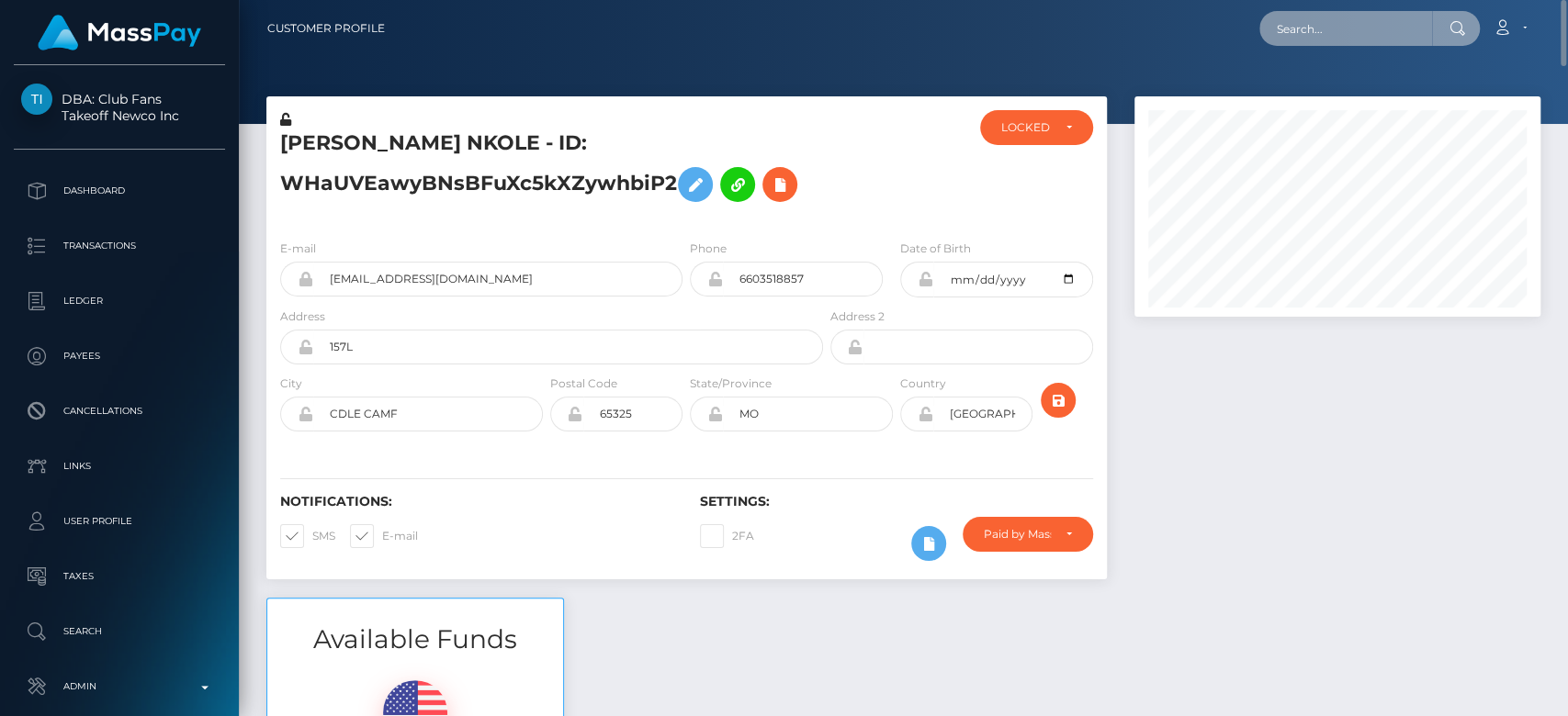
click at [1399, 17] on input "text" at bounding box center [1345, 28] width 172 height 35
paste input "[EMAIL_ADDRESS][DOMAIN_NAME]"
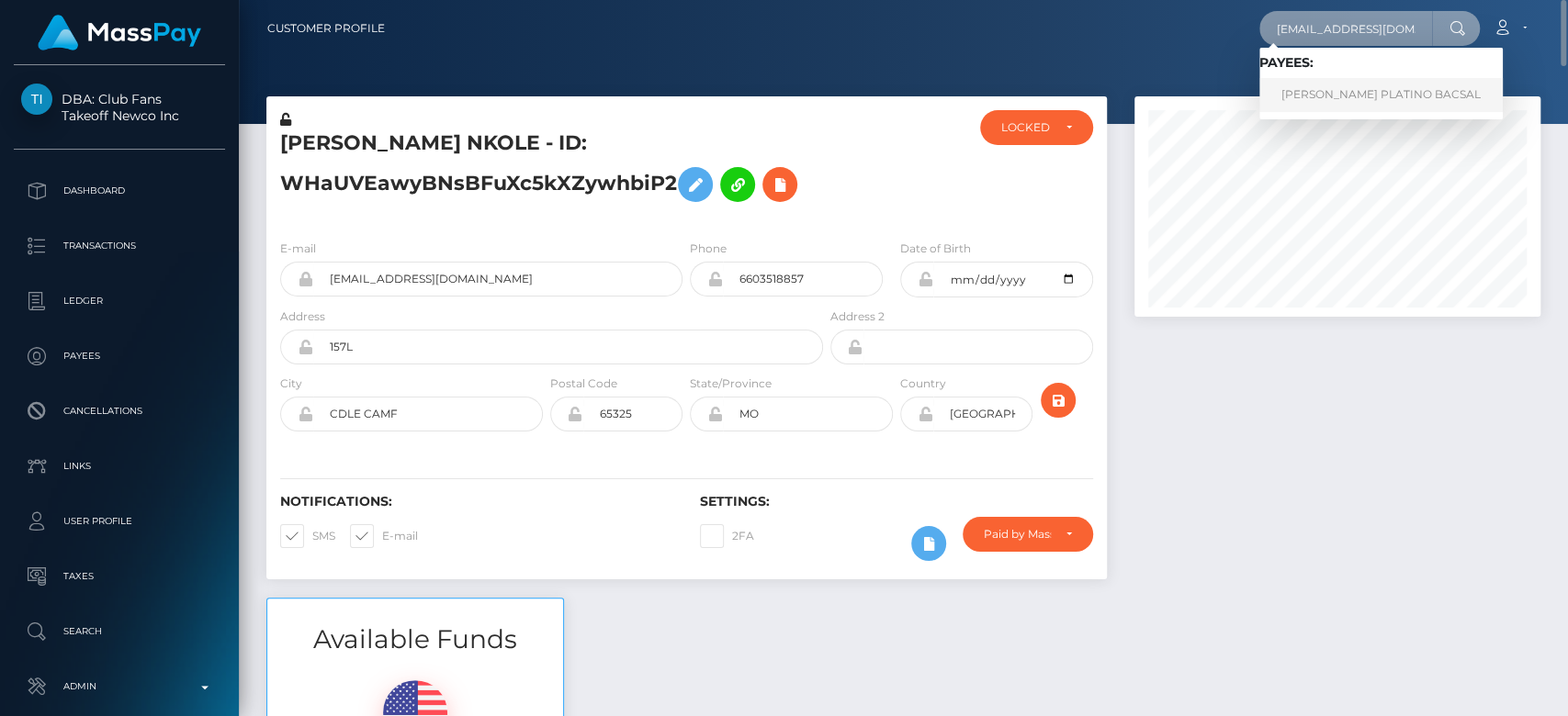
type input "[EMAIL_ADDRESS][DOMAIN_NAME]"
click at [1353, 95] on link "MIKO VINCE PLATINO BACSAL" at bounding box center [1381, 94] width 244 height 34
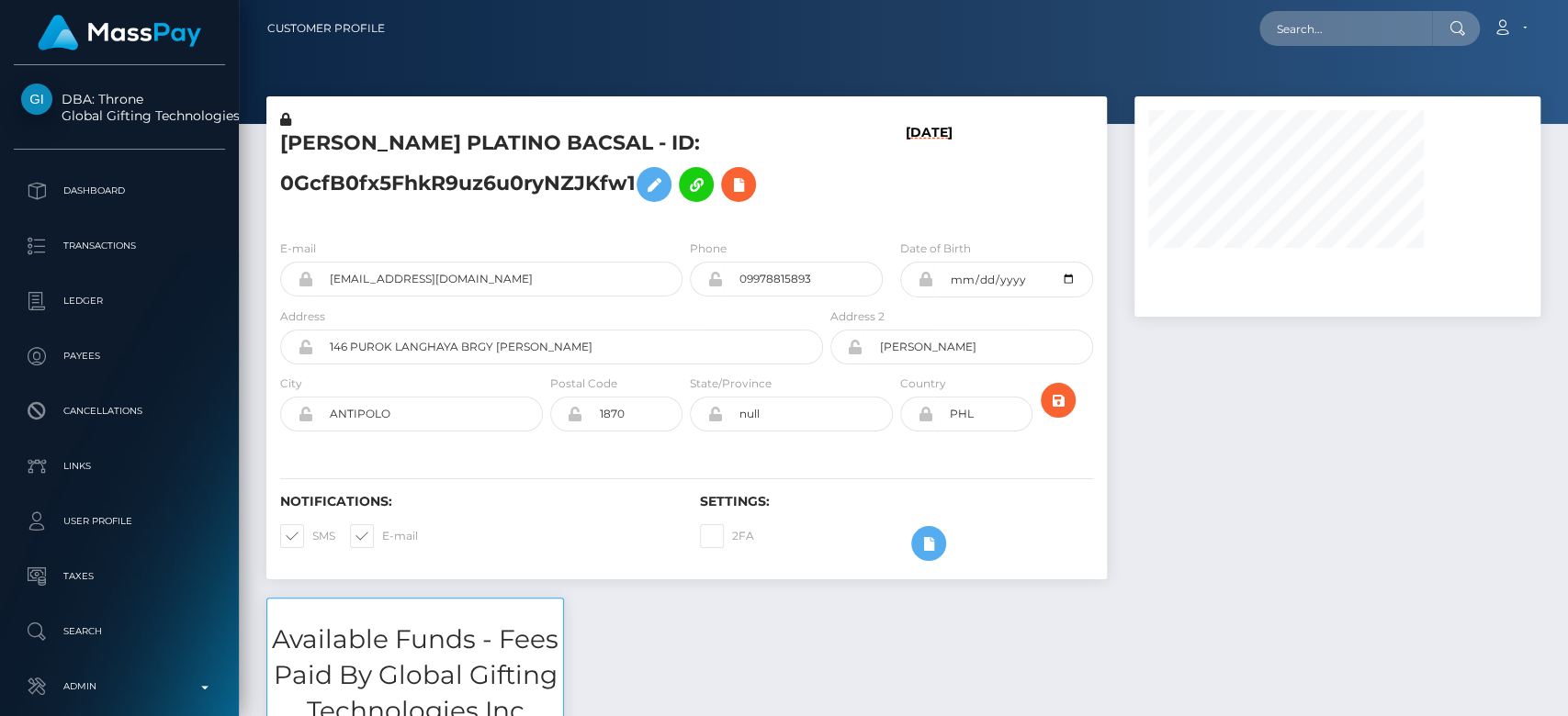
click at [1193, 422] on div at bounding box center [1337, 347] width 434 height 502
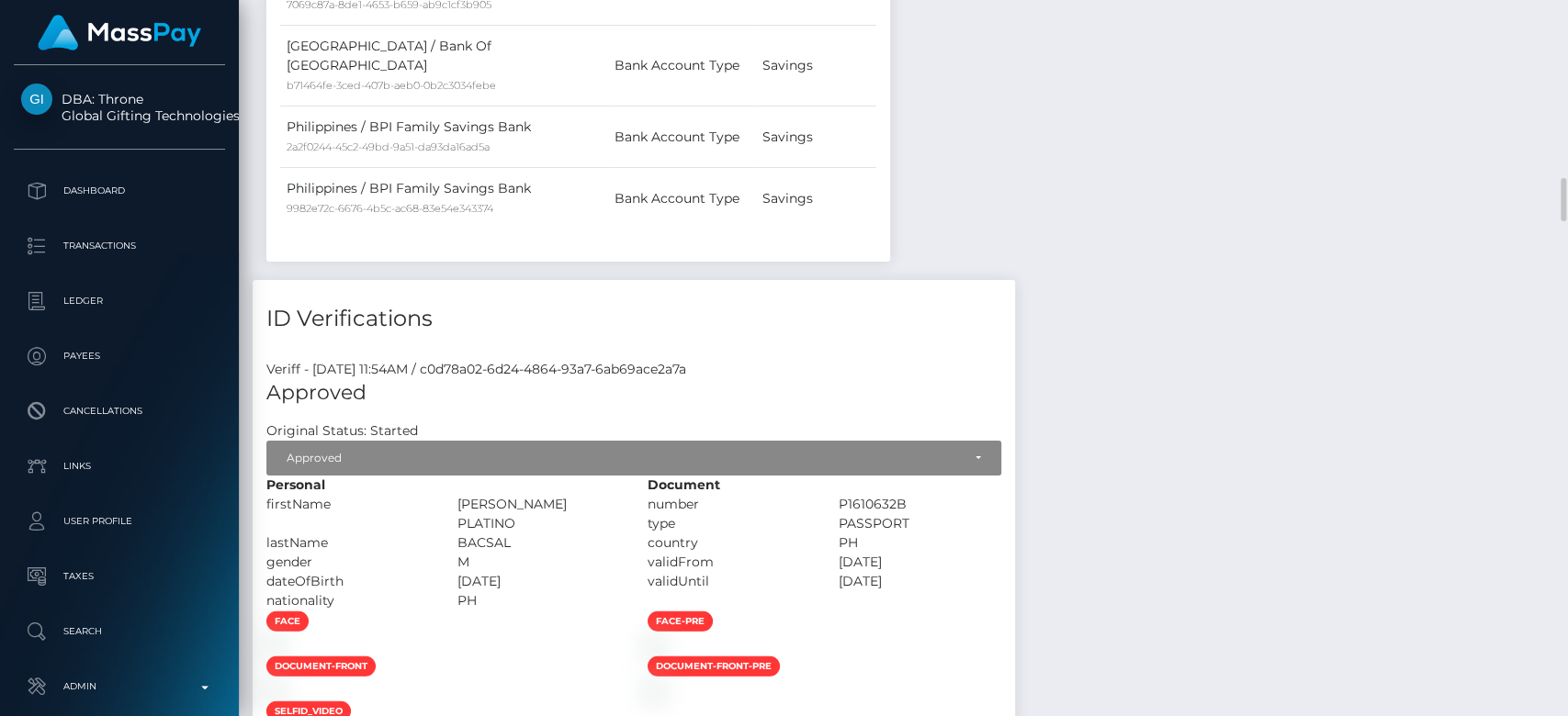
scroll to position [3035, 0]
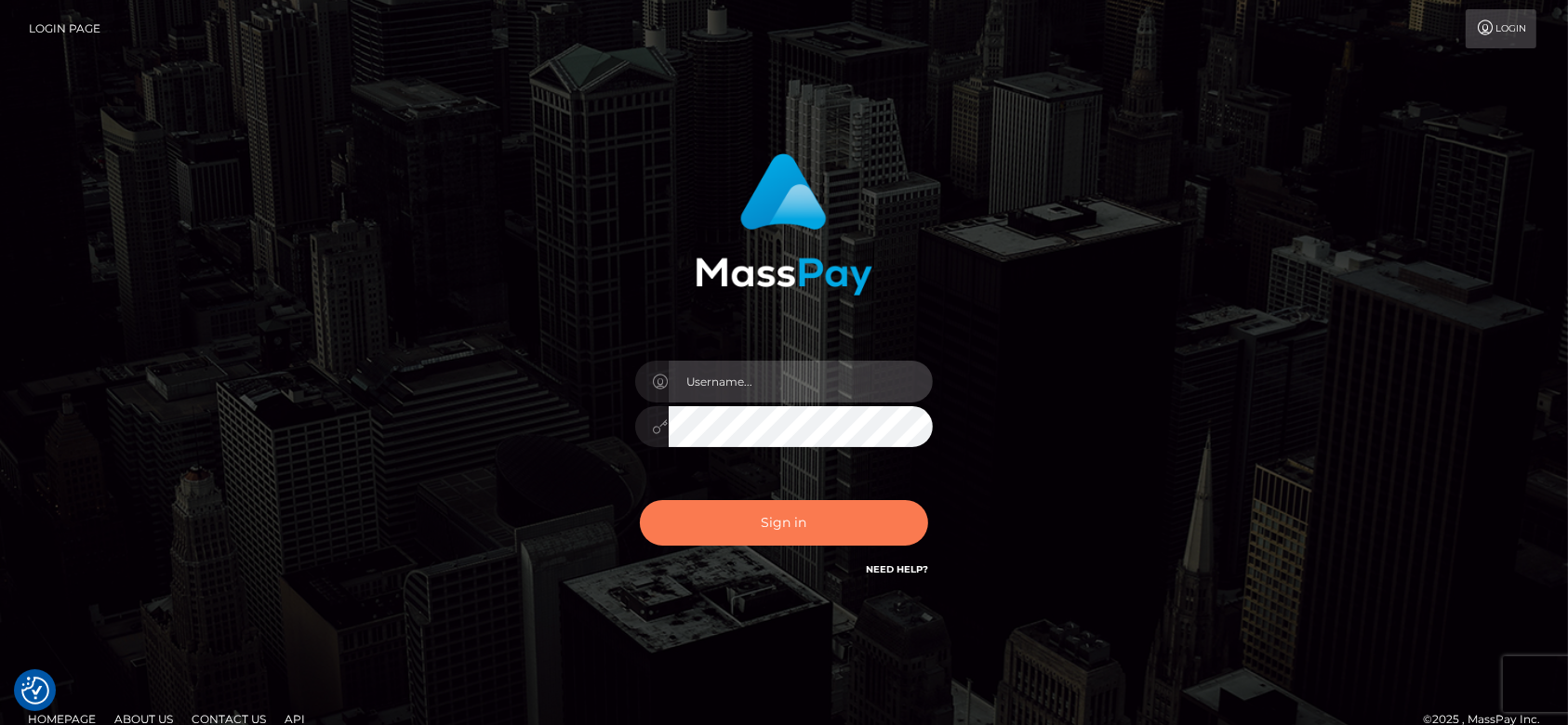
type input "[DOMAIN_NAME]"
click at [772, 507] on button "Sign in" at bounding box center [784, 523] width 288 height 45
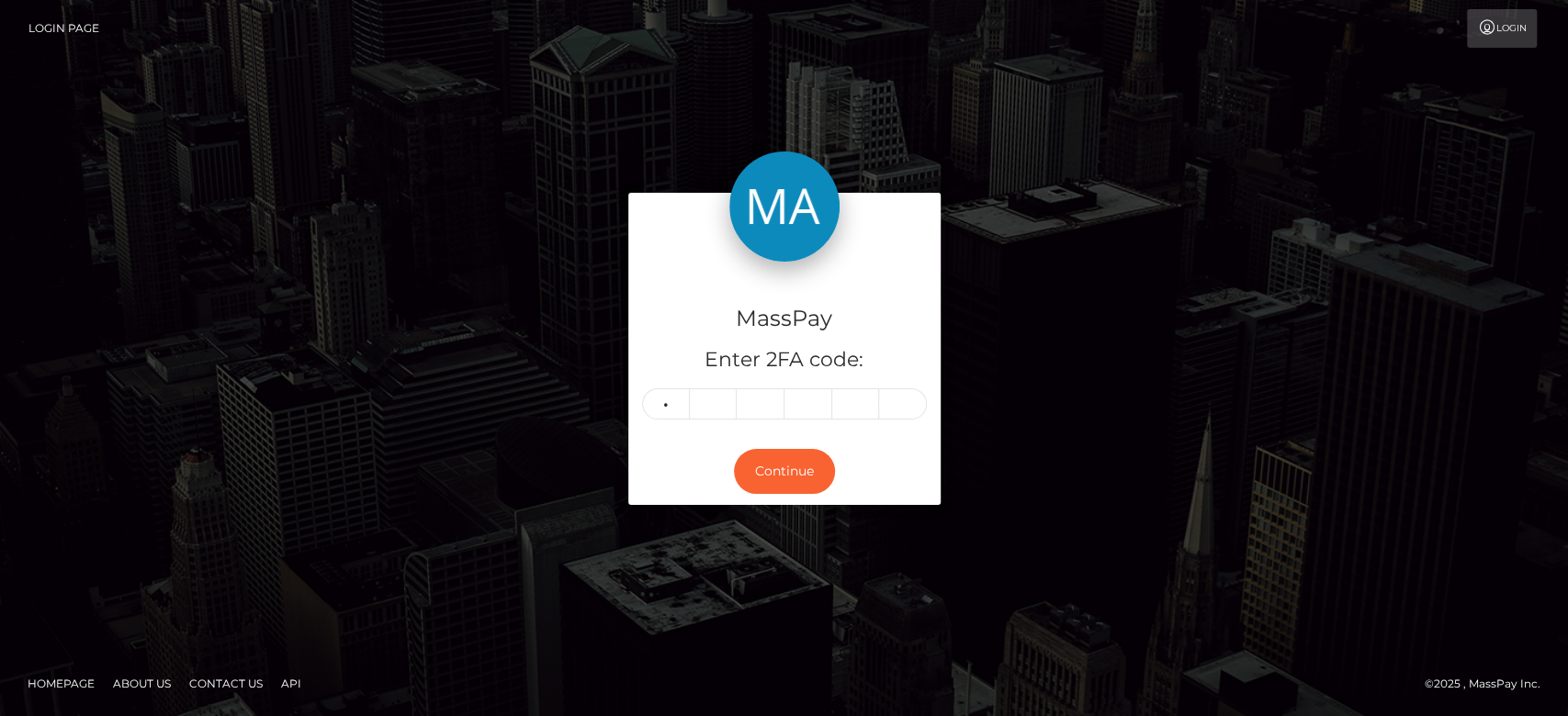
type input "2"
type input "1"
type input "5"
type input "4"
type input "0"
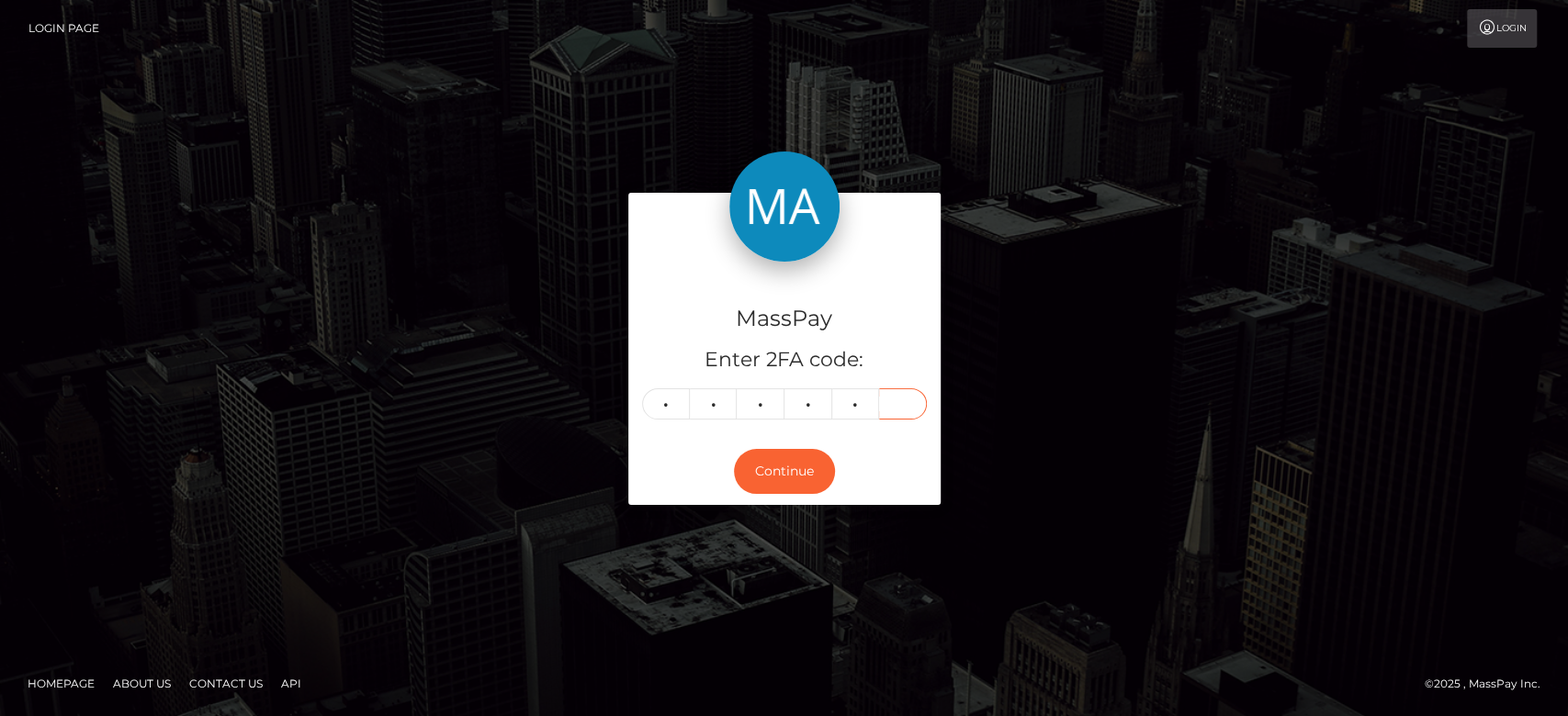
type input "4"
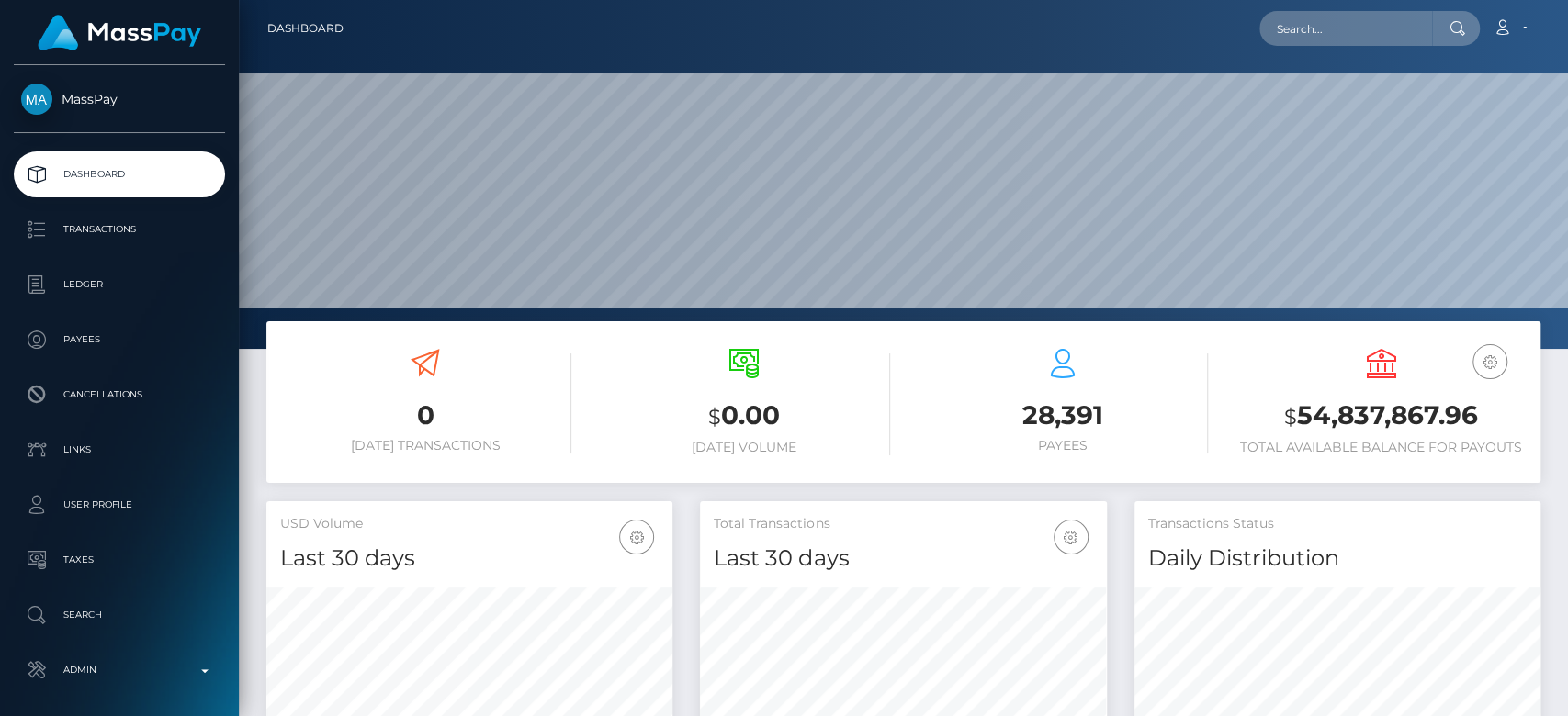
scroll to position [324, 406]
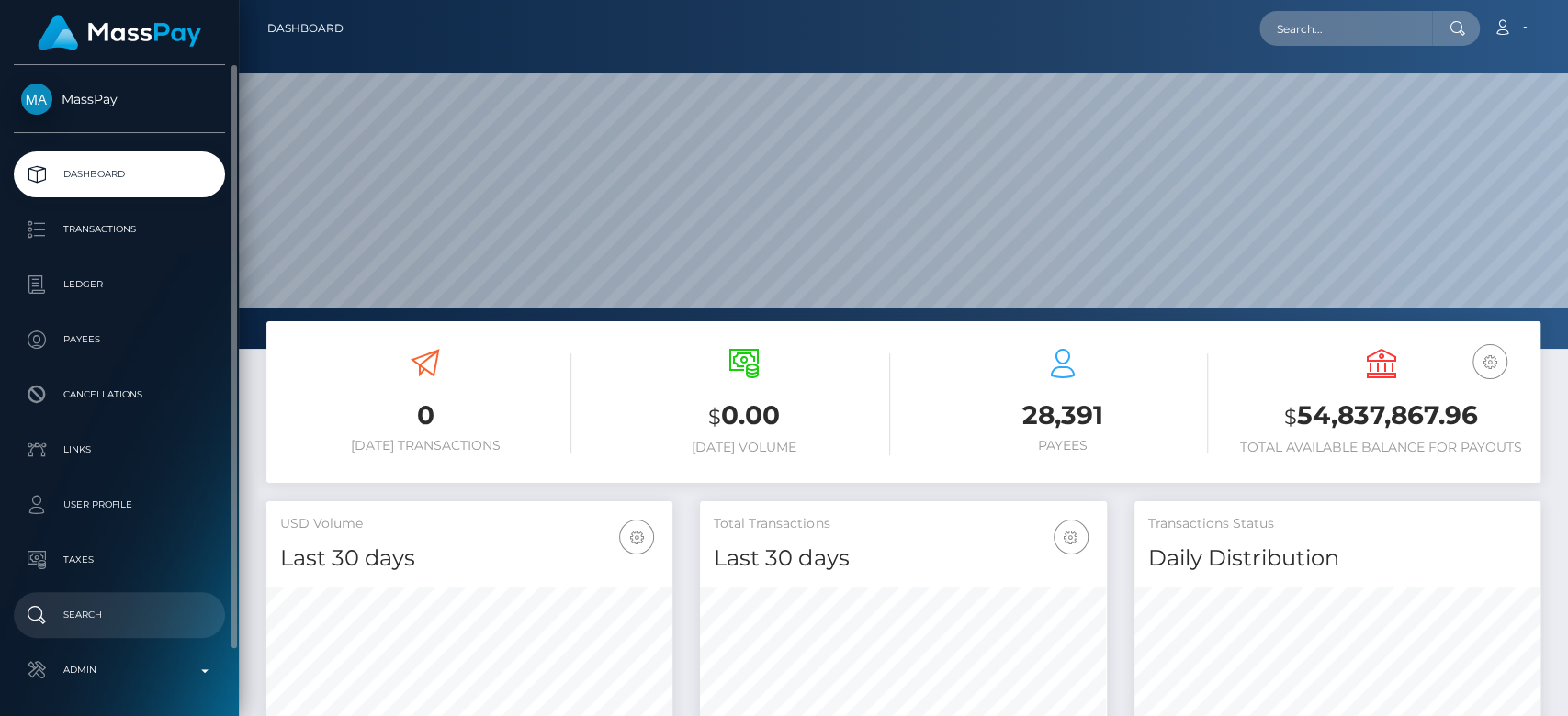
click at [90, 633] on link "Search" at bounding box center [119, 615] width 211 height 46
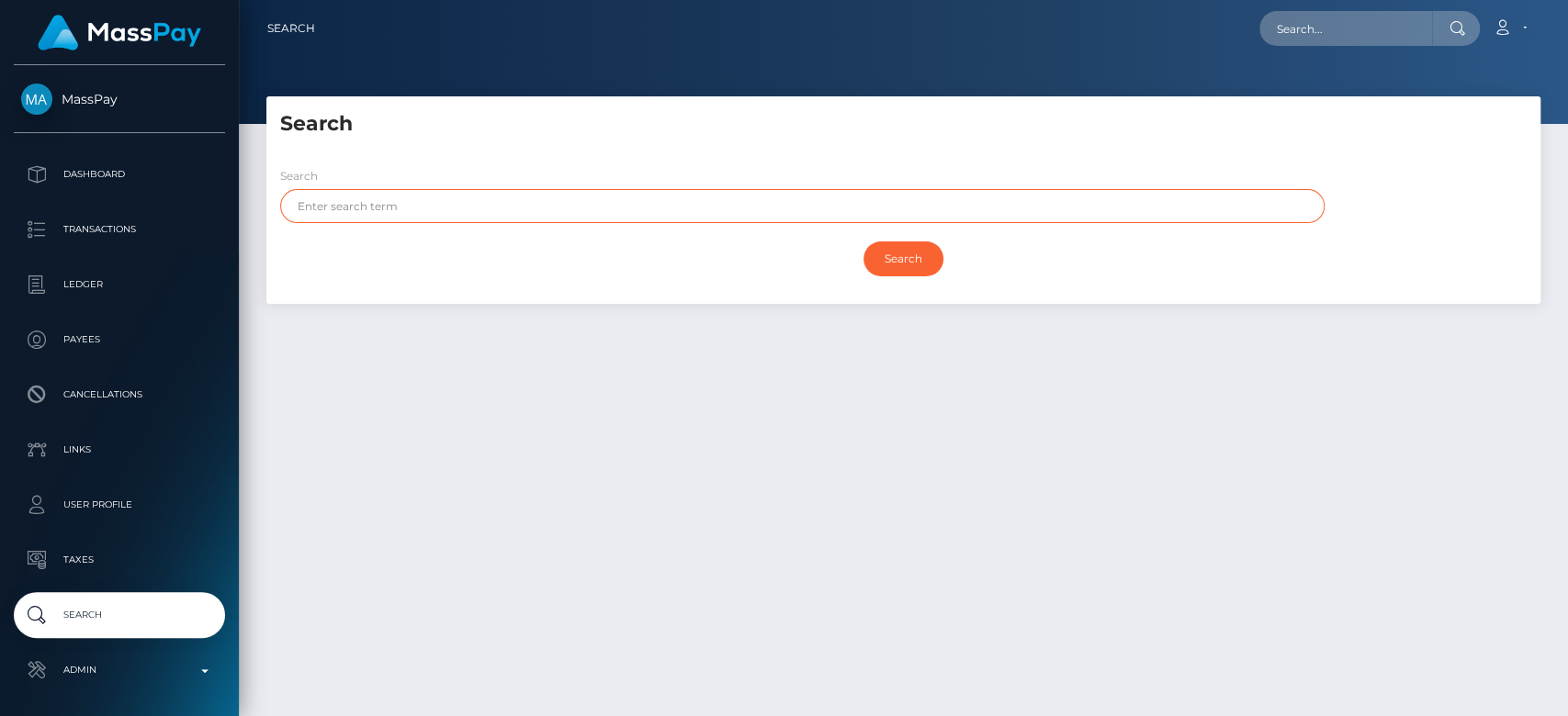
click at [614, 216] on input "text" at bounding box center [802, 206] width 1045 height 34
paste input "Pilar Díaz"
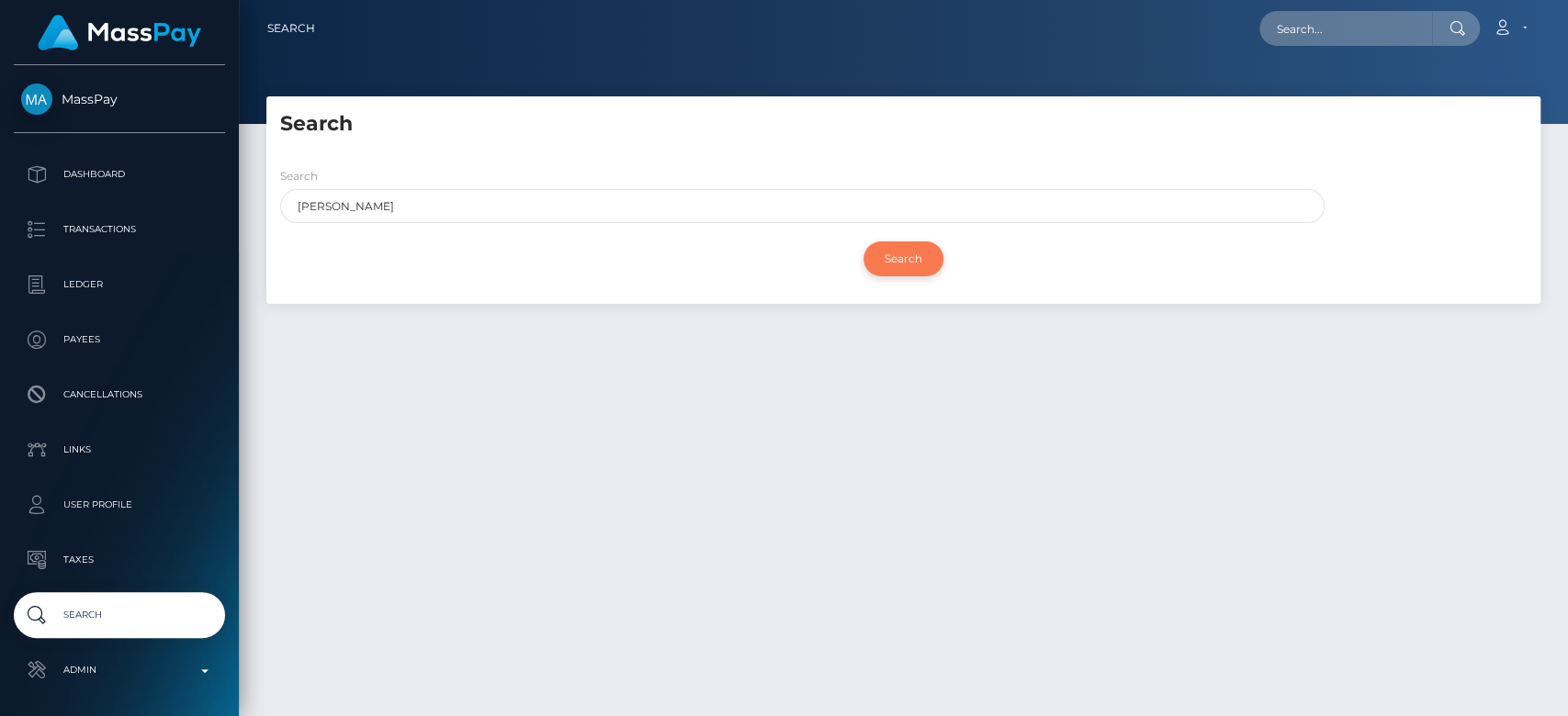
click at [907, 261] on input "Search" at bounding box center [903, 259] width 80 height 35
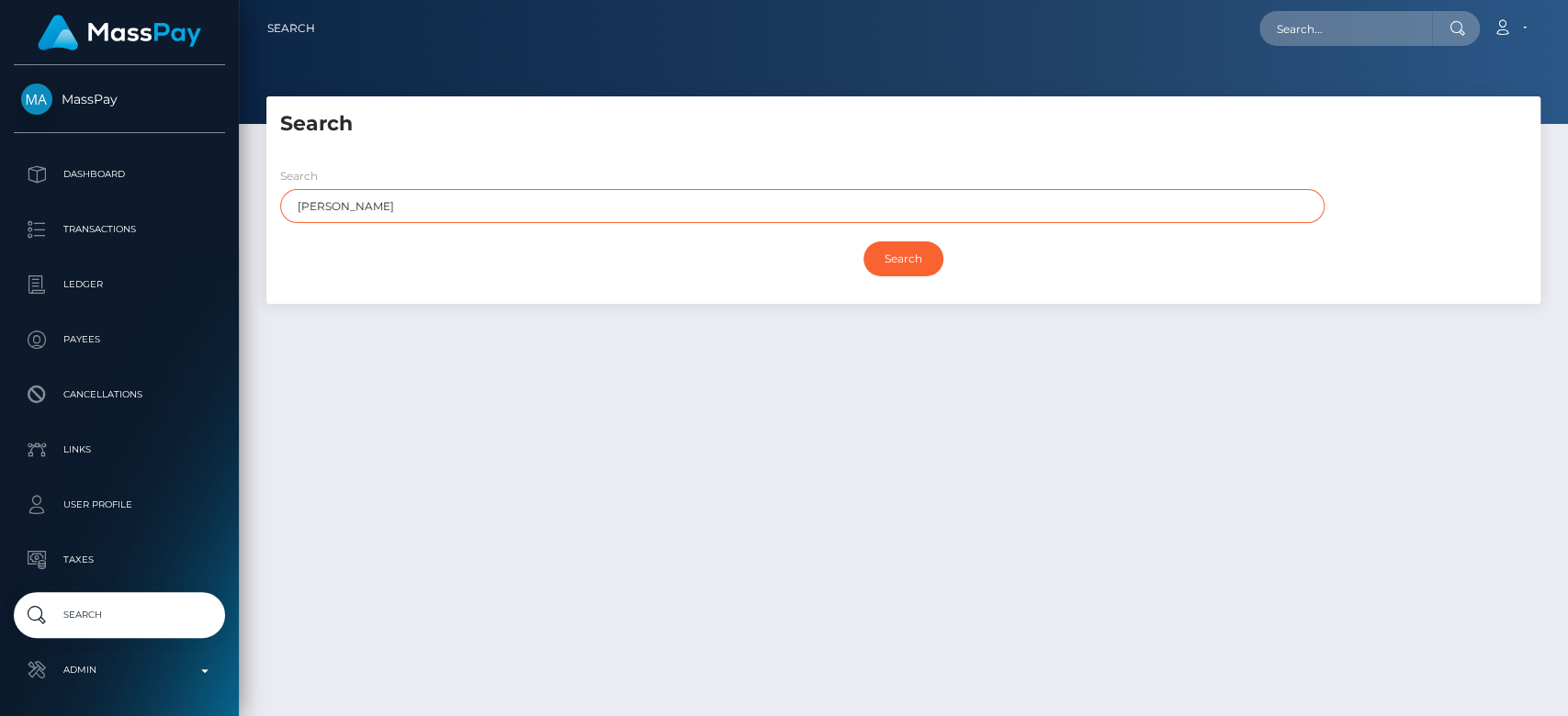
drag, startPoint x: 400, startPoint y: 202, endPoint x: 321, endPoint y: 203, distance: 79.0
click at [321, 203] on input "Pilar Díaz" at bounding box center [802, 206] width 1045 height 34
type input "Pilar"
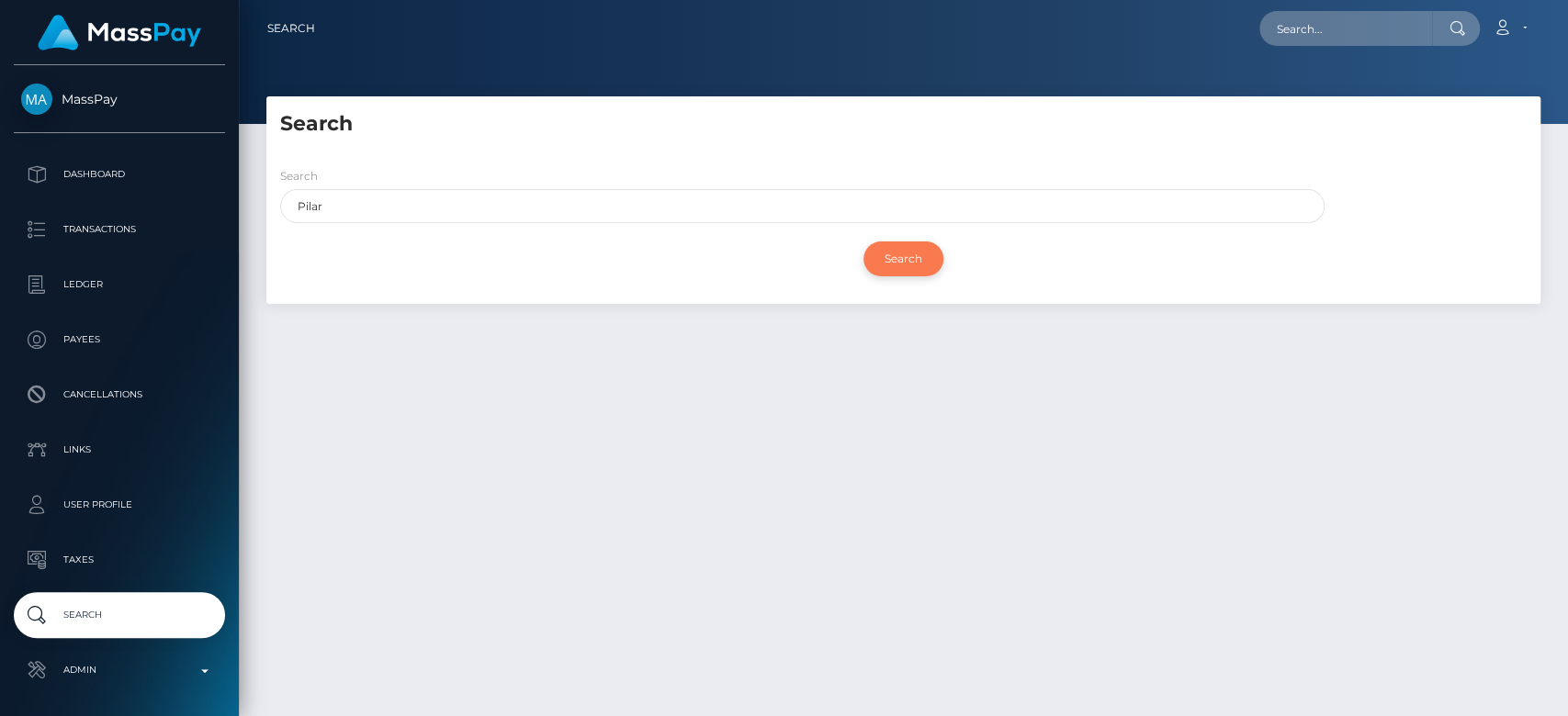
click at [911, 262] on input "Search" at bounding box center [903, 259] width 80 height 35
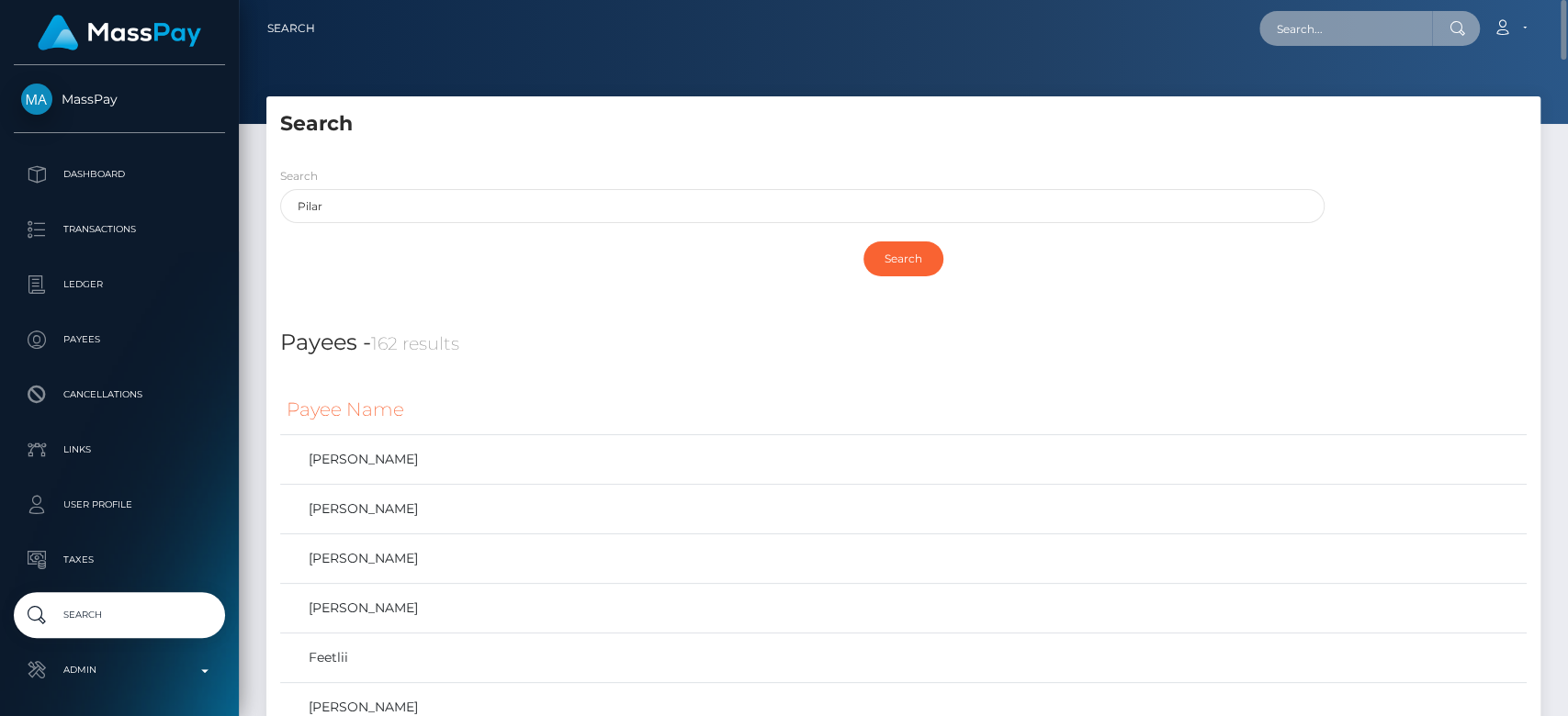
click at [1309, 32] on input "text" at bounding box center [1345, 28] width 172 height 35
paste input "[EMAIL_ADDRESS][DOMAIN_NAME]"
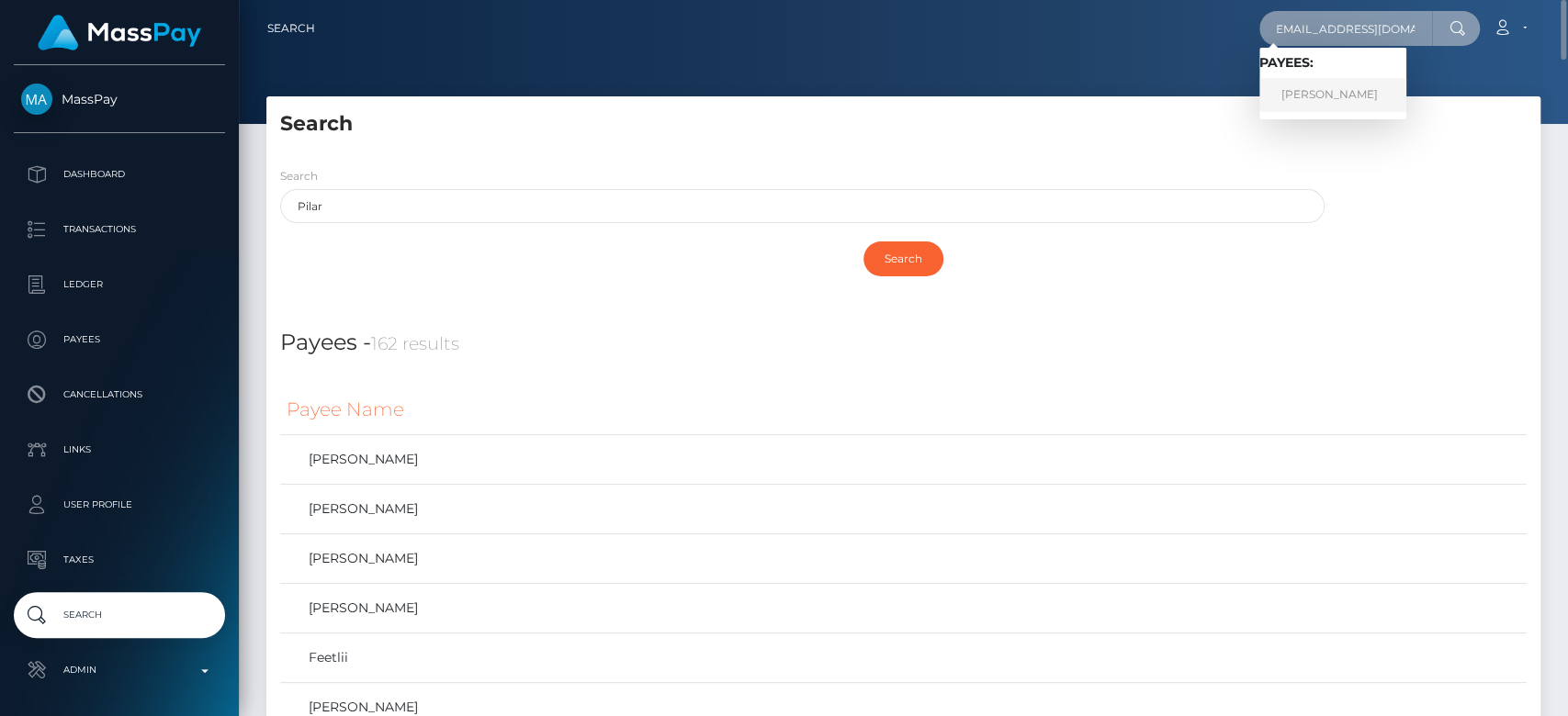
type input "[EMAIL_ADDRESS][DOMAIN_NAME]"
click at [1363, 99] on link "Abdou Yande Ndoye" at bounding box center [1332, 94] width 147 height 34
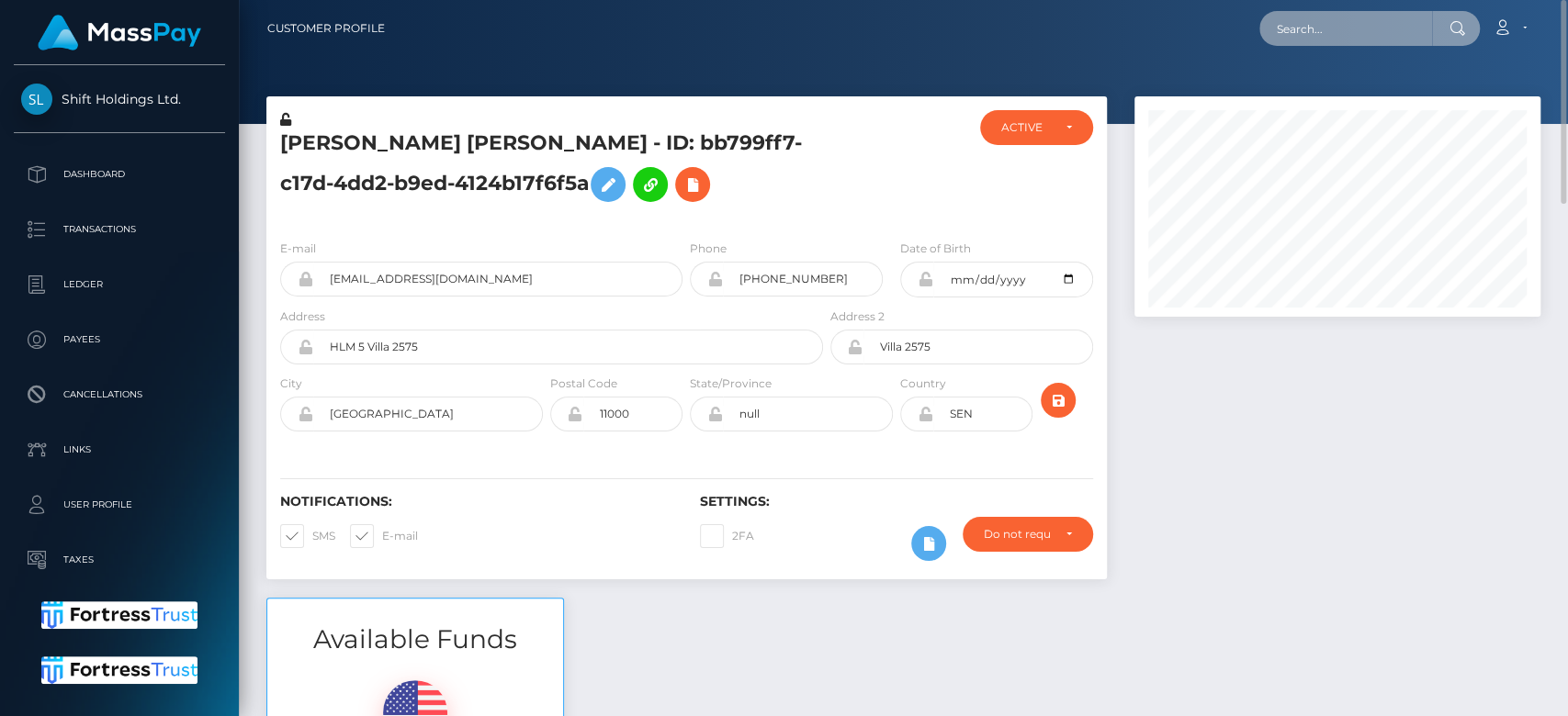
click at [1326, 11] on input "text" at bounding box center [1345, 28] width 172 height 35
paste input "[EMAIL_ADDRESS][DOMAIN_NAME]"
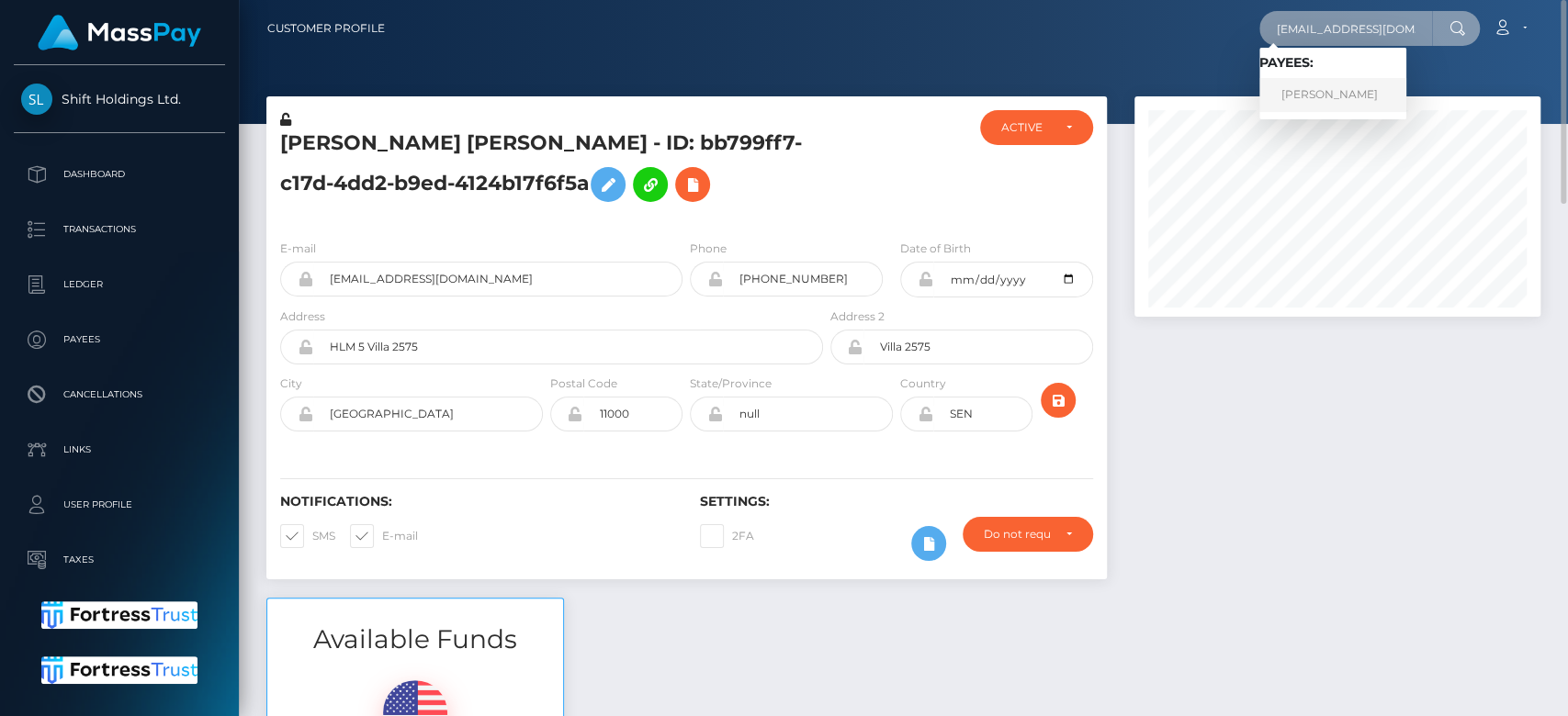
type input "[EMAIL_ADDRESS][DOMAIN_NAME]"
click at [1361, 99] on link "[PERSON_NAME]" at bounding box center [1332, 94] width 147 height 34
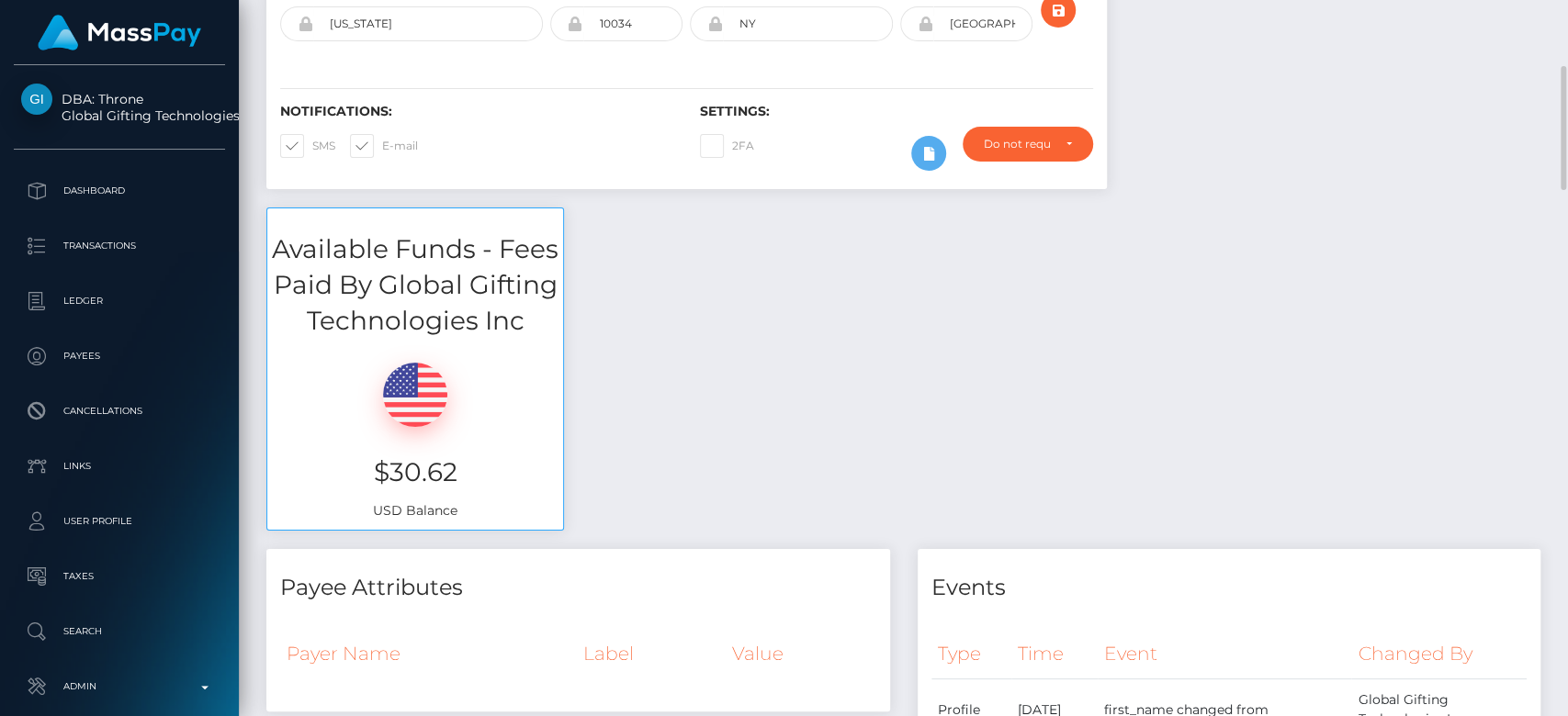
scroll to position [380, 0]
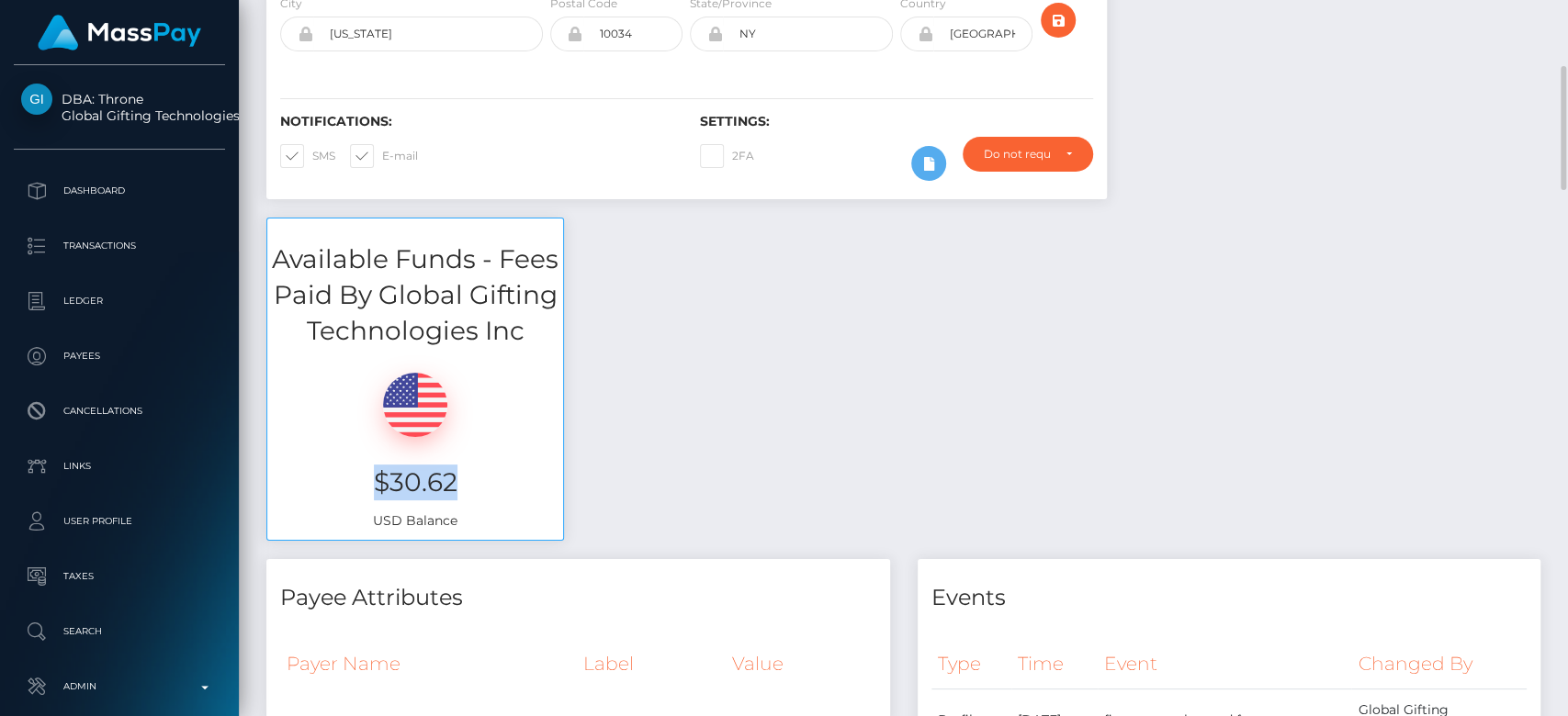
drag, startPoint x: 475, startPoint y: 468, endPoint x: 343, endPoint y: 474, distance: 132.1
click at [343, 474] on h3 "$30.62" at bounding box center [414, 482] width 268 height 36
copy h3 "$30.62"
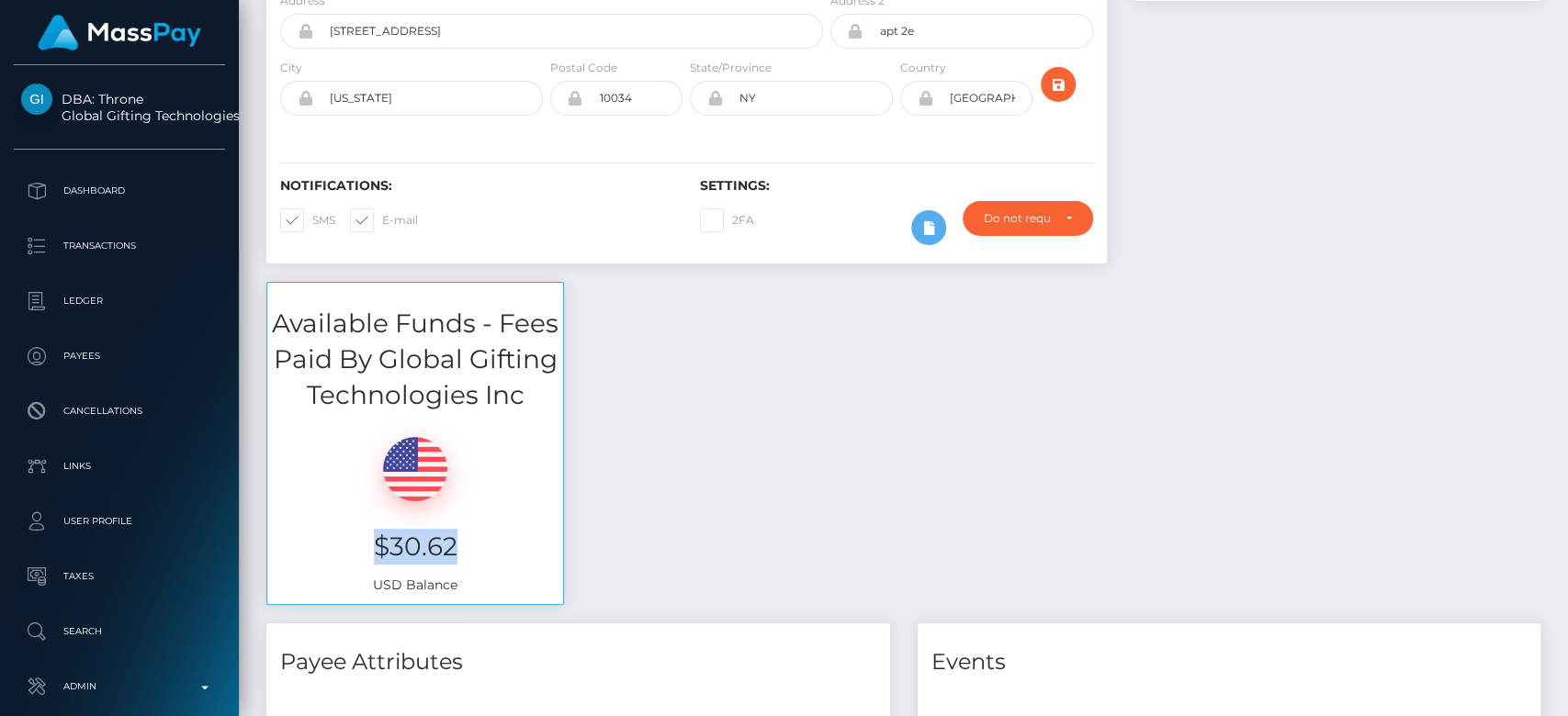
scroll to position [0, 0]
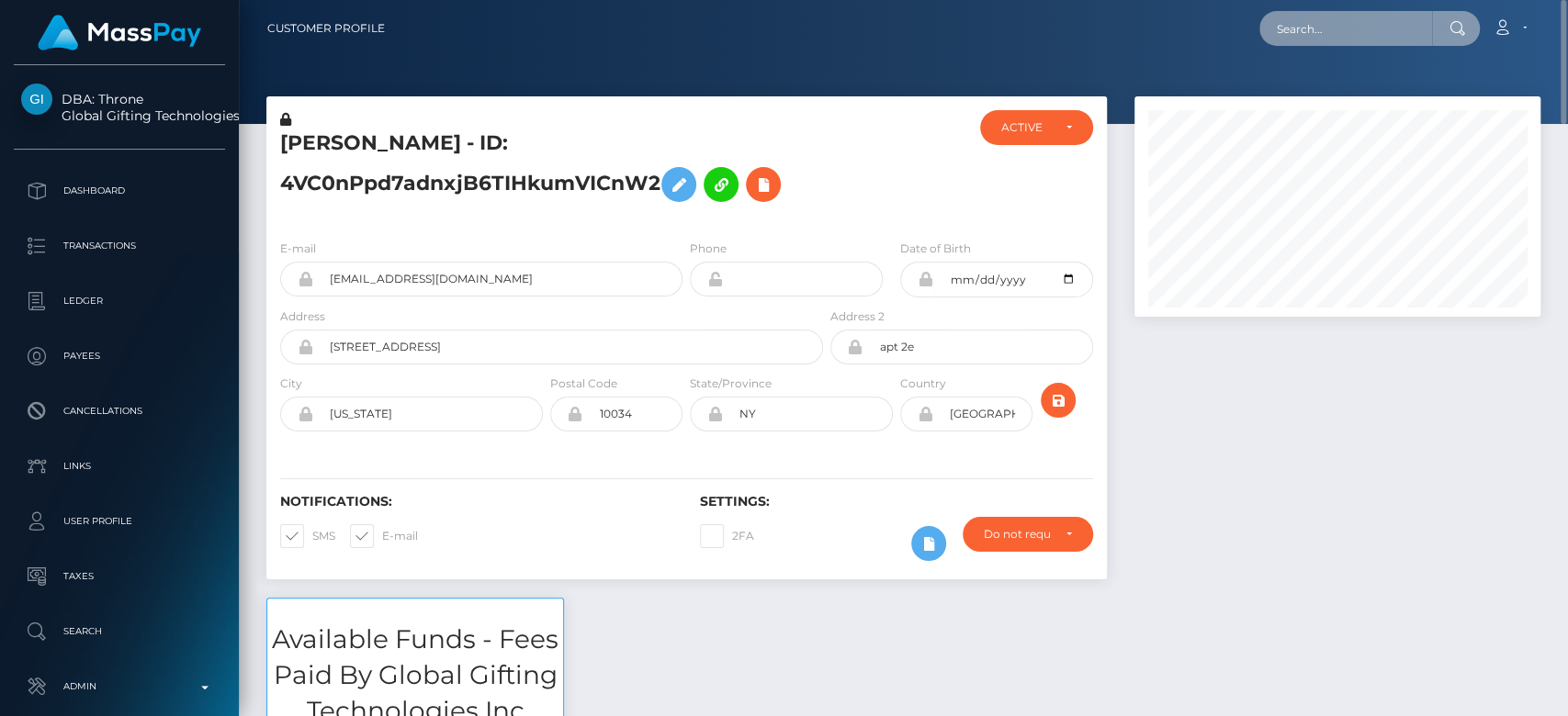
click at [1309, 42] on input "text" at bounding box center [1345, 28] width 172 height 35
paste input "newfoundoffice@gmail.com"
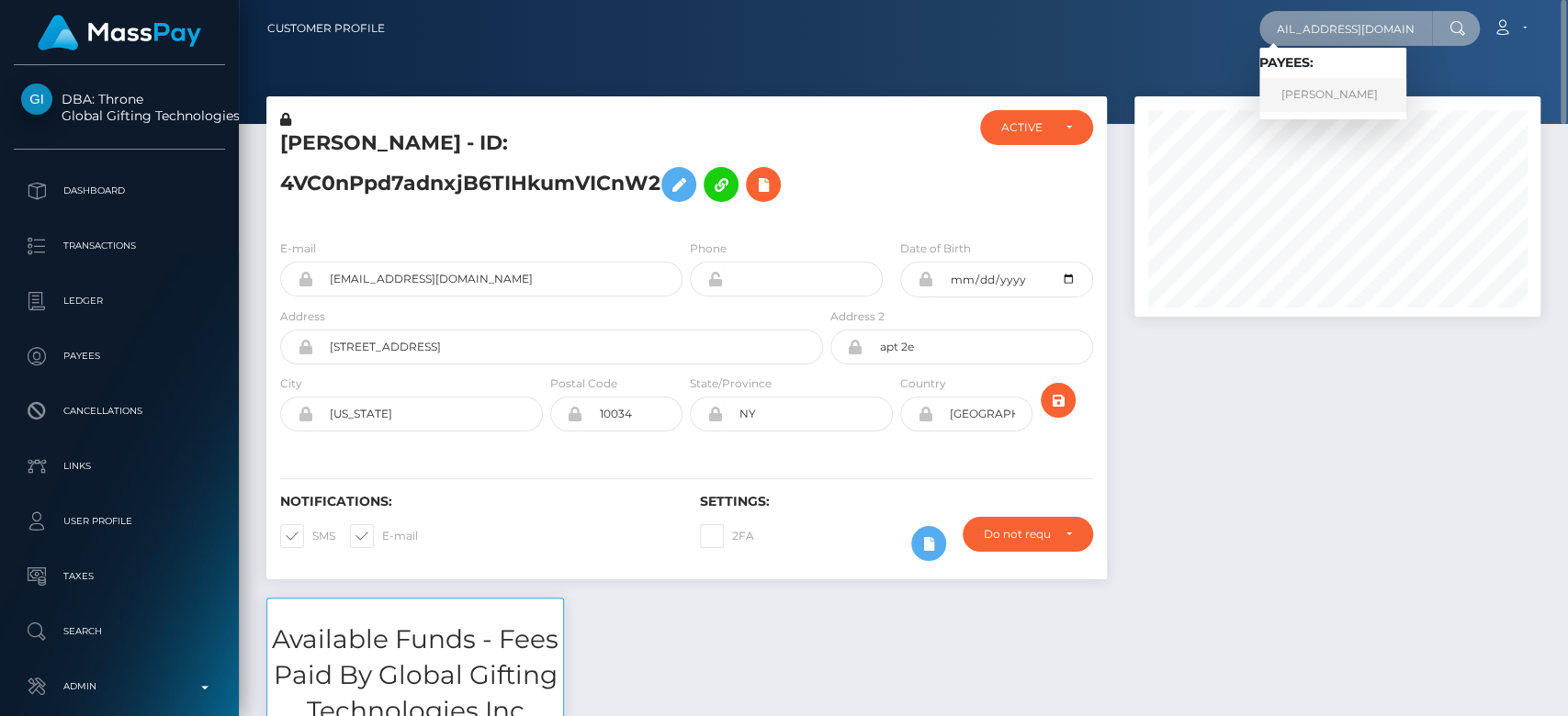
type input "newfoundoffice@gmail.com"
click at [1341, 88] on link "Zachary Radimer" at bounding box center [1332, 94] width 147 height 34
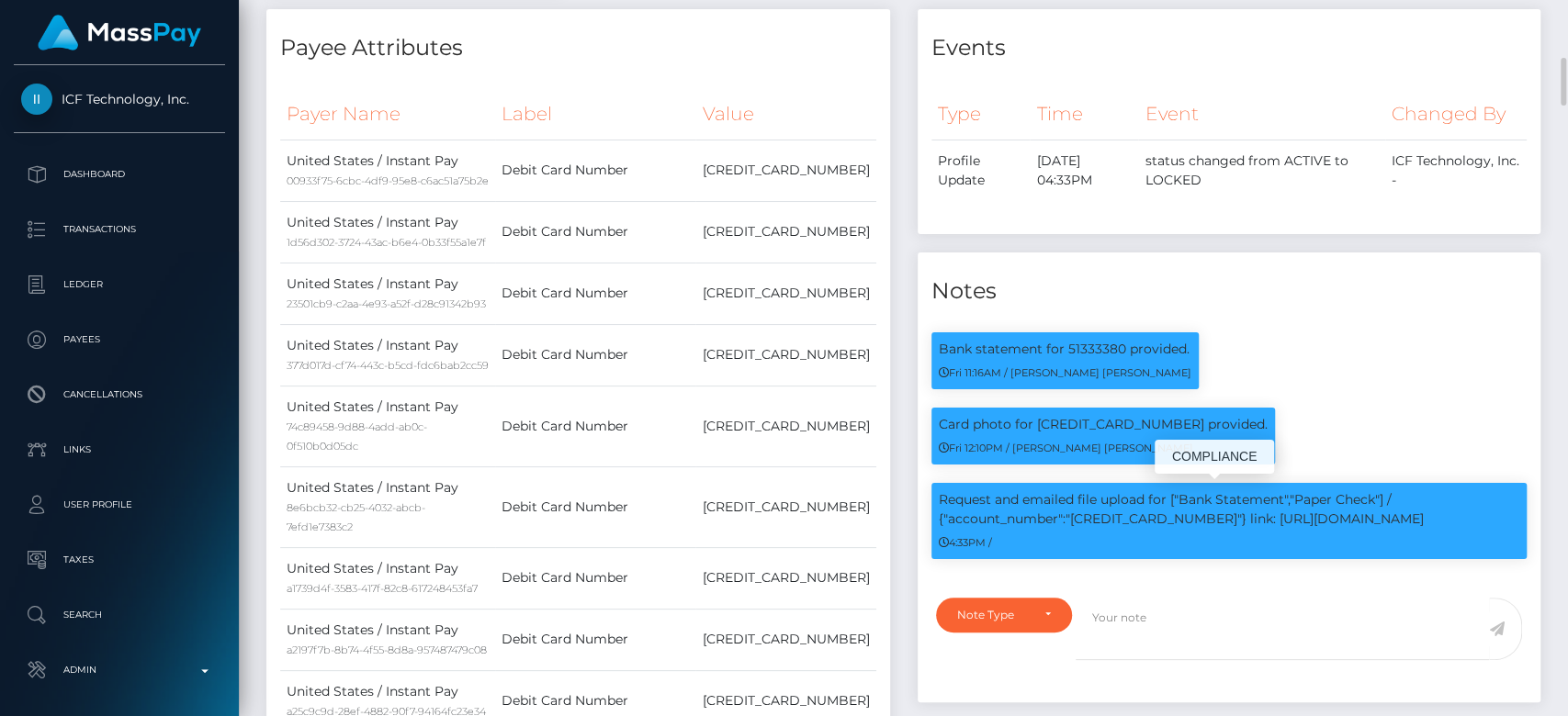
scroll to position [220, 406]
click at [1135, 512] on p "Request and emailed file upload for ["Bank Statement","Paper Check"] / {"accoun…" at bounding box center [1229, 509] width 582 height 39
copy p "[CREDIT_CARD_NUMBER]"
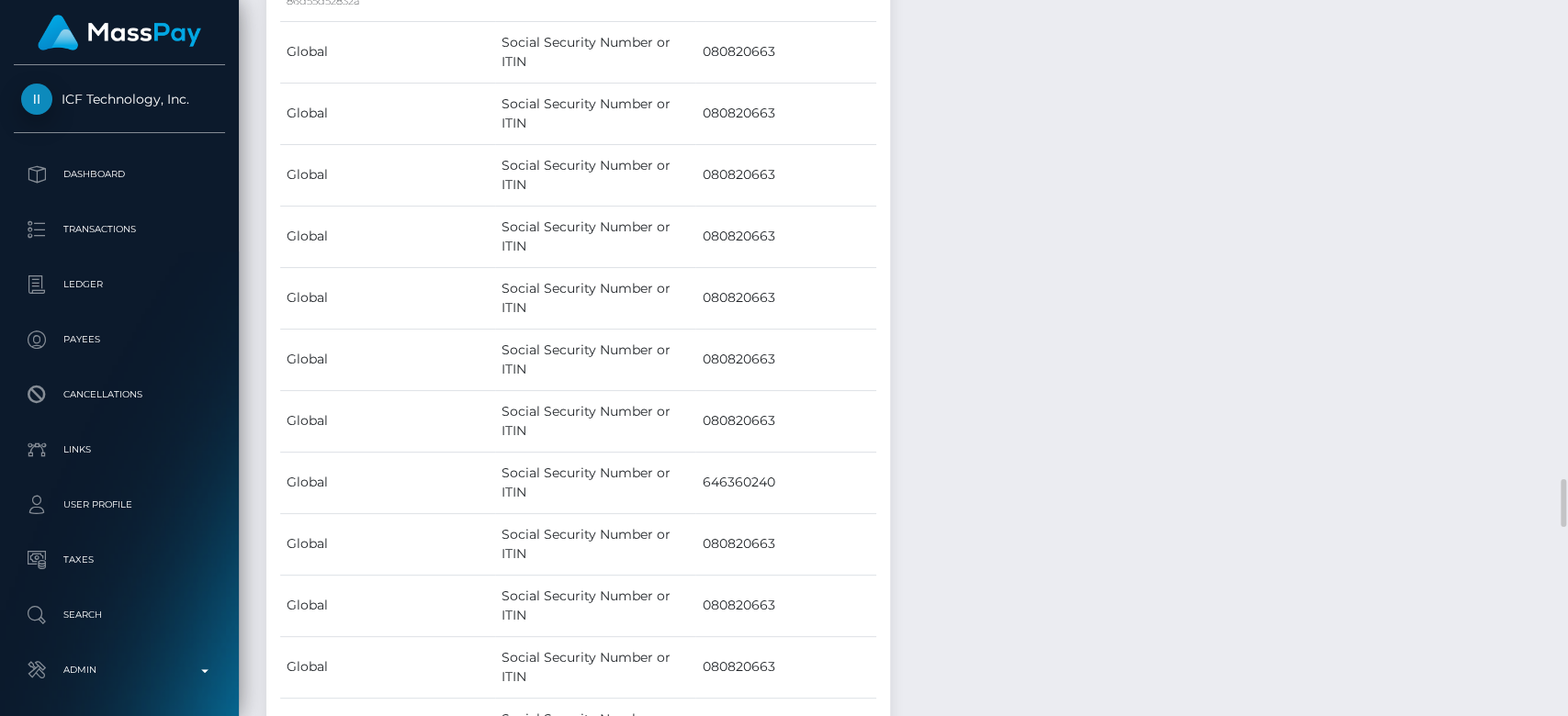
scroll to position [4627, 0]
